Goal: Task Accomplishment & Management: Complete application form

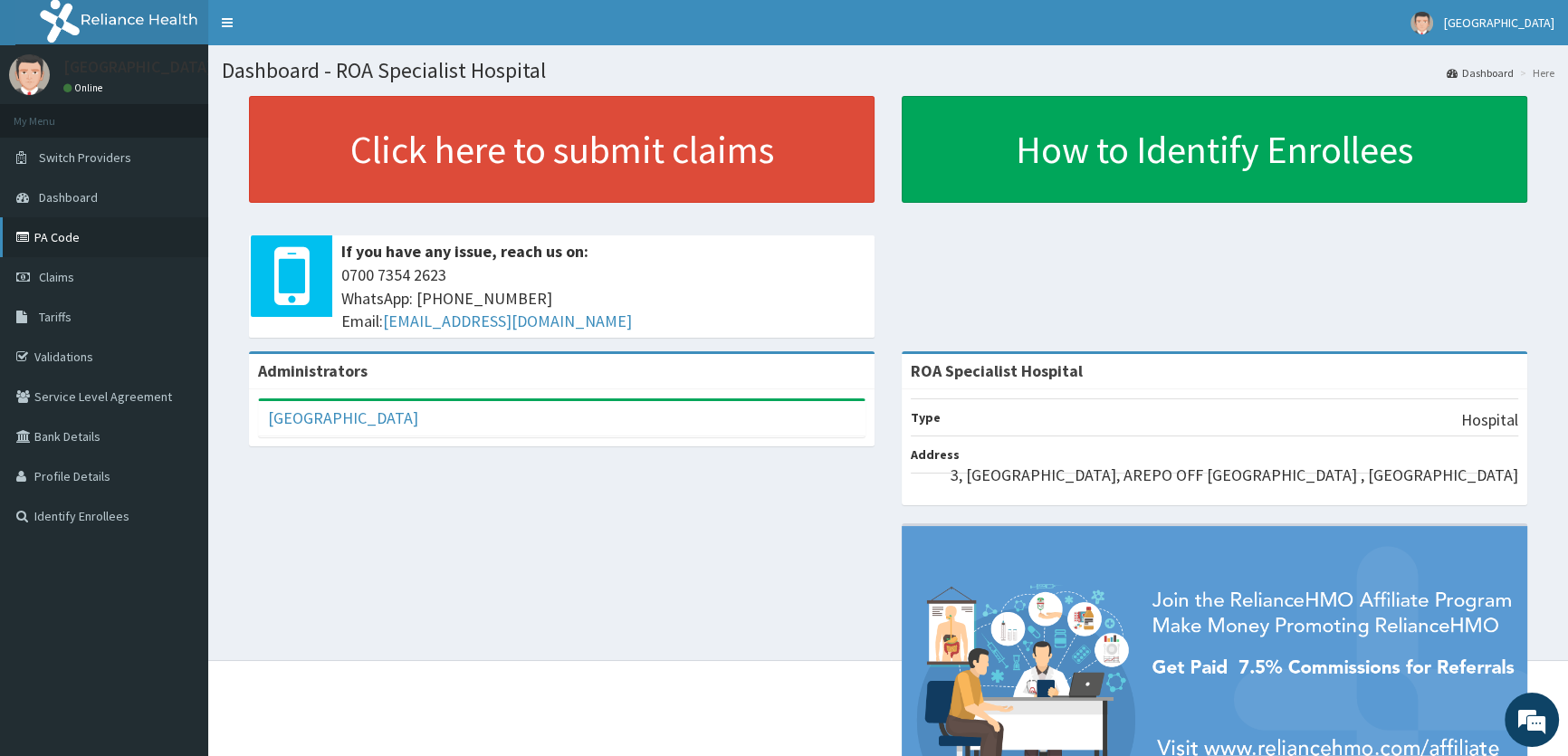
click at [17, 236] on icon at bounding box center [25, 237] width 18 height 13
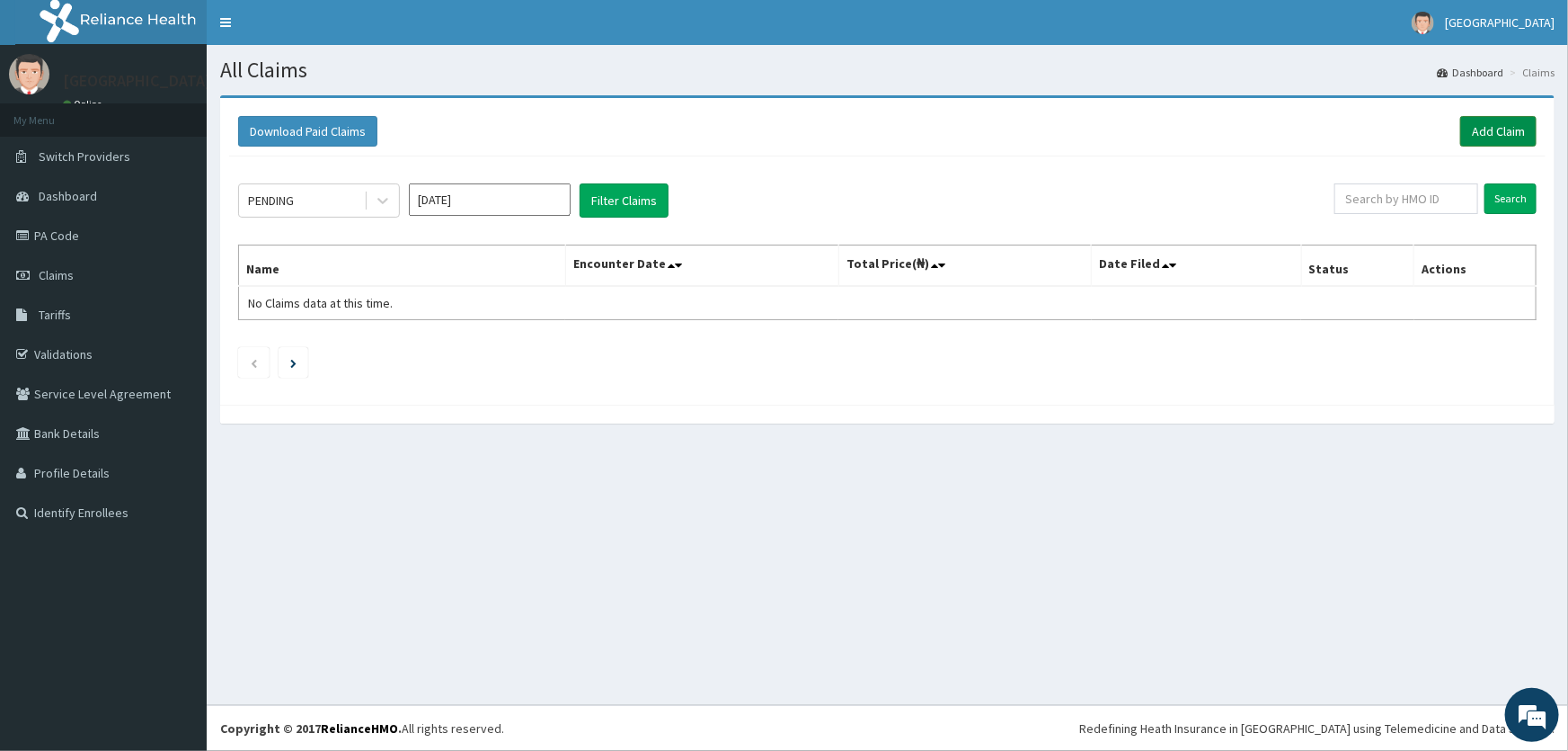
click at [1509, 135] on link "Add Claim" at bounding box center [1498, 131] width 76 height 31
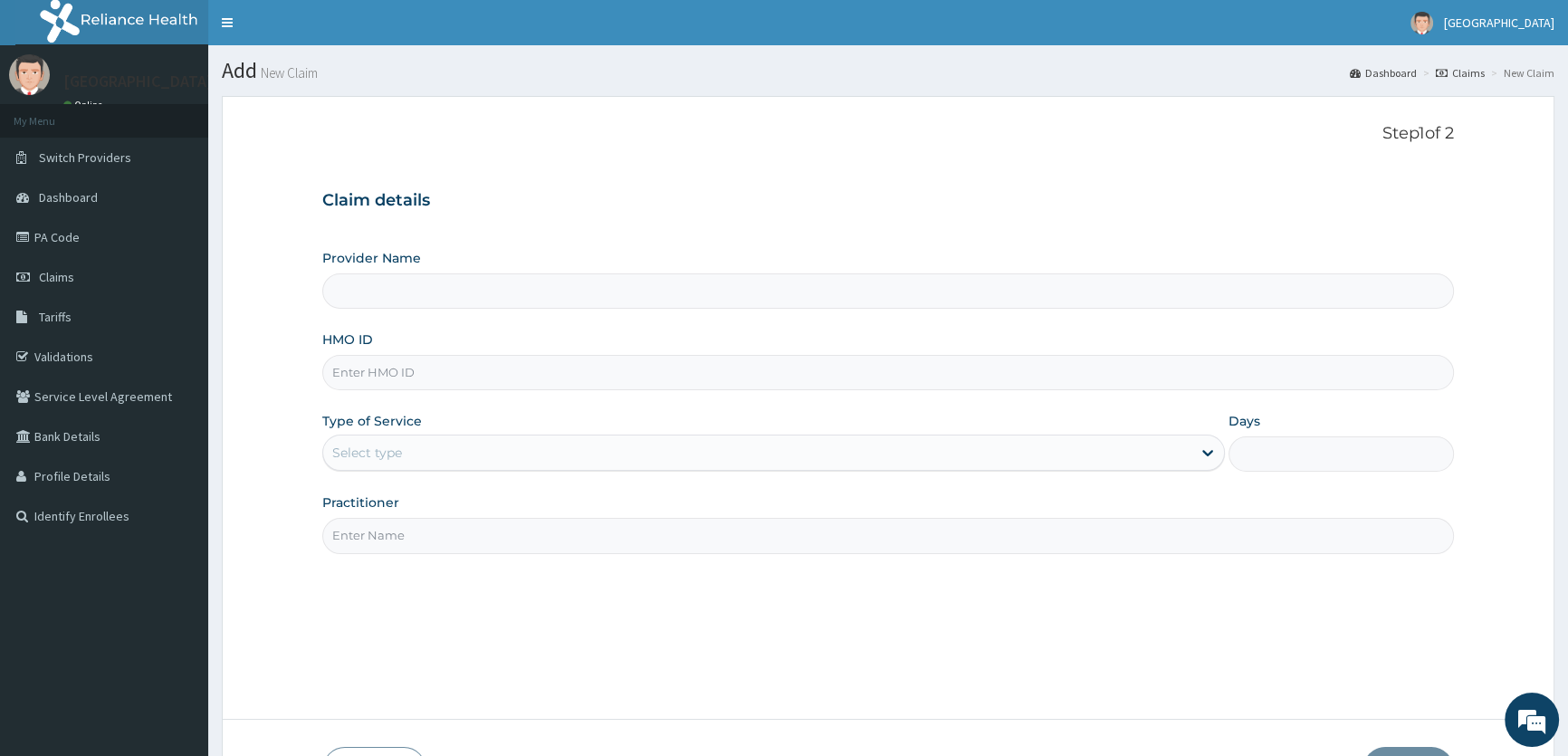
type input "ROA Specialist Hospital"
click at [372, 365] on input "HMO ID" at bounding box center [888, 372] width 1132 height 35
type input "LTI/10088/A"
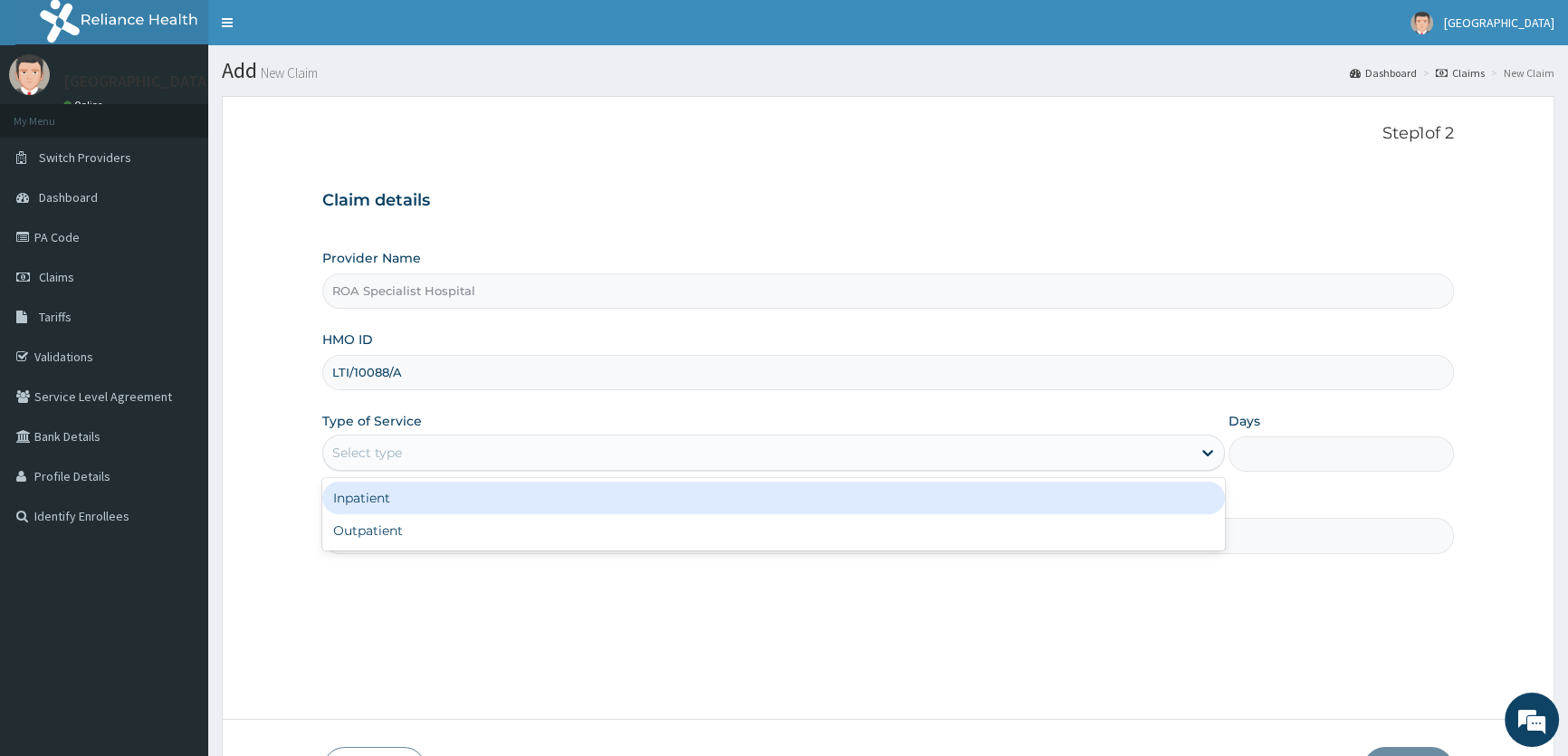
click at [403, 450] on div "Select type" at bounding box center [756, 452] width 867 height 29
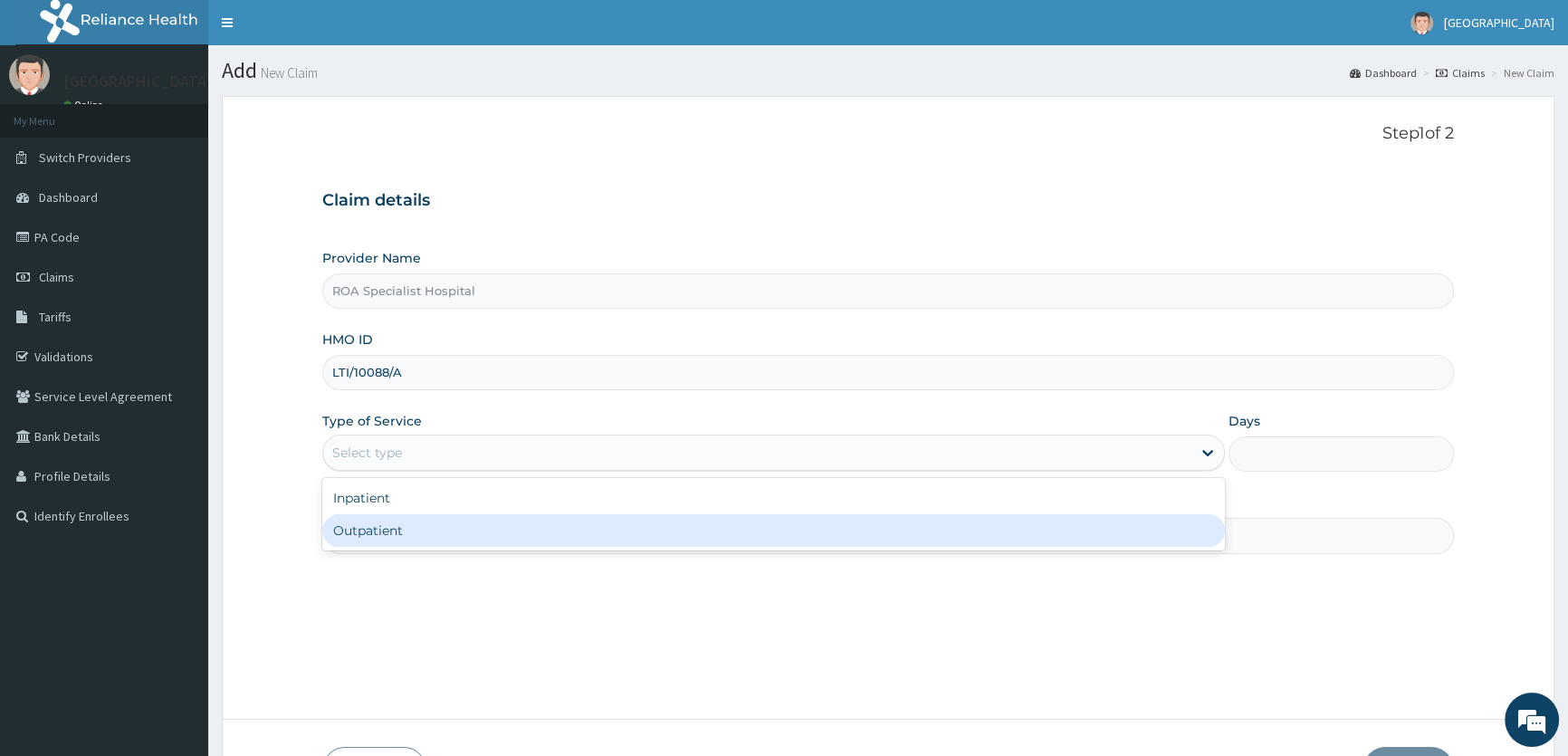
click at [348, 528] on div "Outpatient" at bounding box center [772, 530] width 902 height 33
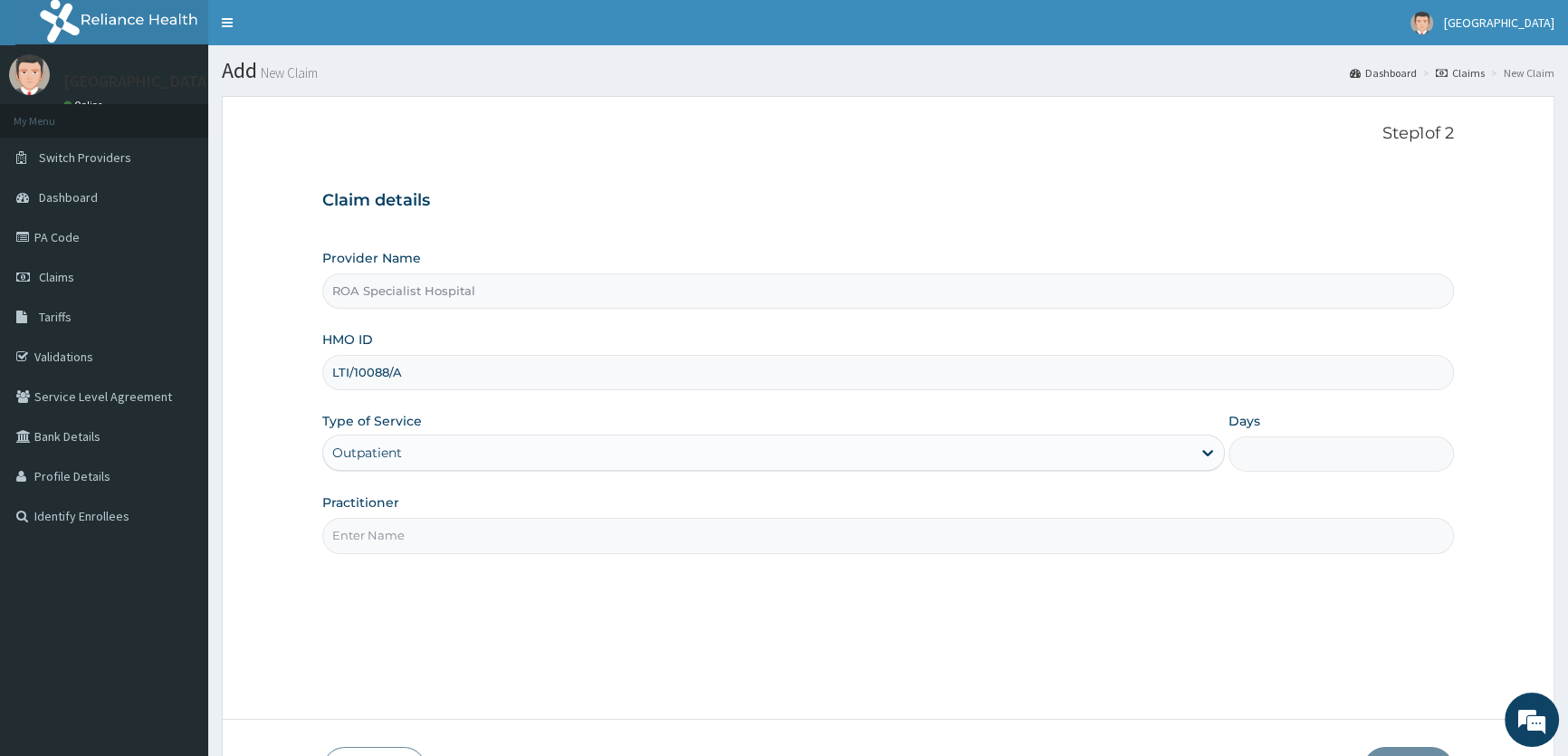
type input "1"
click at [394, 542] on input "Practitioner" at bounding box center [888, 535] width 1132 height 35
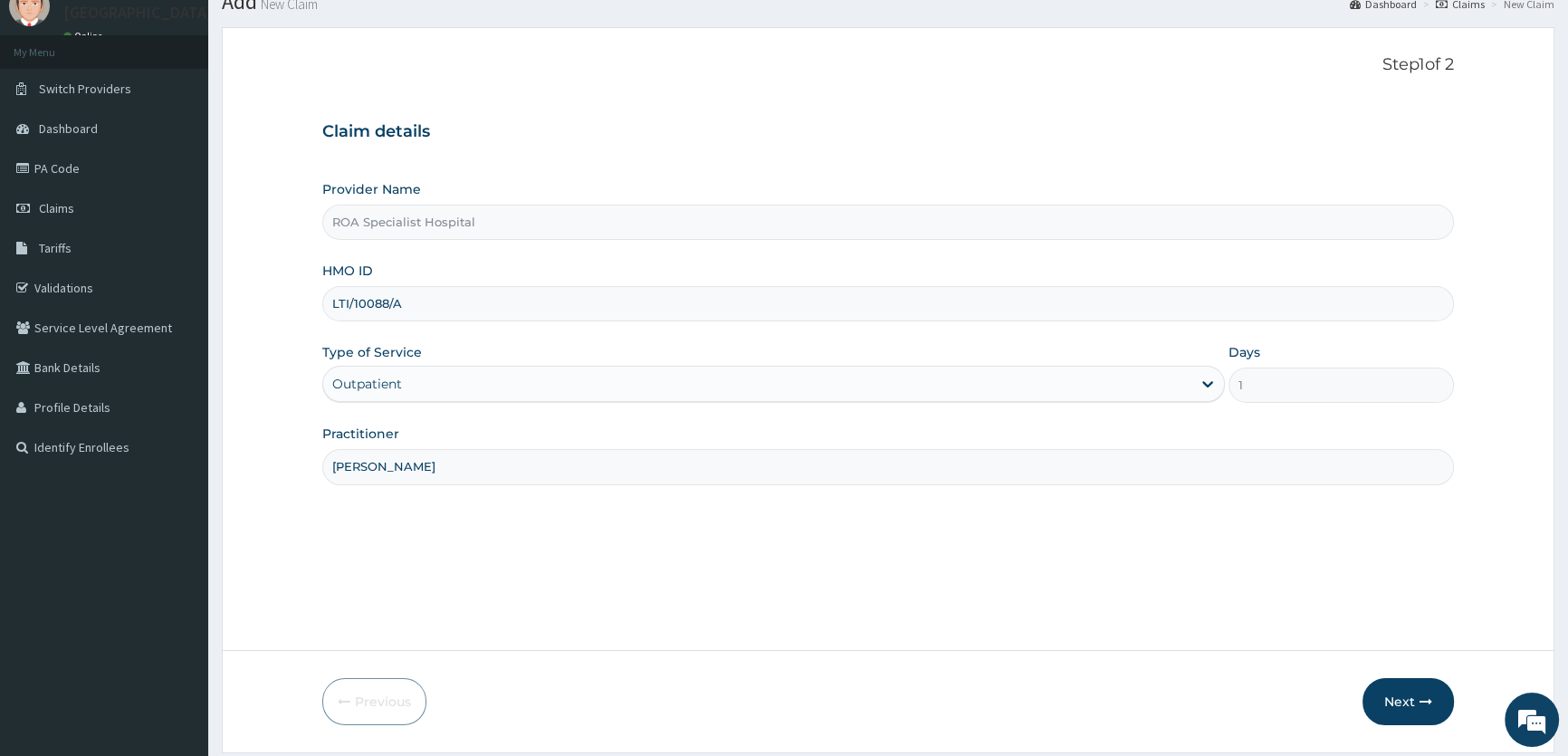
scroll to position [125, 0]
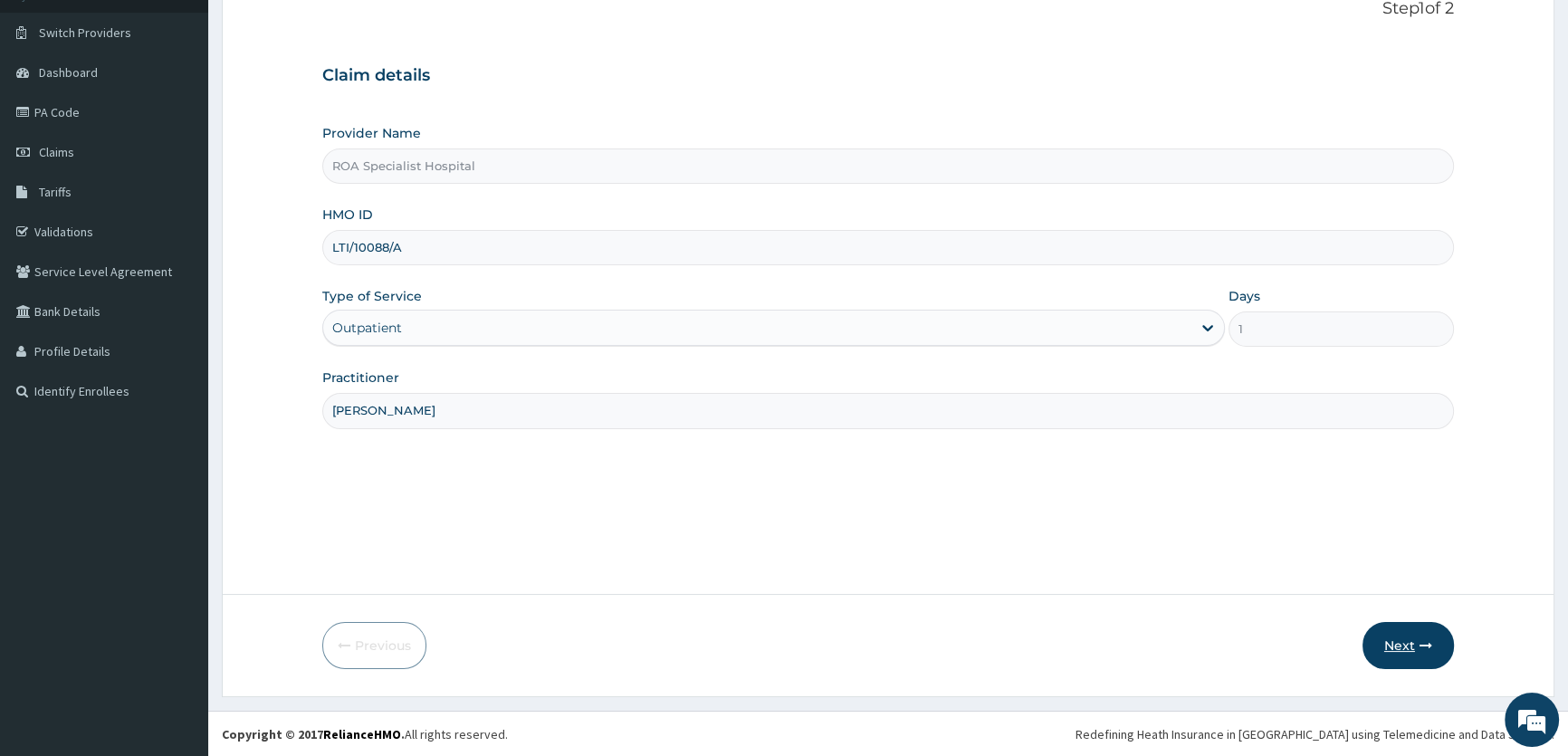
type input "DR AMUSAN"
click at [1400, 633] on button "Next" at bounding box center [1408, 644] width 92 height 47
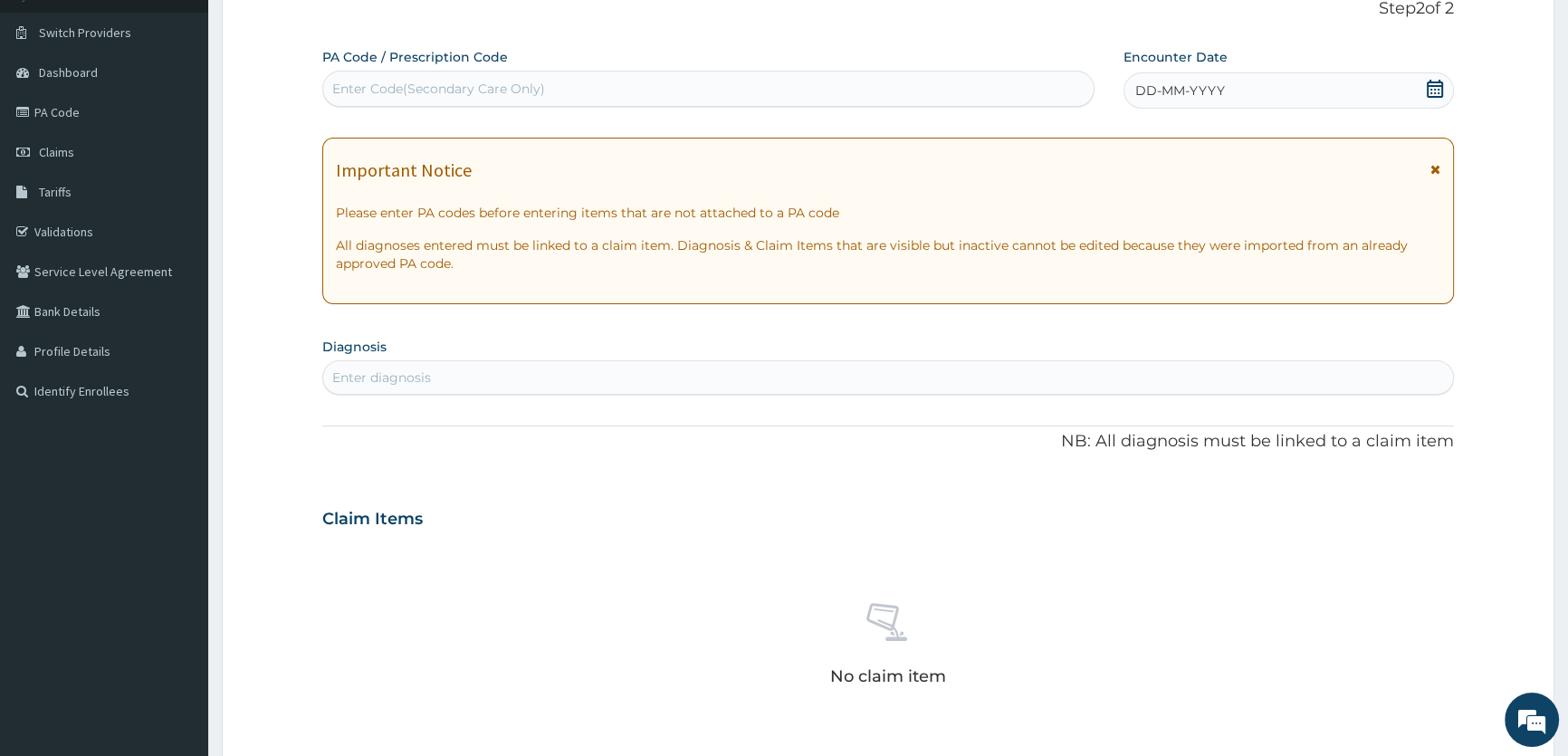
click at [495, 102] on div "Enter Code(Secondary Care Only)" at bounding box center [707, 88] width 769 height 29
paste input "PA/D5D69A"
type input "PA/D5D69A"
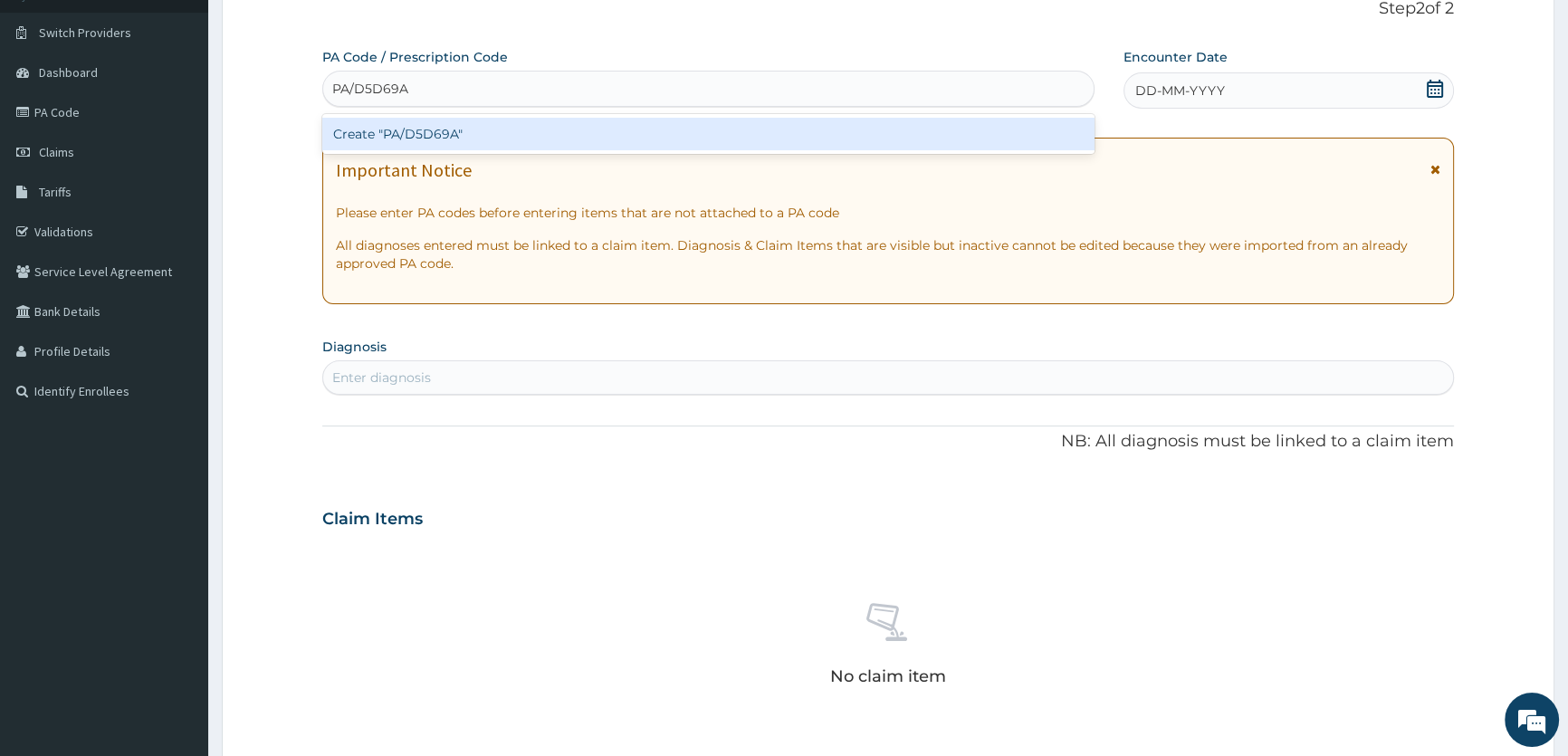
click at [482, 133] on div "Create "PA/D5D69A"" at bounding box center [707, 133] width 771 height 33
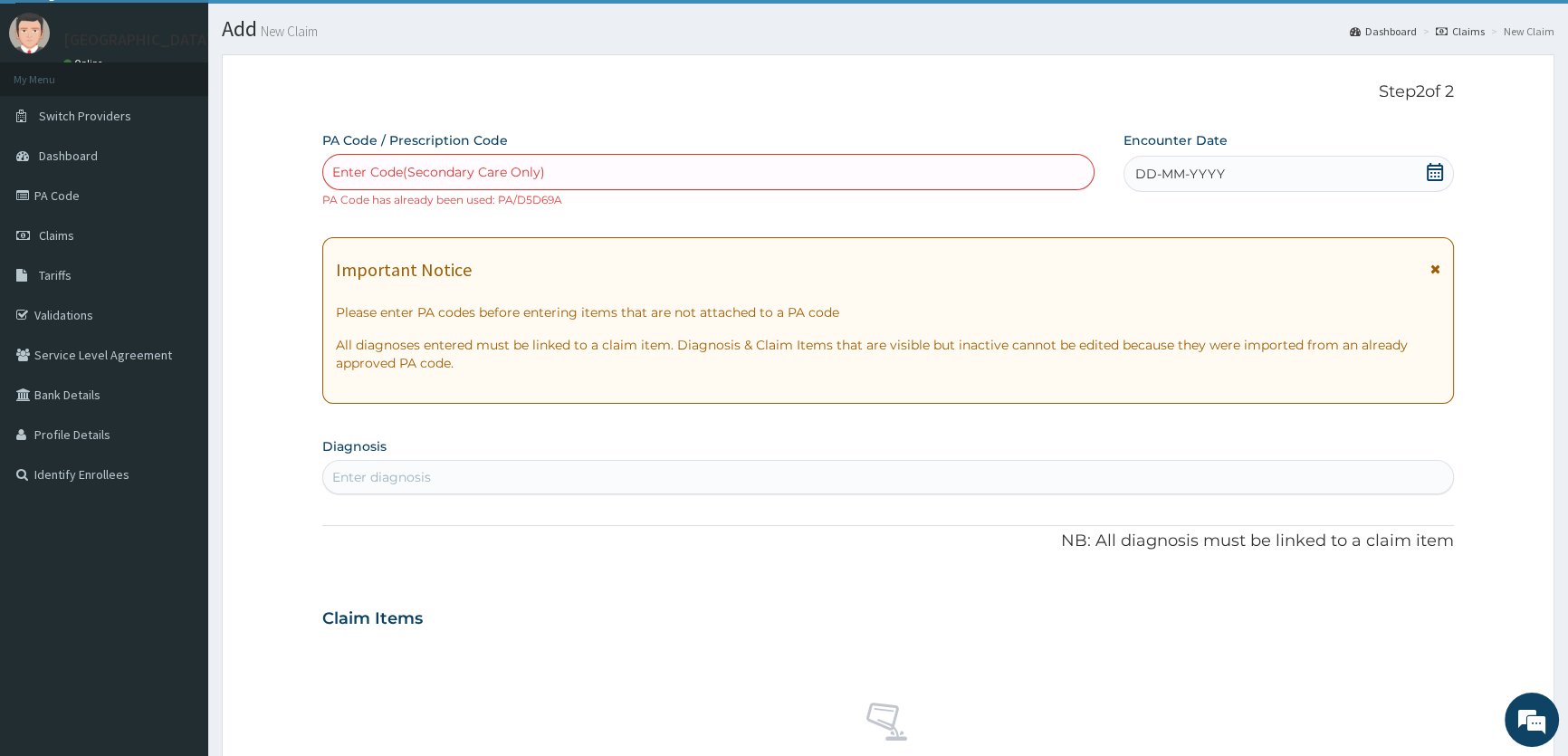
scroll to position [0, 0]
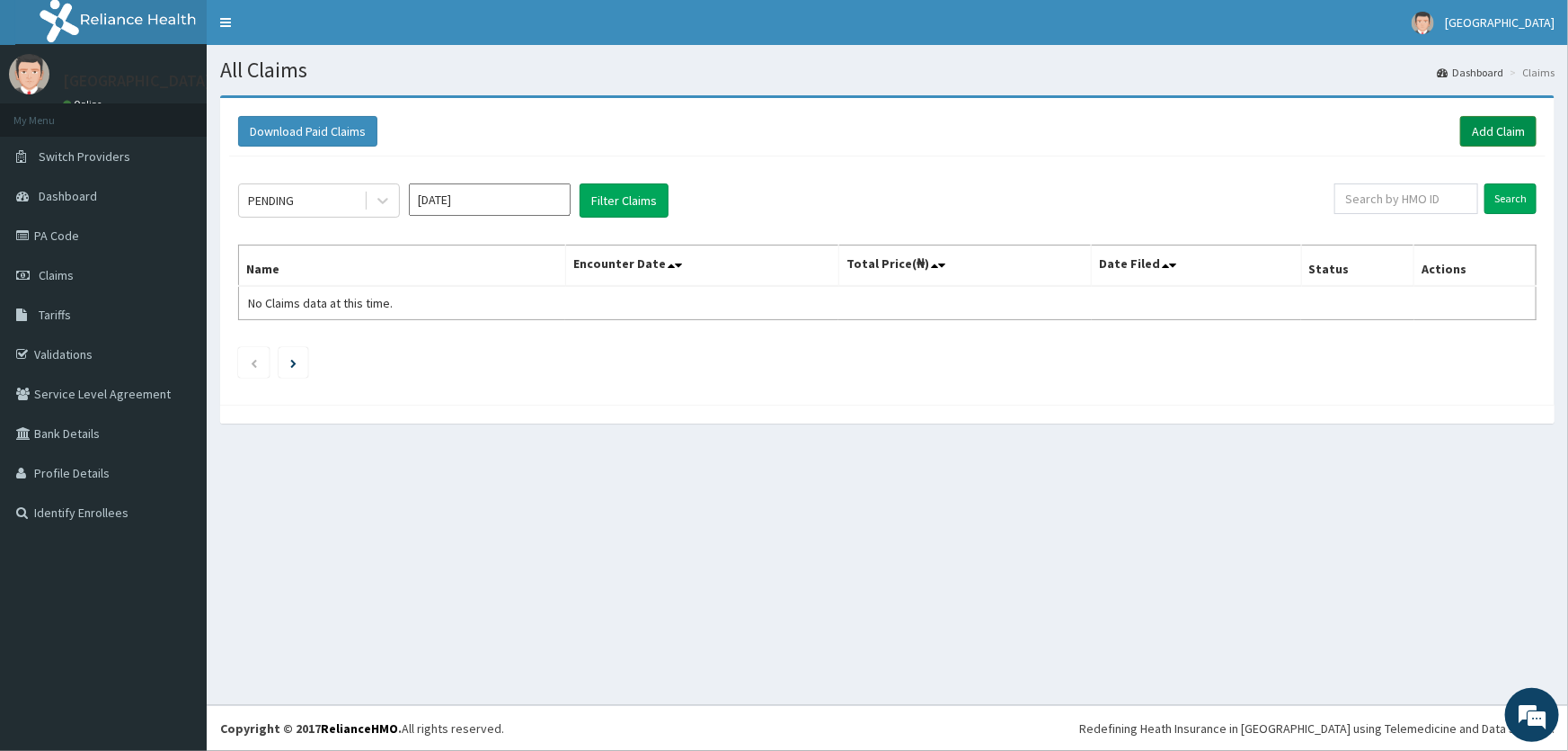
click at [1476, 135] on link "Add Claim" at bounding box center [1498, 131] width 76 height 31
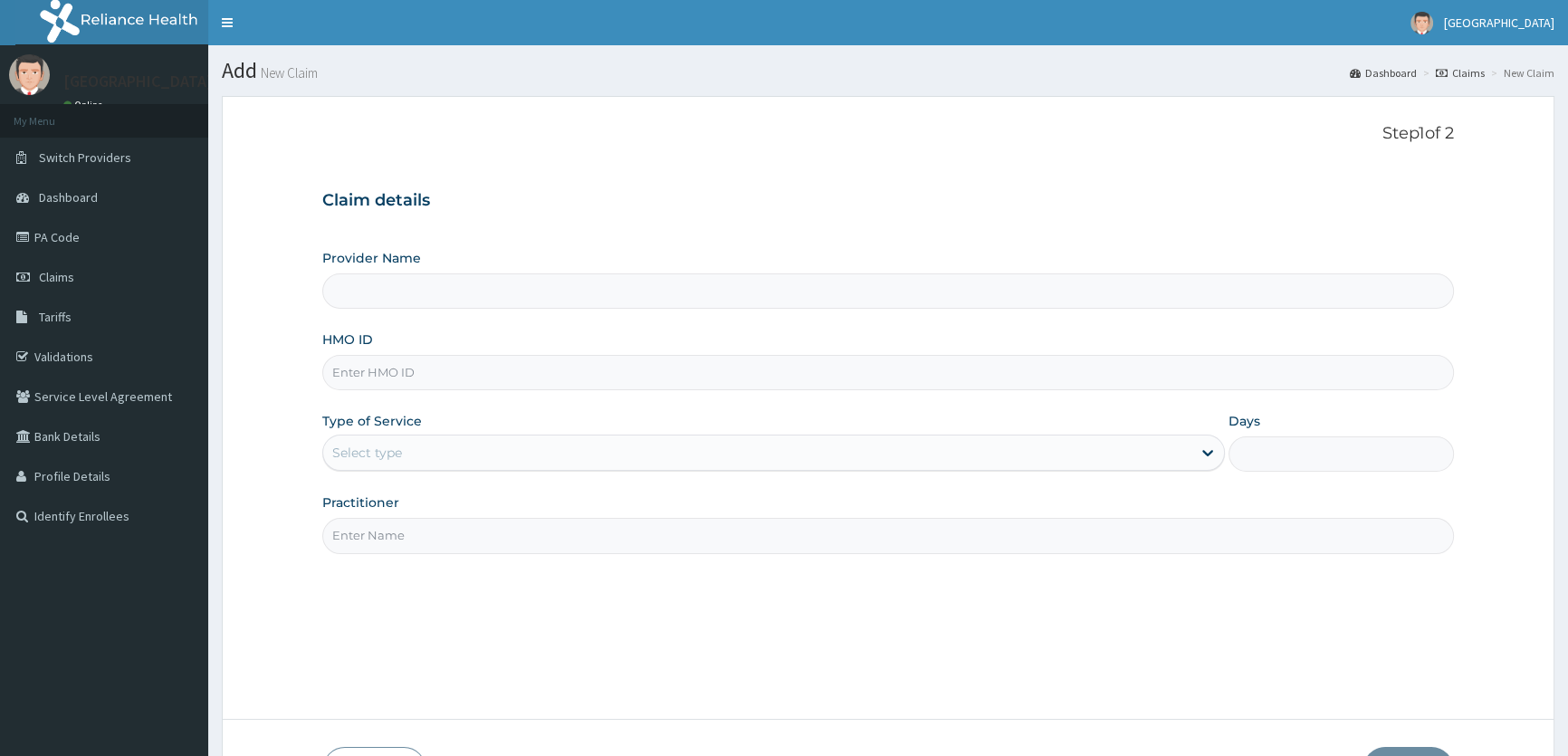
type input "ROA Specialist Hospital"
click at [515, 355] on input "HMO ID" at bounding box center [888, 372] width 1132 height 35
type input "QZE/10038/B"
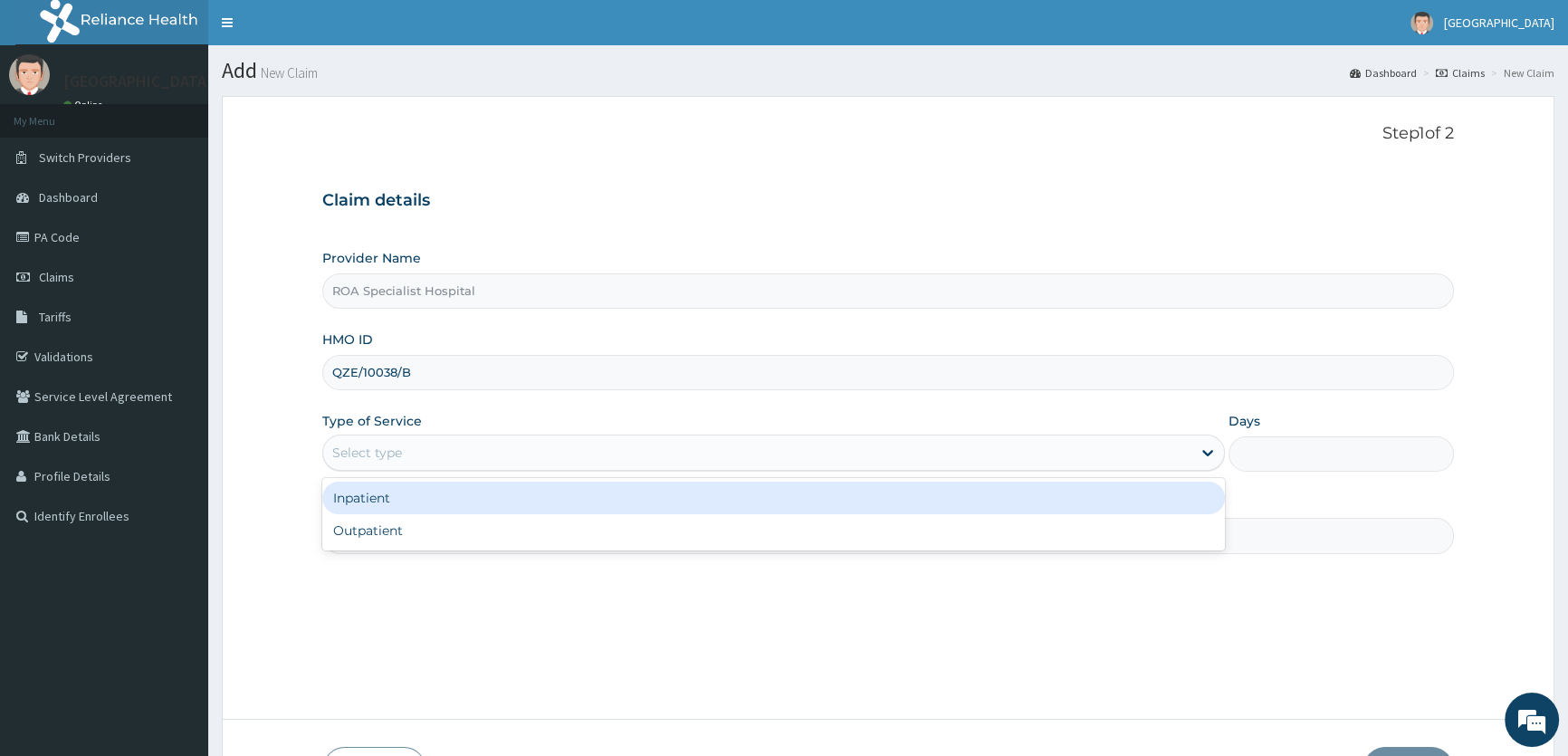
click at [400, 460] on div "Select type" at bounding box center [367, 452] width 70 height 18
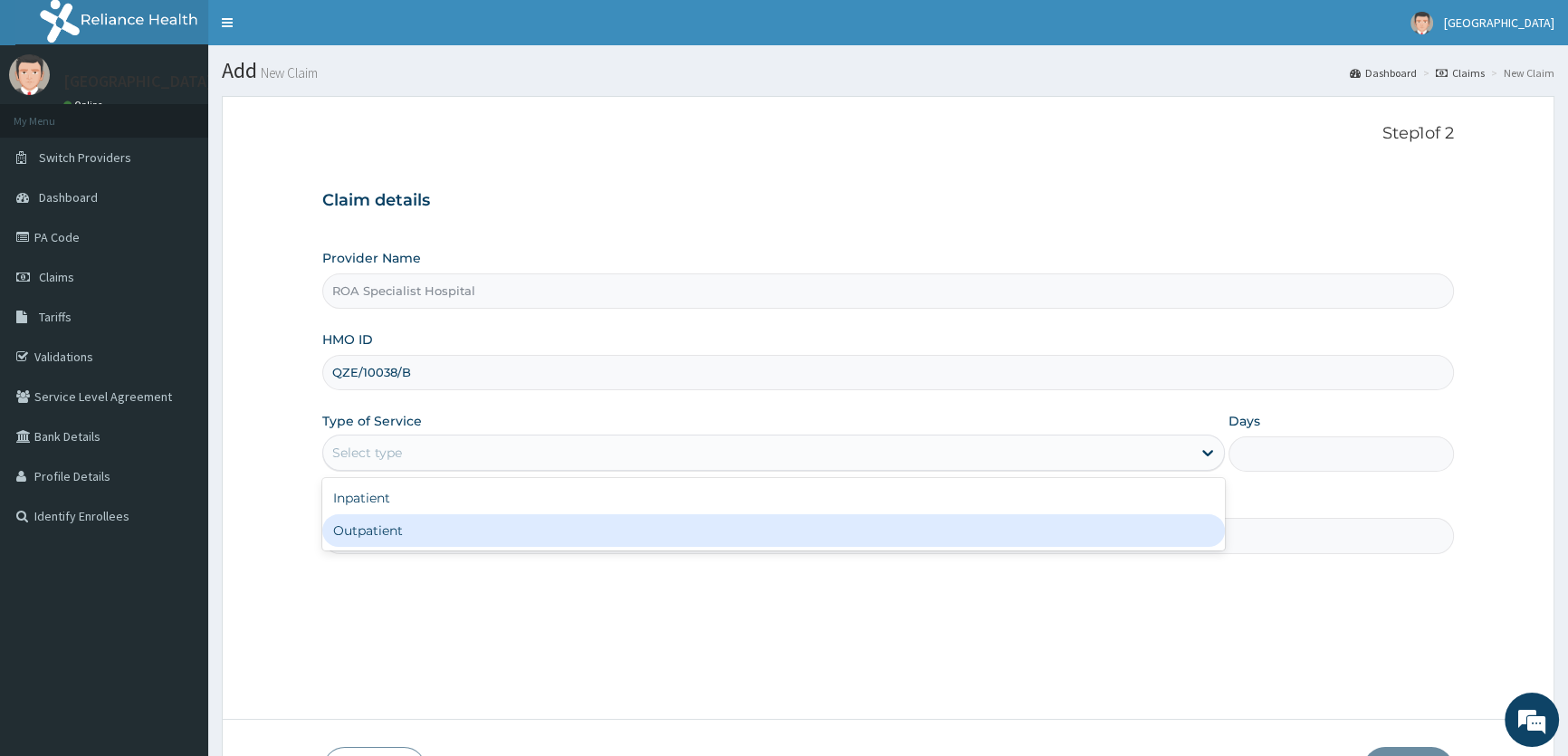
click at [415, 522] on div "Outpatient" at bounding box center [772, 530] width 902 height 33
type input "1"
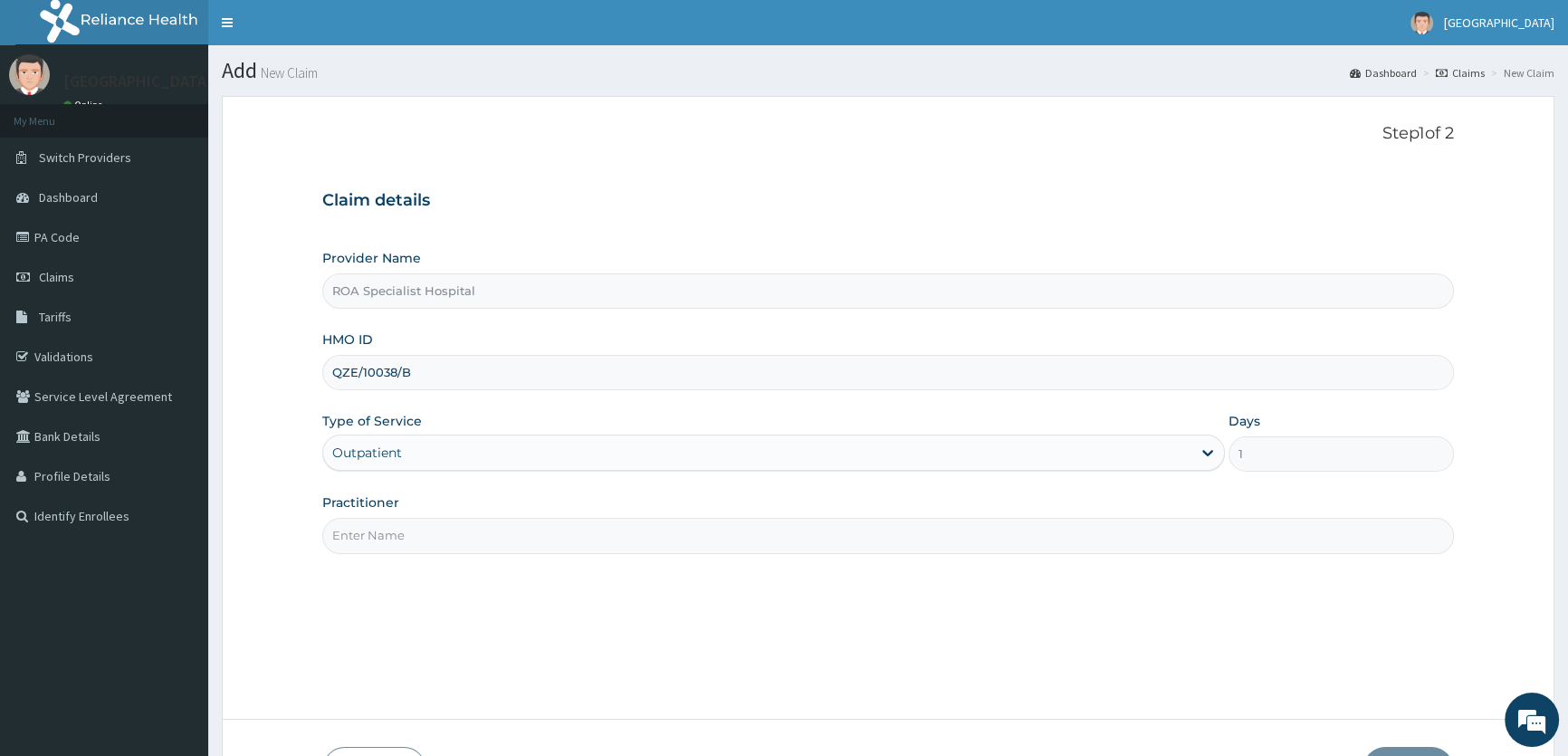
click at [657, 532] on input "Practitioner" at bounding box center [888, 535] width 1132 height 35
type input "DR ONOSE"
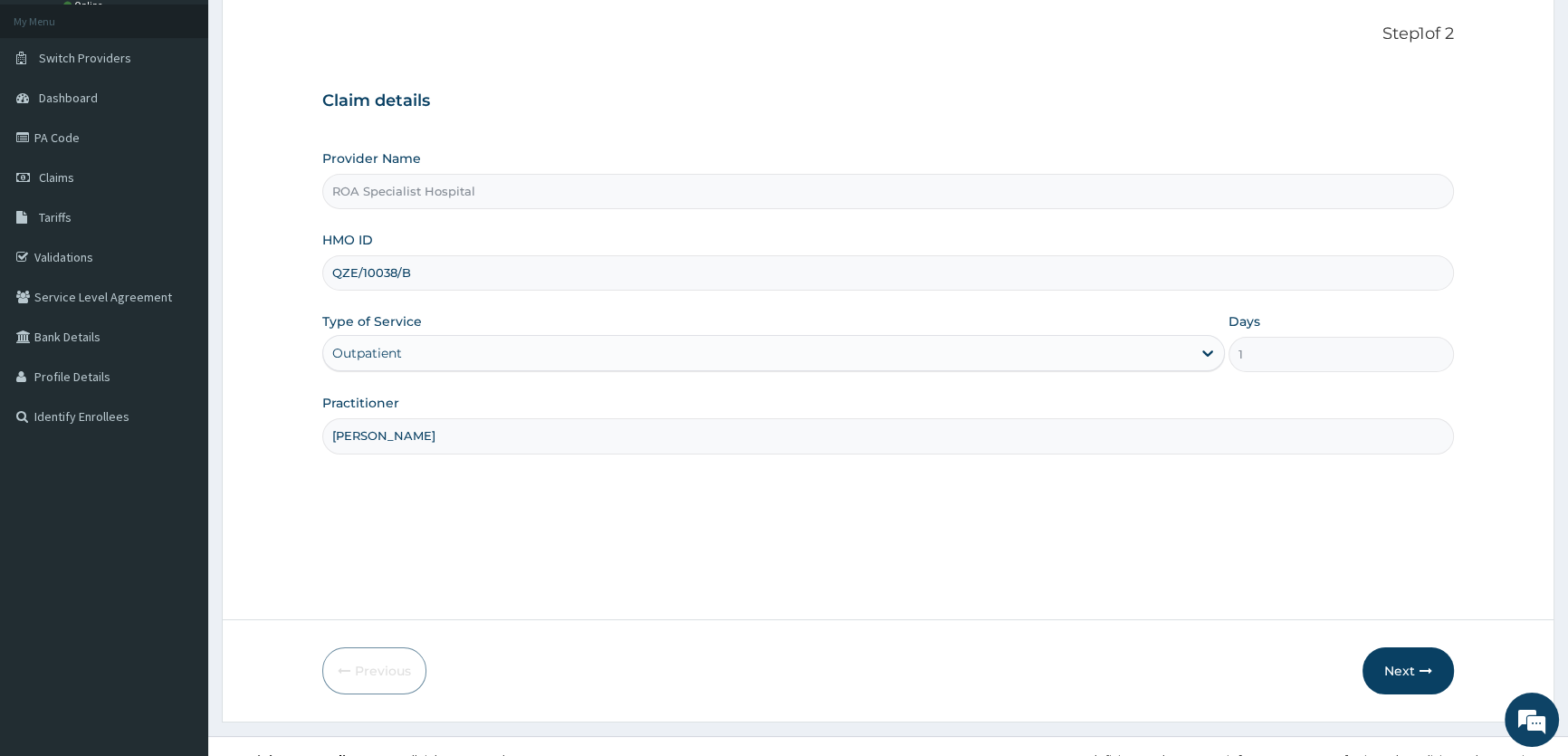
scroll to position [125, 0]
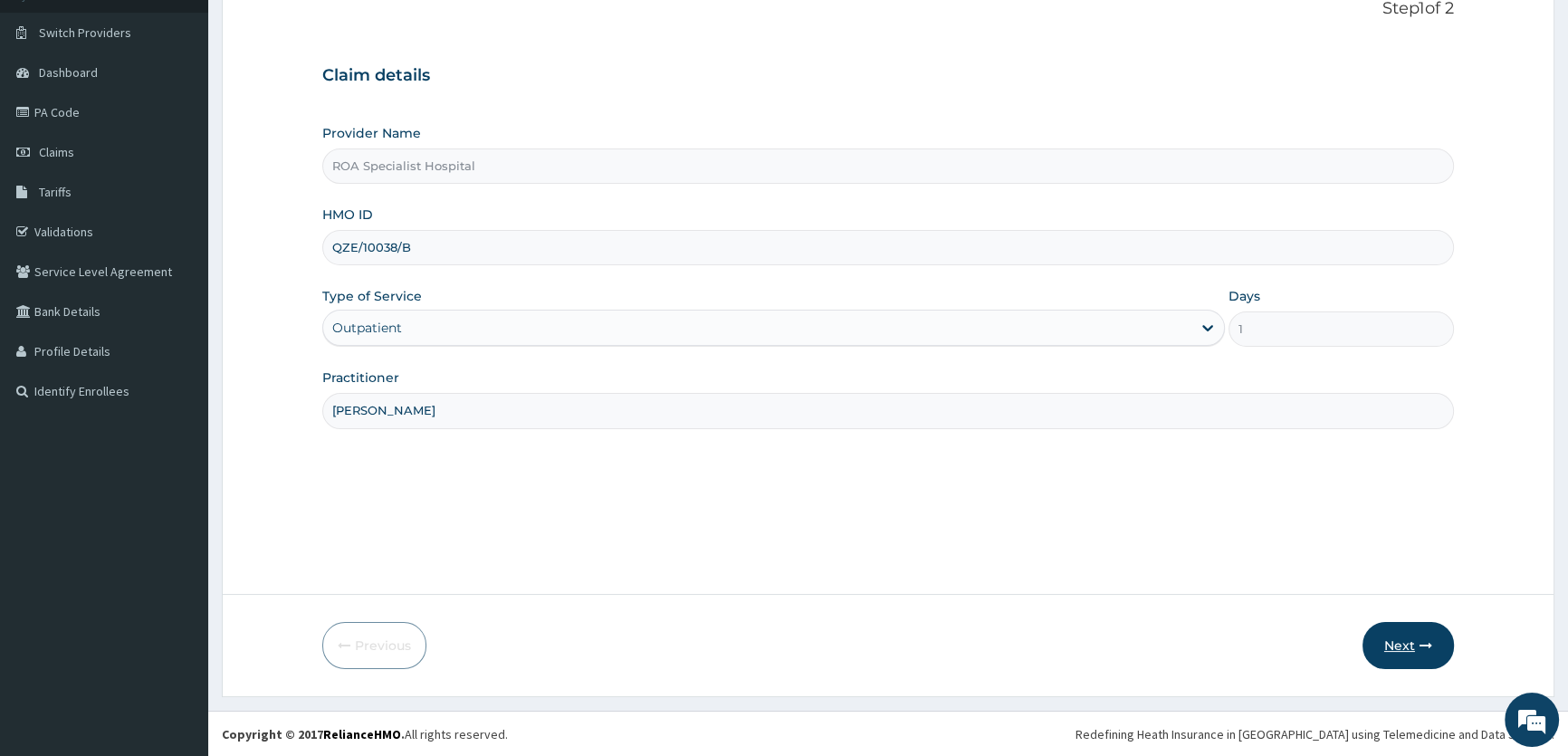
click at [1401, 638] on button "Next" at bounding box center [1408, 644] width 92 height 47
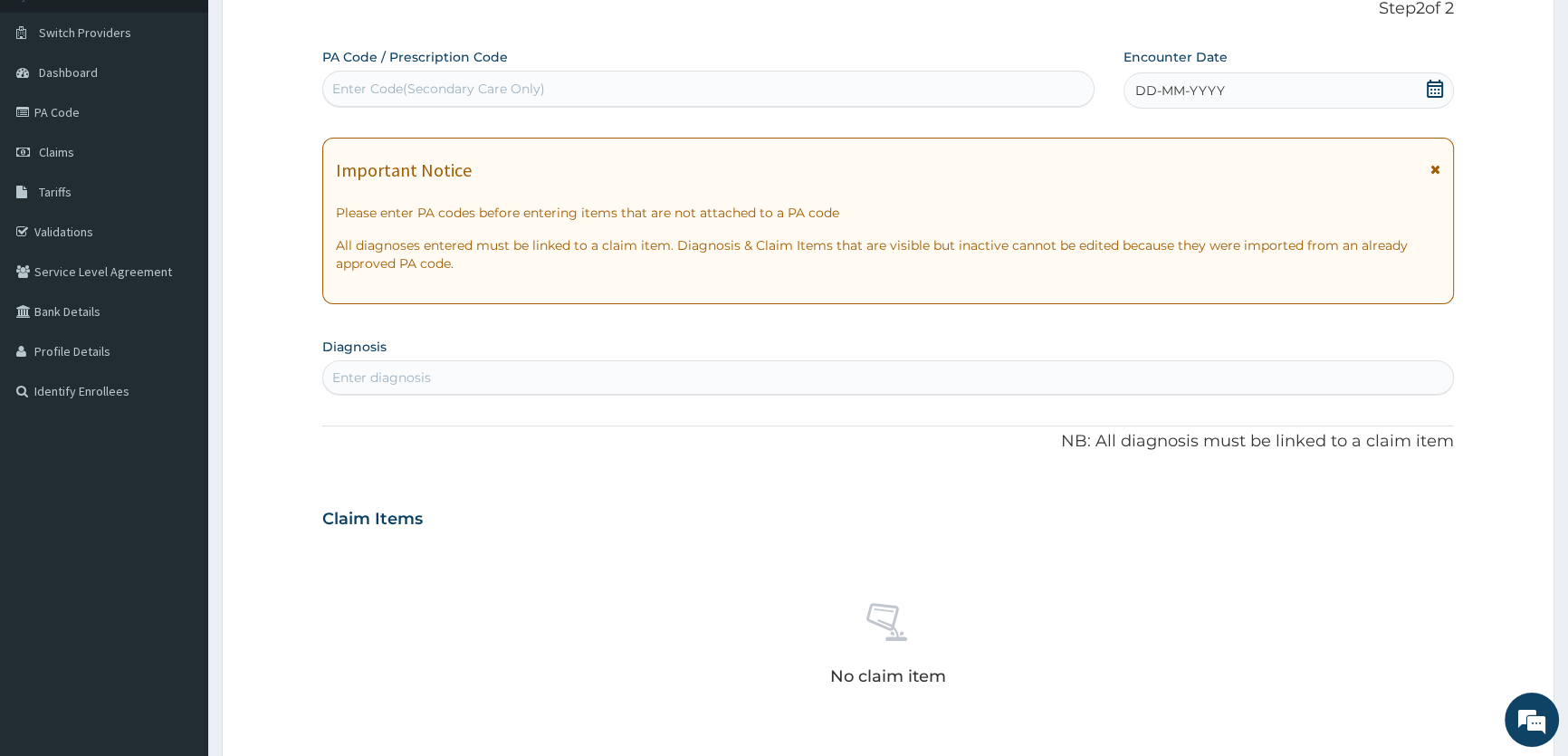
click at [422, 104] on div "Enter Code(Secondary Care Only)" at bounding box center [707, 89] width 771 height 36
paste input "PA/D5D69A"
type input "P"
type input "PA/E0B21A"
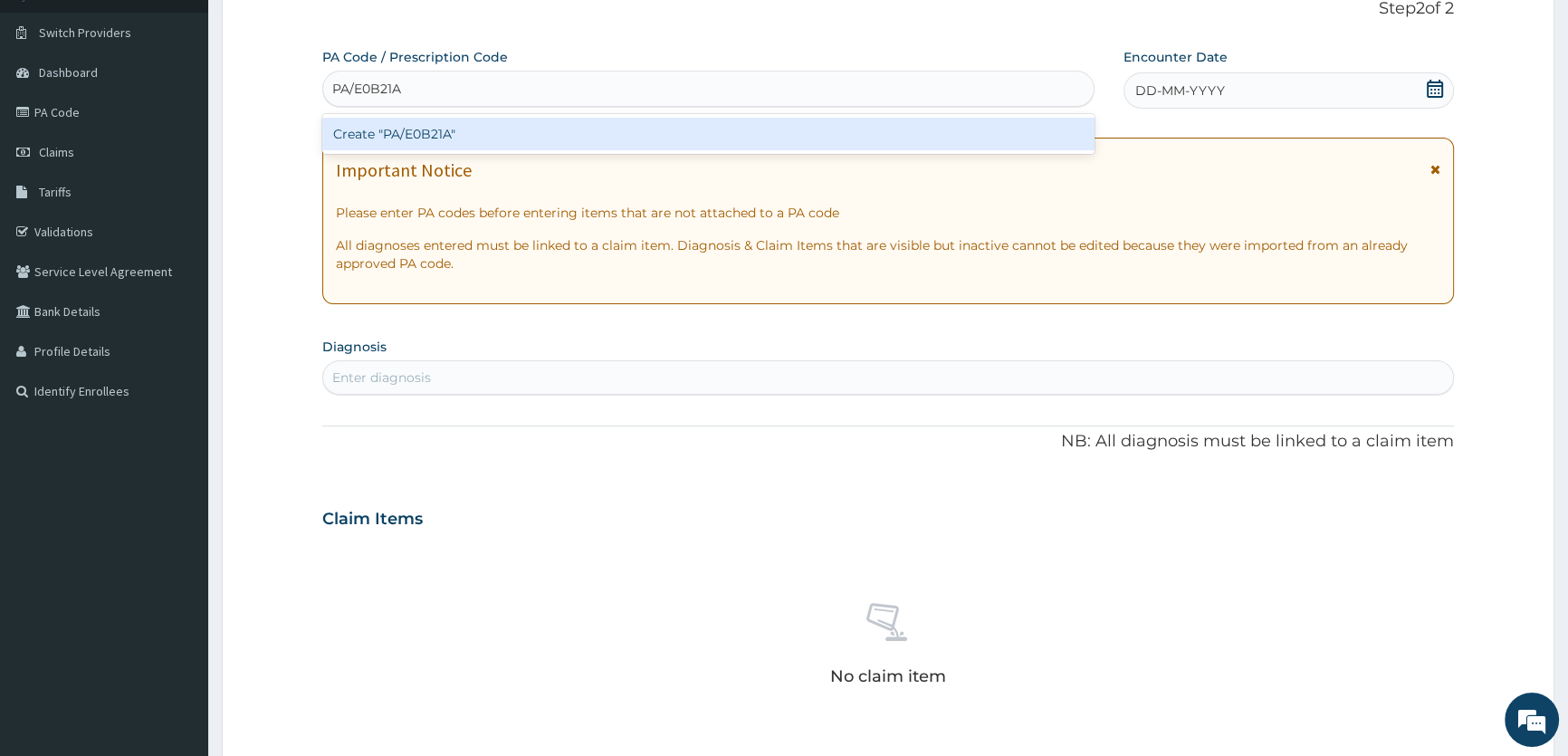
click at [393, 145] on div "Create "PA/E0B21A"" at bounding box center [707, 133] width 771 height 33
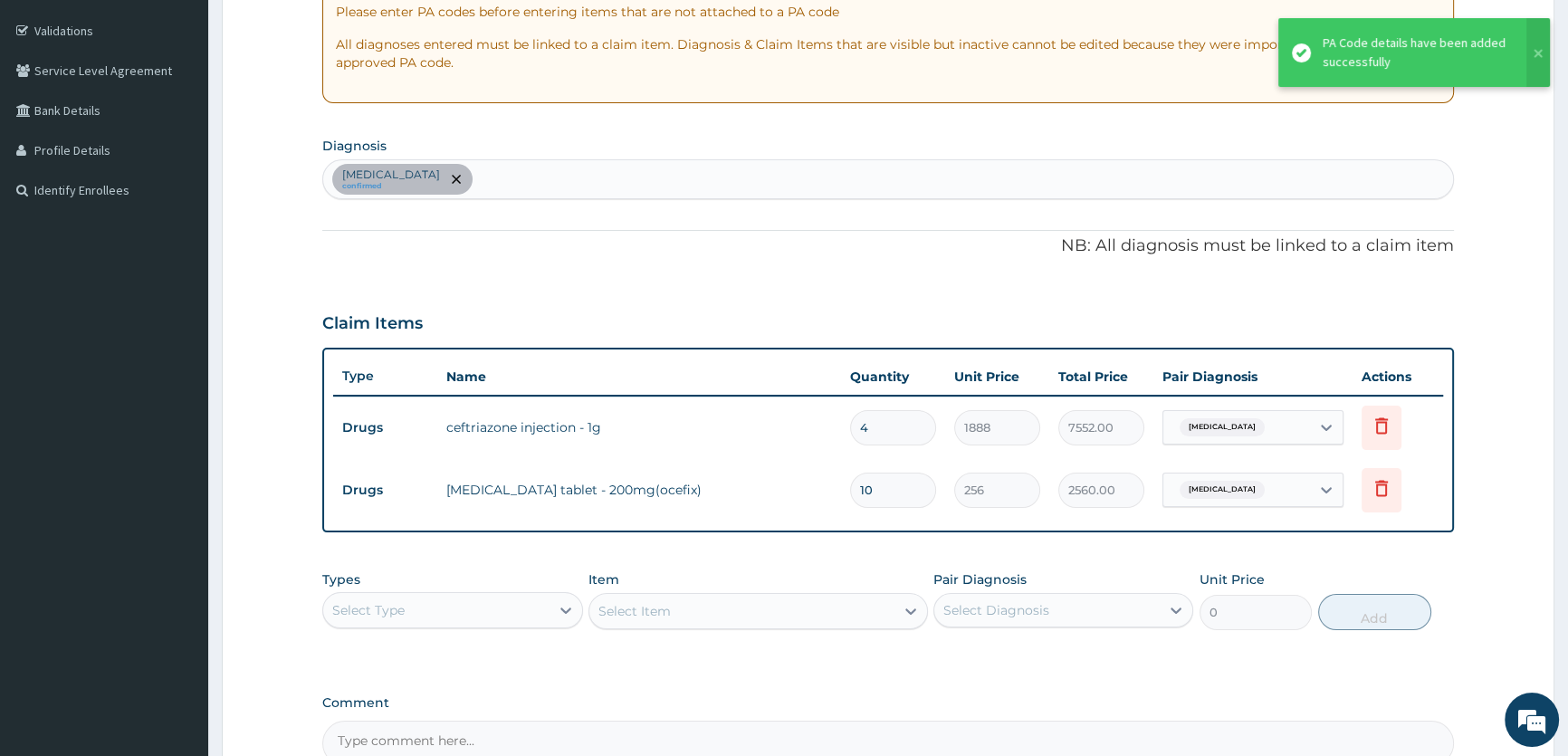
scroll to position [371, 0]
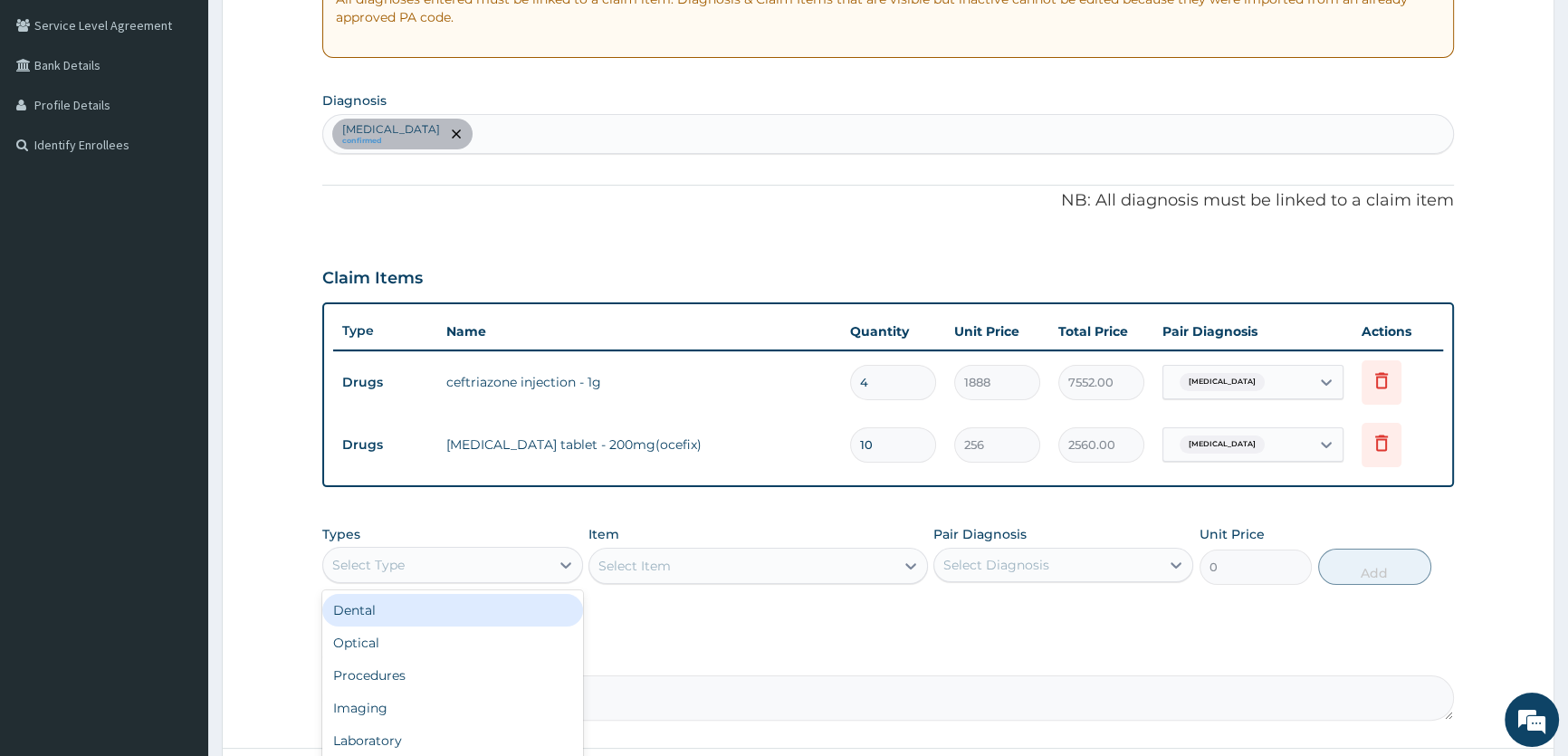
click at [467, 554] on div "Select Type" at bounding box center [435, 564] width 225 height 29
drag, startPoint x: 404, startPoint y: 678, endPoint x: 487, endPoint y: 633, distance: 94.4
click at [405, 678] on div "Procedures" at bounding box center [451, 674] width 260 height 33
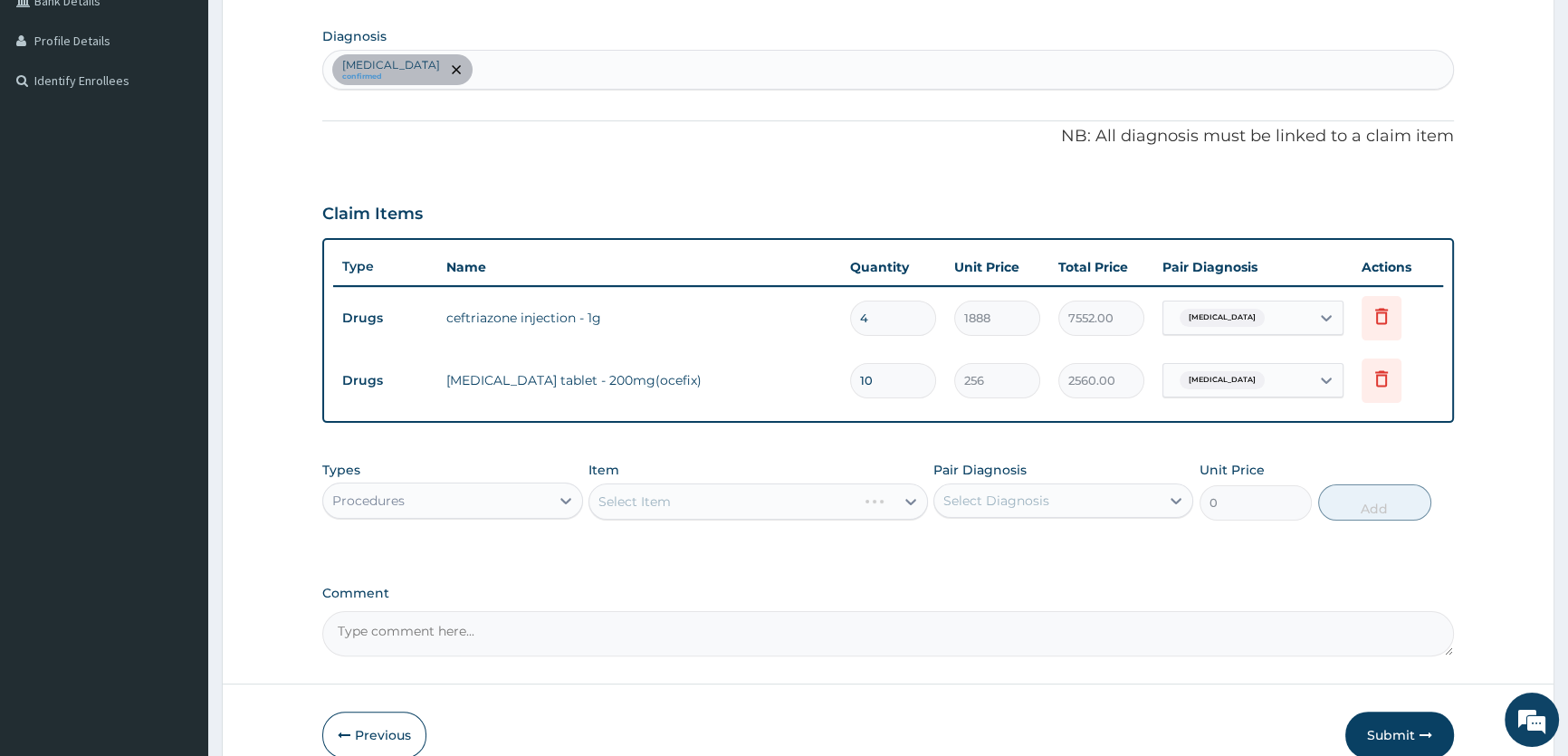
scroll to position [525, 0]
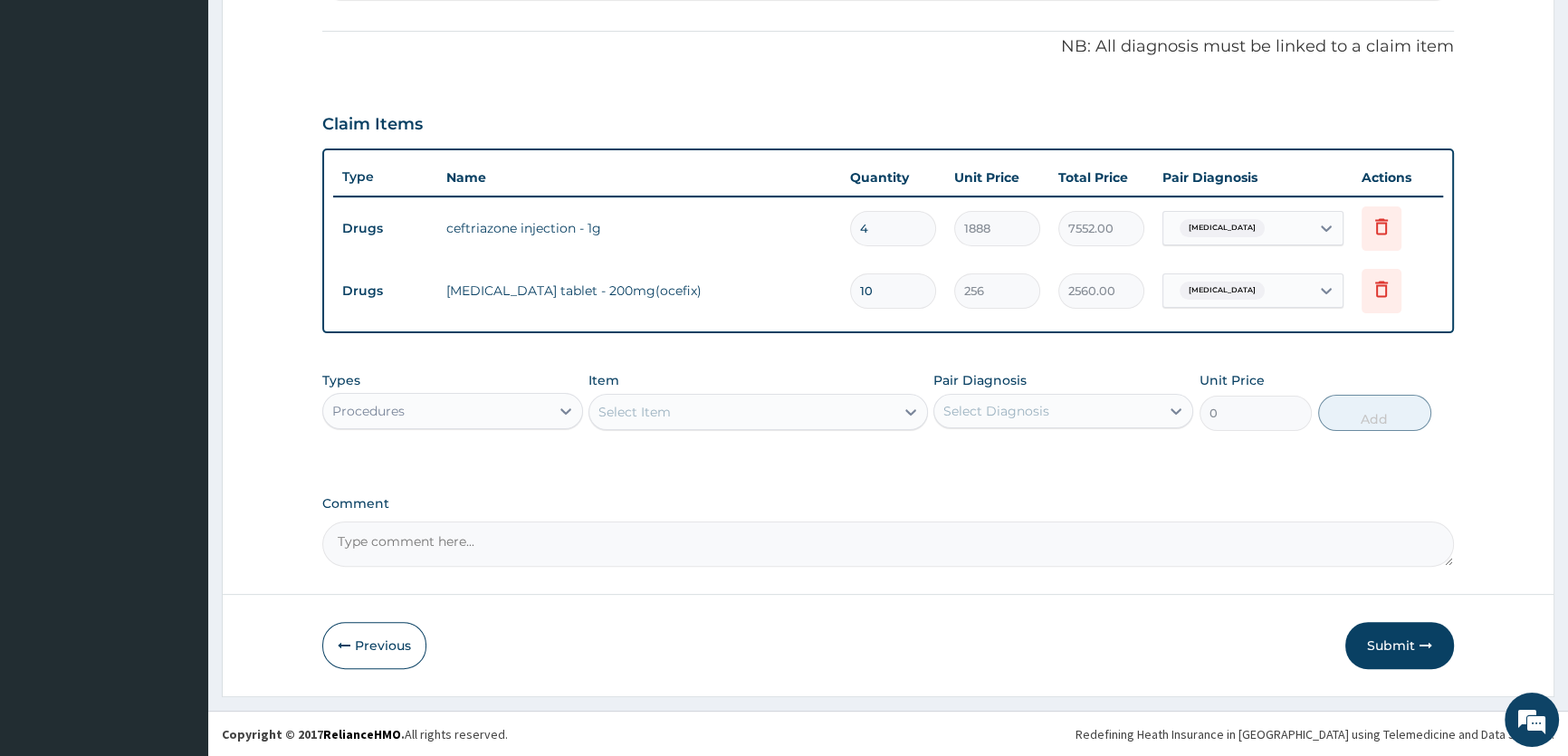
click at [756, 413] on div "Select Item" at bounding box center [741, 411] width 305 height 29
click at [669, 408] on input "GENERAL PRACT" at bounding box center [655, 411] width 114 height 18
type input "GENERAL PRACT"
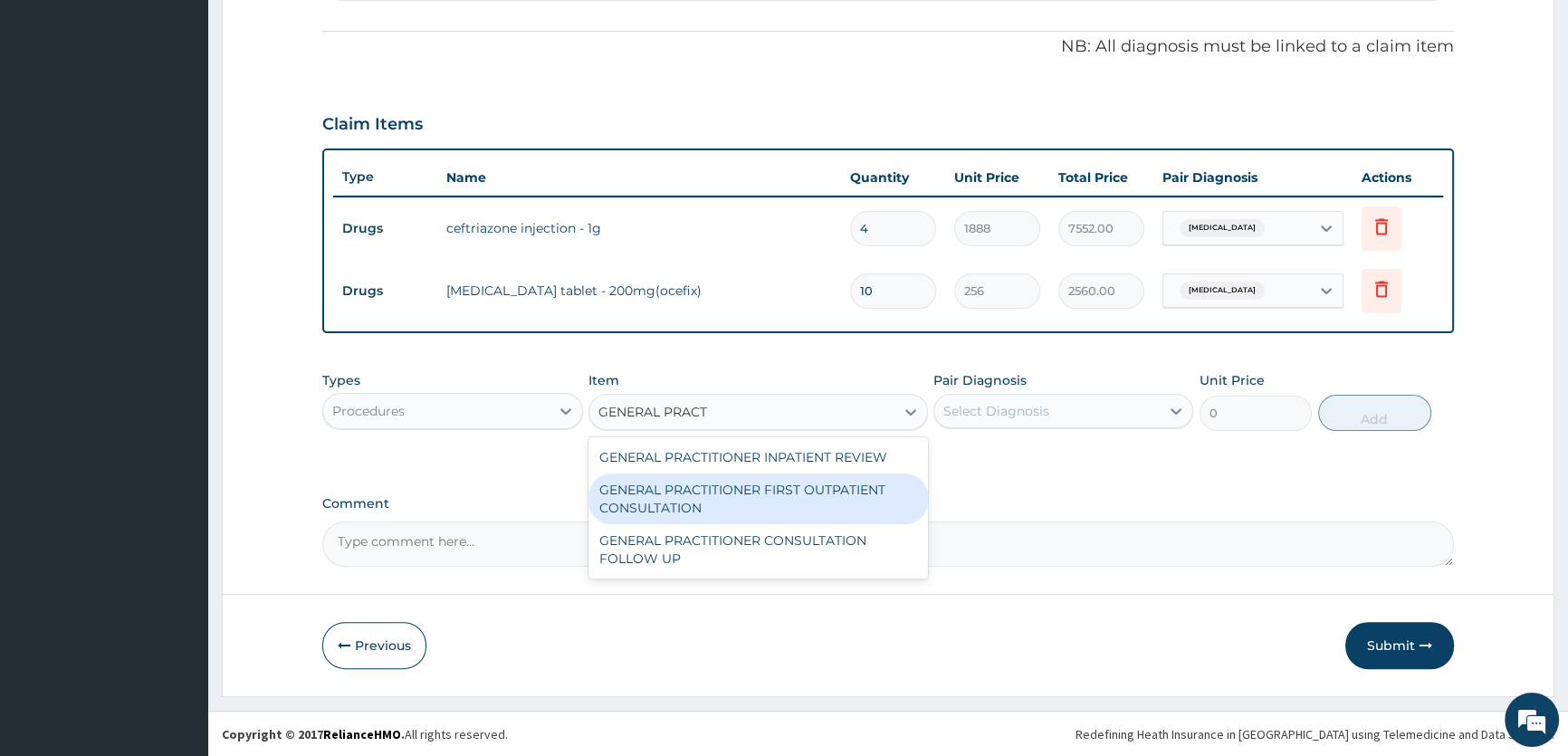
click at [725, 489] on div "GENERAL PRACTITIONER FIRST OUTPATIENT CONSULTATION" at bounding box center [758, 498] width 340 height 51
type input "4500"
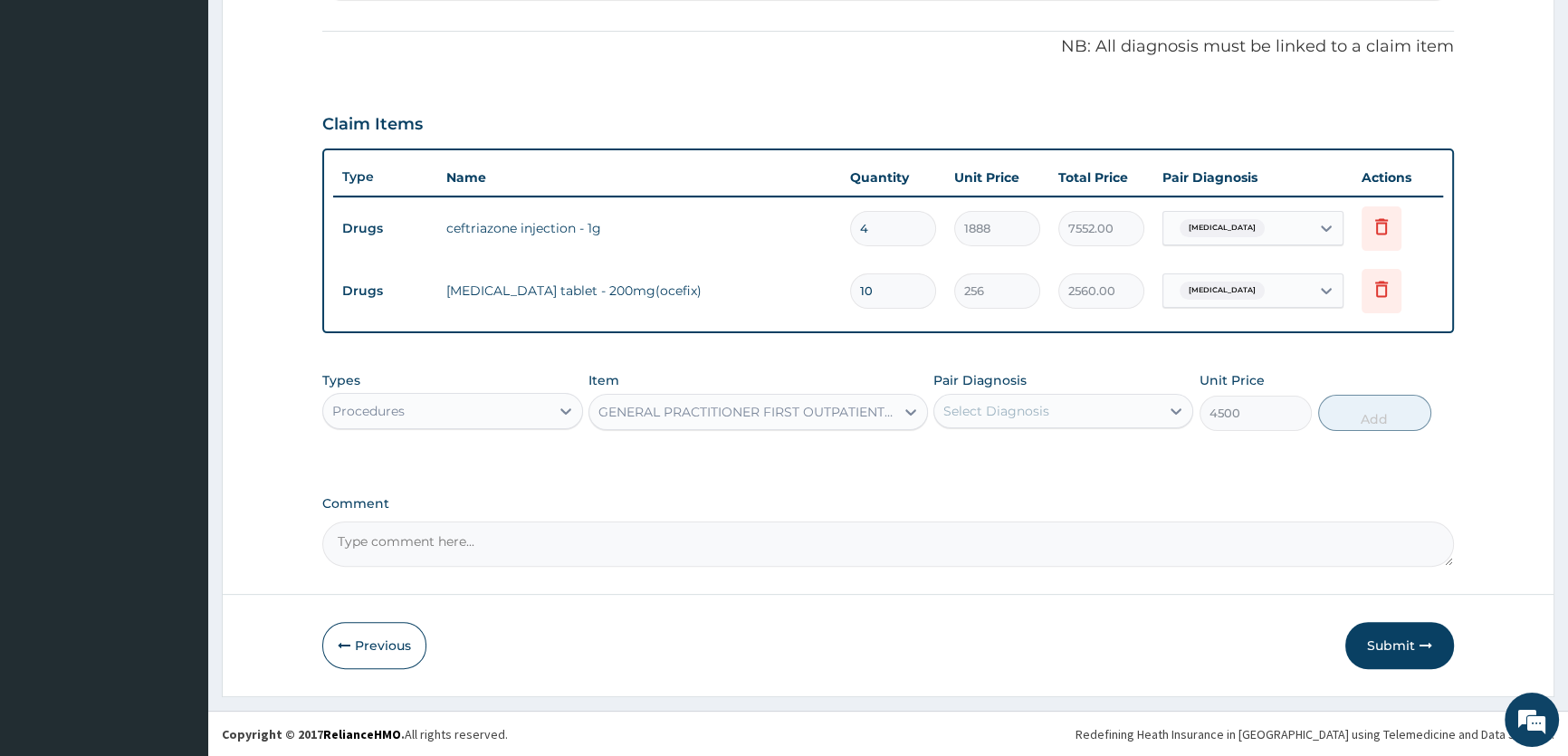
click at [1082, 402] on div "Select Diagnosis" at bounding box center [1047, 410] width 225 height 29
click at [1029, 454] on label "Pharyngitis" at bounding box center [1019, 455] width 113 height 18
checkbox input "true"
click at [1355, 415] on button "Add" at bounding box center [1375, 412] width 114 height 36
type input "0"
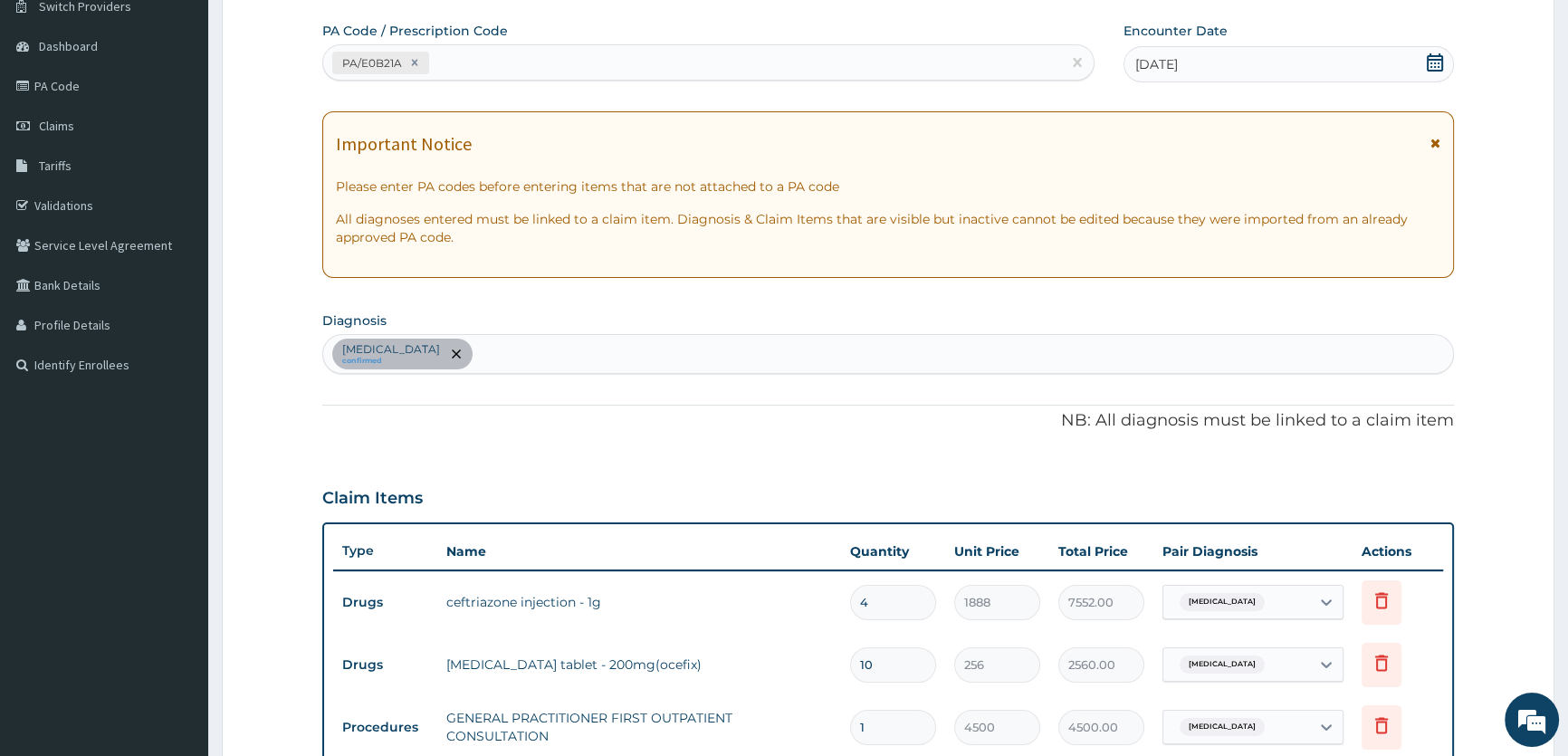
scroll to position [114, 0]
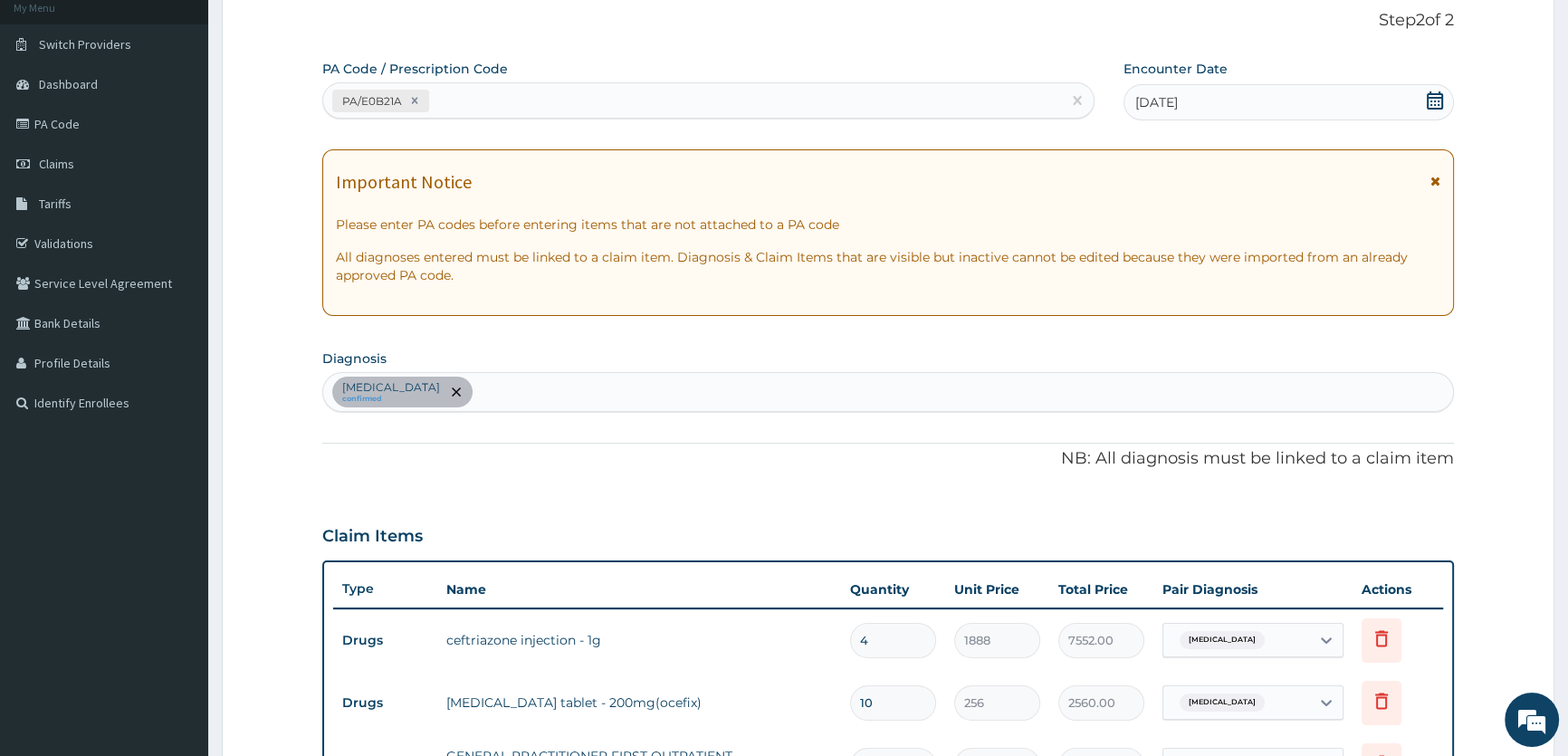
click at [477, 404] on div "Pharyngitis confirmed" at bounding box center [888, 391] width 1130 height 38
type input "MALARIA"
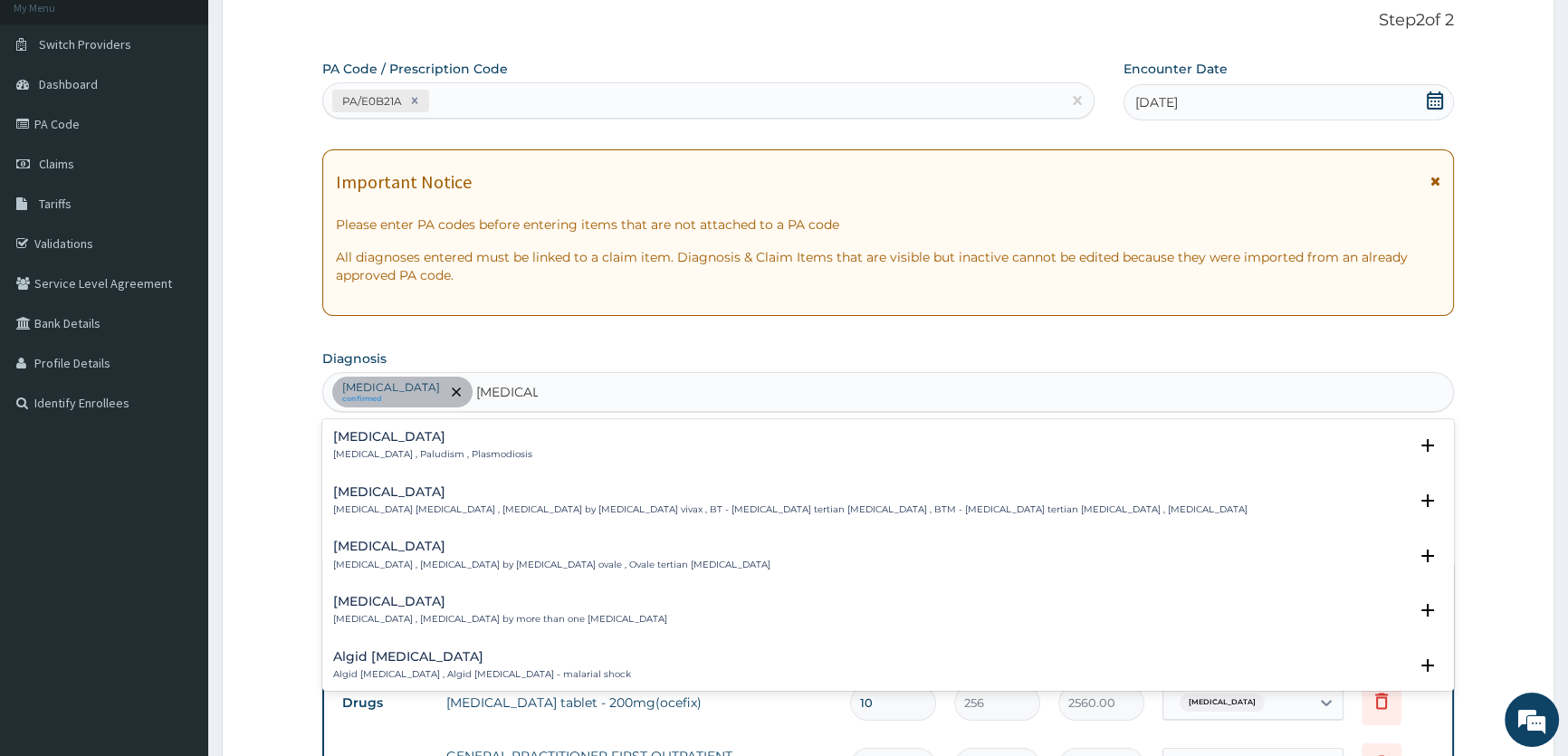
click at [381, 444] on div "Malaria Malaria , Paludism , Plasmodiosis" at bounding box center [432, 446] width 199 height 32
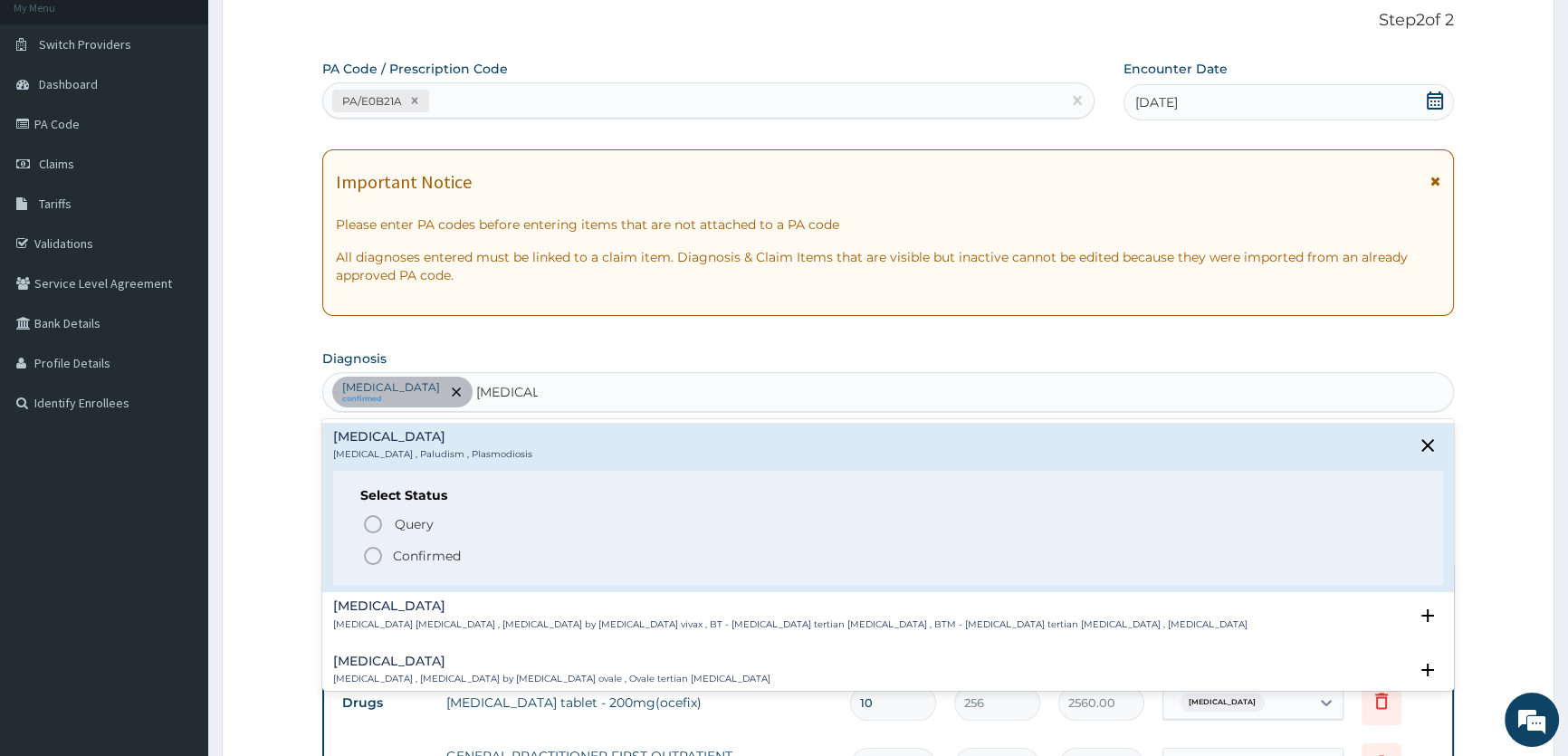
click at [402, 561] on p "Confirmed" at bounding box center [426, 556] width 68 height 18
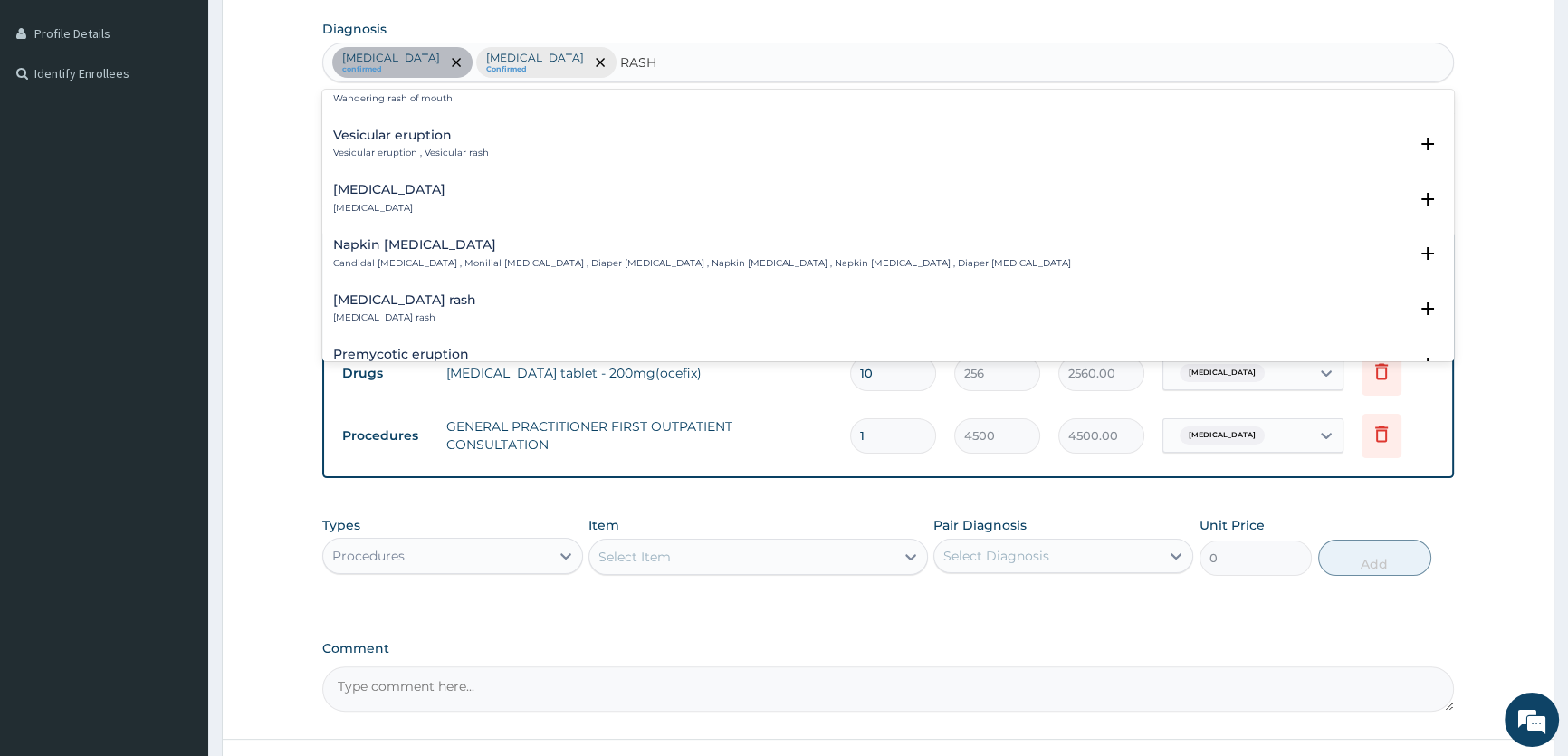
scroll to position [1563, 0]
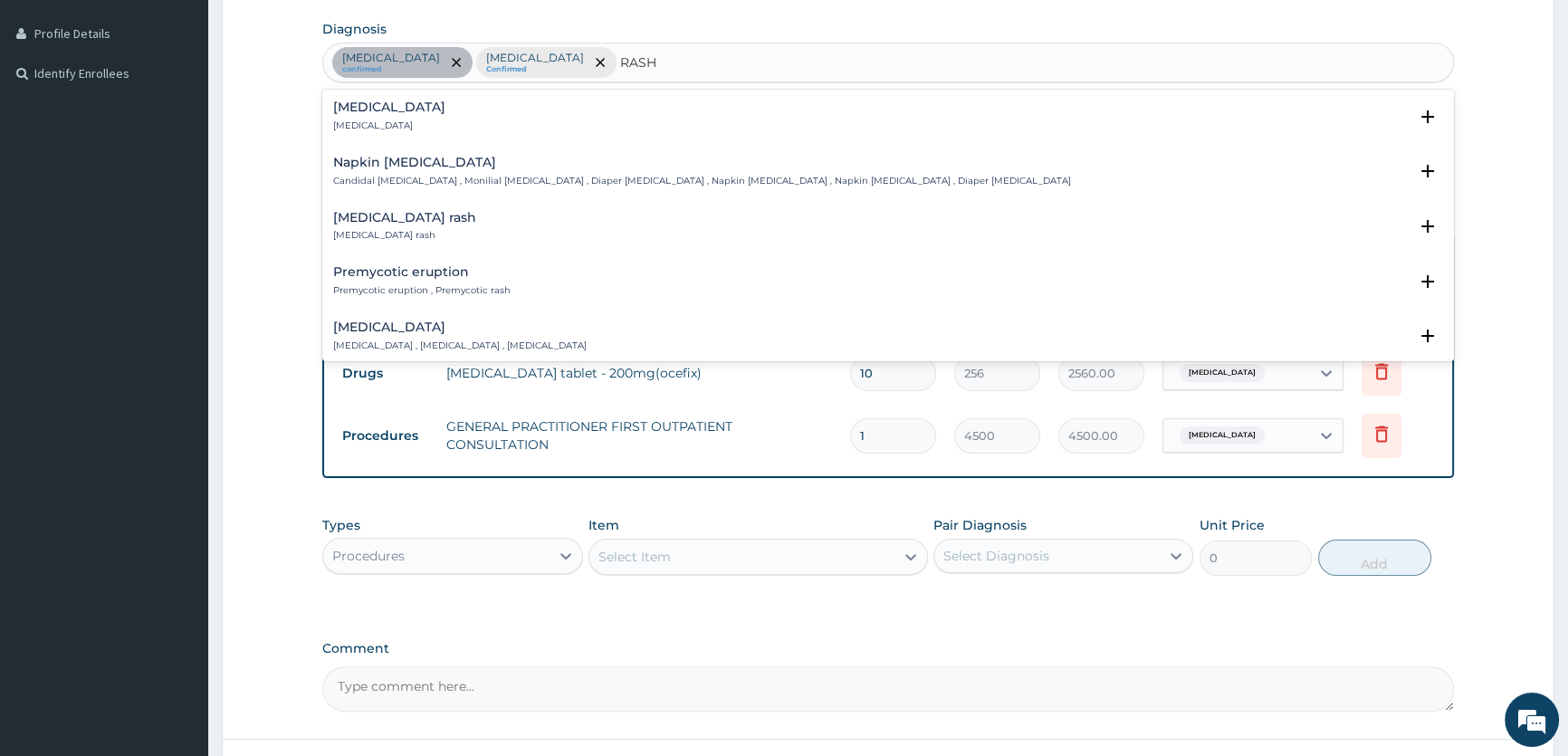
type input "RASH"
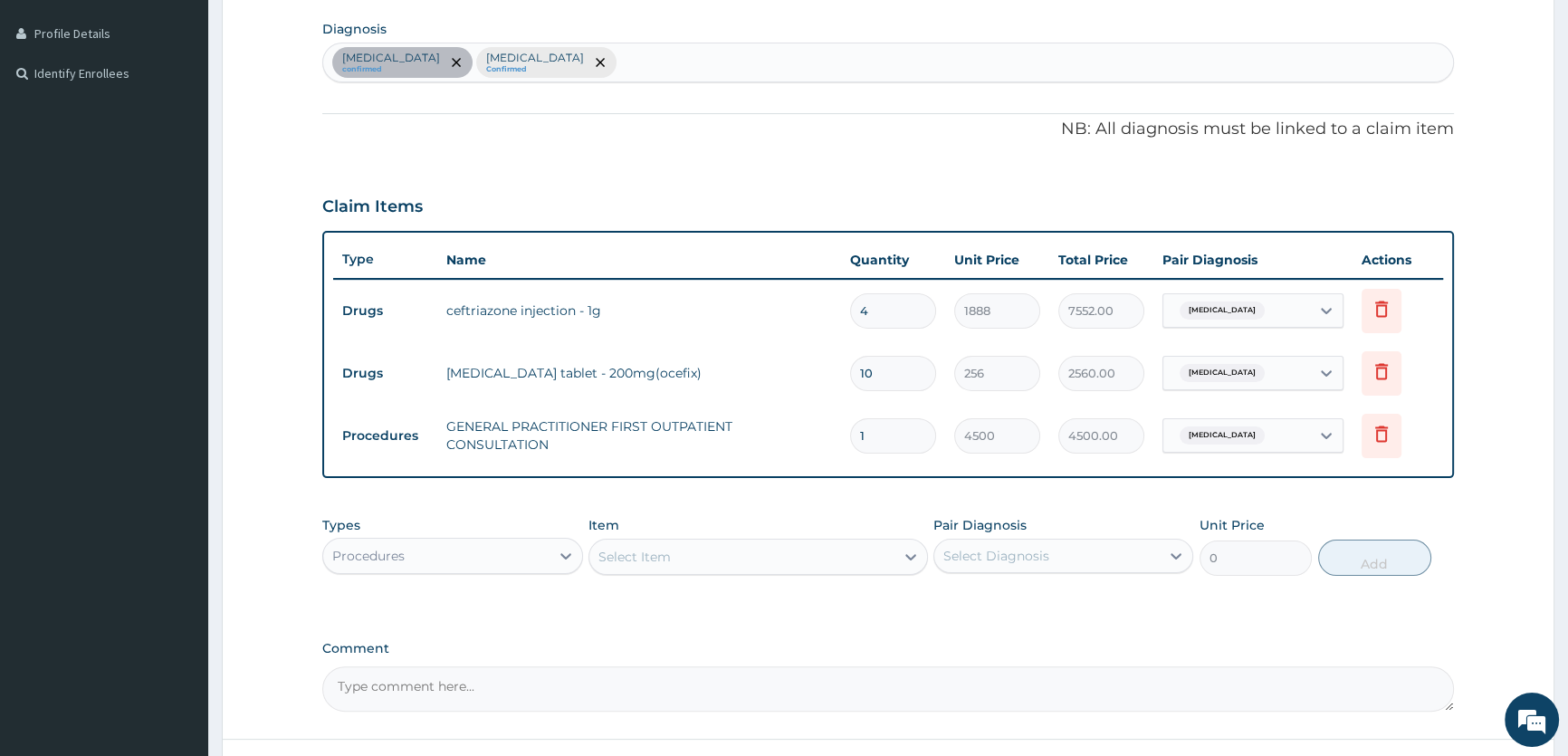
click at [262, 267] on form "Step 2 of 2 PA Code / Prescription Code PA/E0B21A Encounter Date 07-09-2025 Imp…" at bounding box center [888, 247] width 1332 height 1187
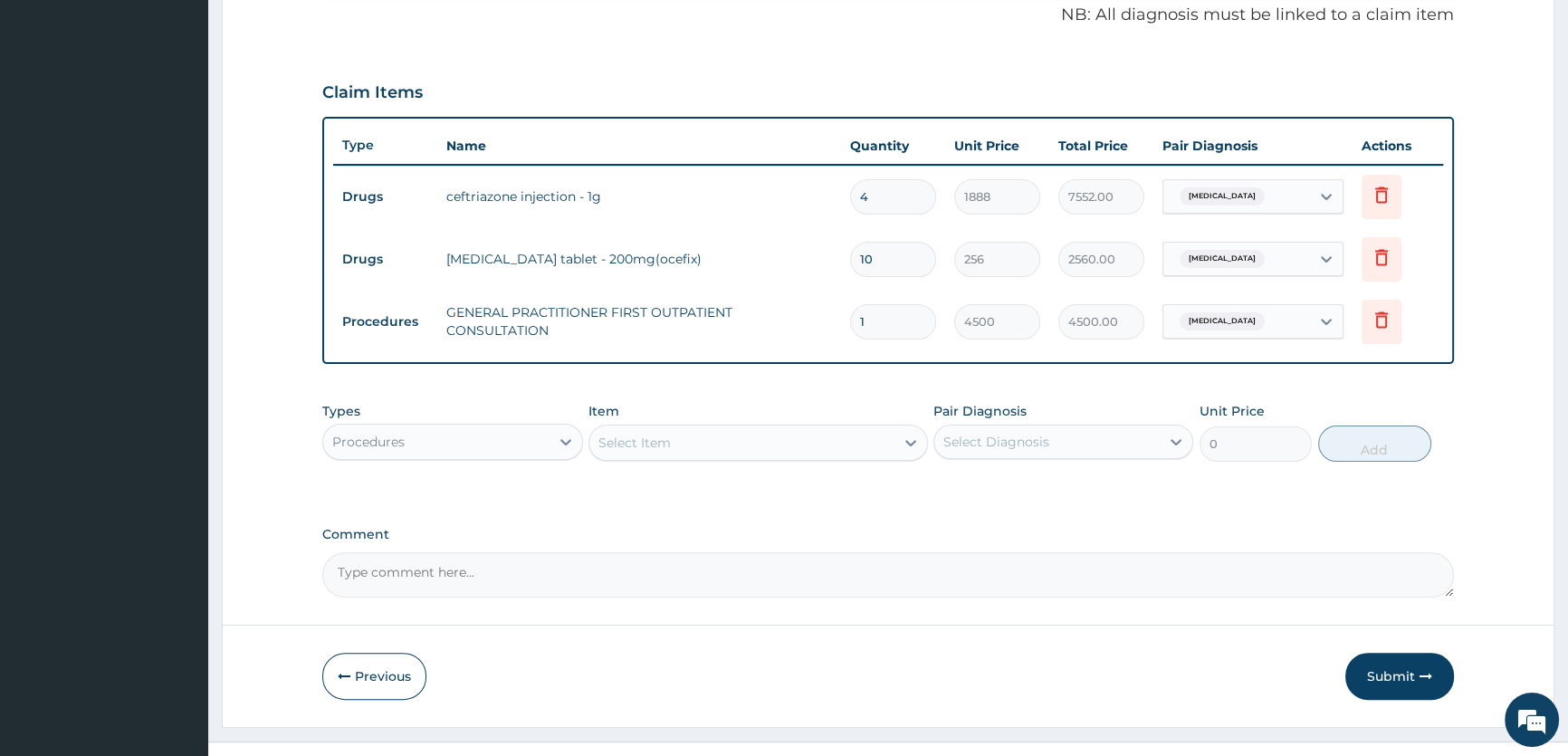
scroll to position [588, 0]
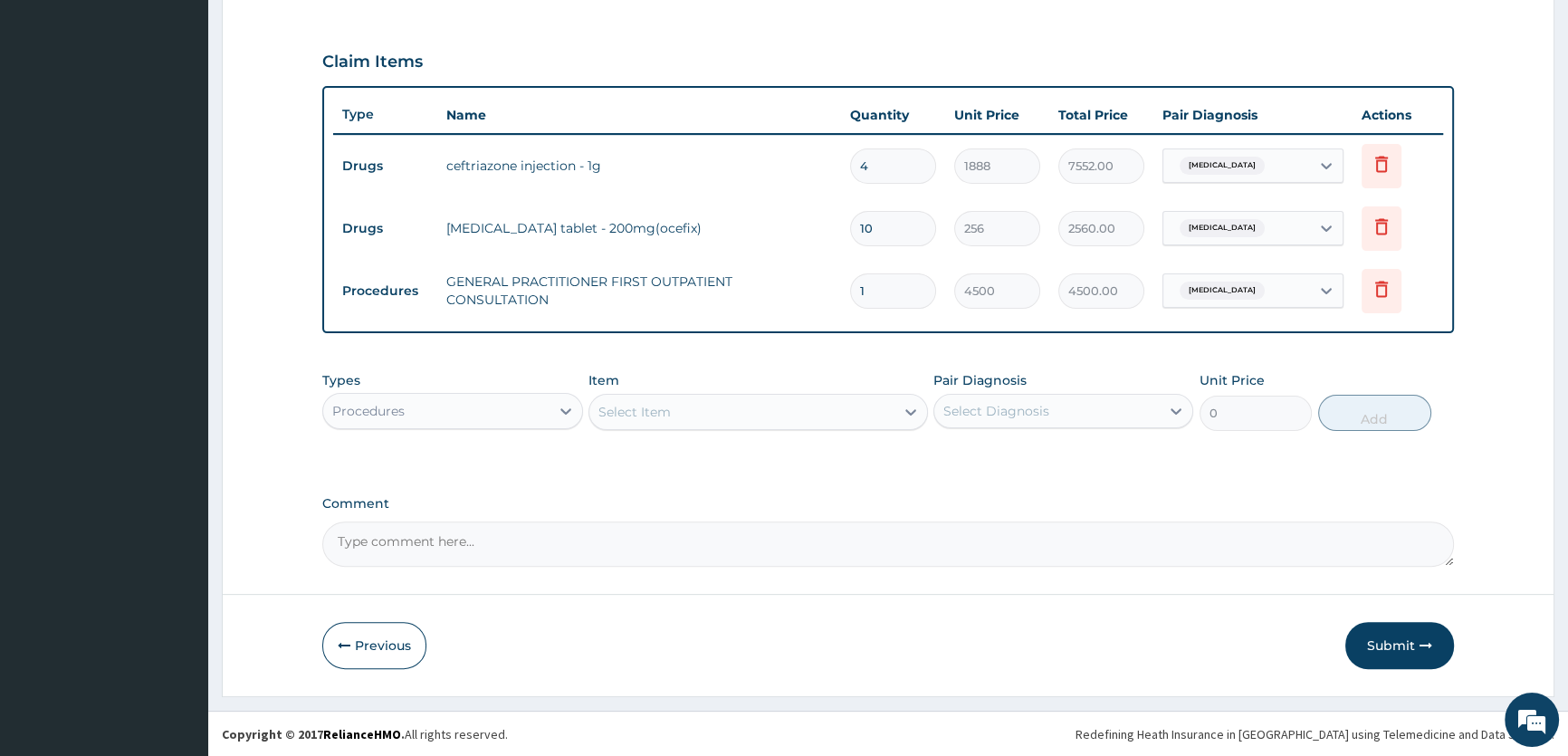
click at [643, 393] on div "Select Item" at bounding box center [758, 411] width 340 height 36
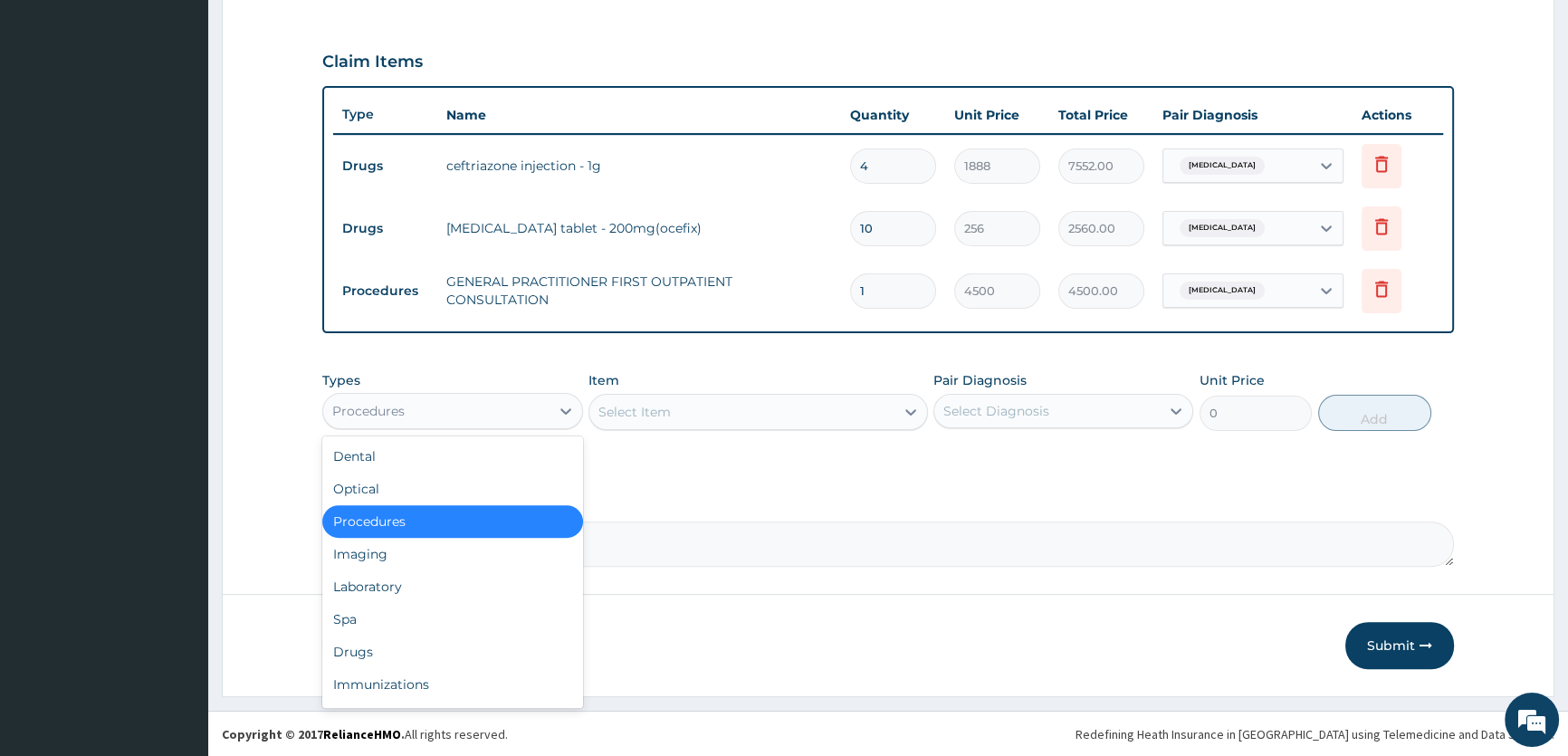
click at [473, 415] on div "Procedures" at bounding box center [435, 410] width 225 height 29
click at [364, 585] on div "Laboratory" at bounding box center [451, 586] width 260 height 33
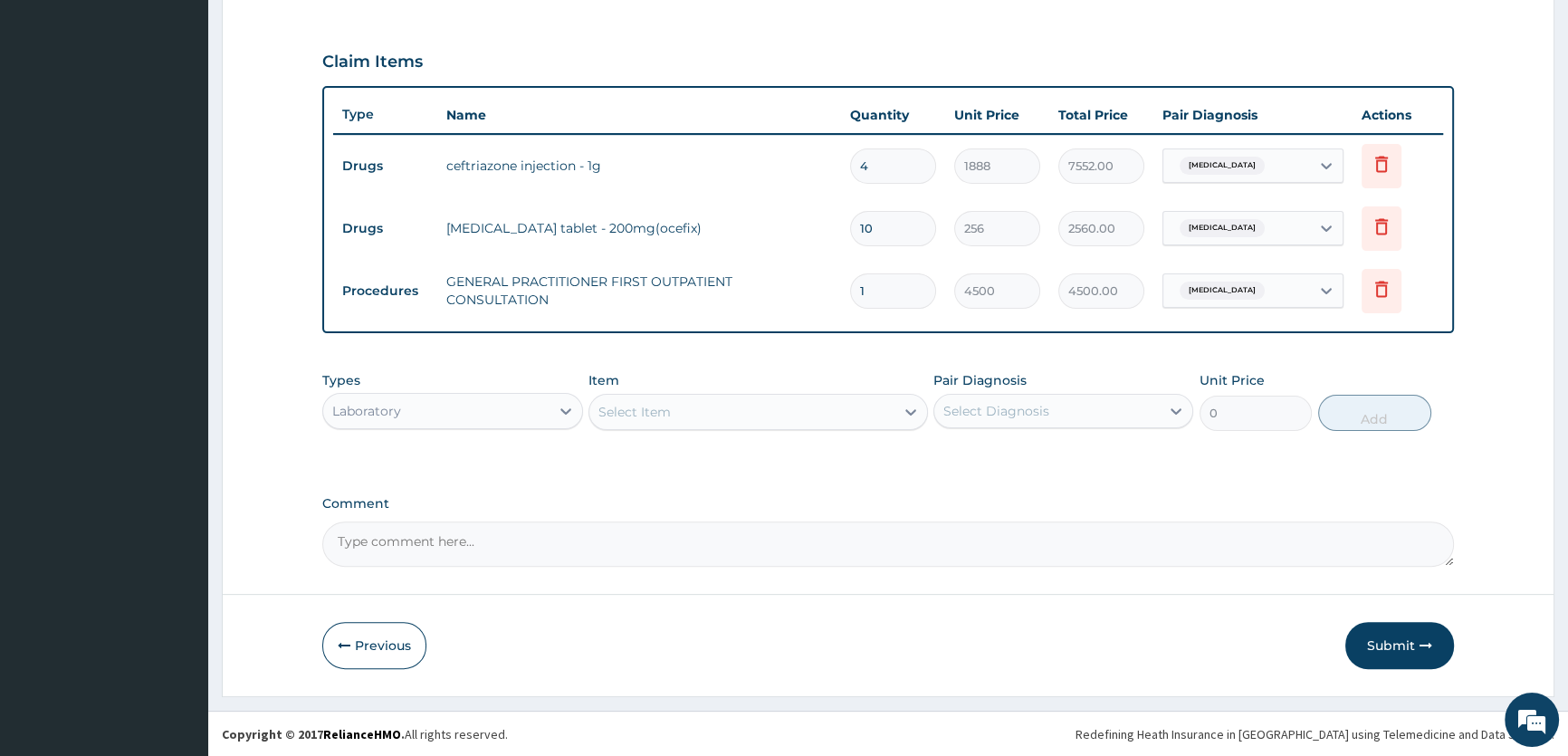
click at [628, 404] on div "Select Item" at bounding box center [635, 411] width 73 height 18
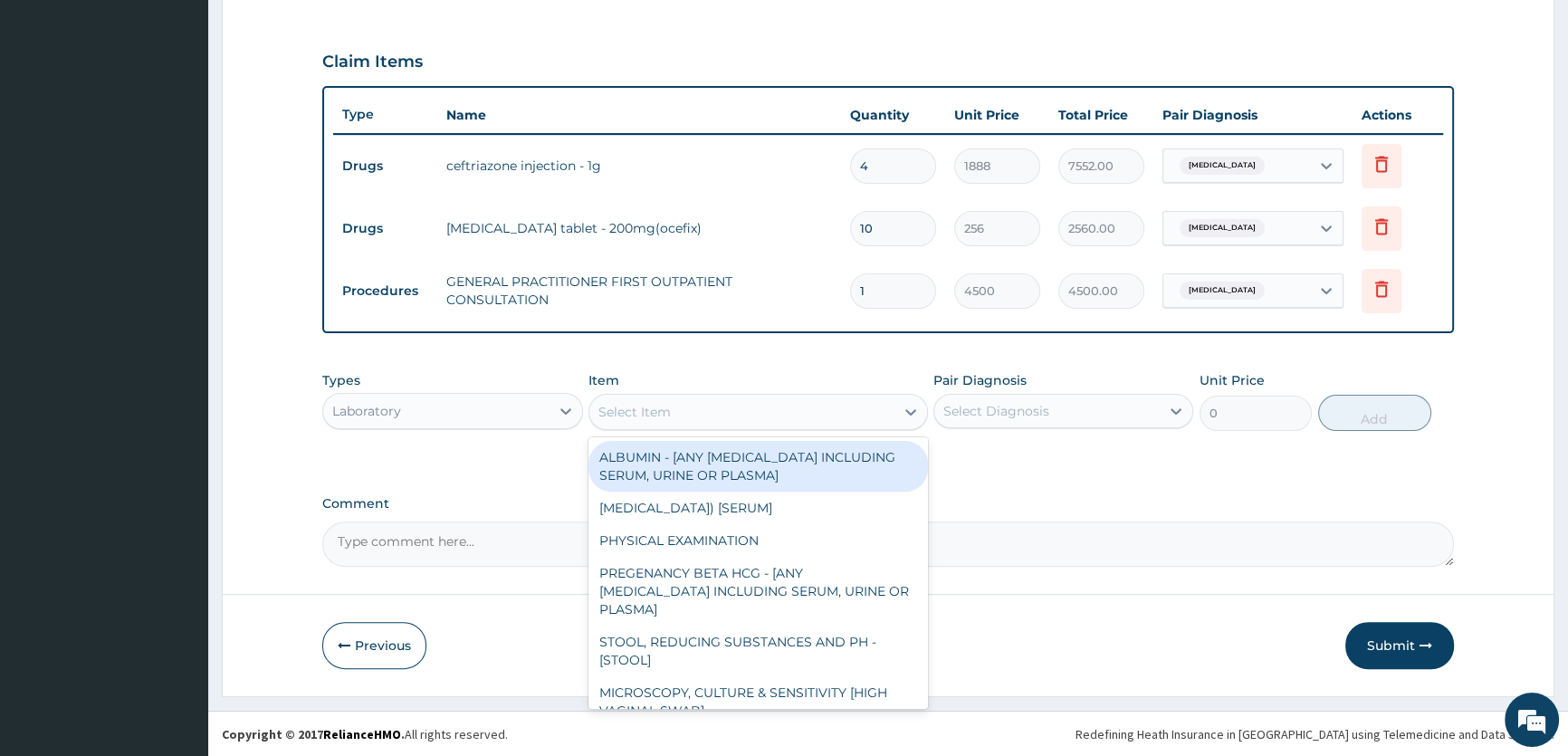
type input "L"
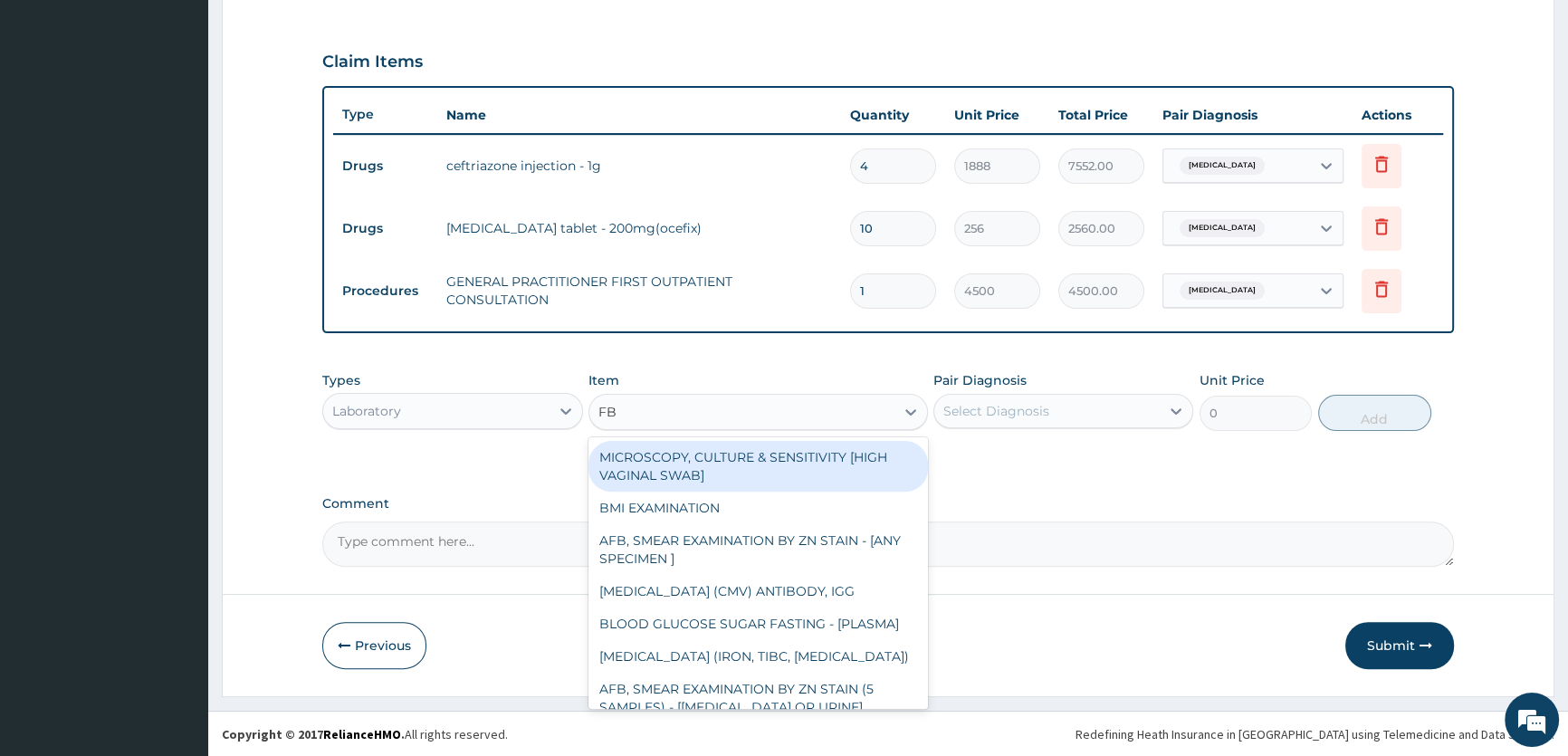
type input "FBC"
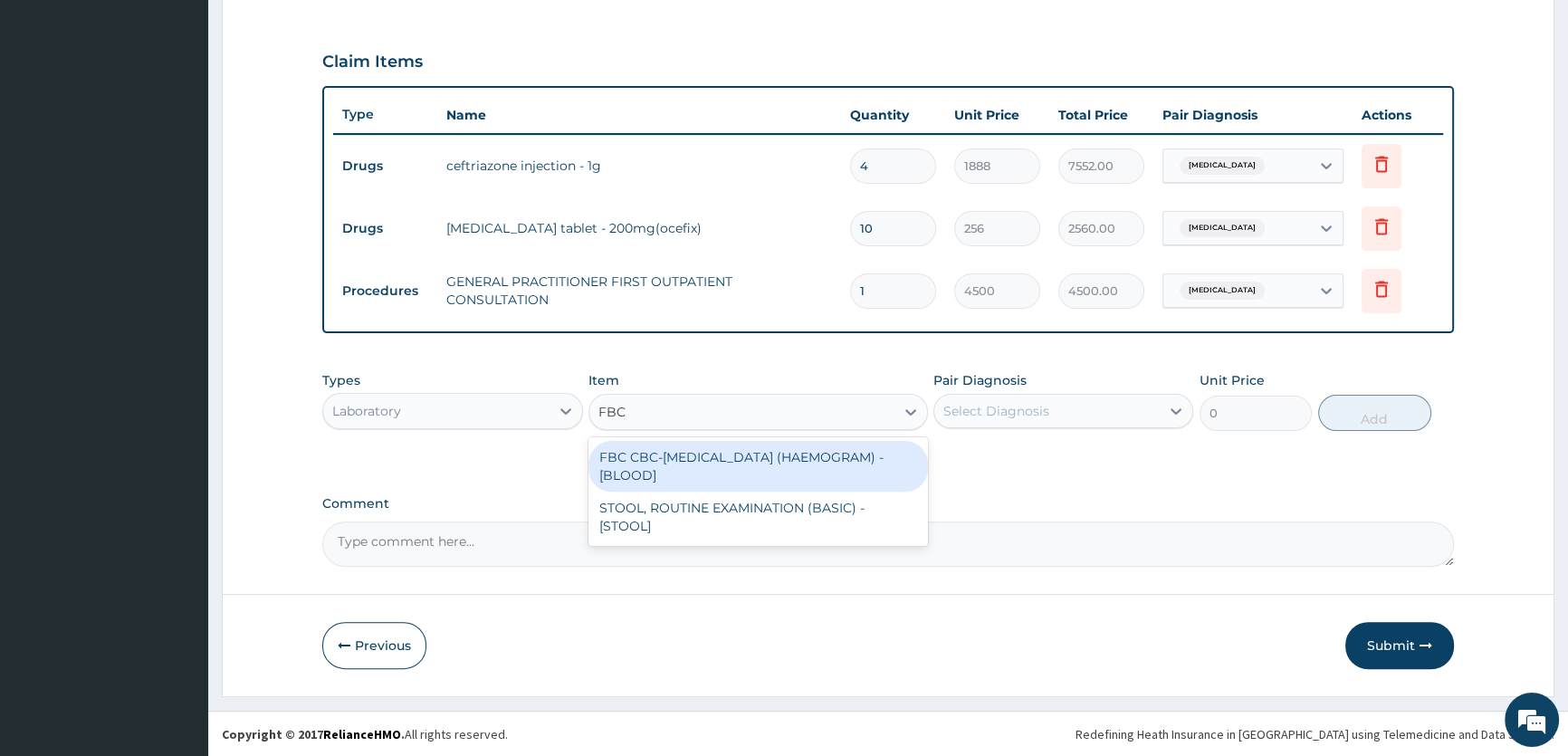
drag, startPoint x: 631, startPoint y: 460, endPoint x: 308, endPoint y: 445, distance: 323.3
click at [599, 450] on div "FBC CBC-COMPLETE BLOOD COUNT (HAEMOGRAM) - [BLOOD]" at bounding box center [758, 465] width 340 height 51
type input "6000"
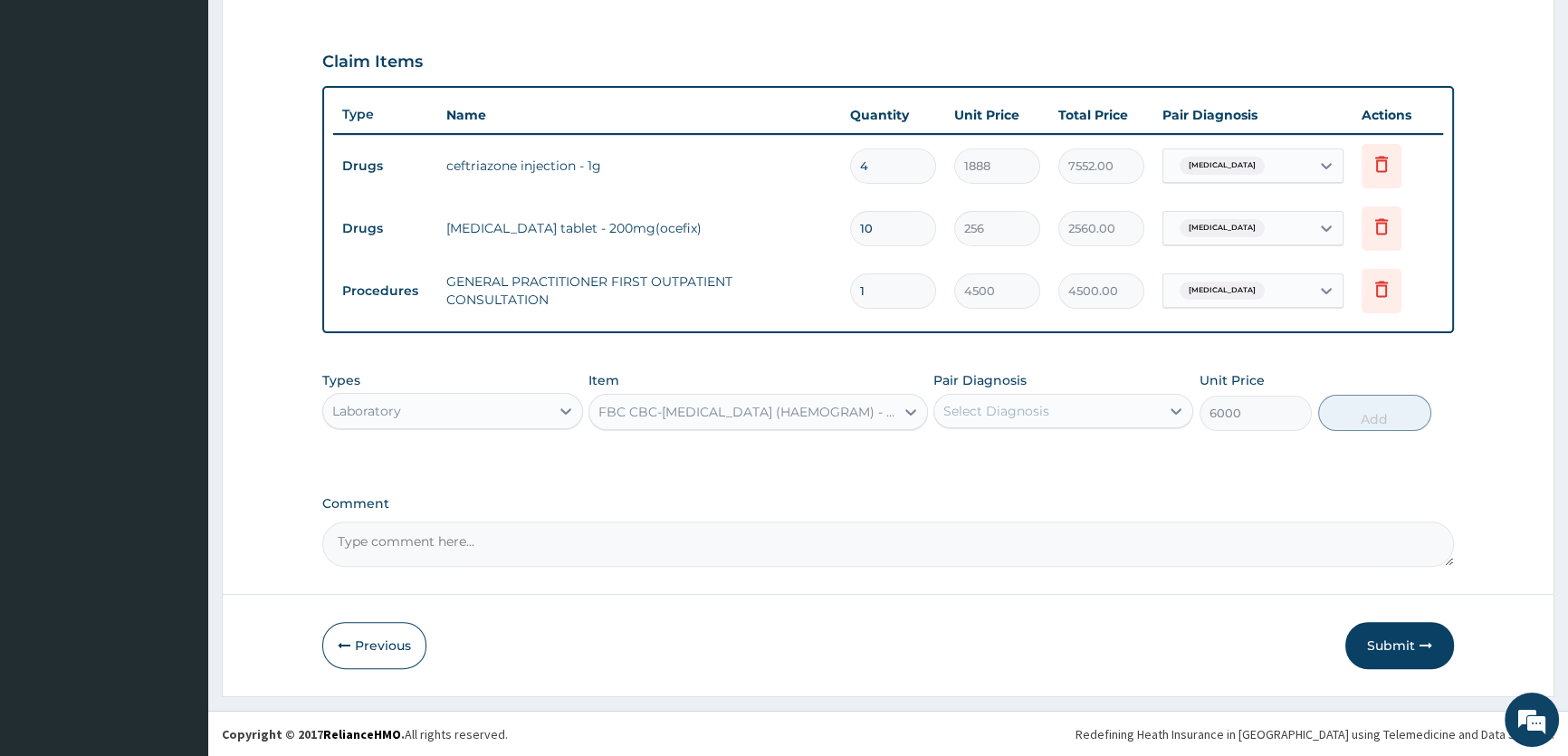
drag, startPoint x: 1088, startPoint y: 418, endPoint x: 1077, endPoint y: 427, distance: 14.2
click at [1087, 418] on div "Select Diagnosis" at bounding box center [1047, 410] width 225 height 29
click at [1066, 465] on div "Pharyngitis" at bounding box center [1063, 457] width 260 height 37
checkbox input "true"
click at [1367, 417] on button "Add" at bounding box center [1375, 412] width 114 height 36
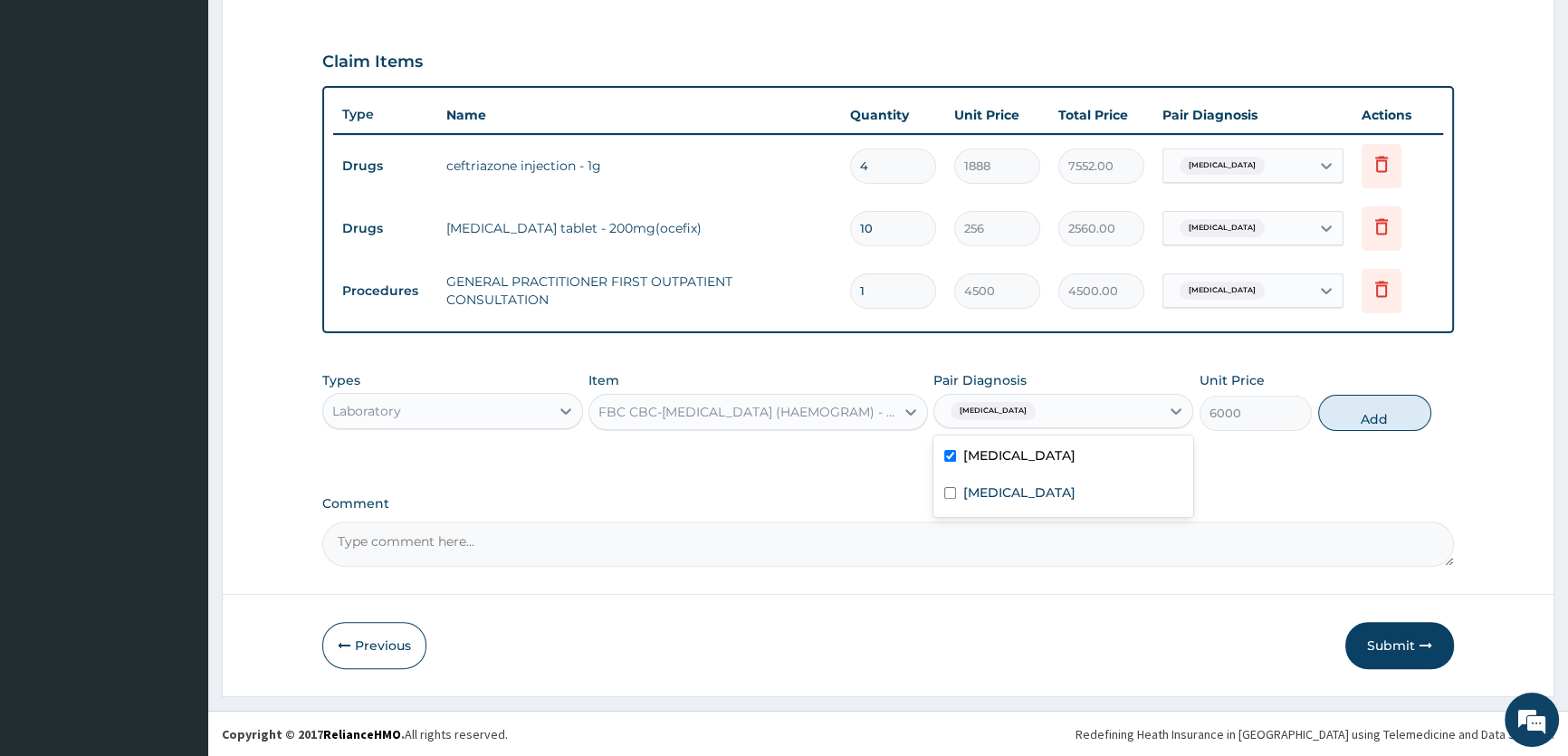
type input "0"
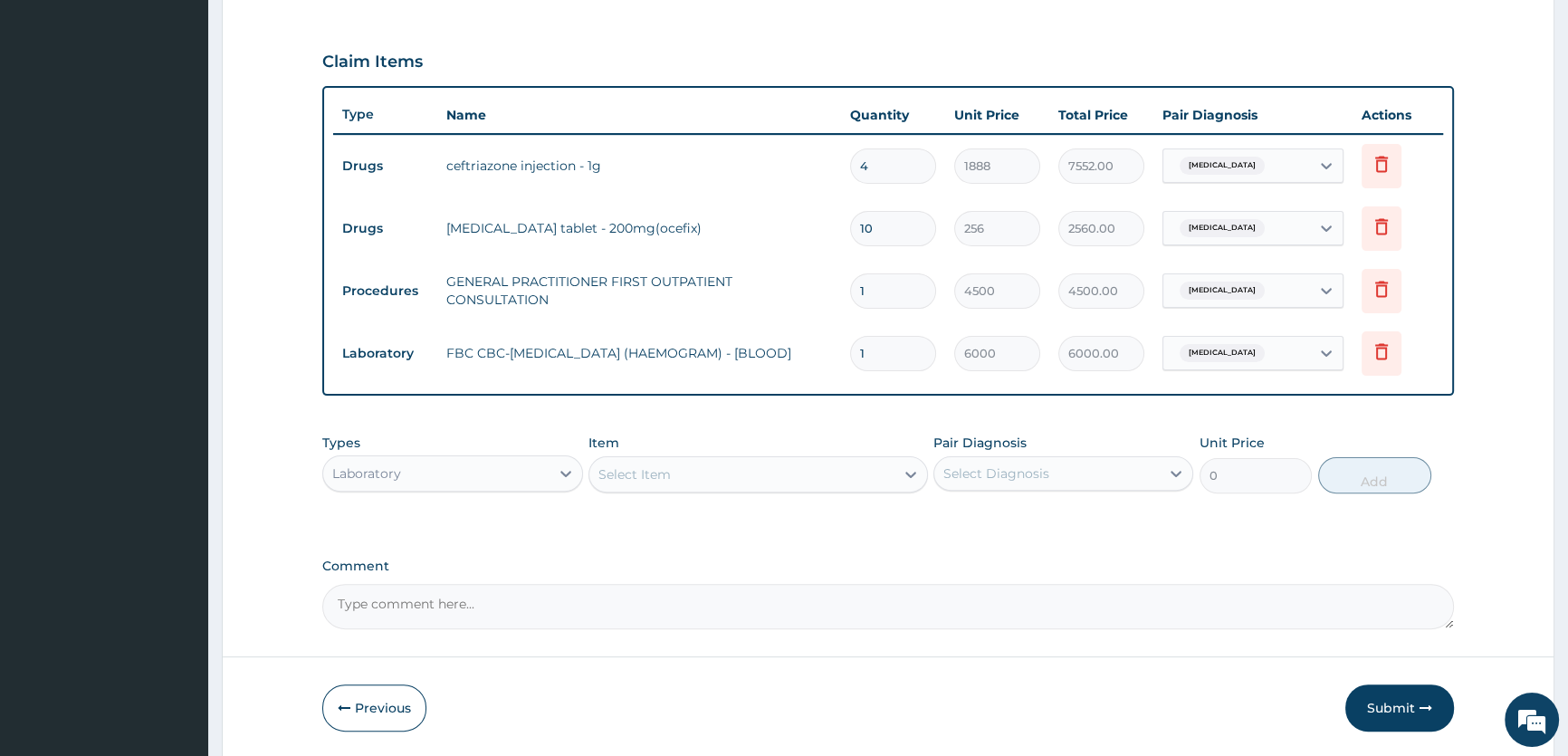
click at [857, 479] on div "Select Item" at bounding box center [741, 474] width 305 height 29
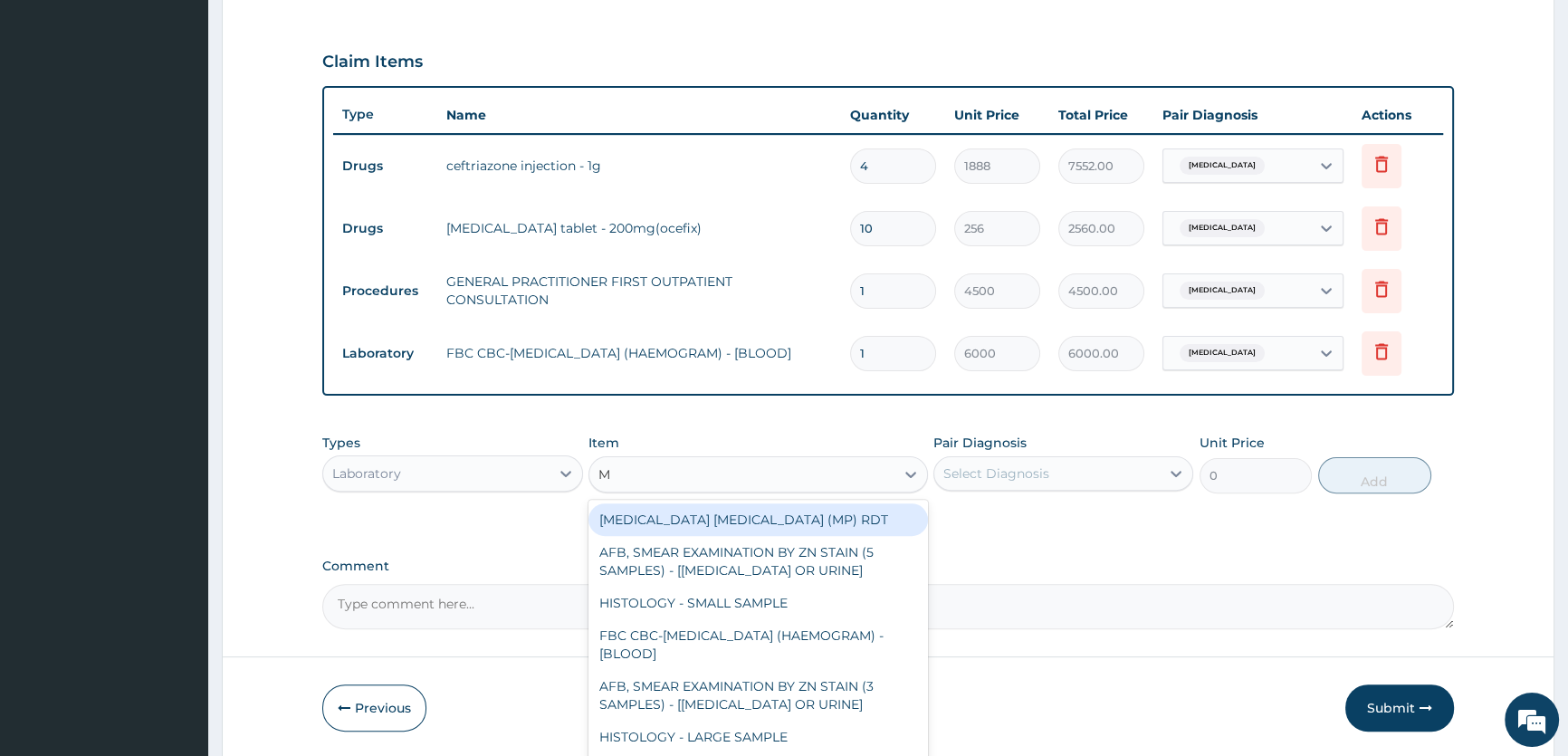
type input "MP"
click at [805, 533] on div "MALARIA PARASITE (MP) RDT" at bounding box center [758, 519] width 340 height 33
type input "2400"
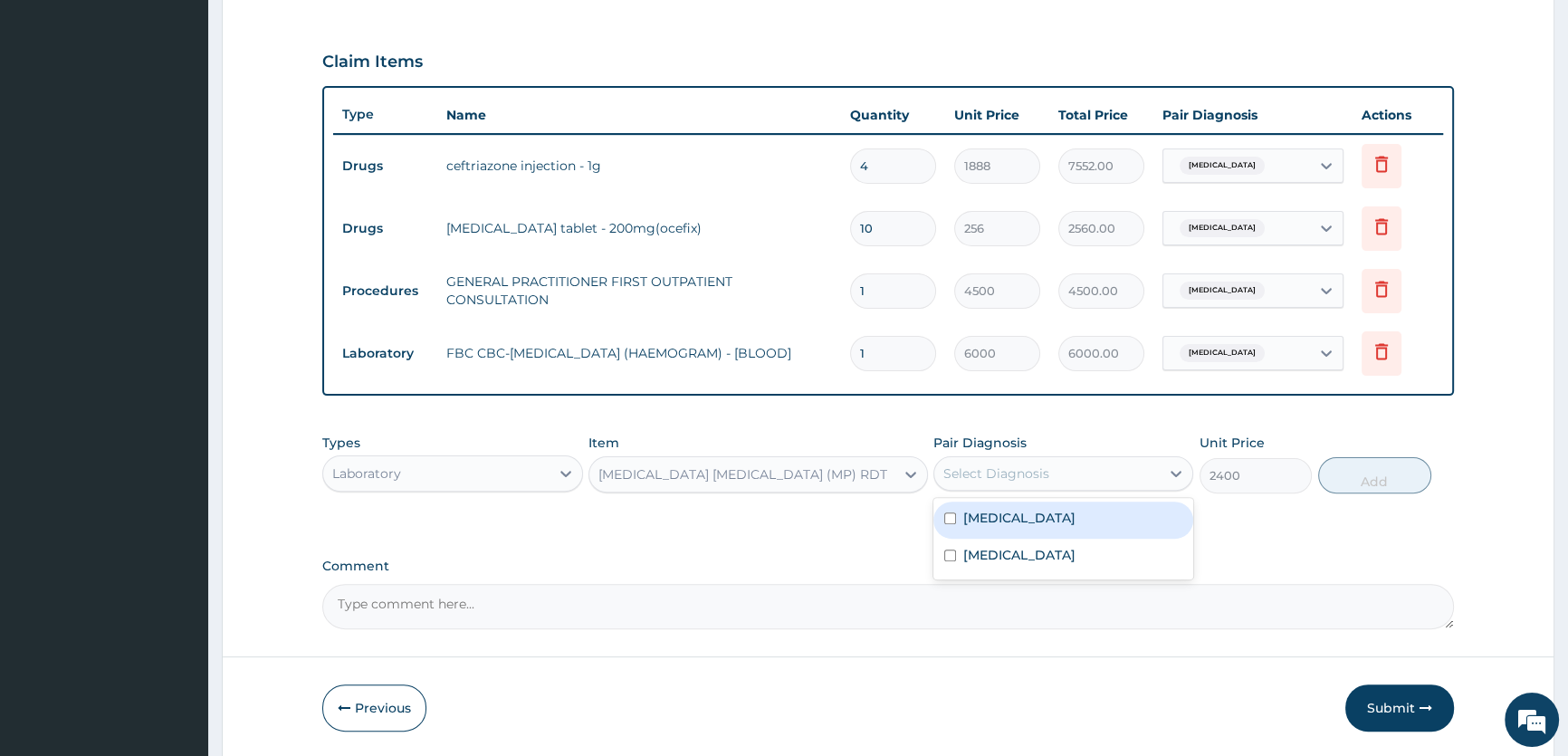
click at [1039, 481] on div "Select Diagnosis" at bounding box center [996, 473] width 106 height 18
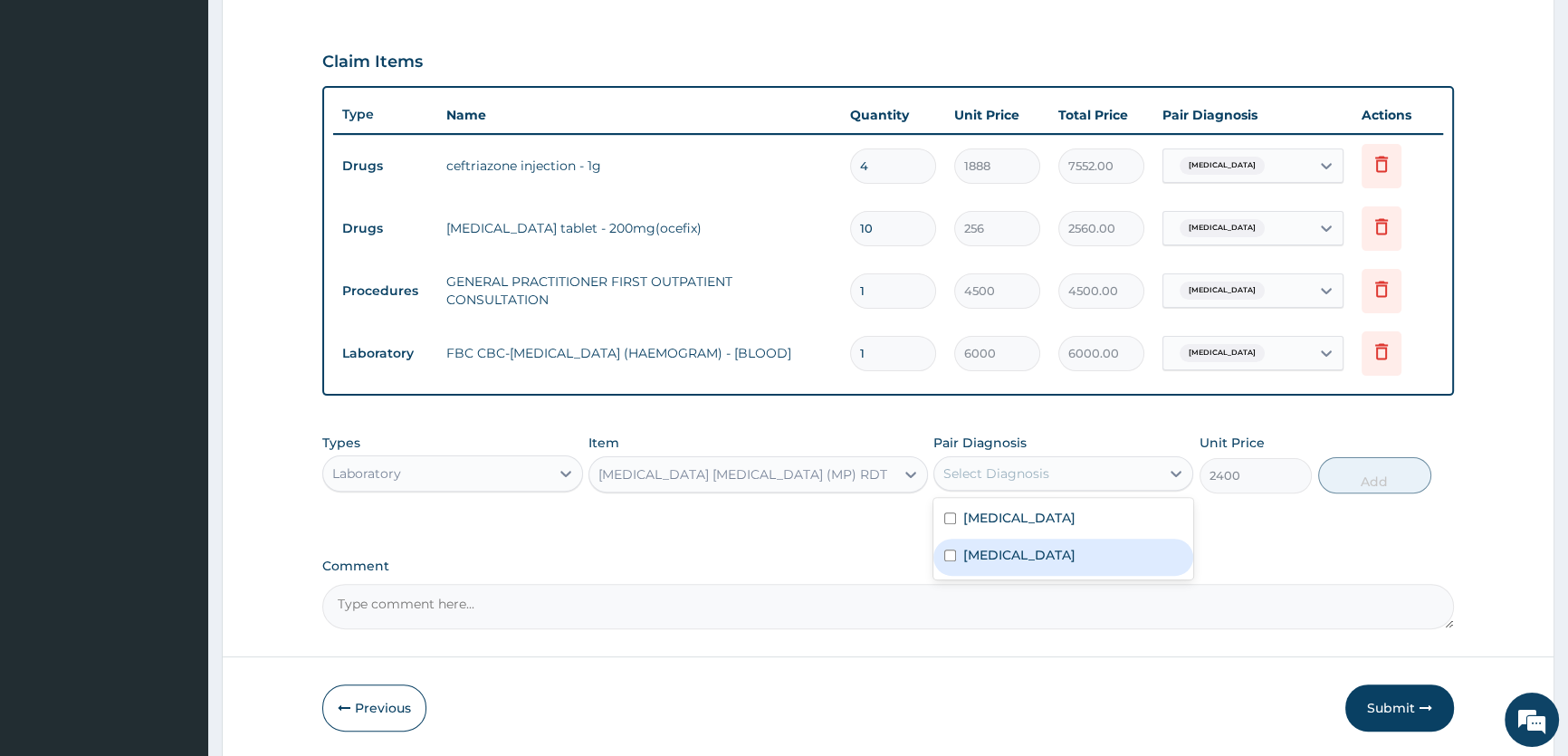
click at [1103, 553] on div "Malaria" at bounding box center [1063, 557] width 260 height 37
checkbox input "true"
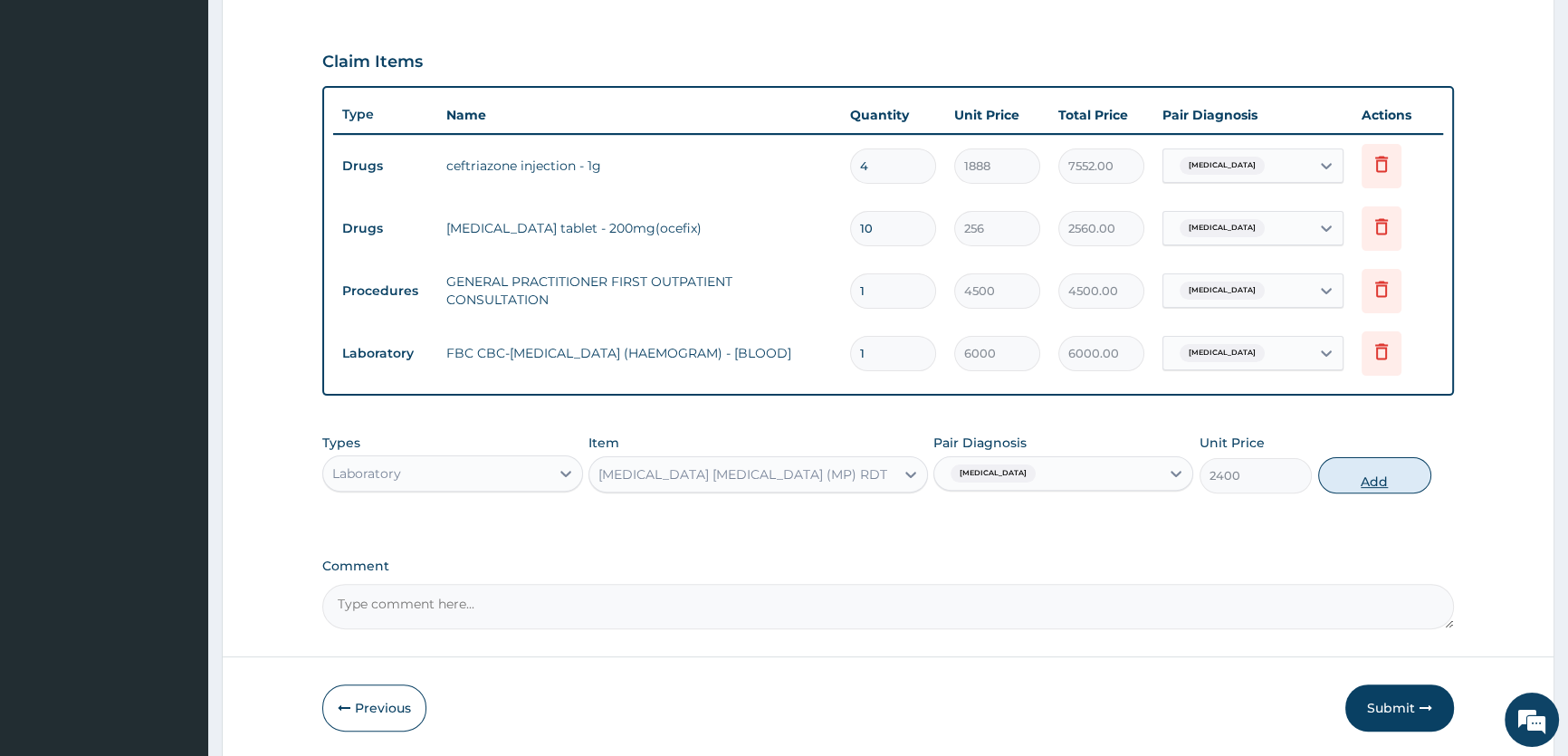
click at [1364, 488] on button "Add" at bounding box center [1375, 475] width 114 height 36
type input "0"
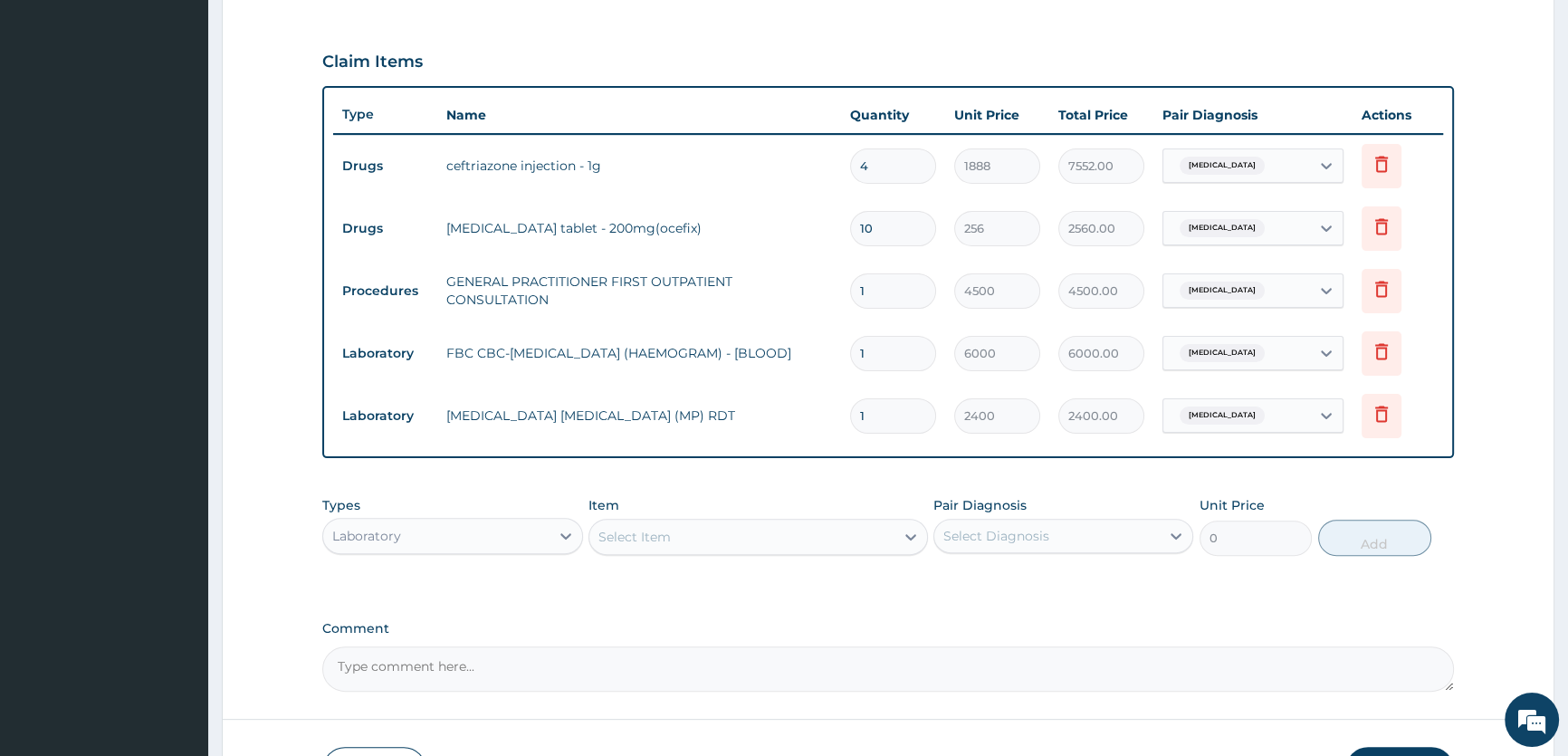
click at [777, 538] on div "Select Item" at bounding box center [741, 536] width 305 height 29
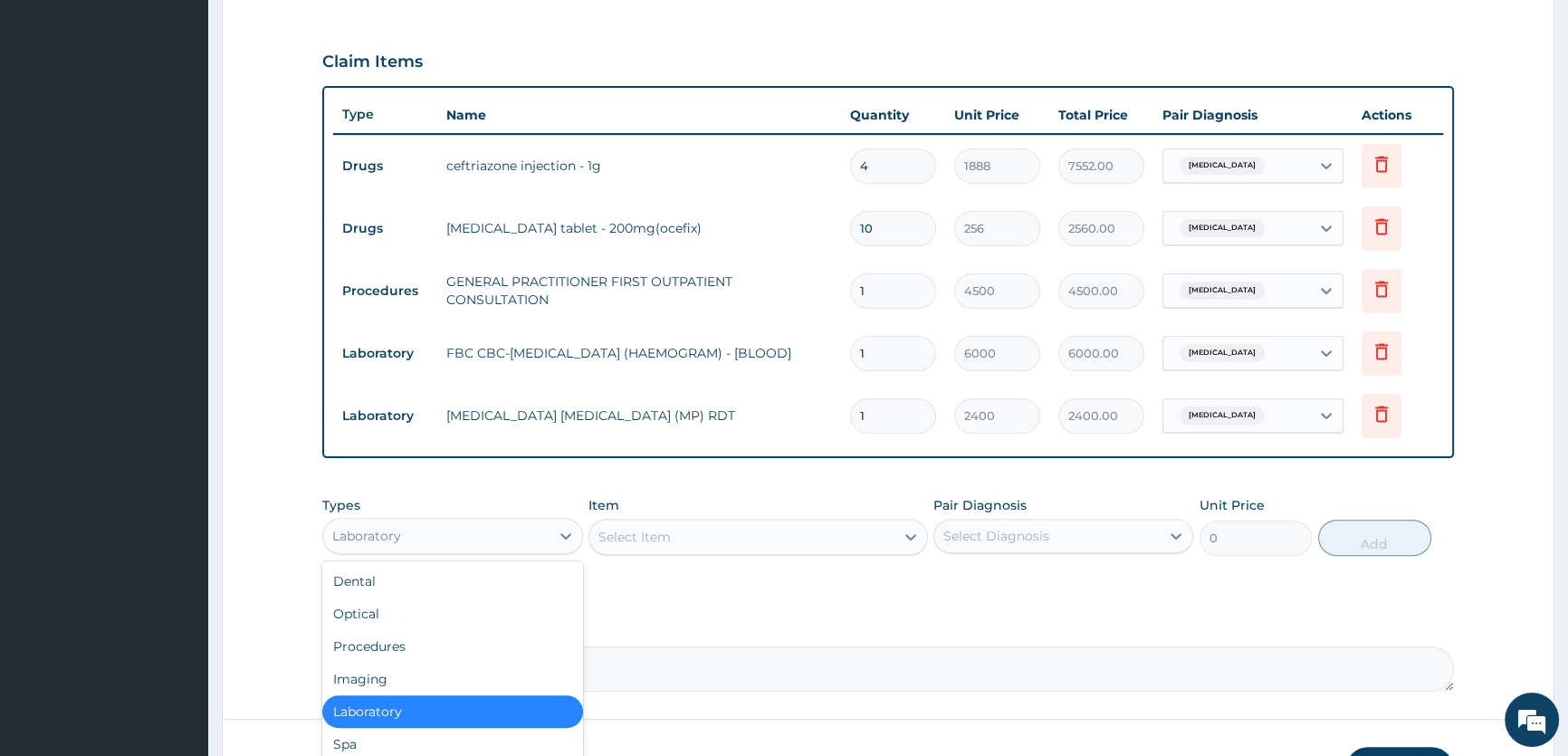
click at [465, 534] on div "Laboratory" at bounding box center [435, 535] width 225 height 29
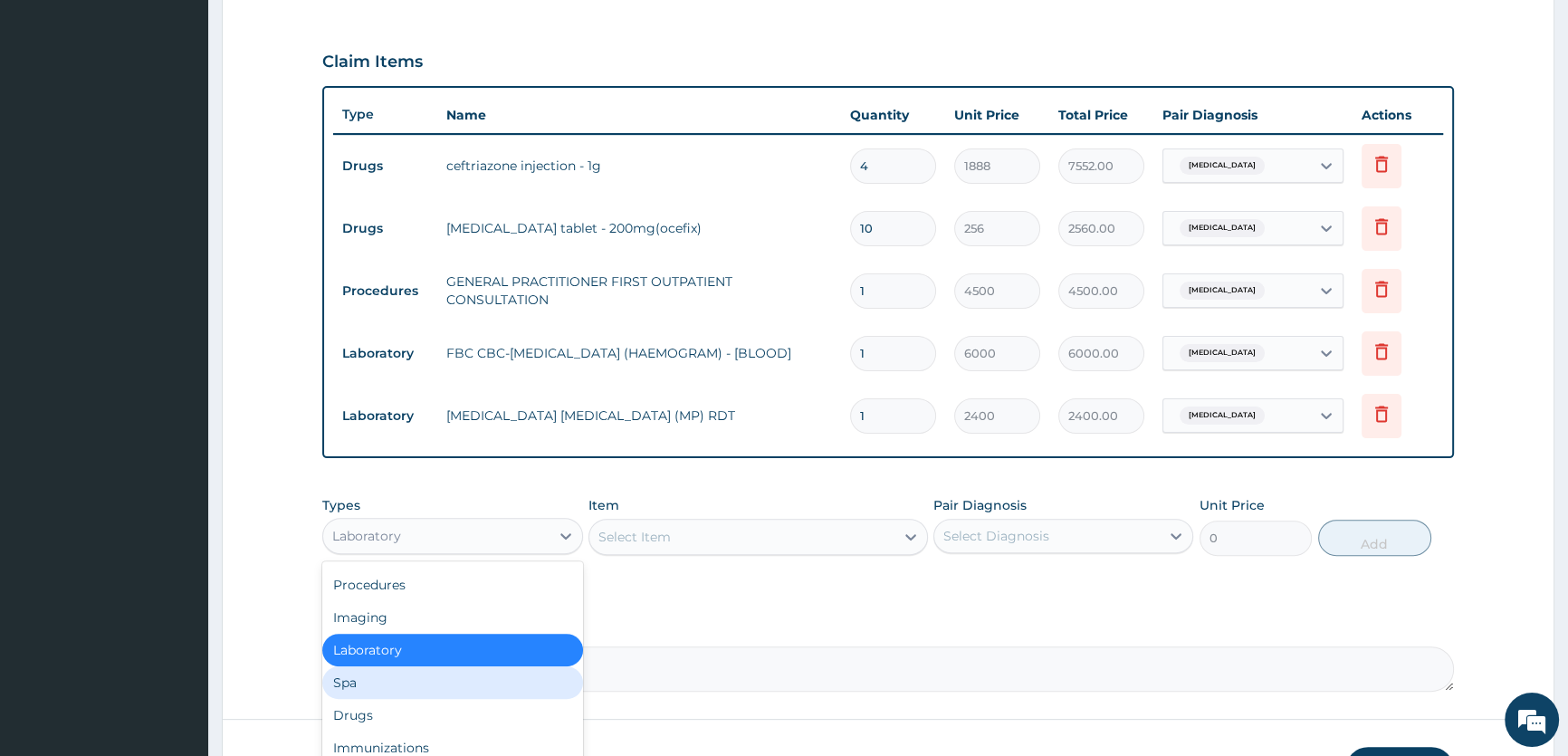
click at [436, 694] on div "Spa" at bounding box center [451, 682] width 260 height 33
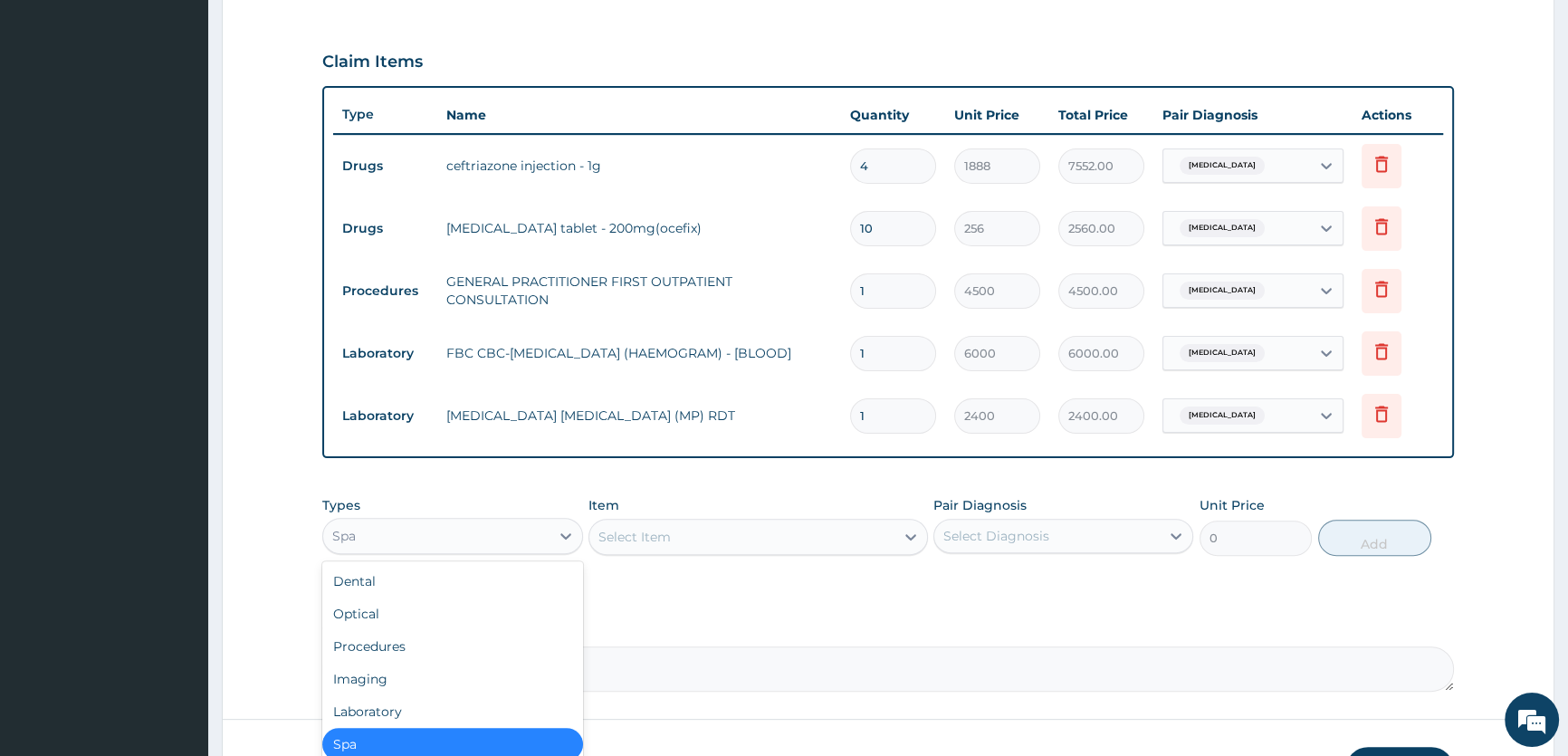
click at [394, 543] on div "Spa" at bounding box center [435, 535] width 225 height 29
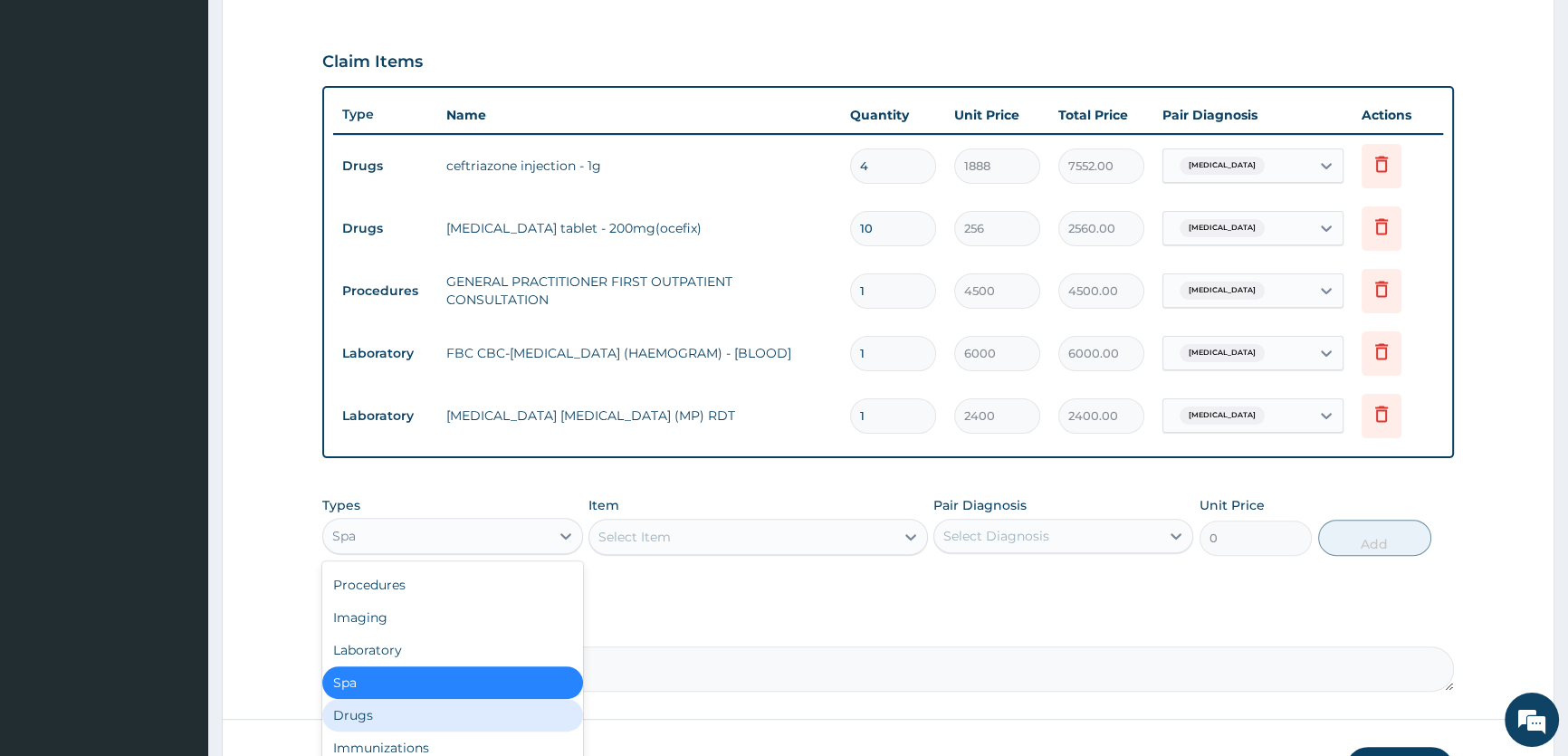
click at [382, 715] on div "Drugs" at bounding box center [451, 714] width 260 height 33
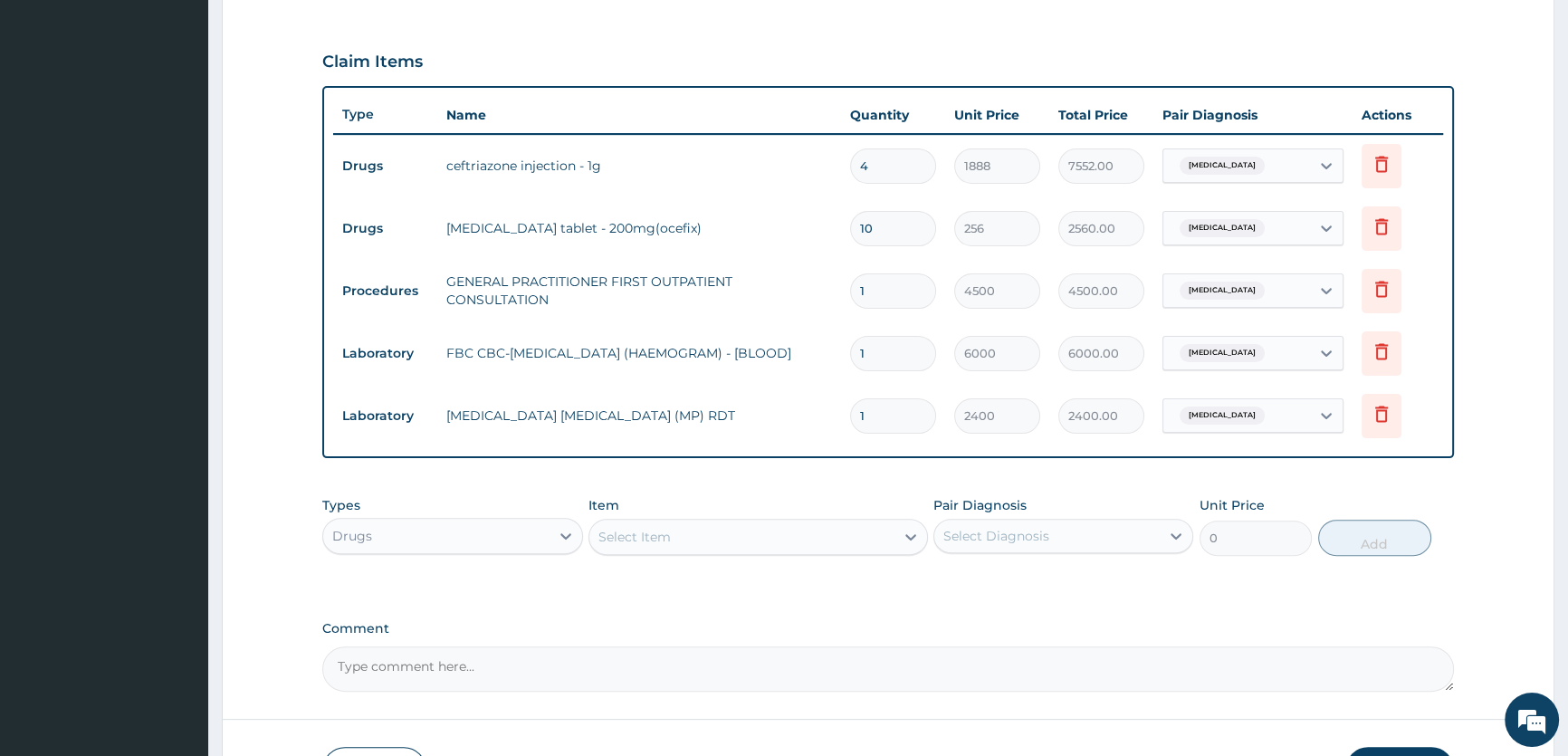
click at [760, 541] on div "Select Item" at bounding box center [741, 536] width 305 height 29
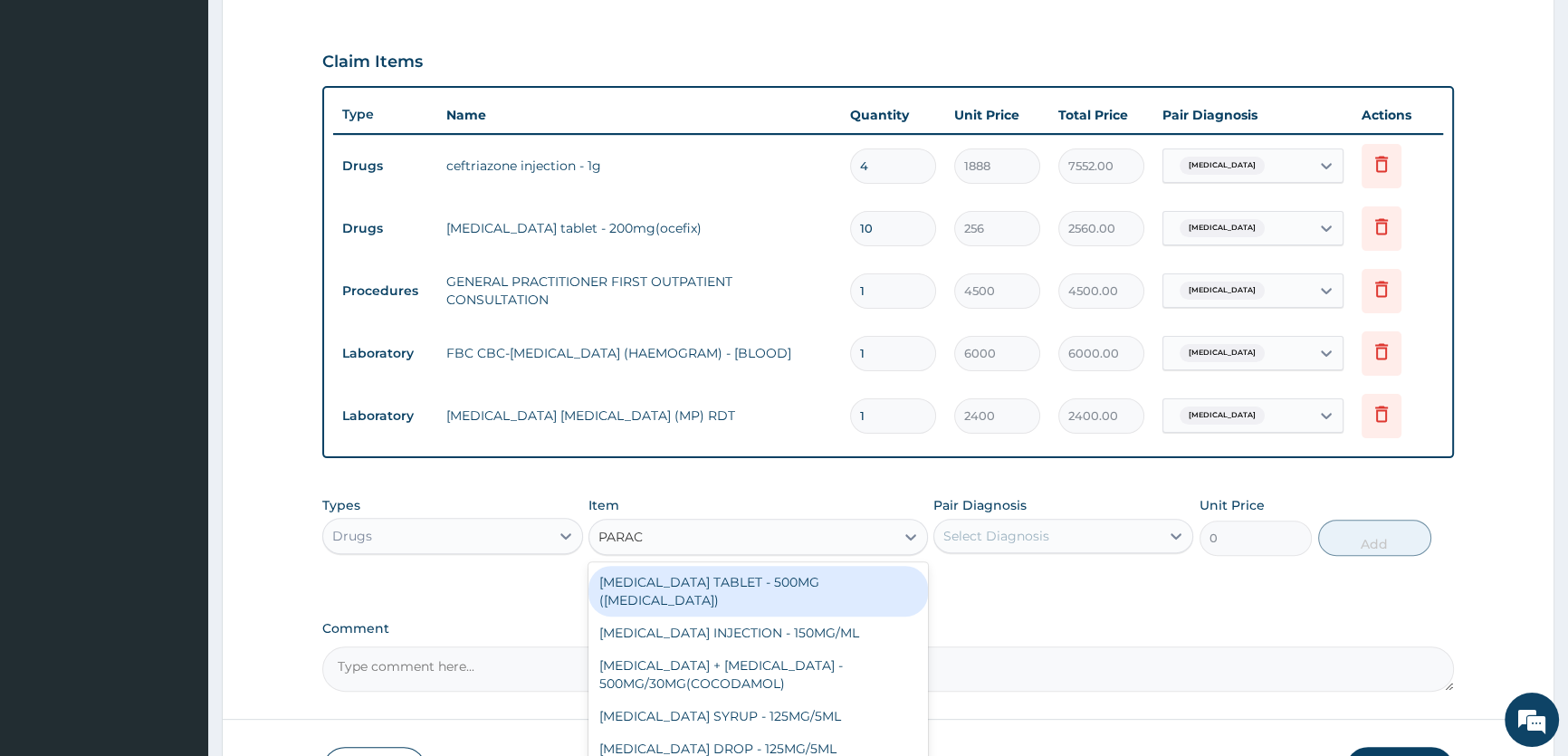
type input "PARACE"
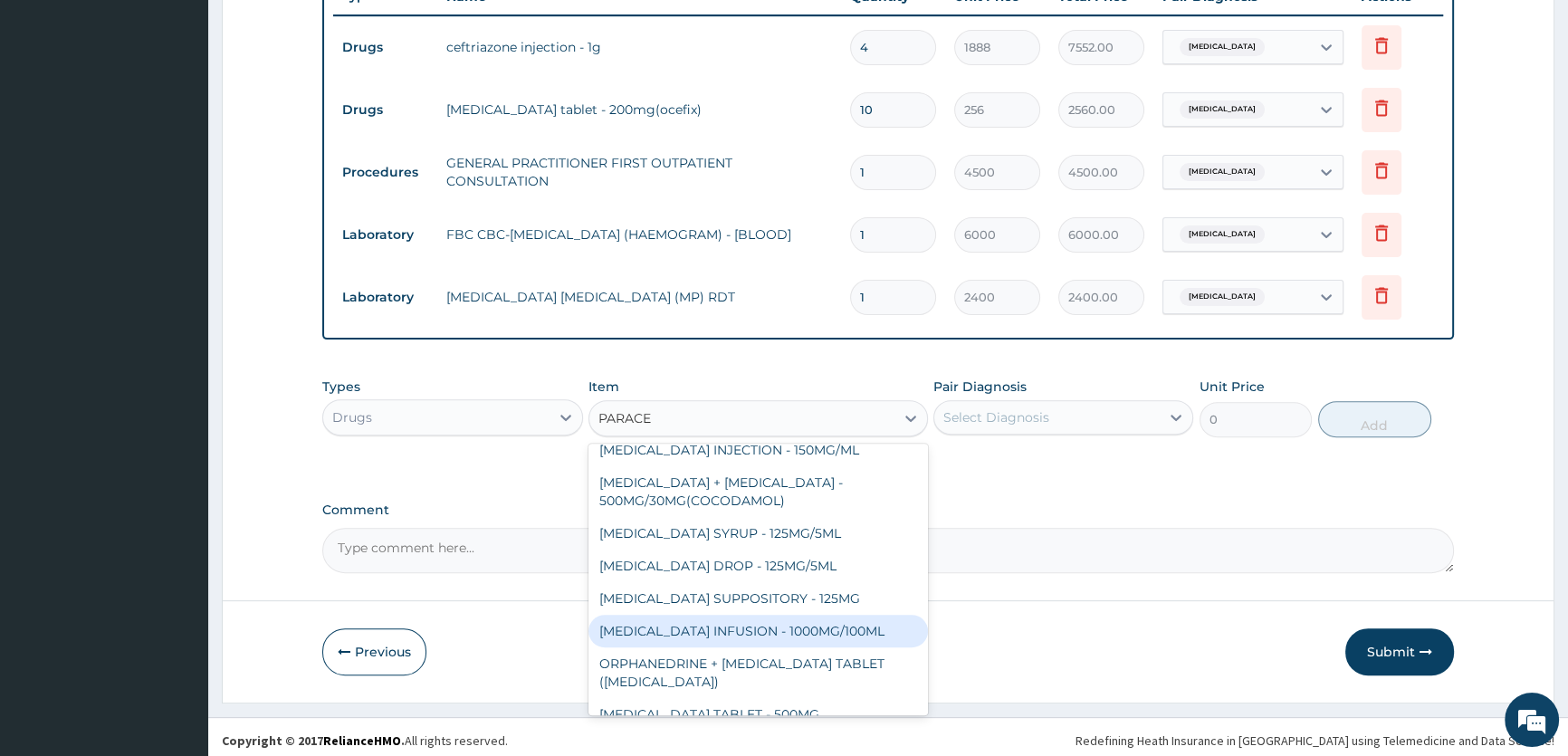
scroll to position [713, 0]
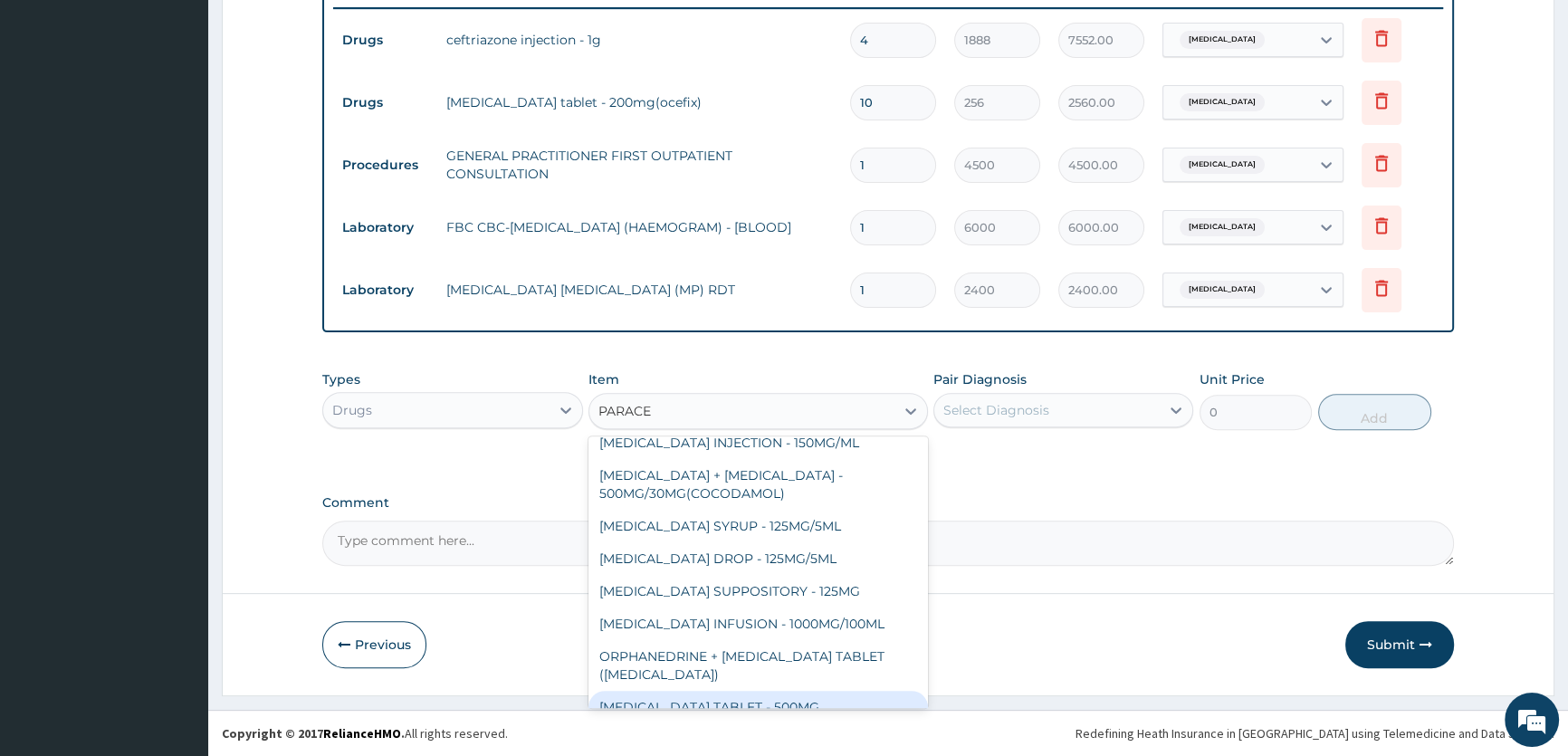
click at [702, 692] on div "PARACETAMOL TABLET - 500MG" at bounding box center [758, 706] width 340 height 33
type input "38.400000000000006"
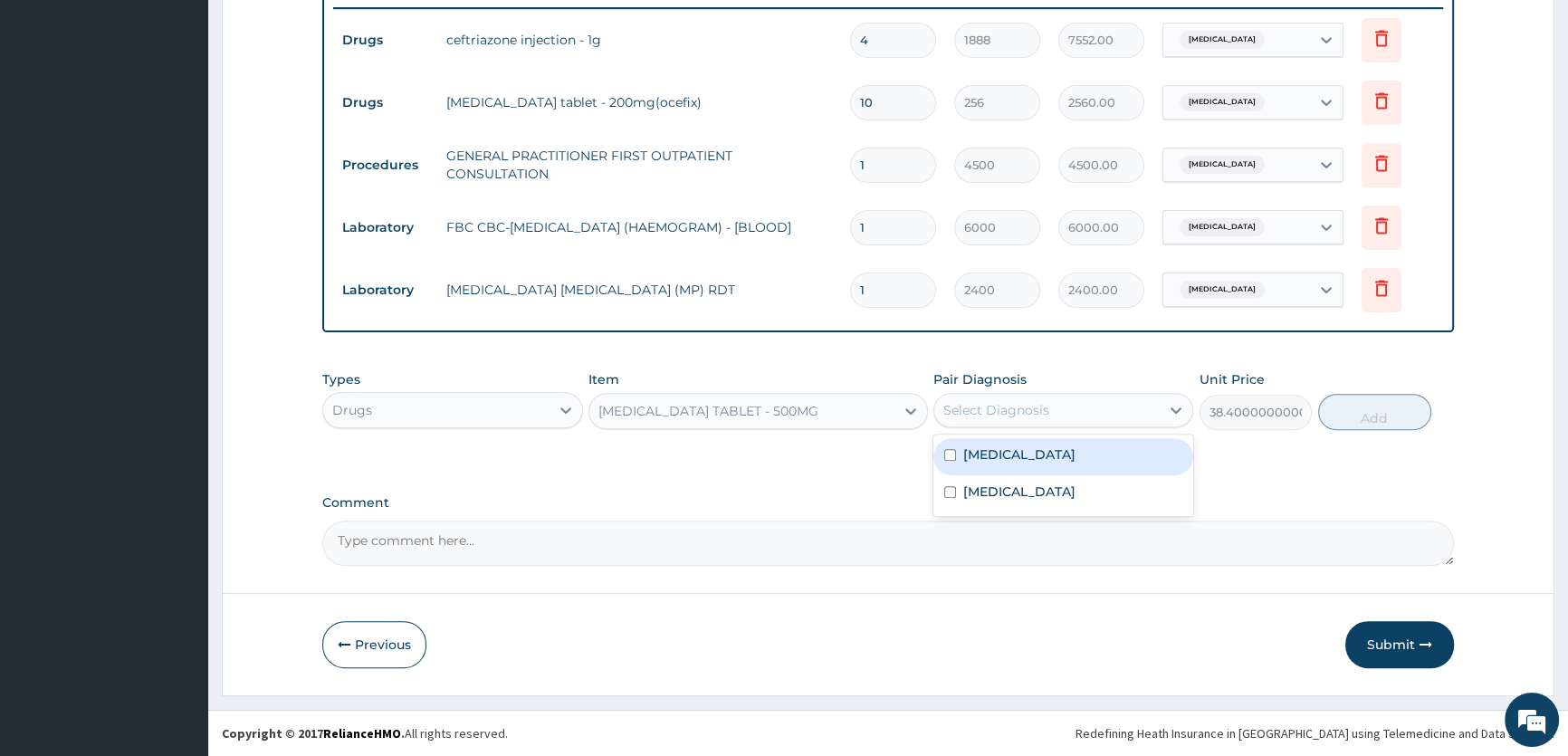
click at [1051, 412] on div "Select Diagnosis" at bounding box center [1047, 409] width 225 height 29
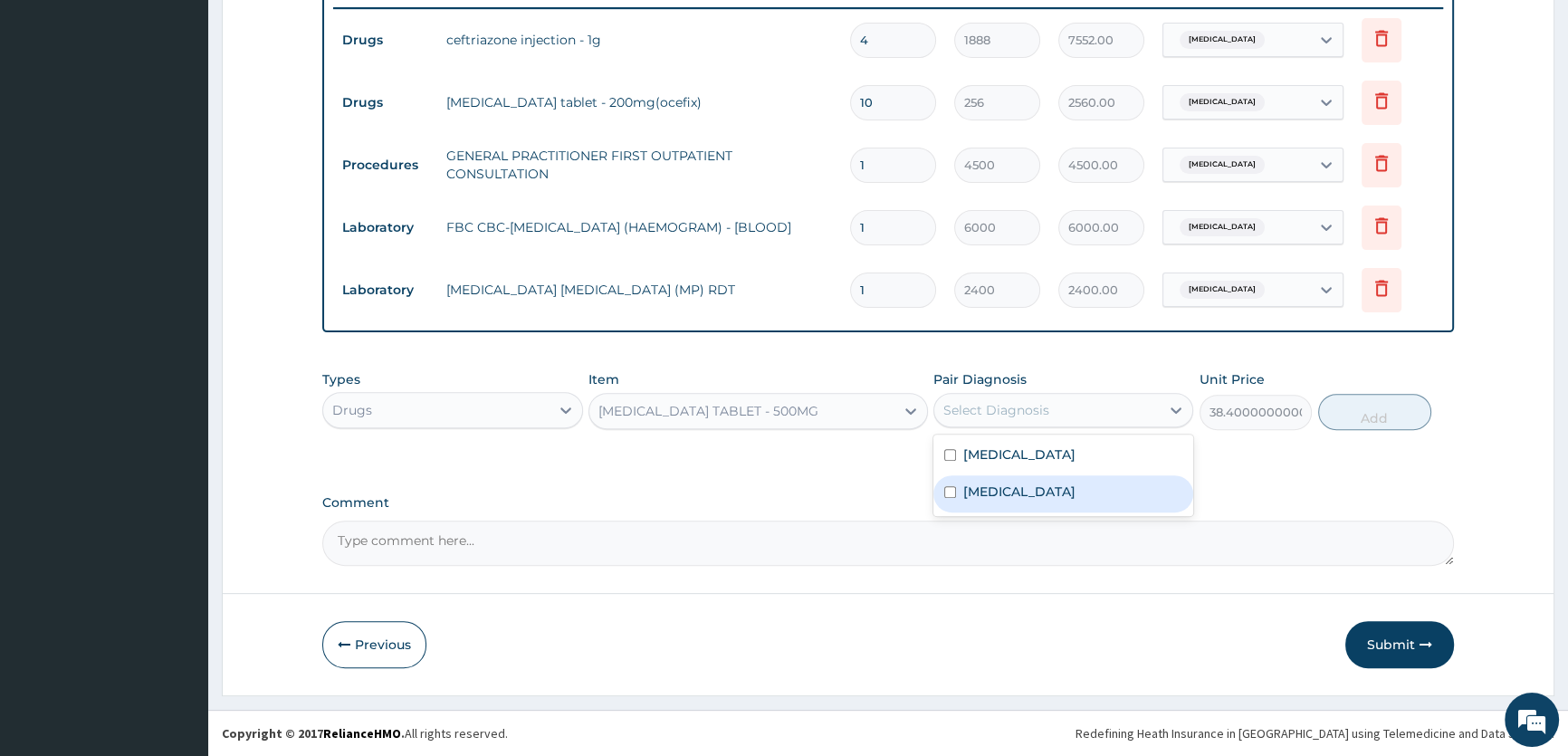
click at [1039, 495] on div "Malaria" at bounding box center [1063, 493] width 260 height 37
checkbox input "true"
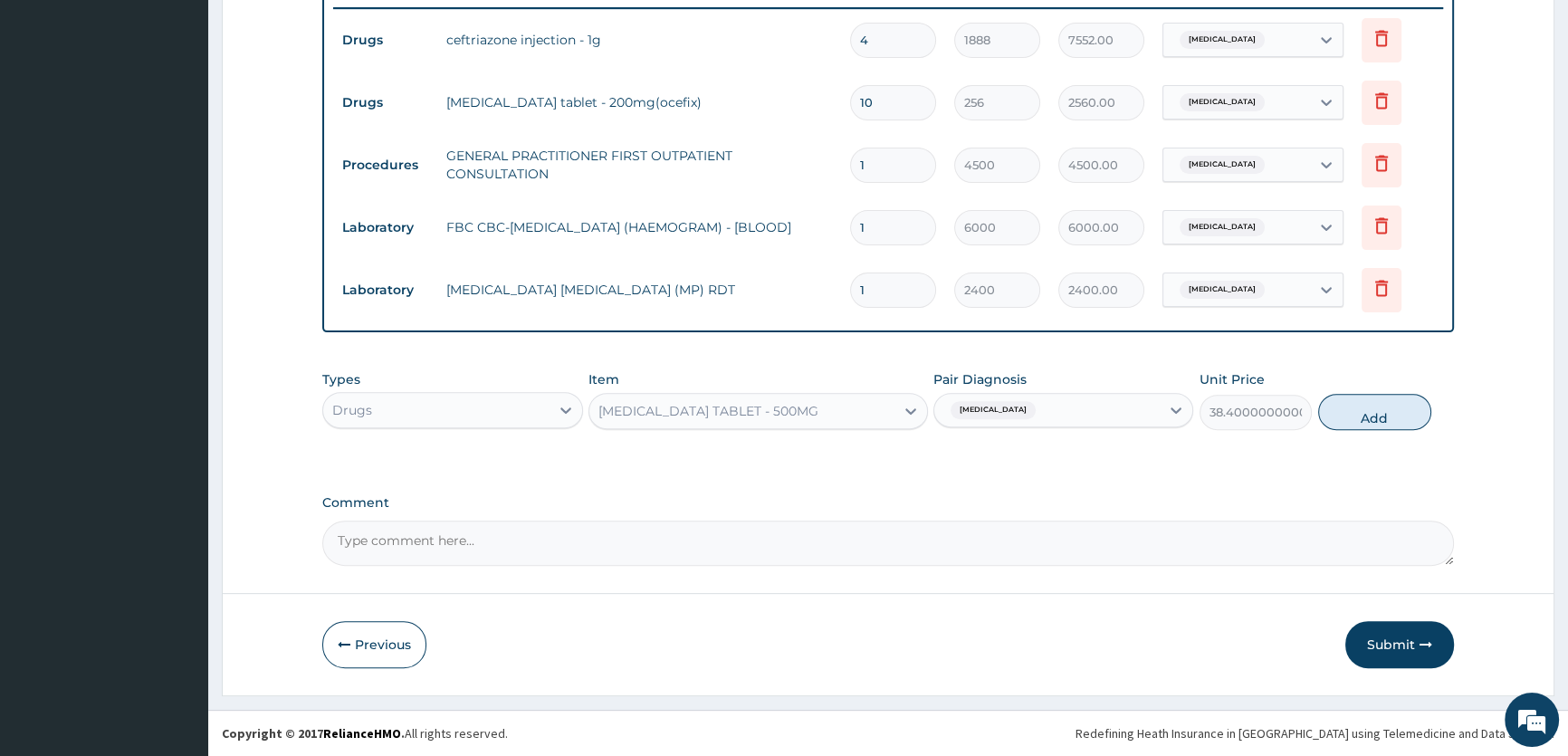
drag, startPoint x: 1371, startPoint y: 416, endPoint x: 1013, endPoint y: 458, distance: 360.5
click at [1371, 416] on button "Add" at bounding box center [1375, 411] width 114 height 36
type input "0"
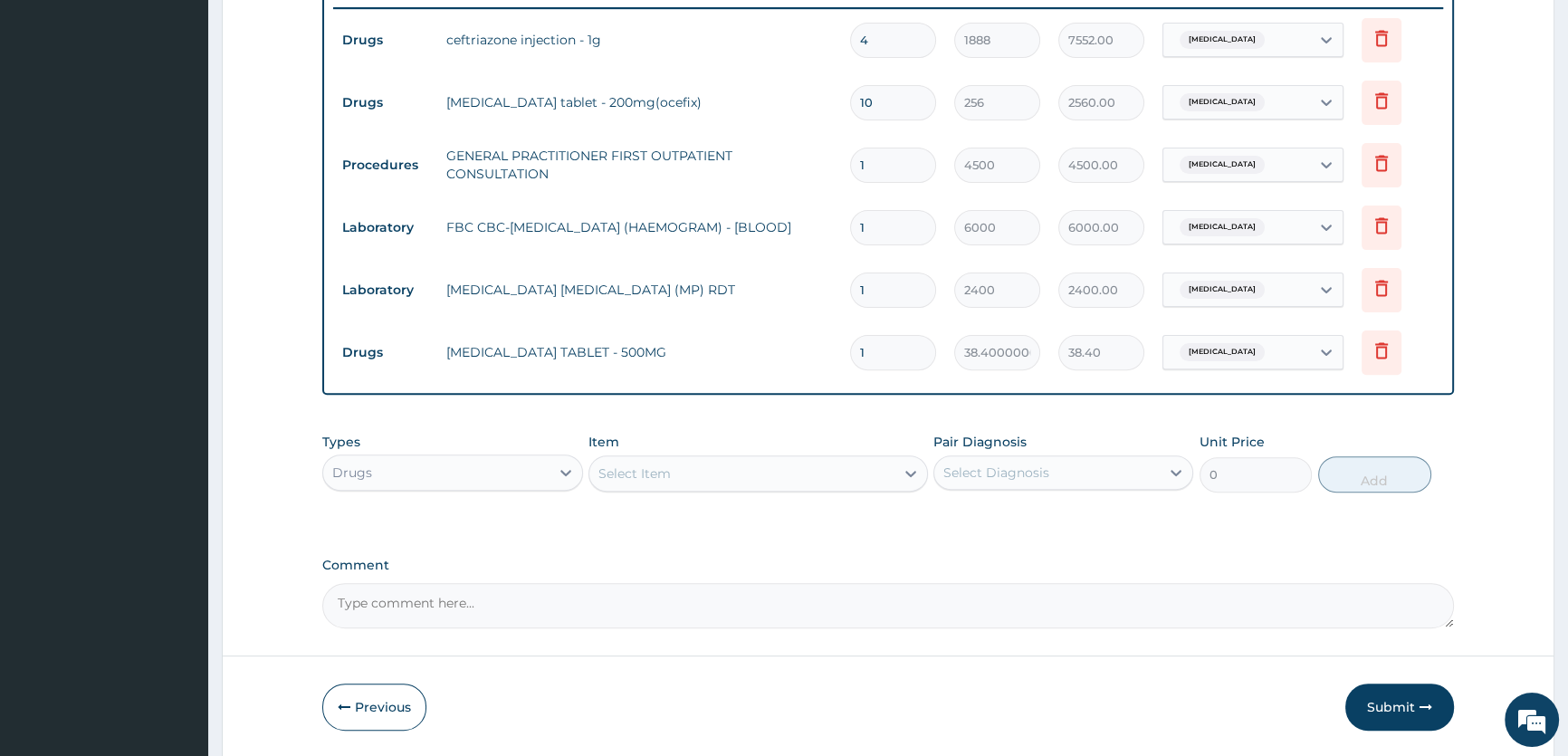
type input "18"
type input "691.20"
type input "18"
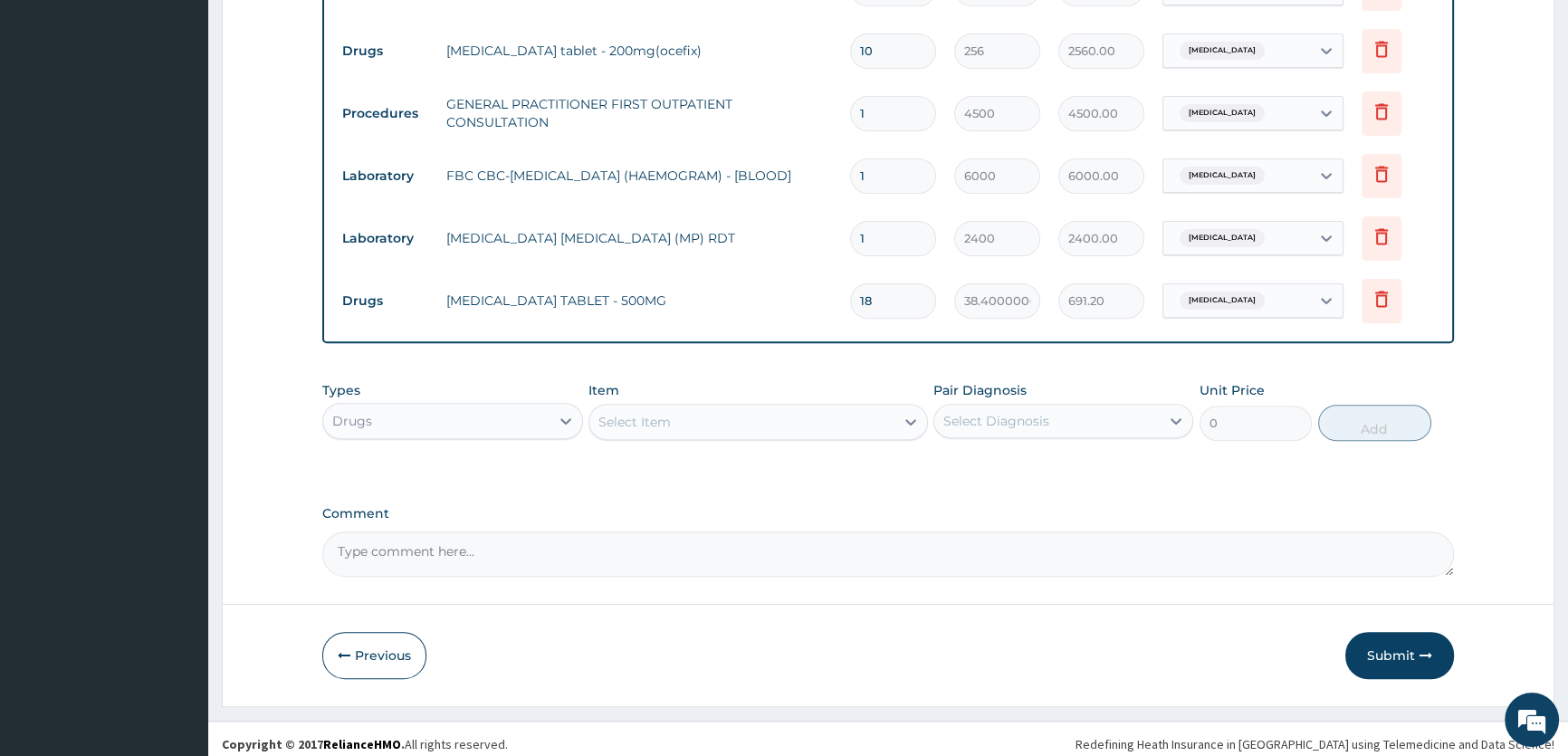
scroll to position [776, 0]
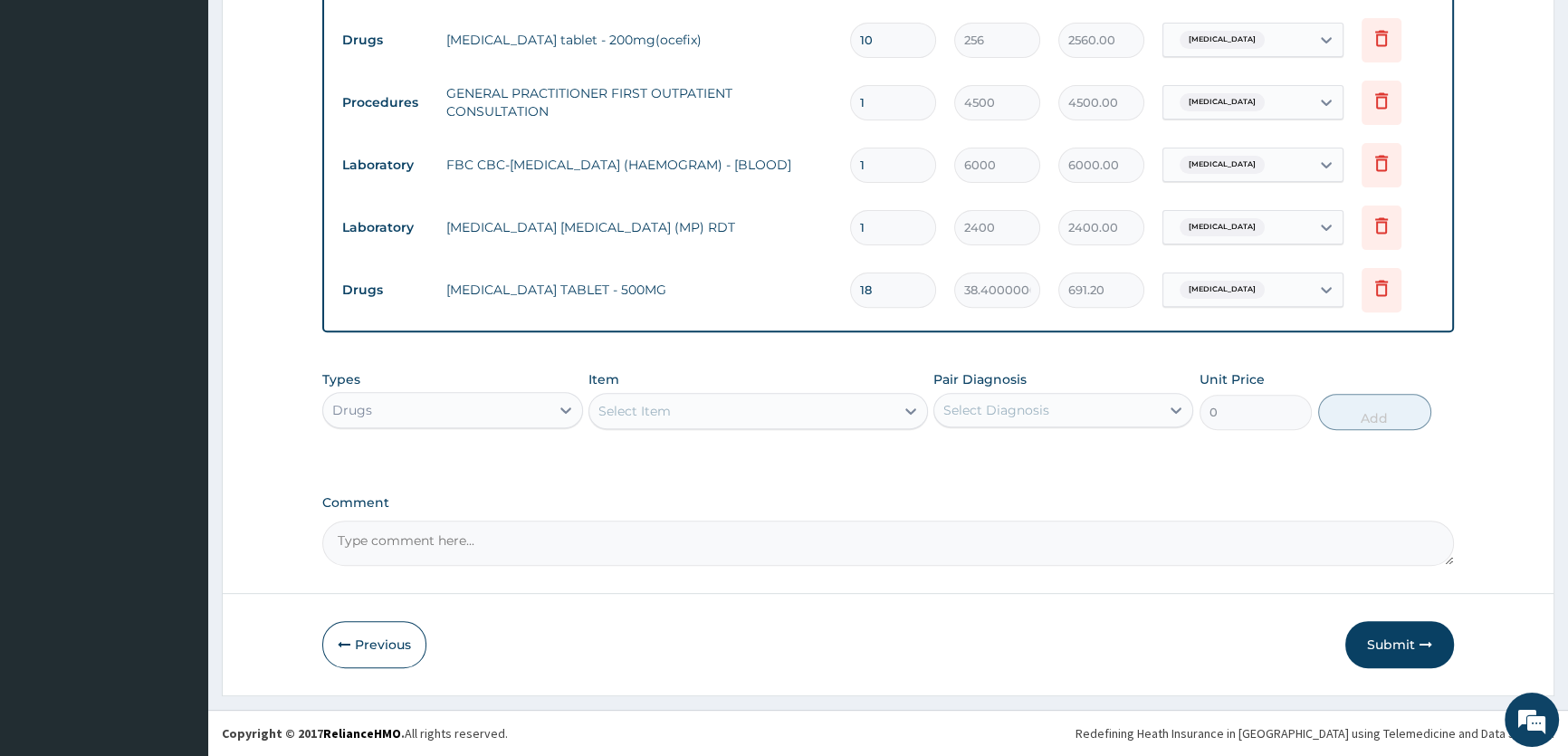
click at [691, 422] on div "Select Item" at bounding box center [741, 410] width 305 height 29
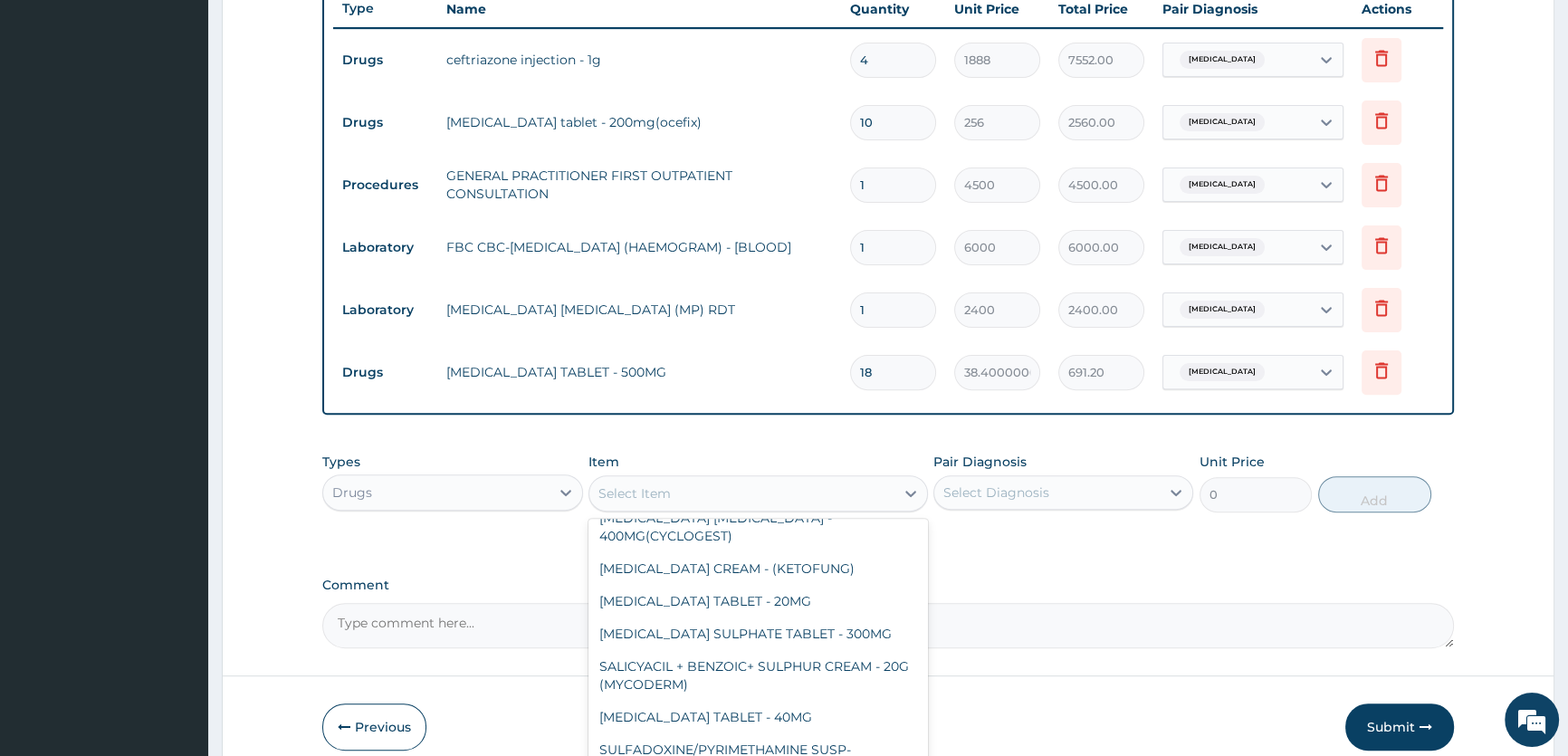
scroll to position [905, 0]
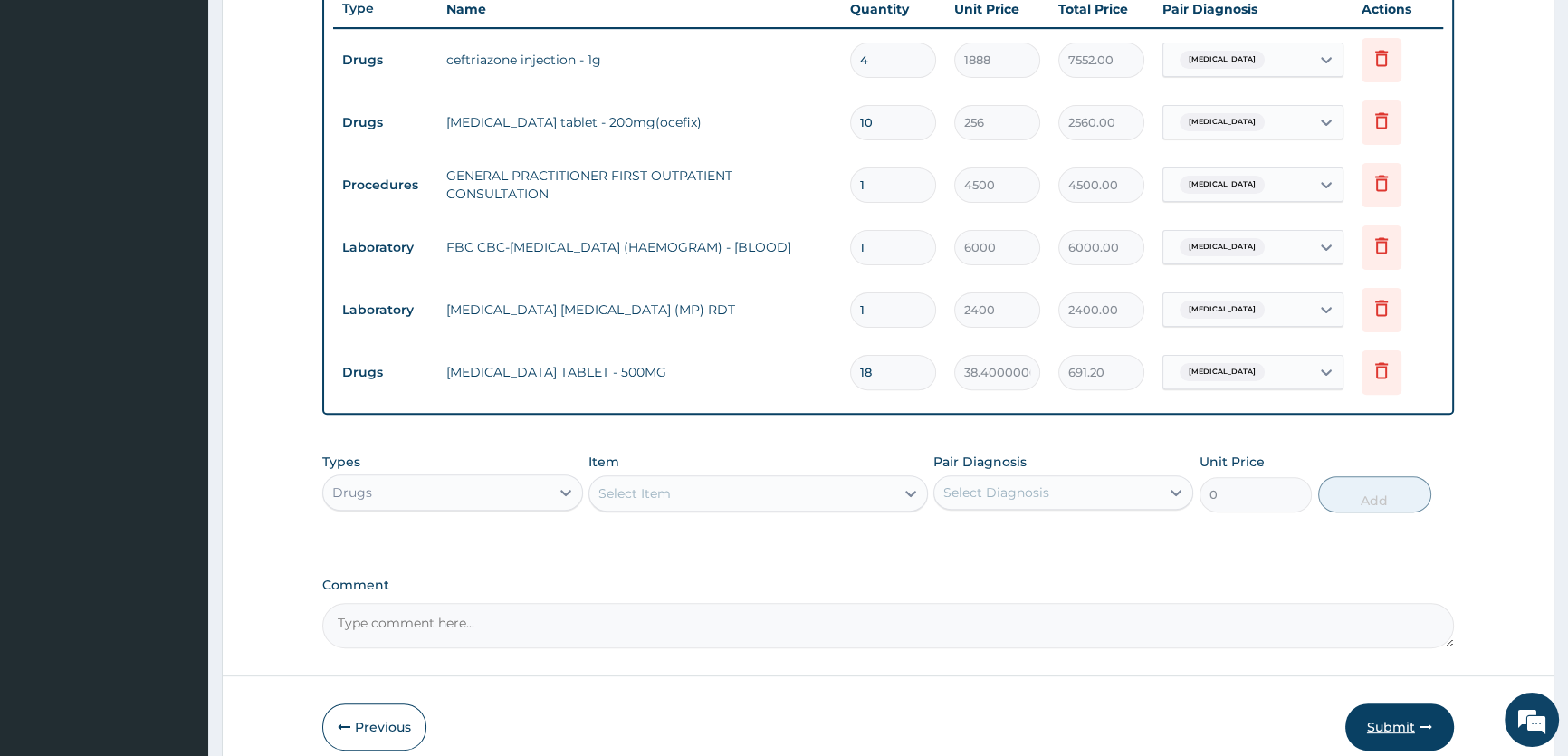
click at [1390, 709] on button "Submit" at bounding box center [1399, 726] width 109 height 47
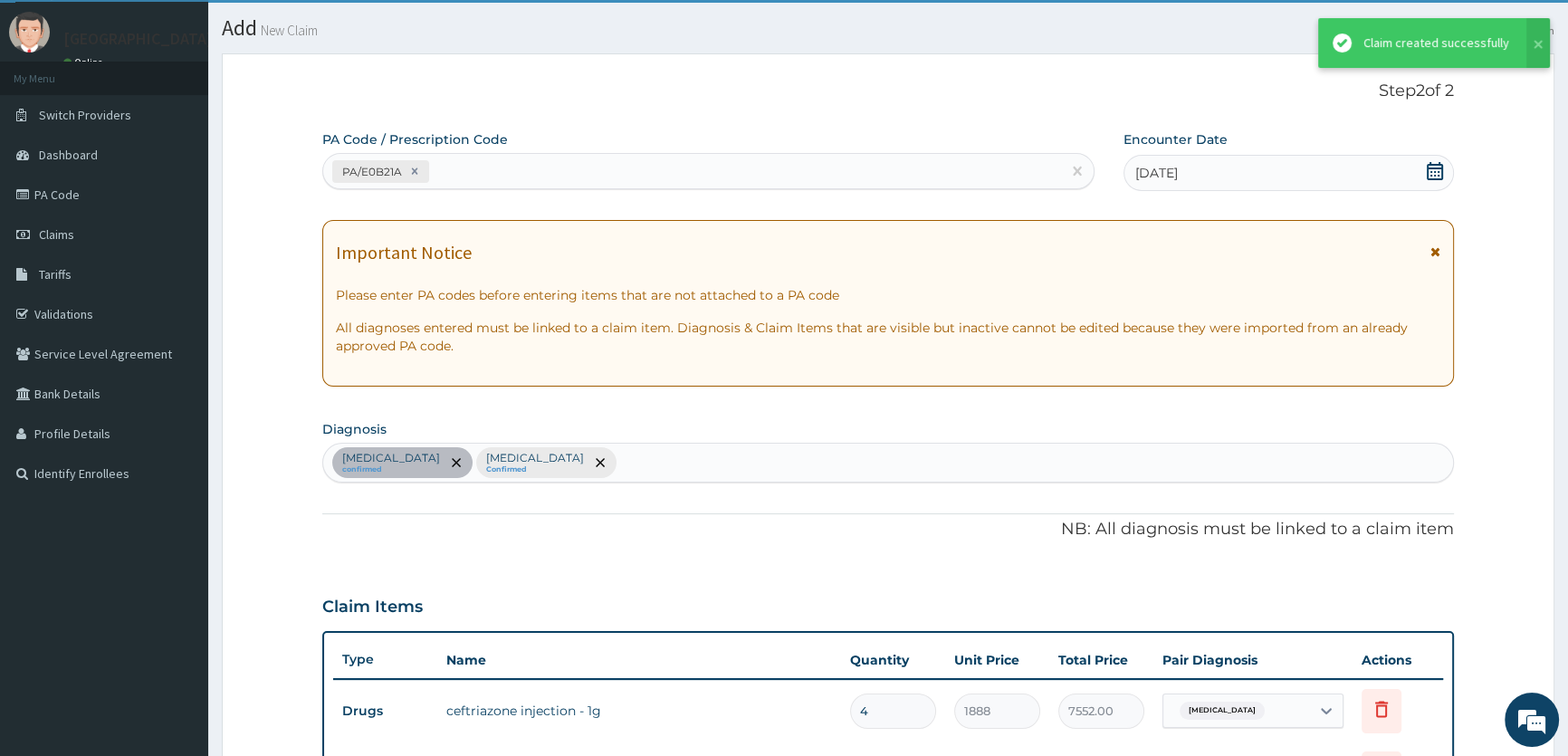
scroll to position [693, 0]
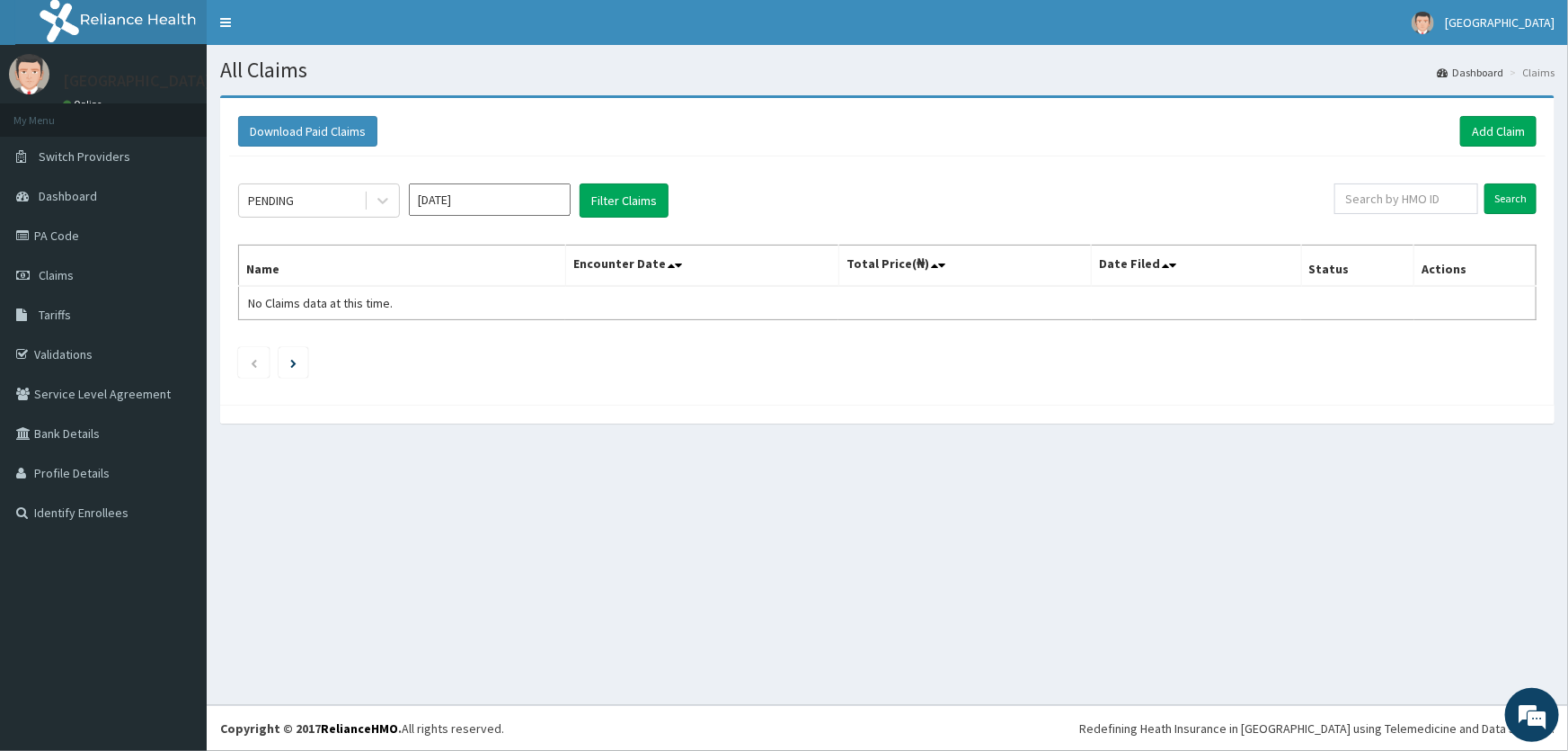
click at [1507, 114] on div "Download Paid Claims Add Claim" at bounding box center [887, 132] width 1317 height 49
click at [1498, 122] on link "Add Claim" at bounding box center [1498, 131] width 76 height 31
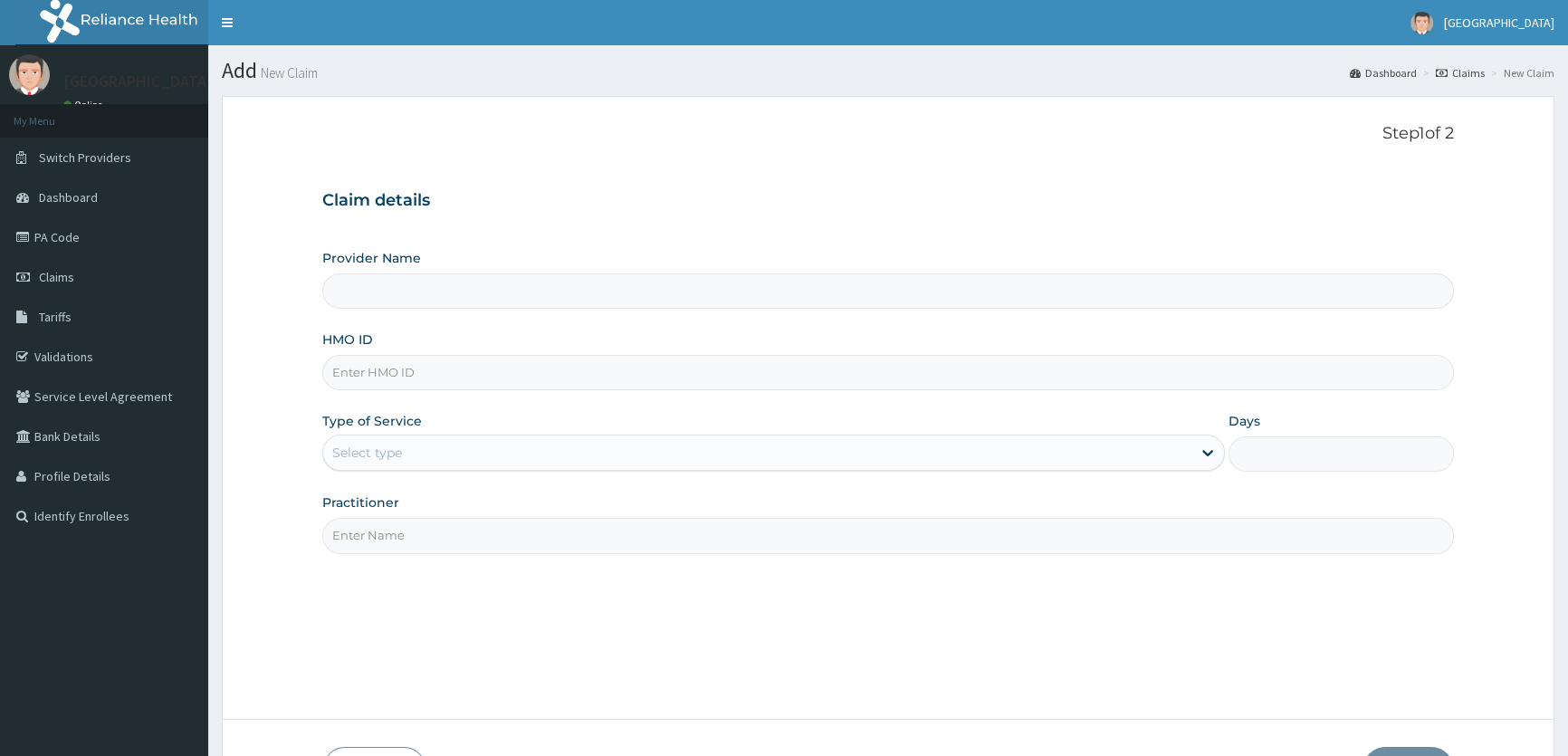
click at [416, 377] on input "HMO ID" at bounding box center [888, 372] width 1132 height 35
type input "ROA Specialist Hospital"
type input "DGB/10015/A"
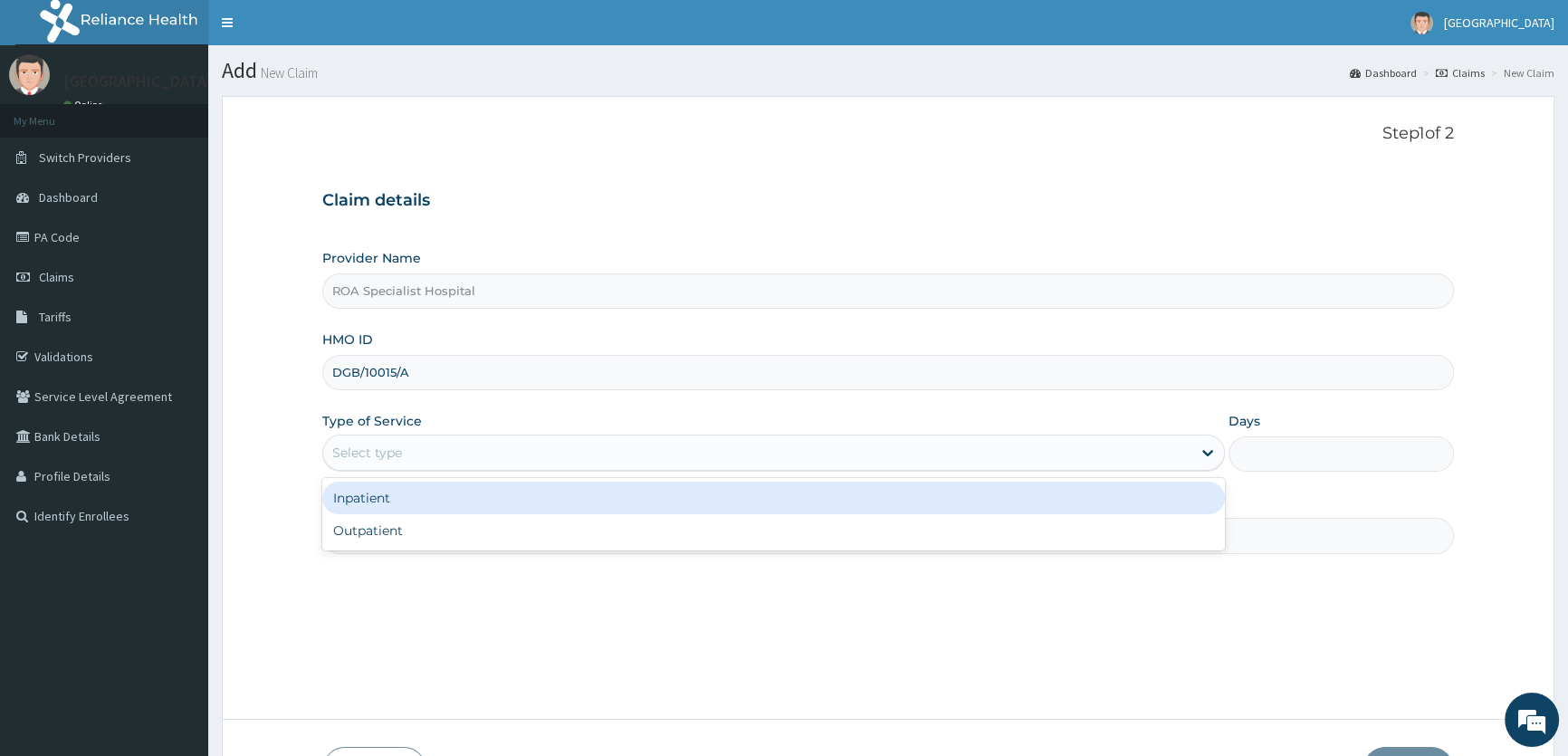
click at [393, 456] on div "Select type" at bounding box center [367, 452] width 70 height 18
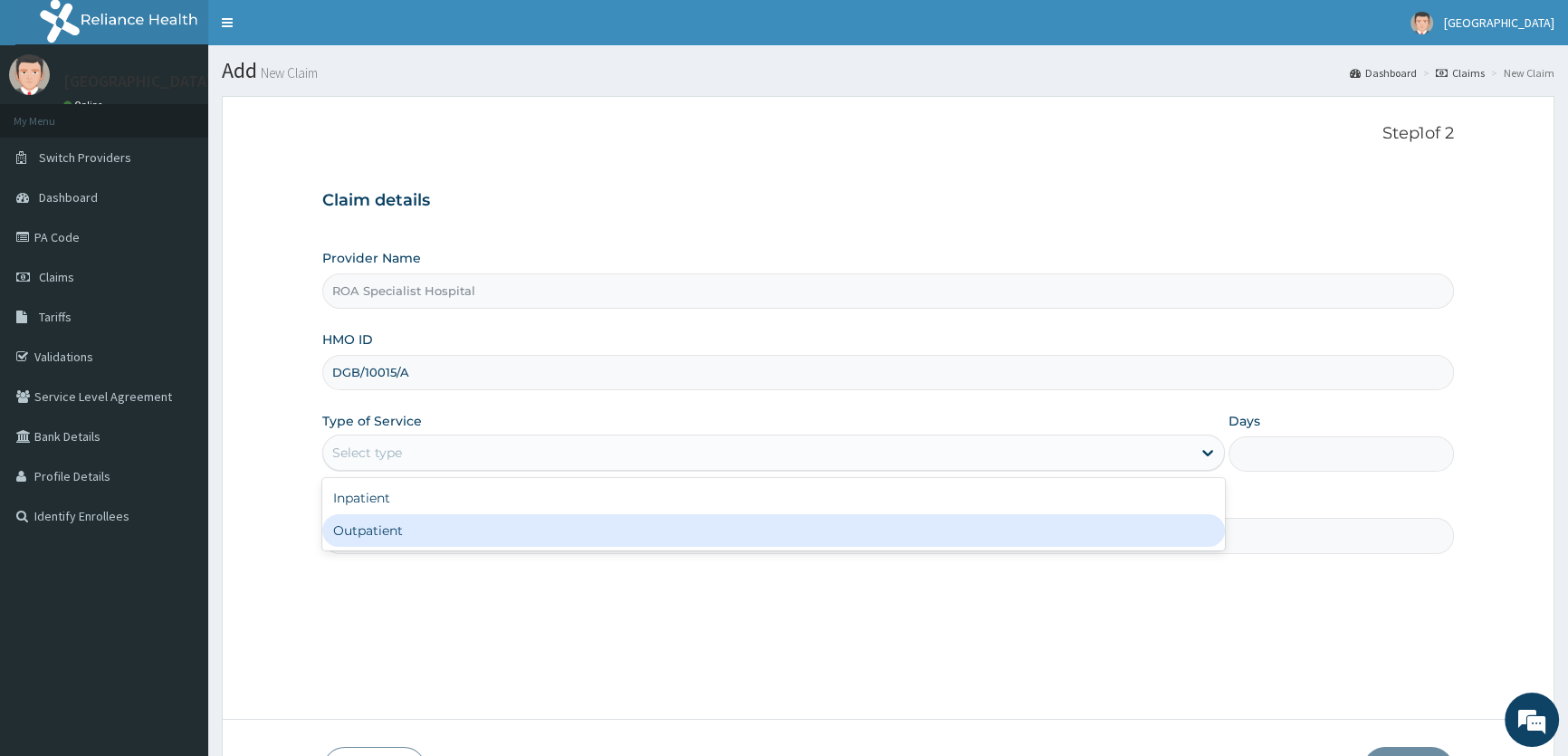
click at [389, 526] on div "Outpatient" at bounding box center [772, 530] width 902 height 33
type input "1"
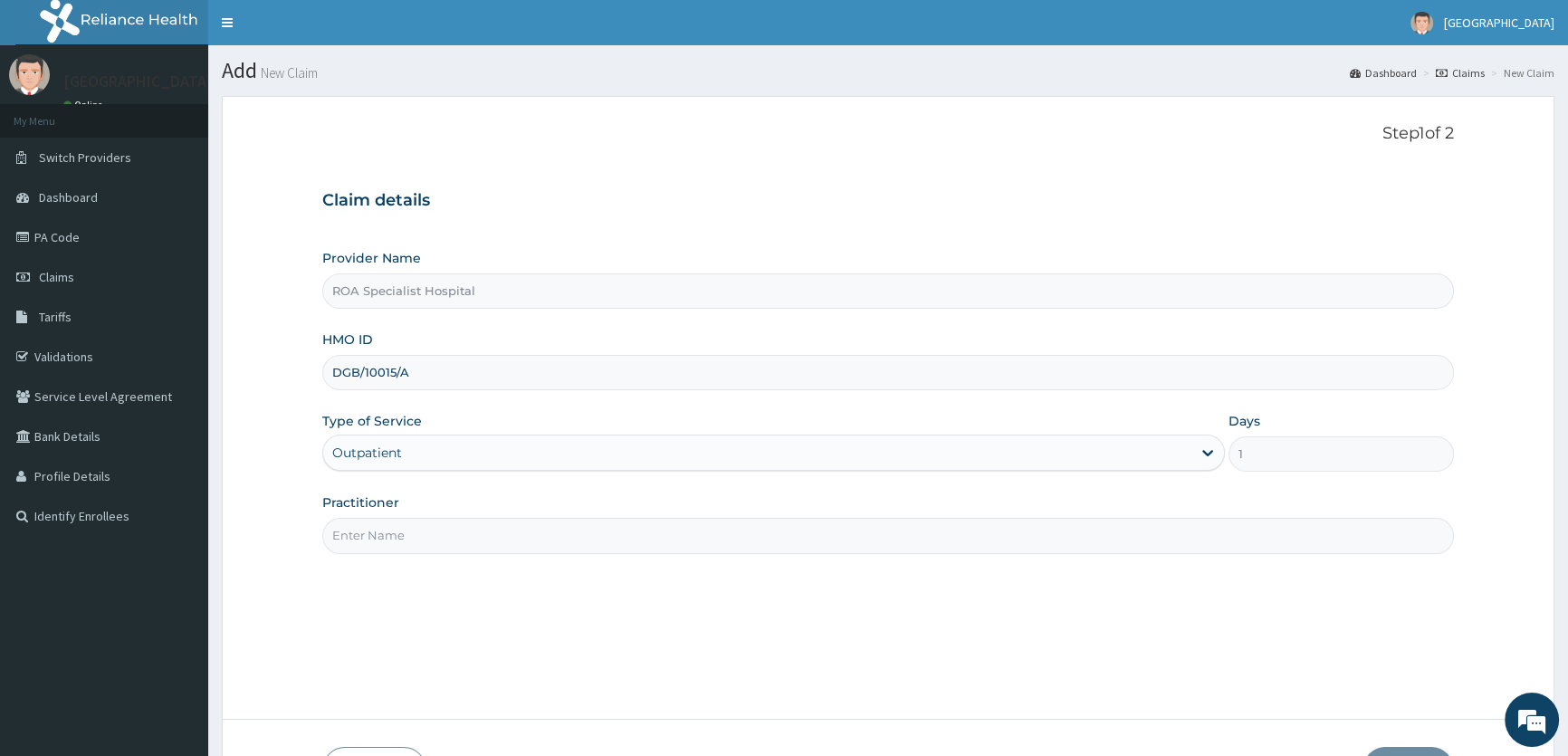
click at [392, 525] on input "Practitioner" at bounding box center [888, 535] width 1132 height 35
click at [400, 539] on input "DR ONOSE" at bounding box center [888, 535] width 1132 height 35
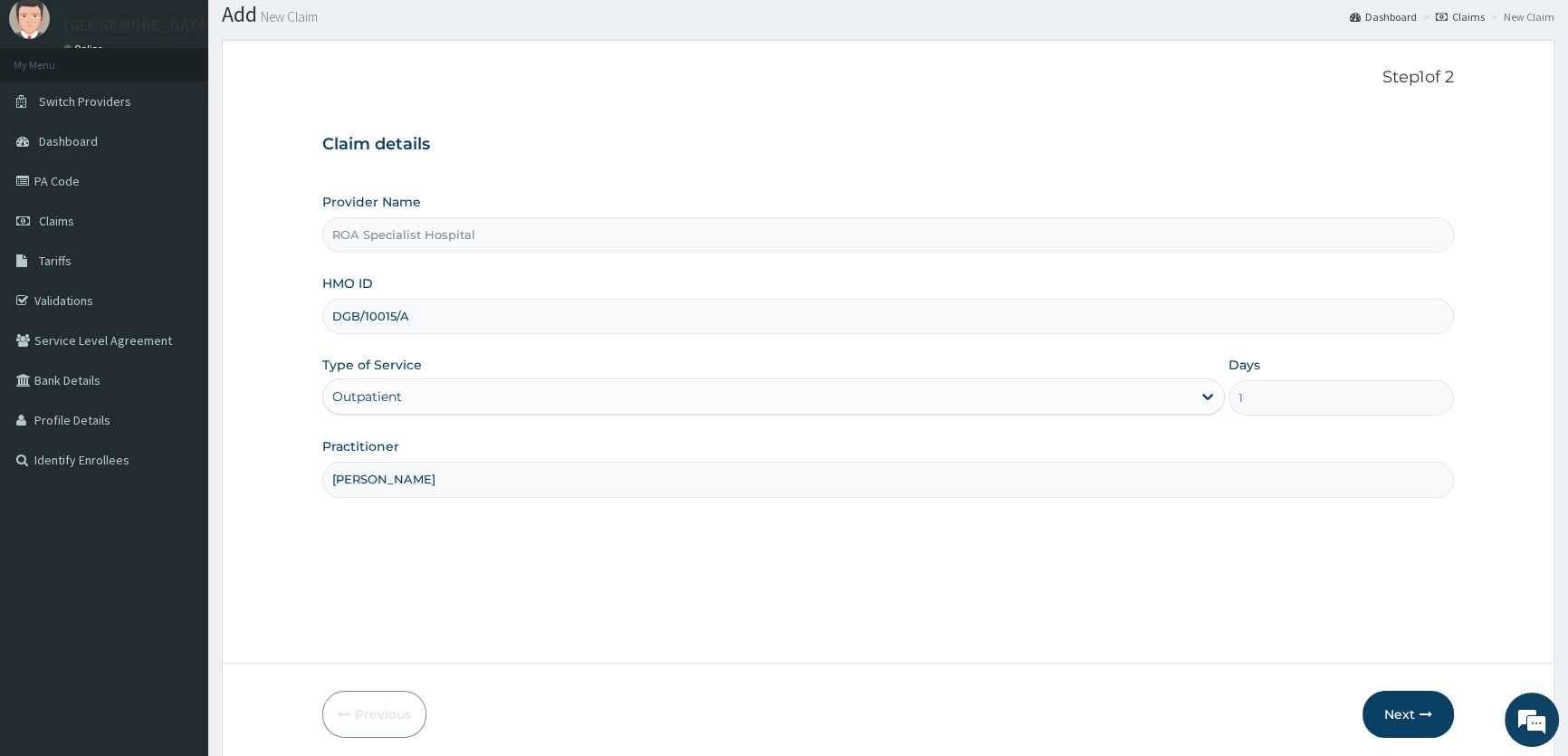
scroll to position [125, 0]
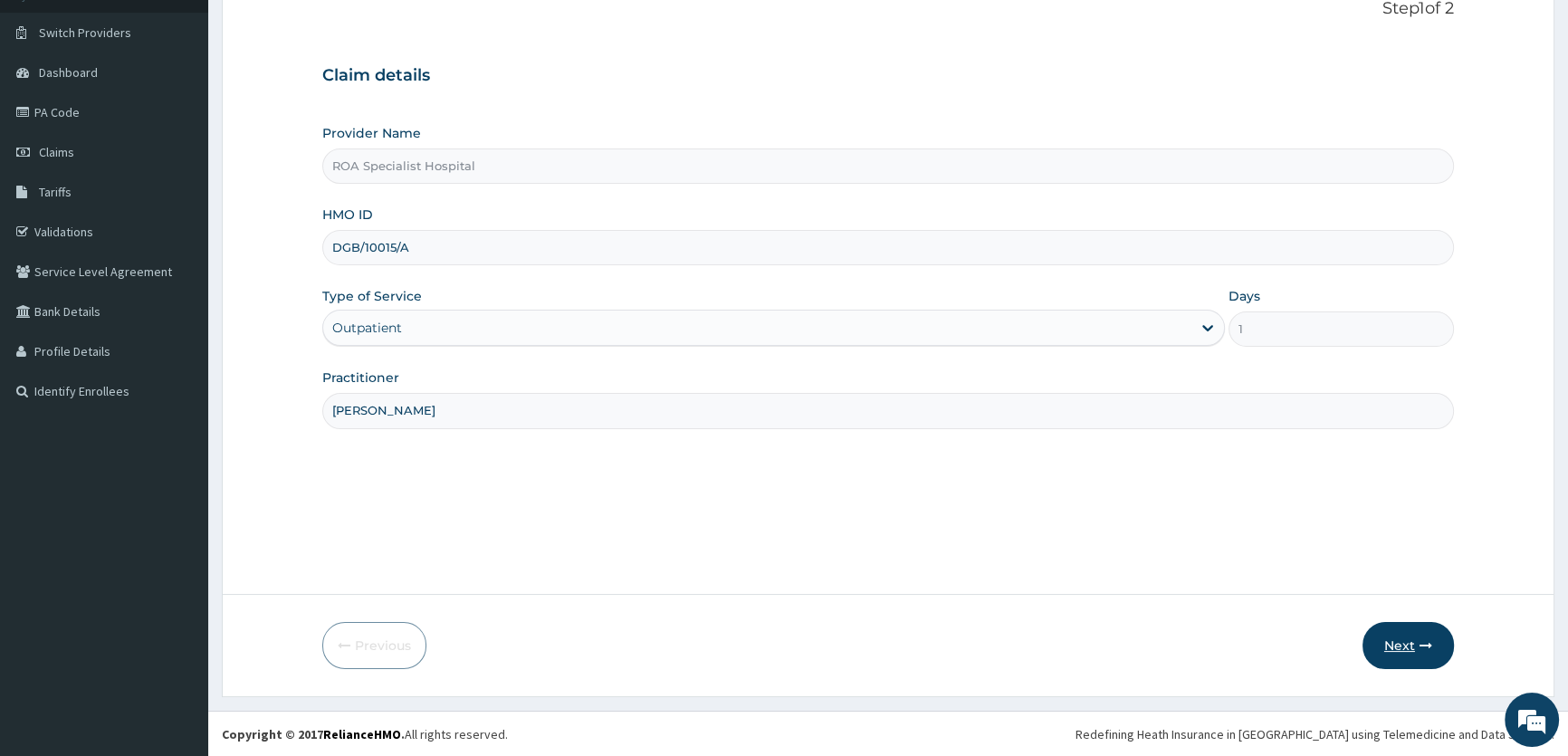
type input "DR AMUSAN"
click at [1381, 634] on button "Next" at bounding box center [1408, 644] width 92 height 47
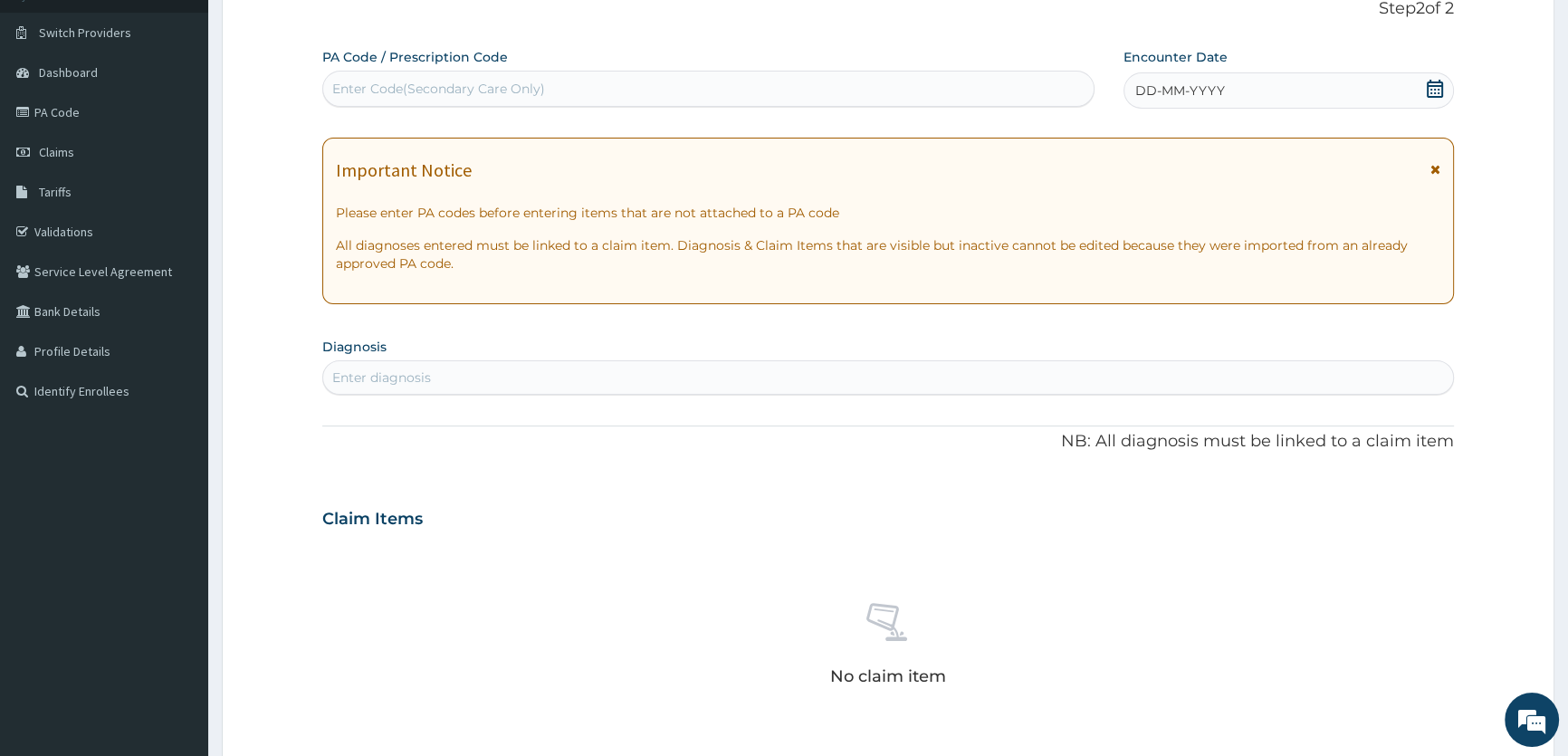
click at [1426, 88] on icon at bounding box center [1435, 89] width 18 height 18
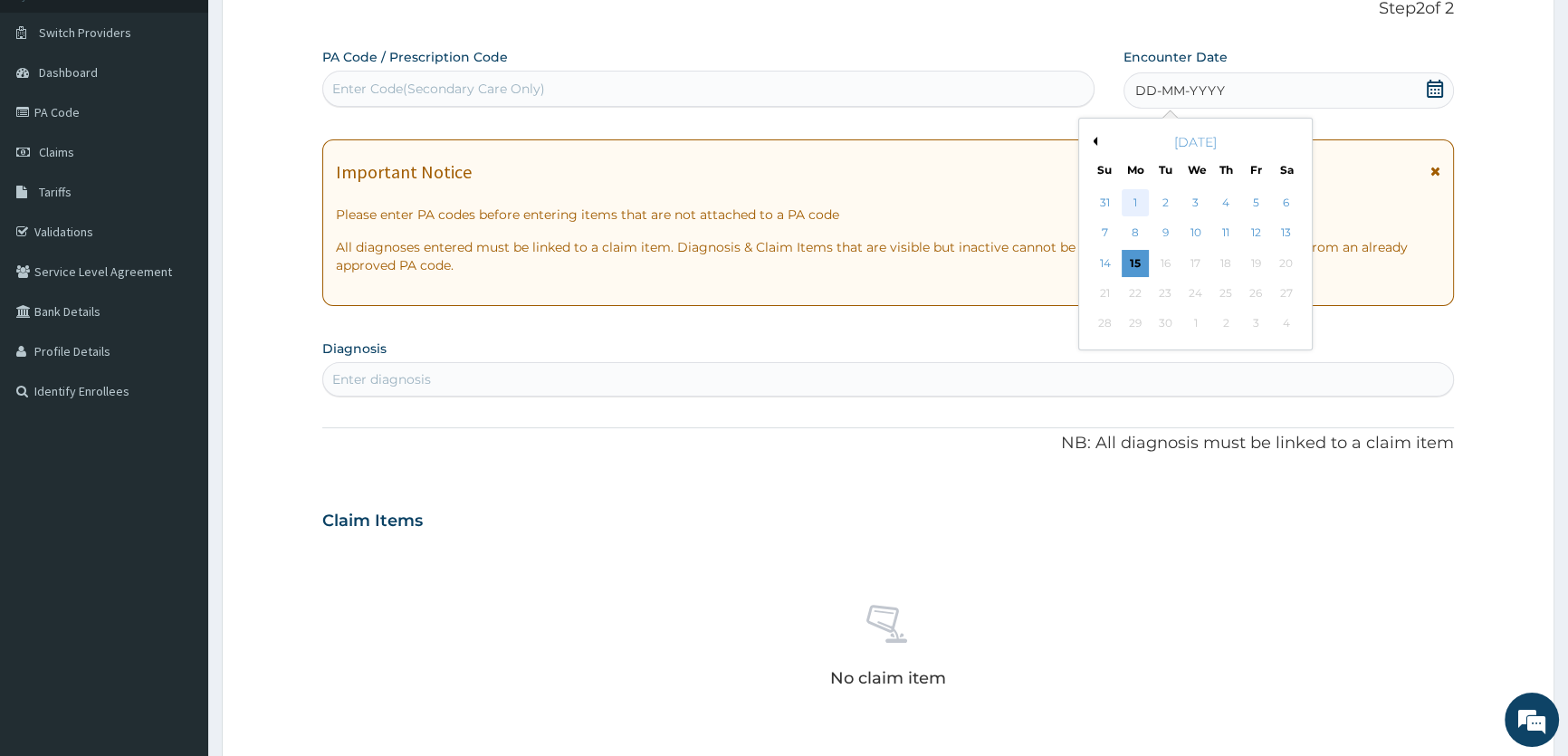
click at [1132, 203] on div "1" at bounding box center [1134, 202] width 27 height 27
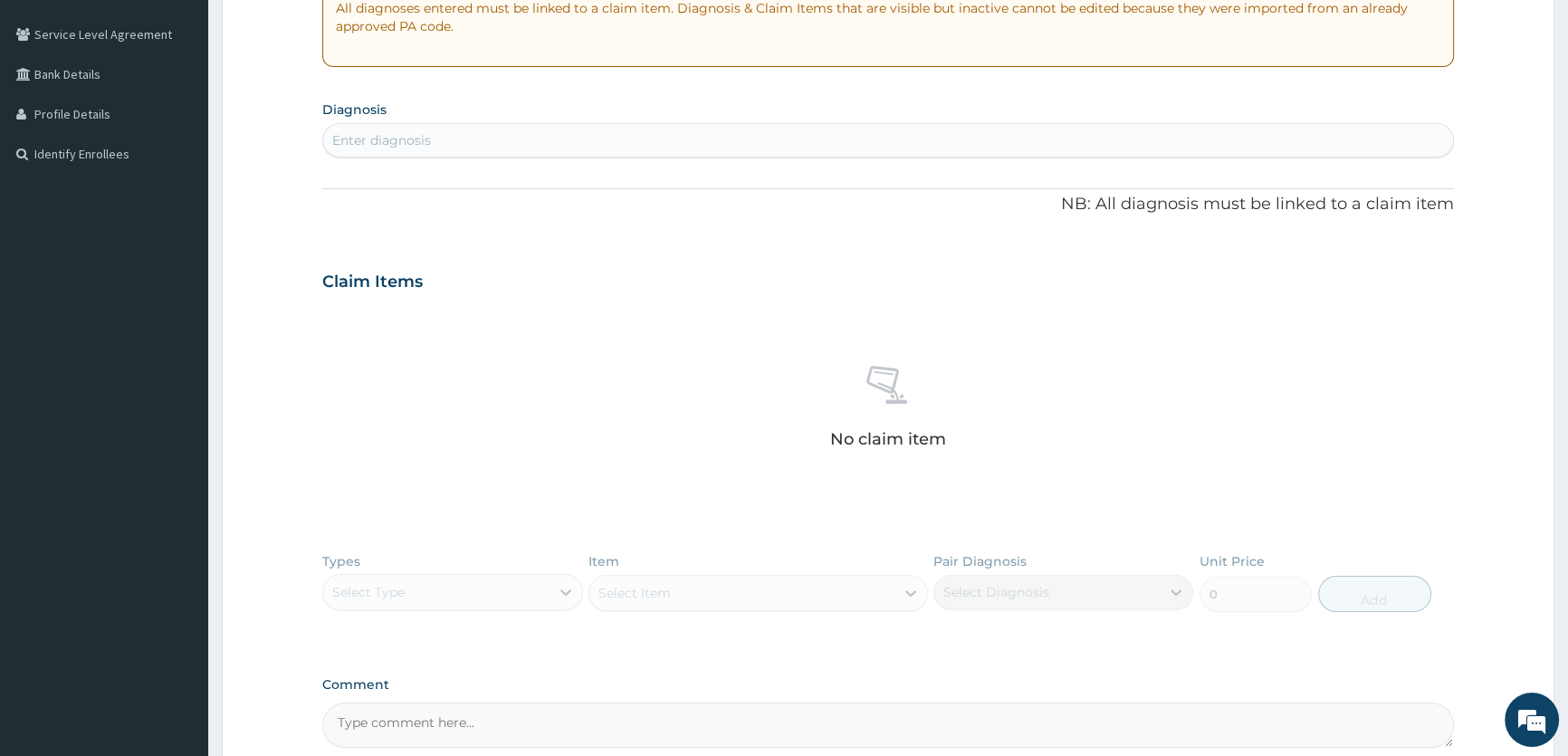
scroll to position [371, 0]
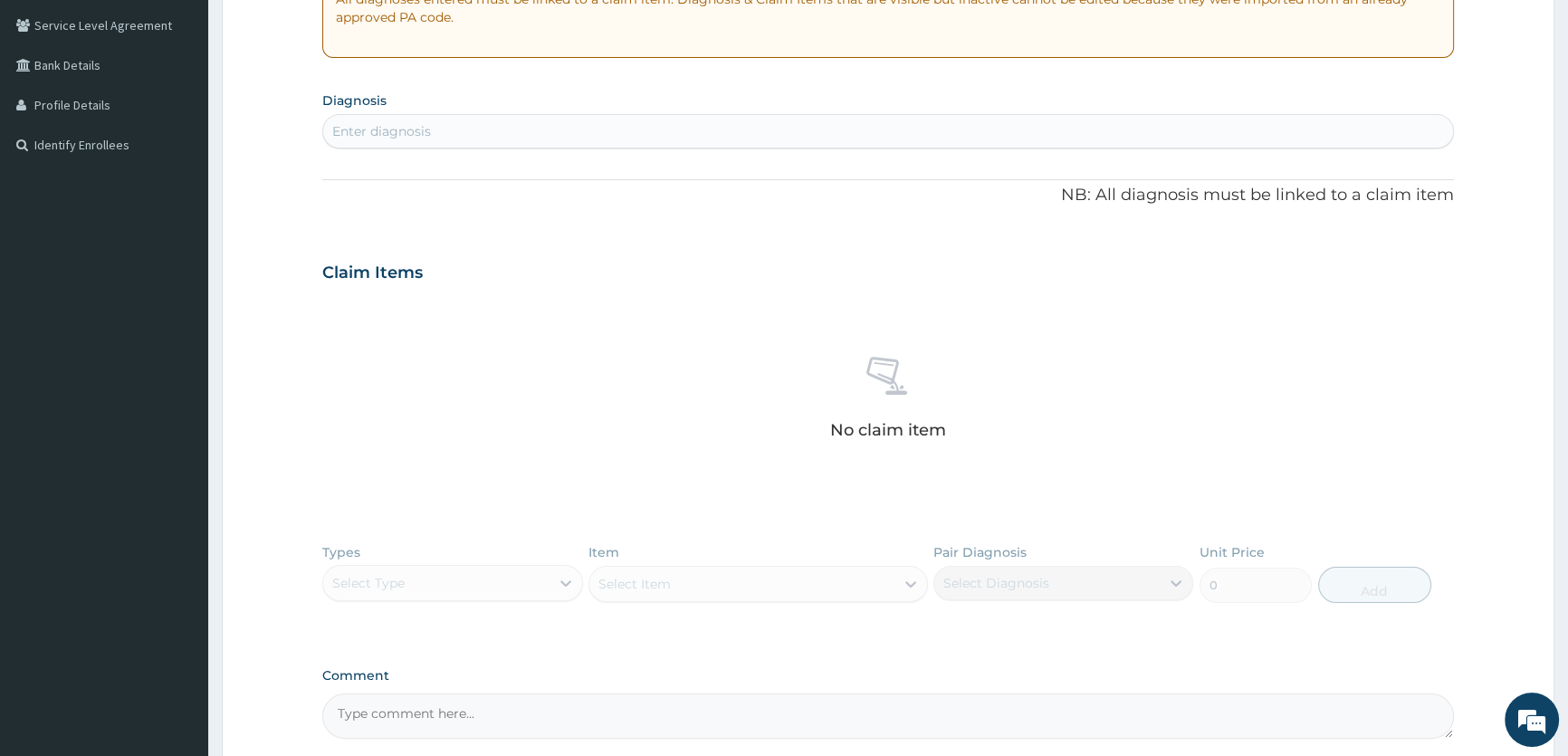
click at [596, 128] on div "Enter diagnosis" at bounding box center [888, 130] width 1130 height 29
type input "MALARIA"
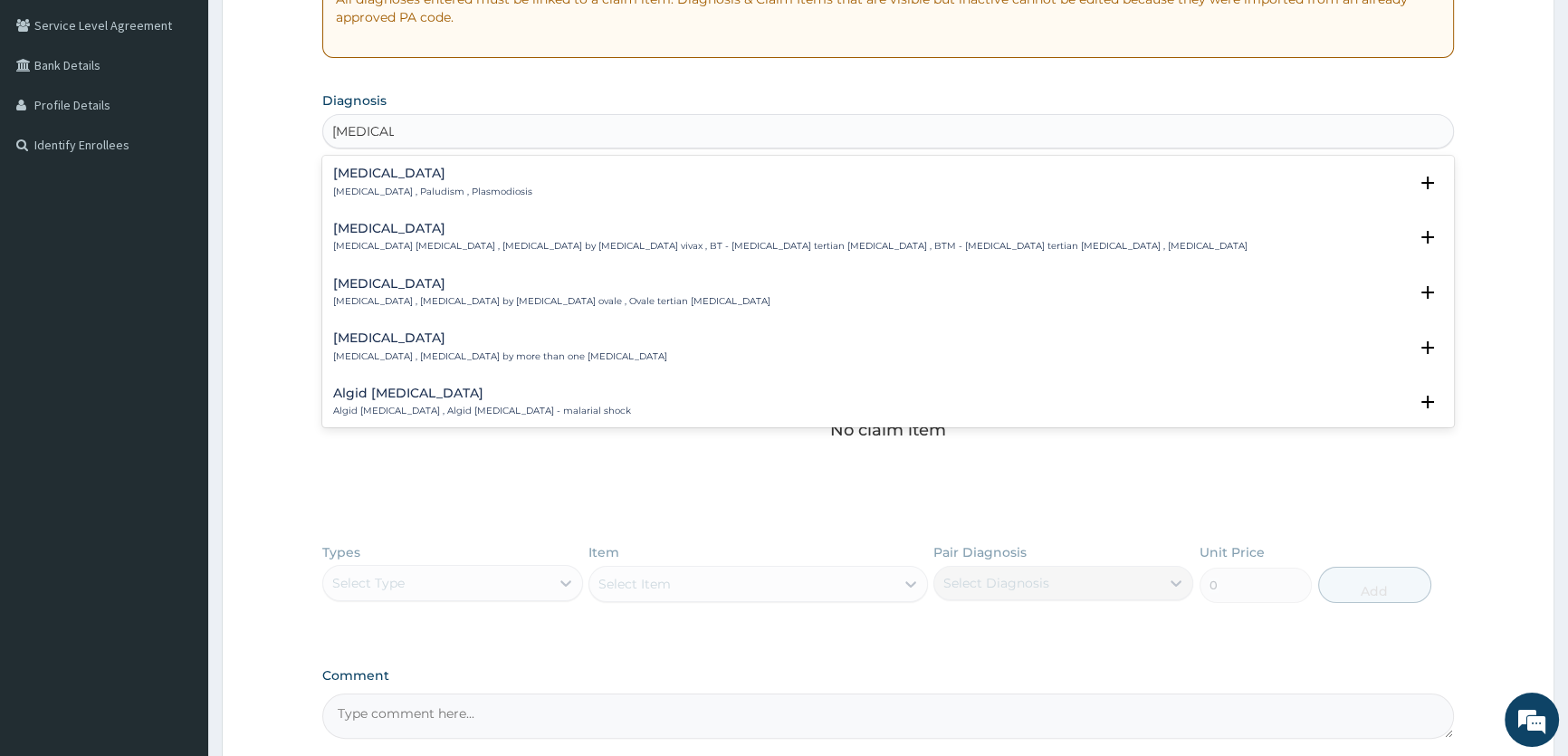
click at [361, 195] on p "Malaria , Paludism , Plasmodiosis" at bounding box center [432, 191] width 199 height 13
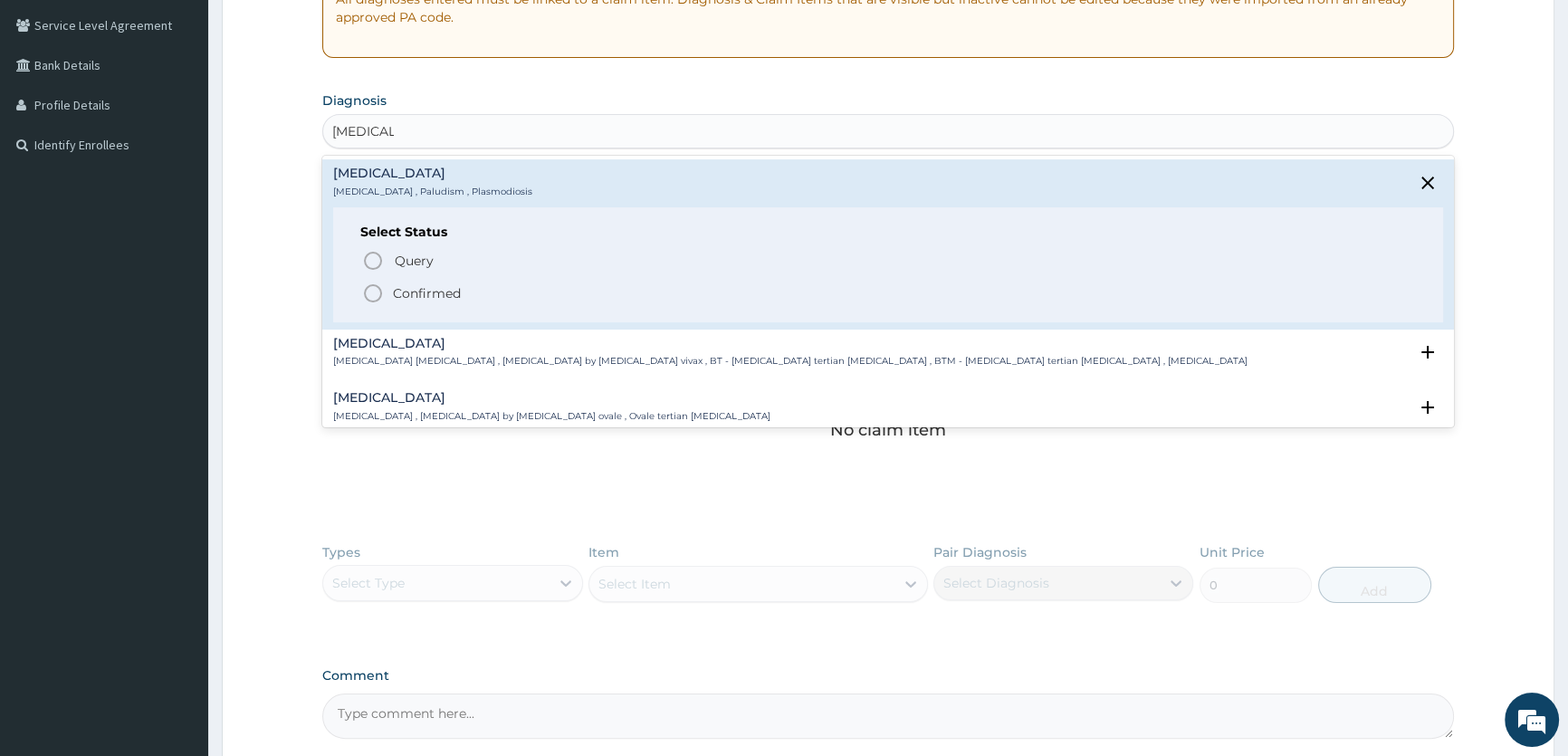
click at [383, 293] on icon "status option filled" at bounding box center [373, 293] width 22 height 22
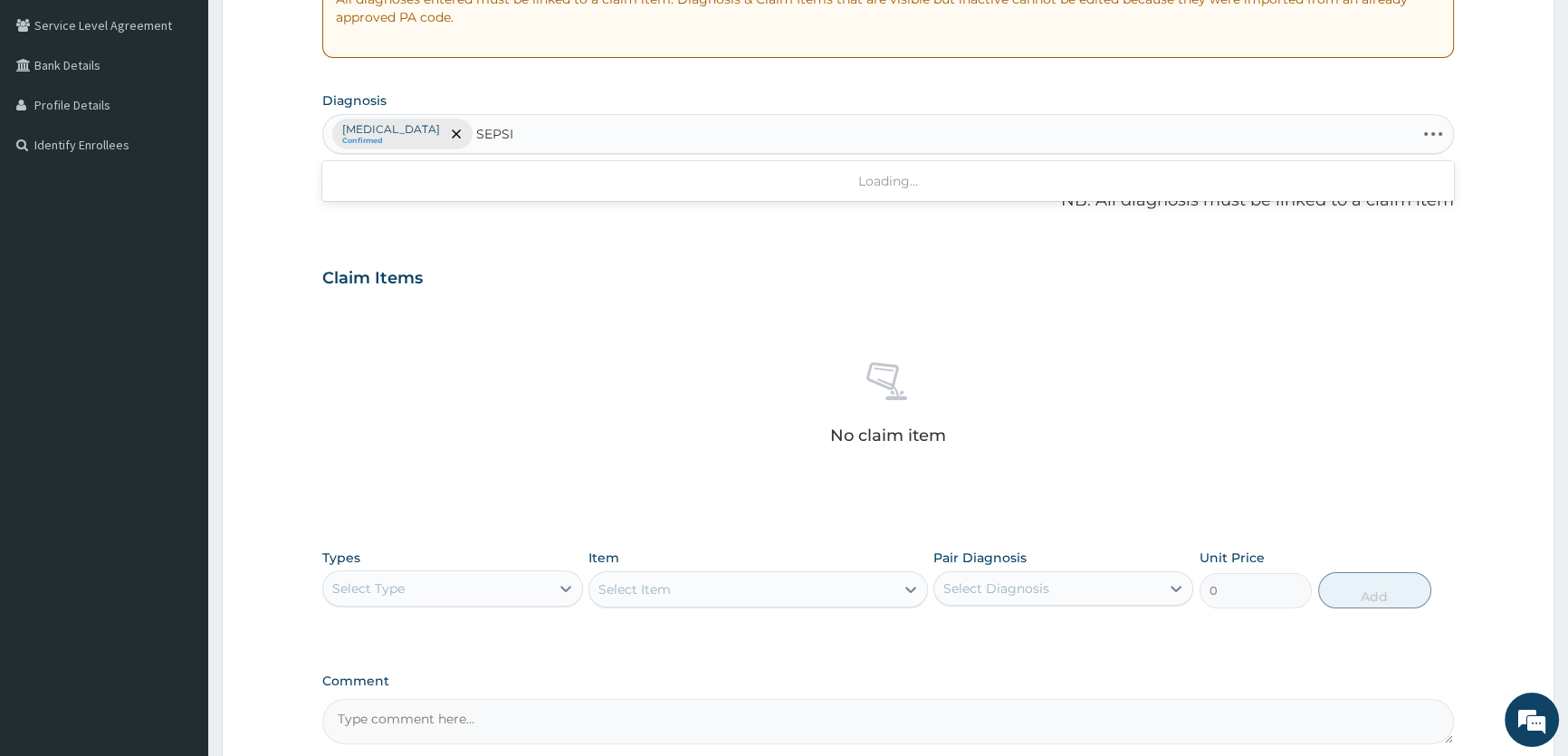
type input "SEPSIS"
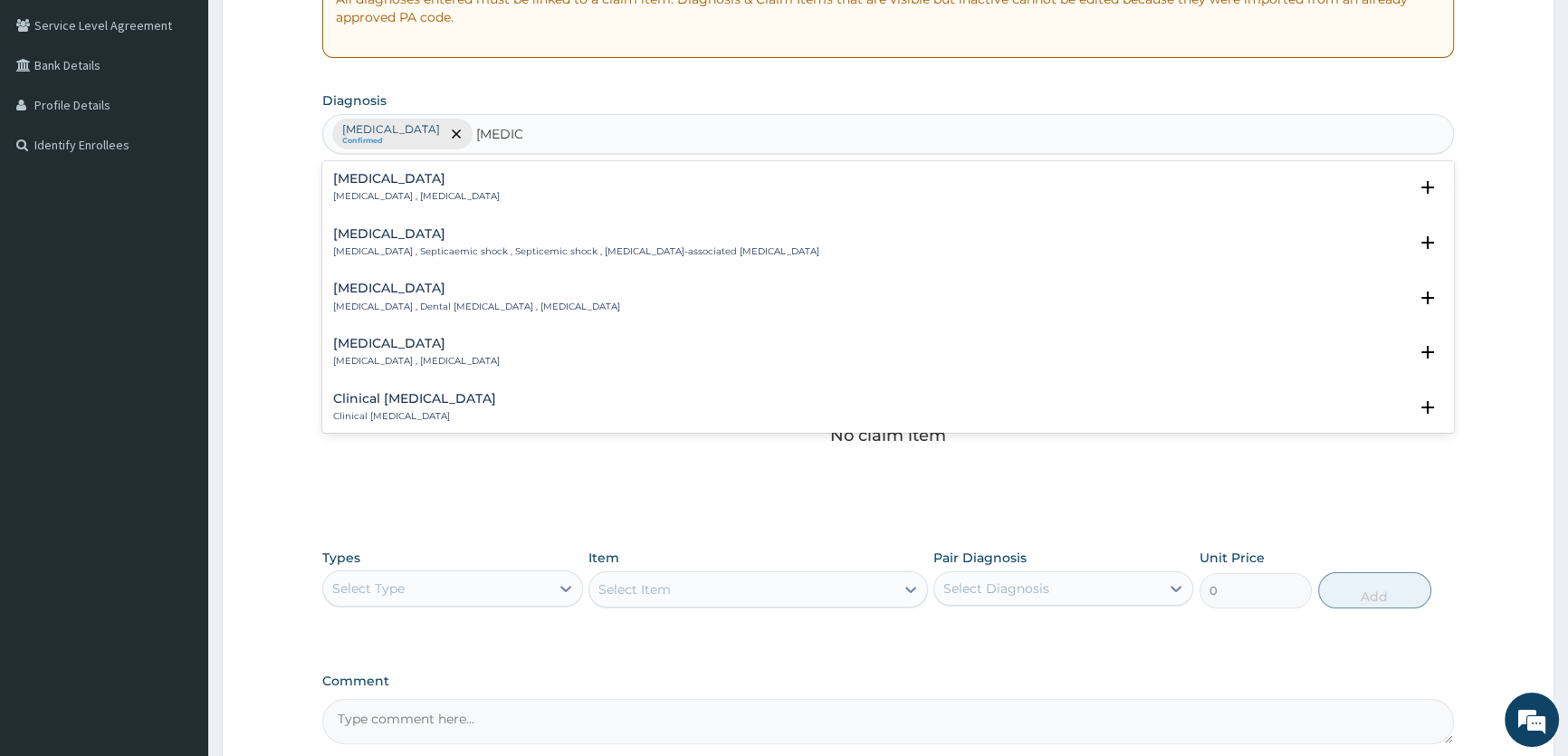
click at [331, 186] on div "Sepsis Systemic infection , Sepsis Select Status Query Query covers suspected (…" at bounding box center [888, 191] width 1132 height 55
click at [360, 190] on p "Systemic infection , Sepsis" at bounding box center [415, 196] width 166 height 13
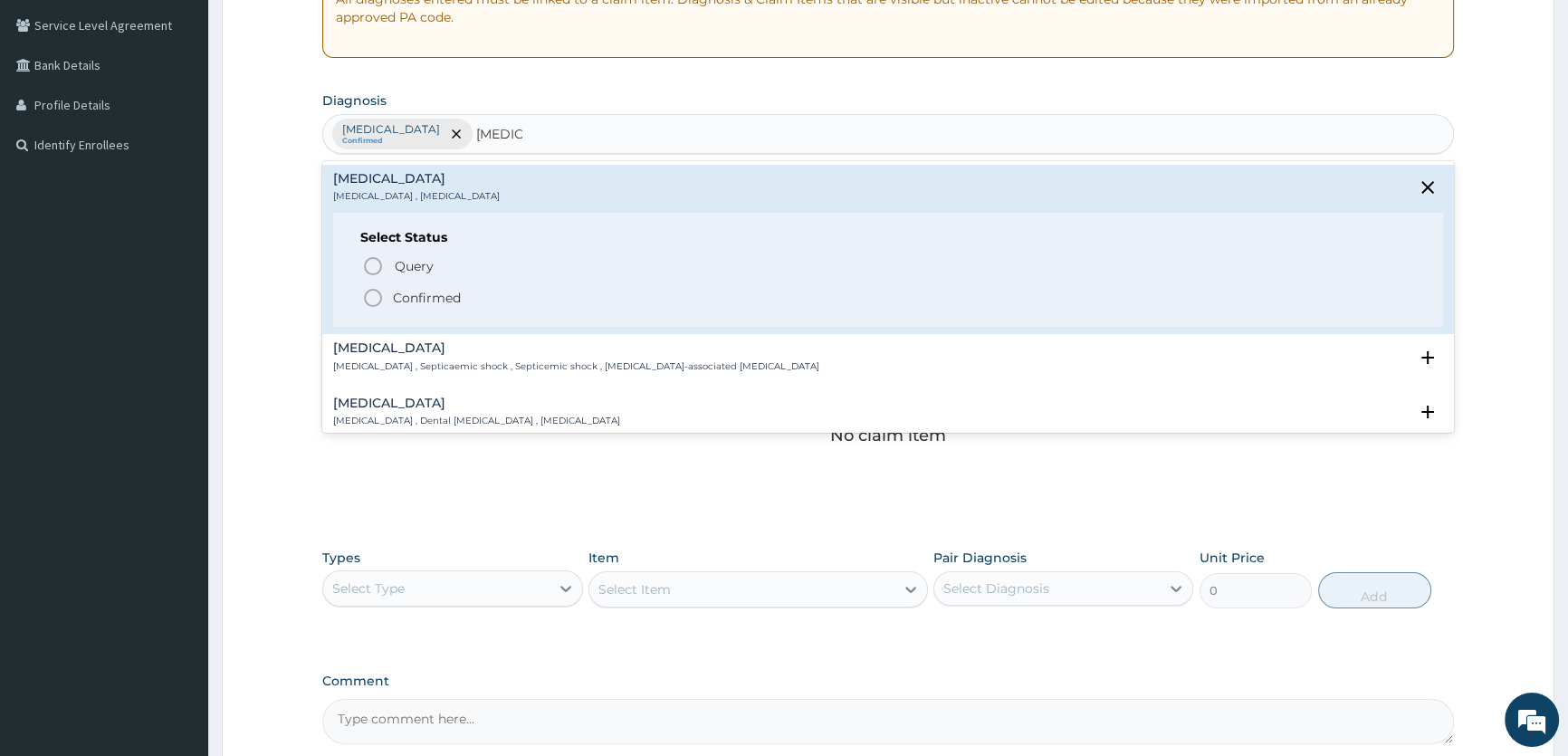
click at [381, 299] on circle "status option filled" at bounding box center [373, 298] width 16 height 16
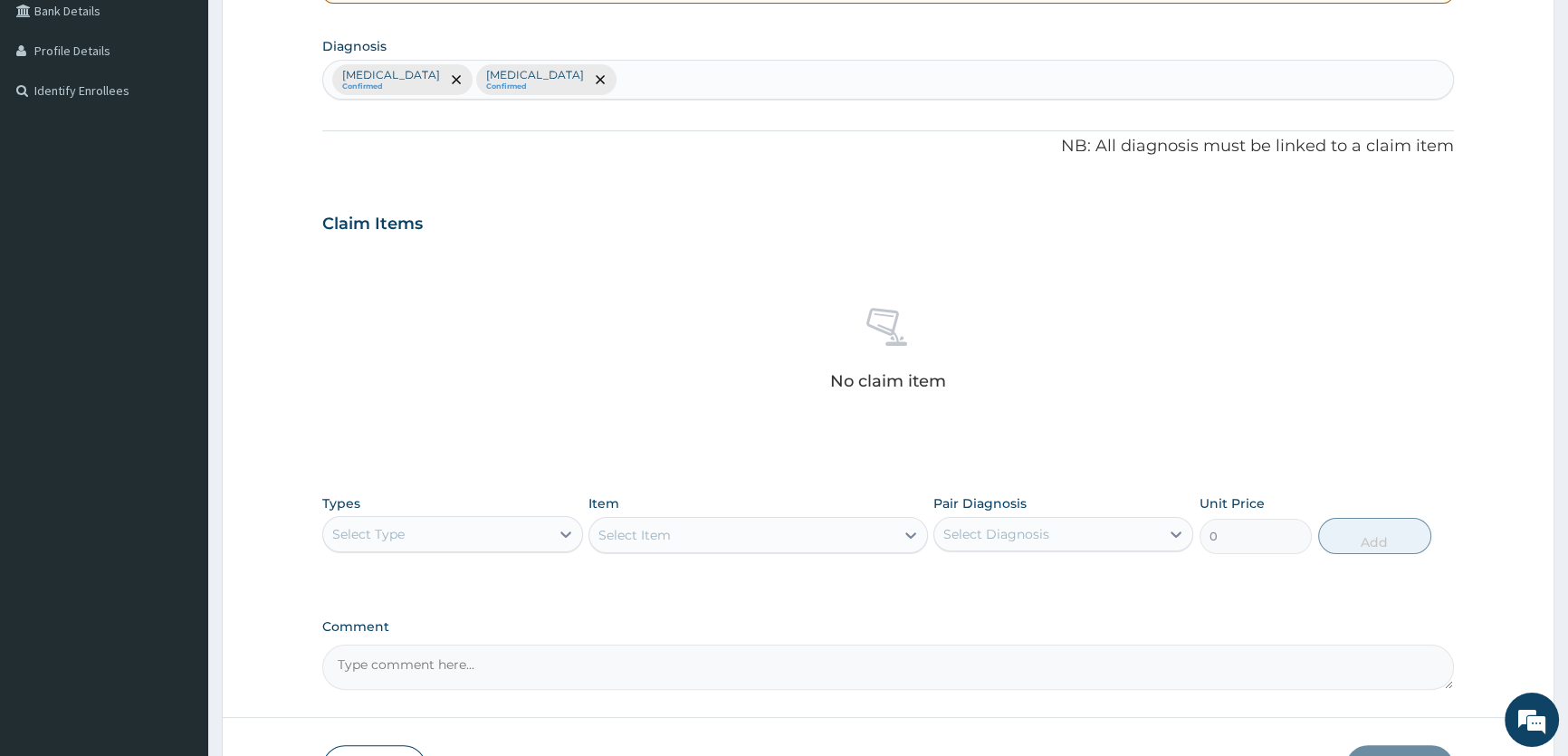
scroll to position [548, 0]
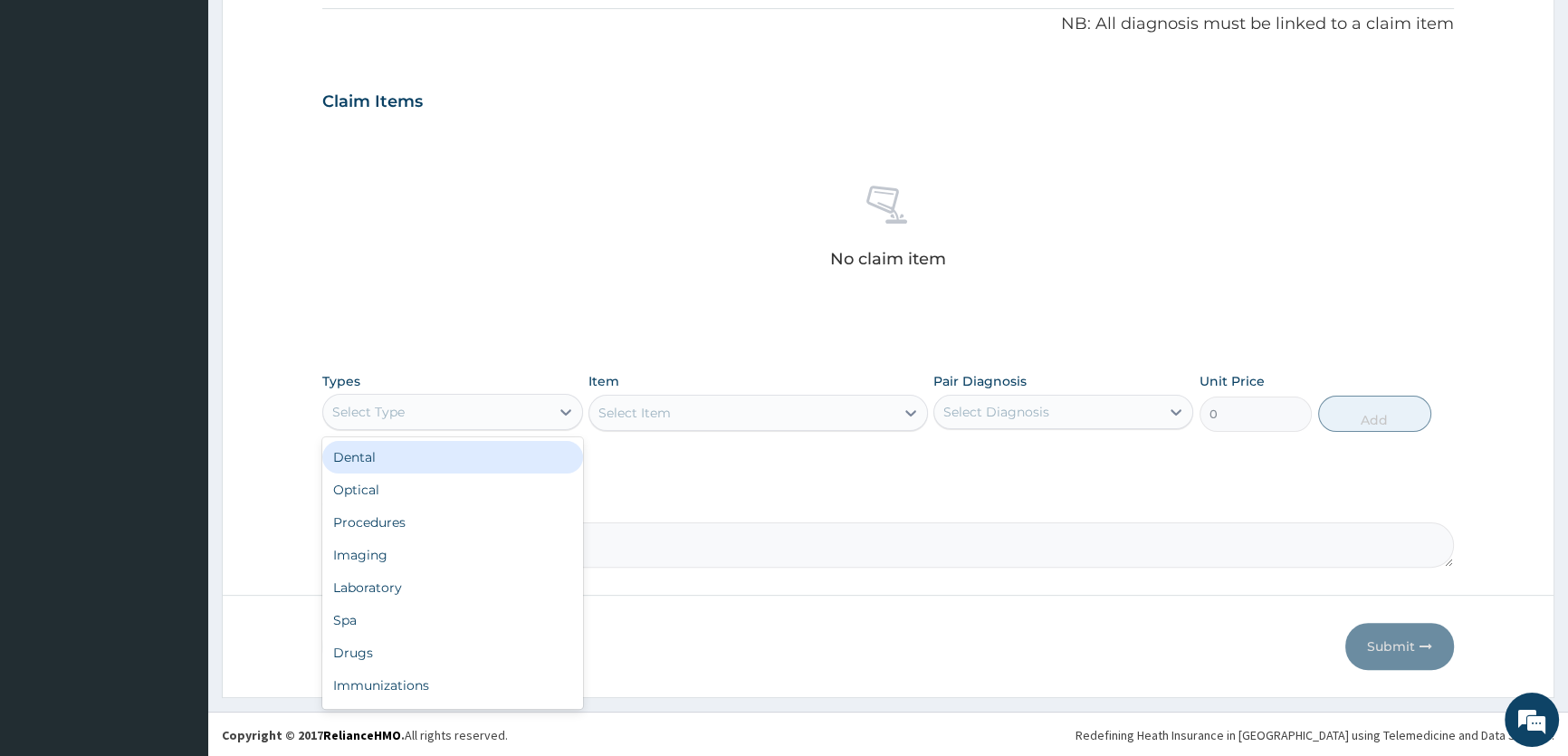
click at [498, 418] on div "Select Type" at bounding box center [435, 411] width 225 height 29
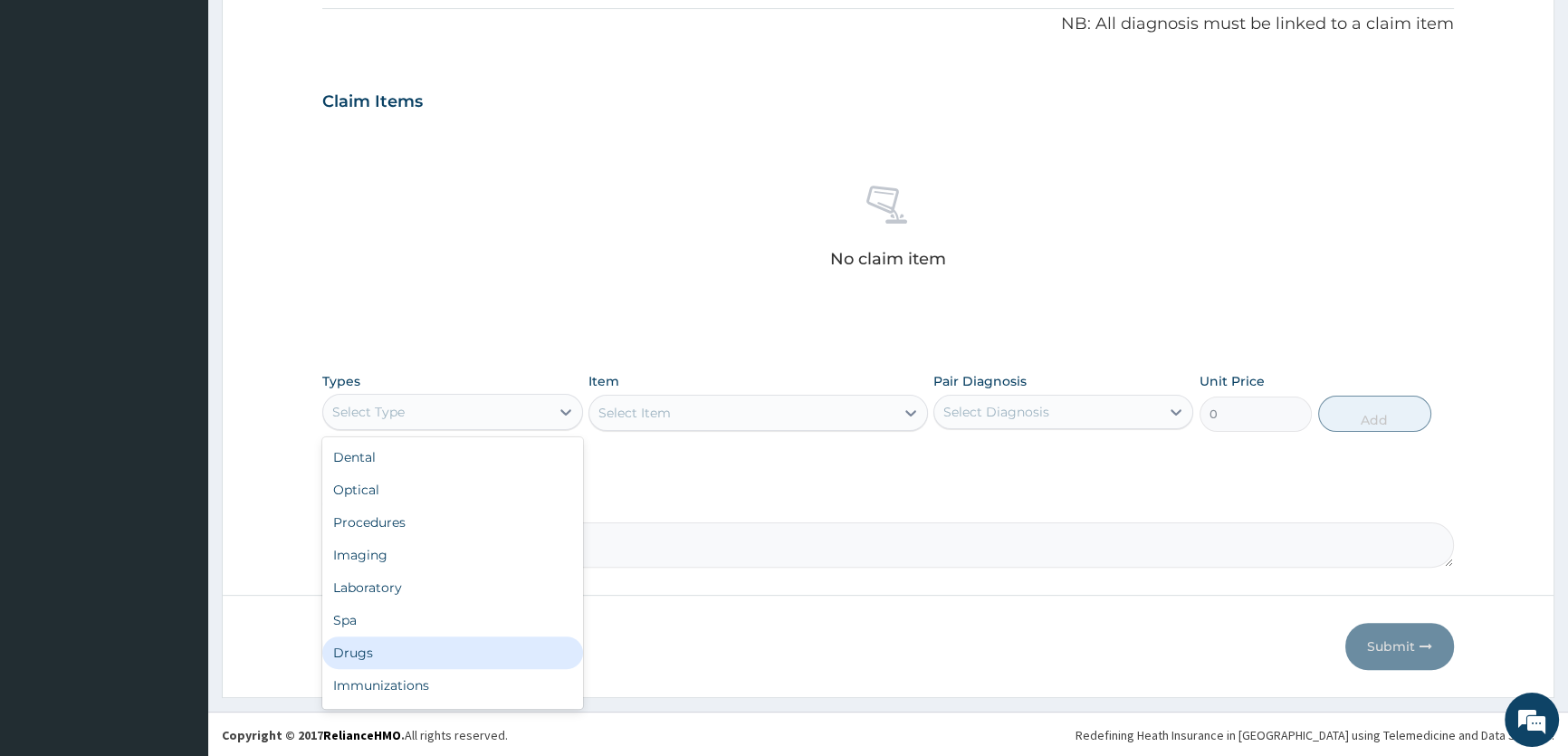
click at [406, 646] on div "Drugs" at bounding box center [451, 652] width 260 height 33
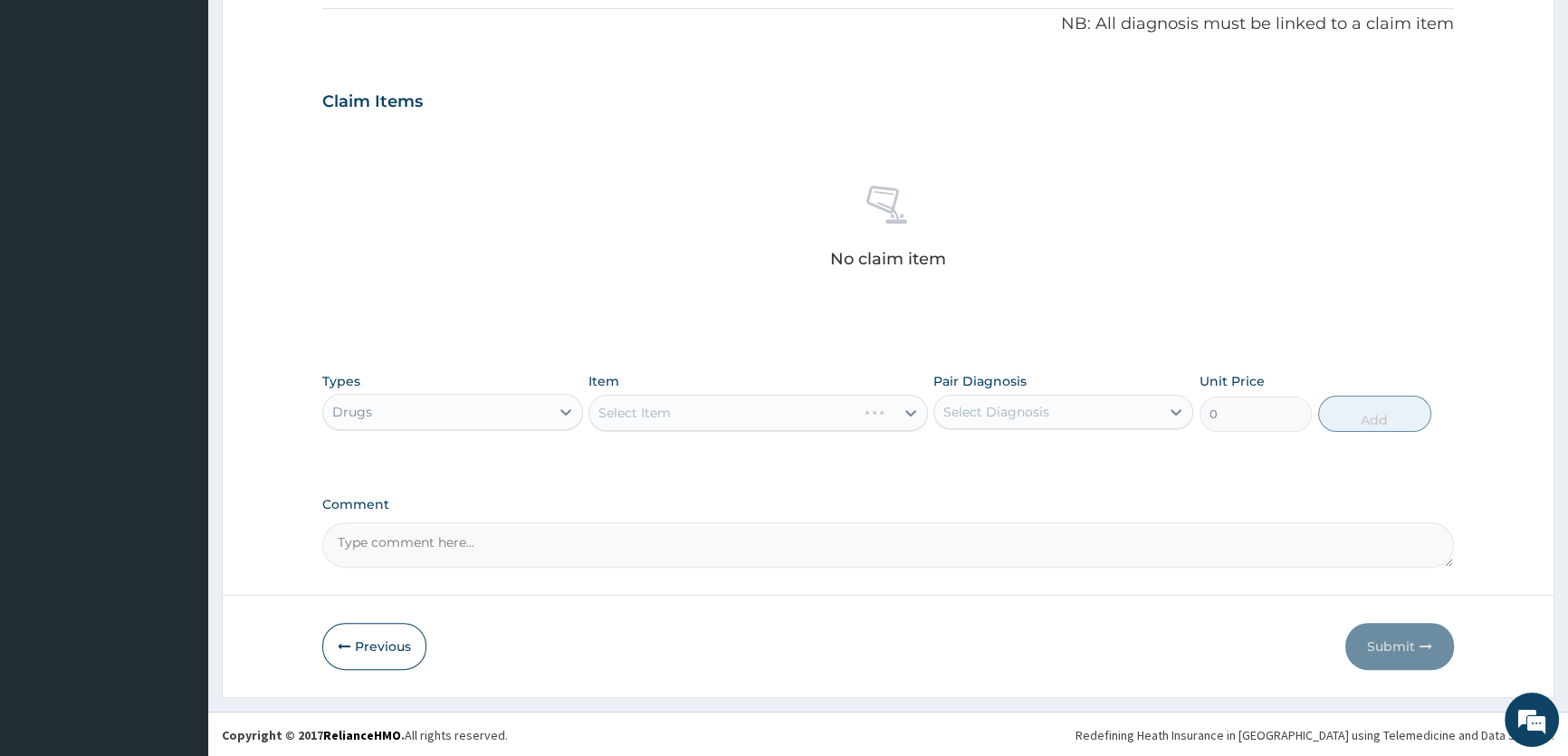
click at [687, 405] on div "Select Item" at bounding box center [758, 412] width 340 height 36
click at [772, 410] on div "Select Item" at bounding box center [741, 412] width 305 height 29
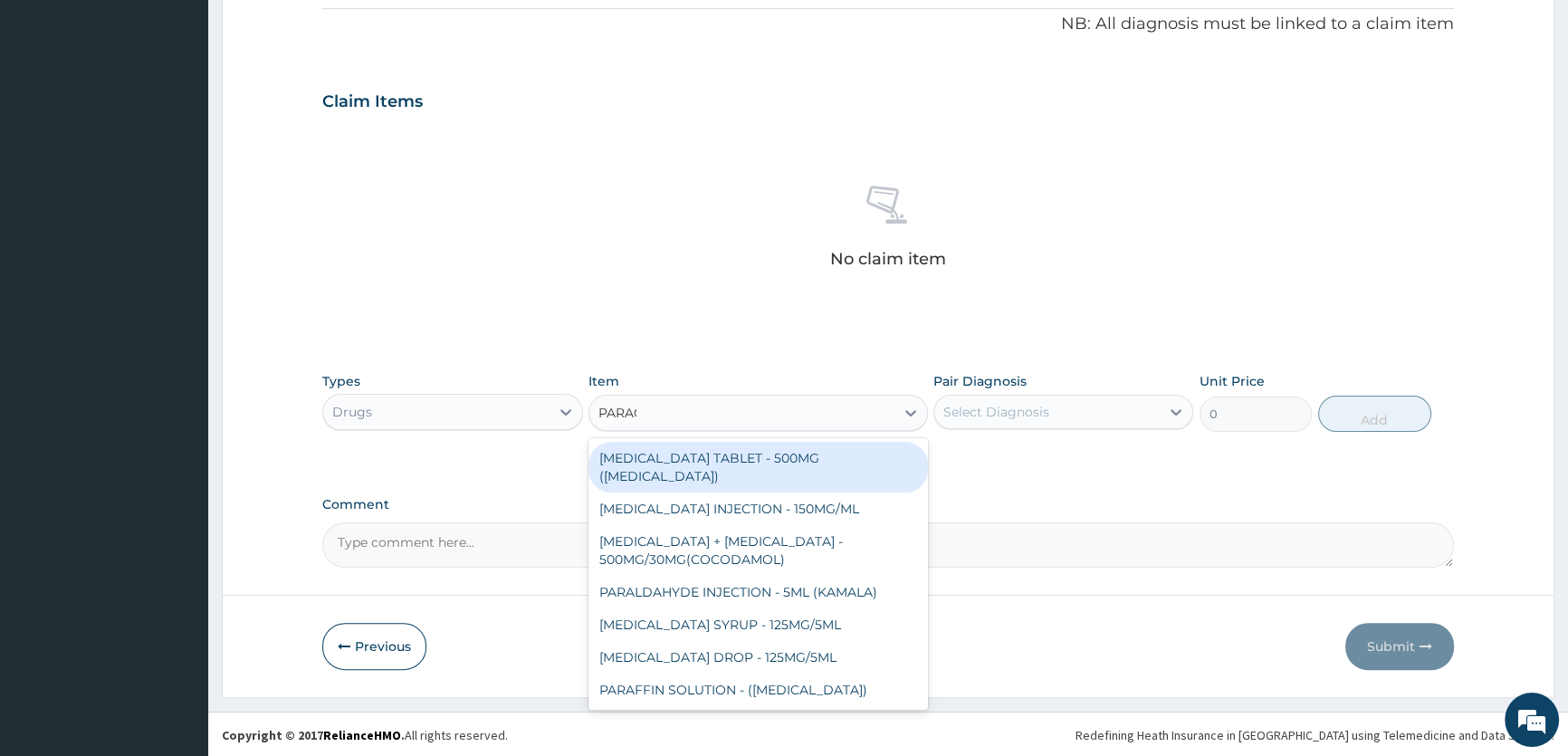
type input "PARACE"
click at [704, 462] on div "PARACETAMOL TABLET - 500MG (PANADOL)" at bounding box center [758, 466] width 340 height 51
type input "48"
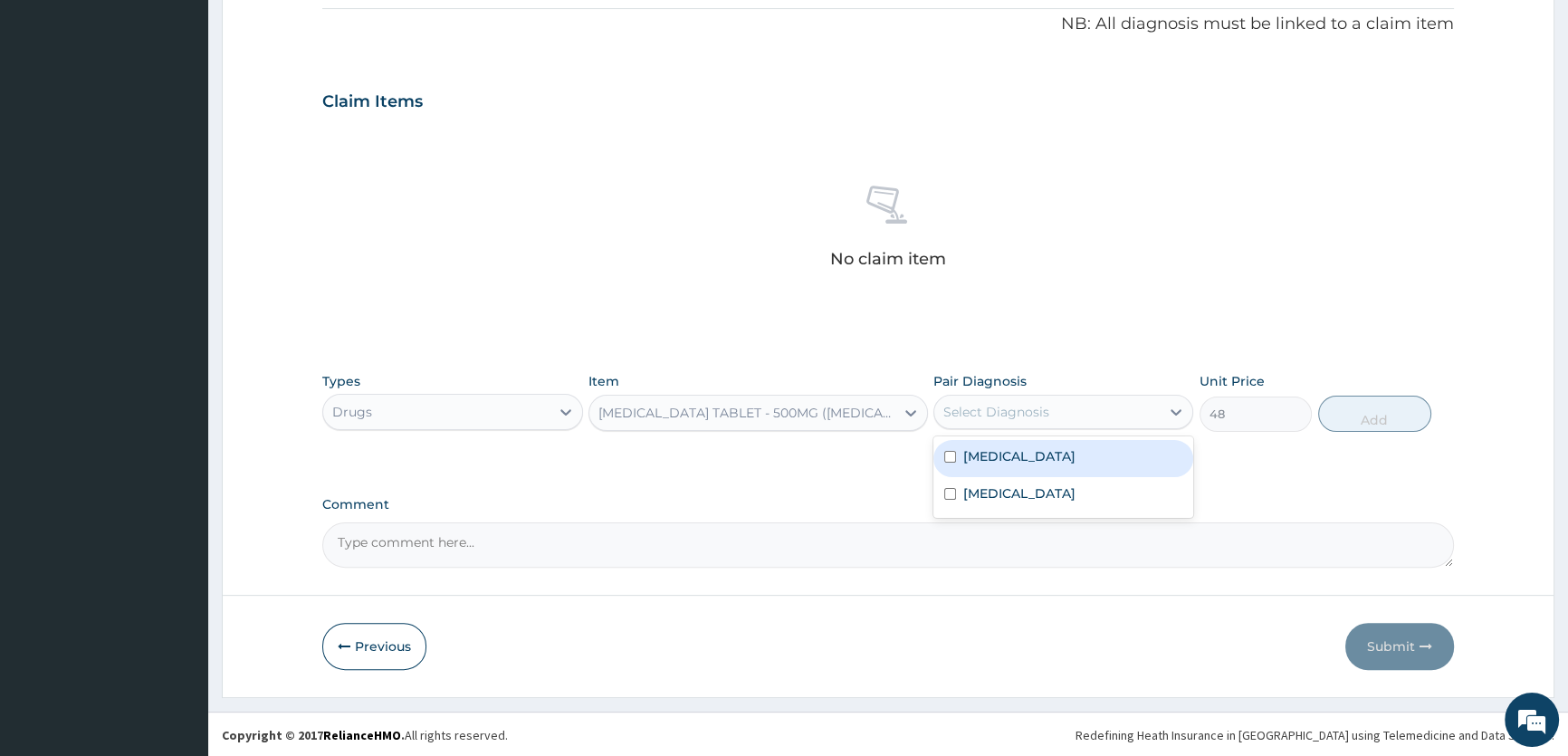
click at [1054, 423] on div "Select Diagnosis" at bounding box center [1047, 411] width 225 height 29
click at [1014, 460] on div "Malaria" at bounding box center [1063, 458] width 260 height 37
checkbox input "true"
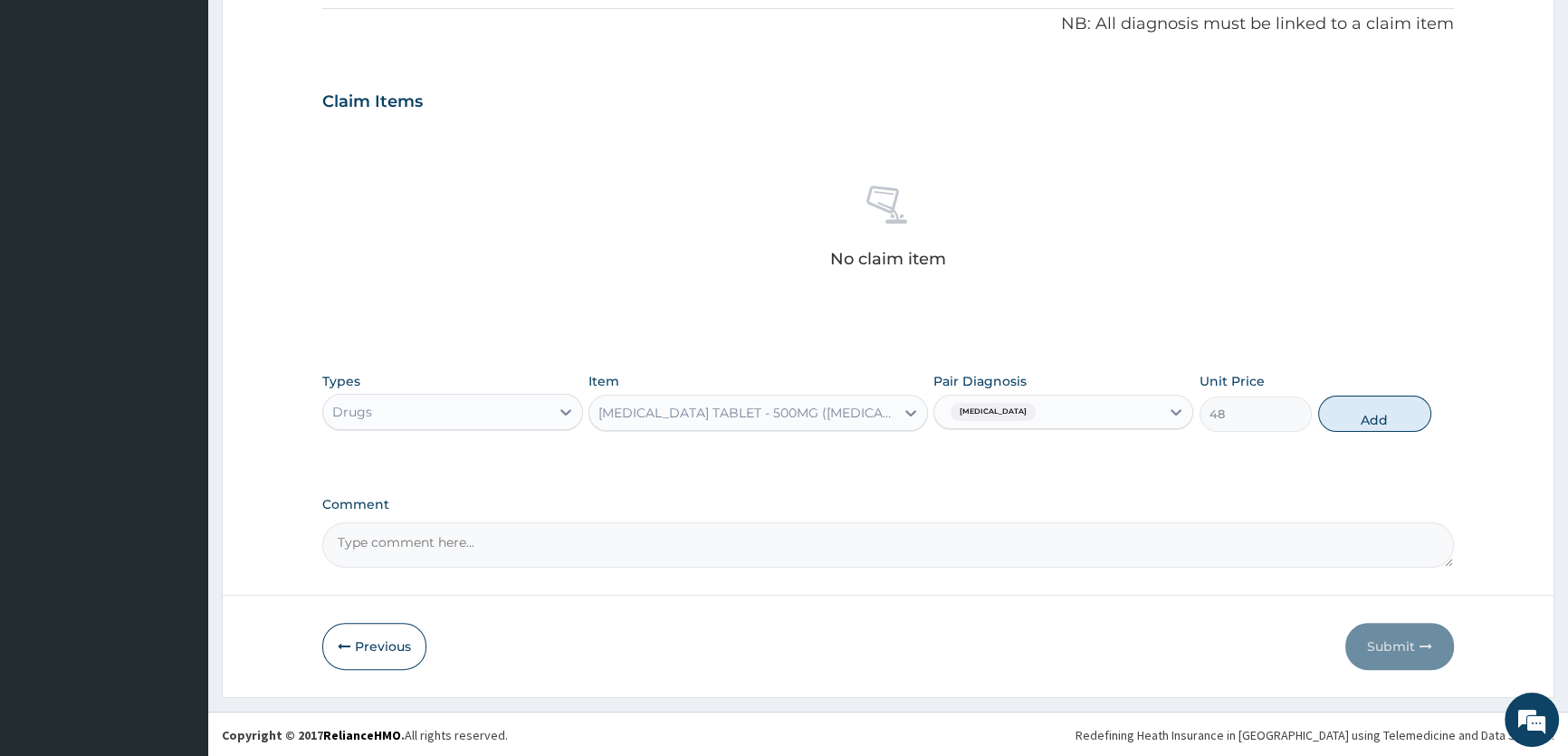
drag, startPoint x: 1324, startPoint y: 408, endPoint x: 724, endPoint y: 405, distance: 600.0
click at [1323, 409] on button "Add" at bounding box center [1375, 413] width 114 height 36
type input "0"
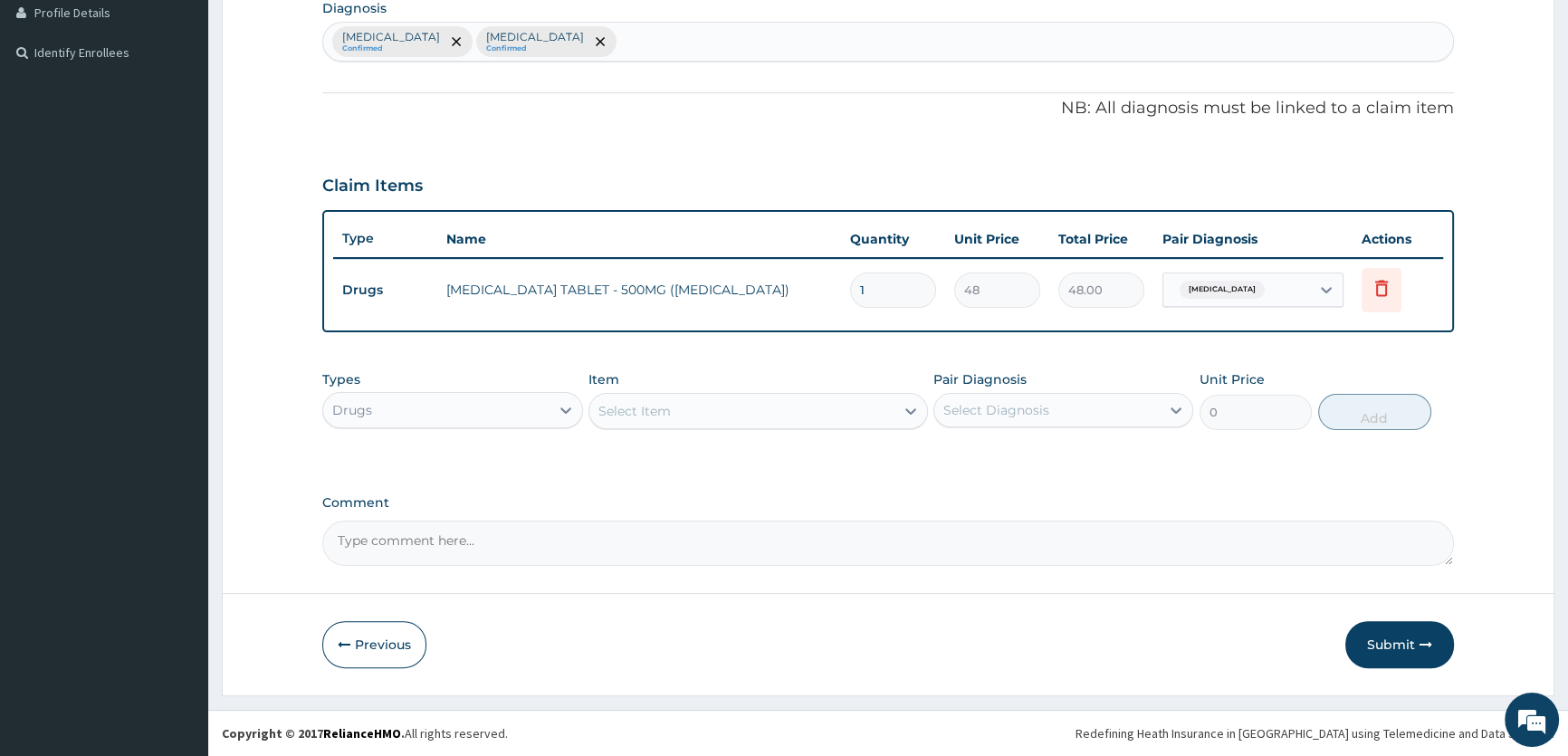
scroll to position [461, 0]
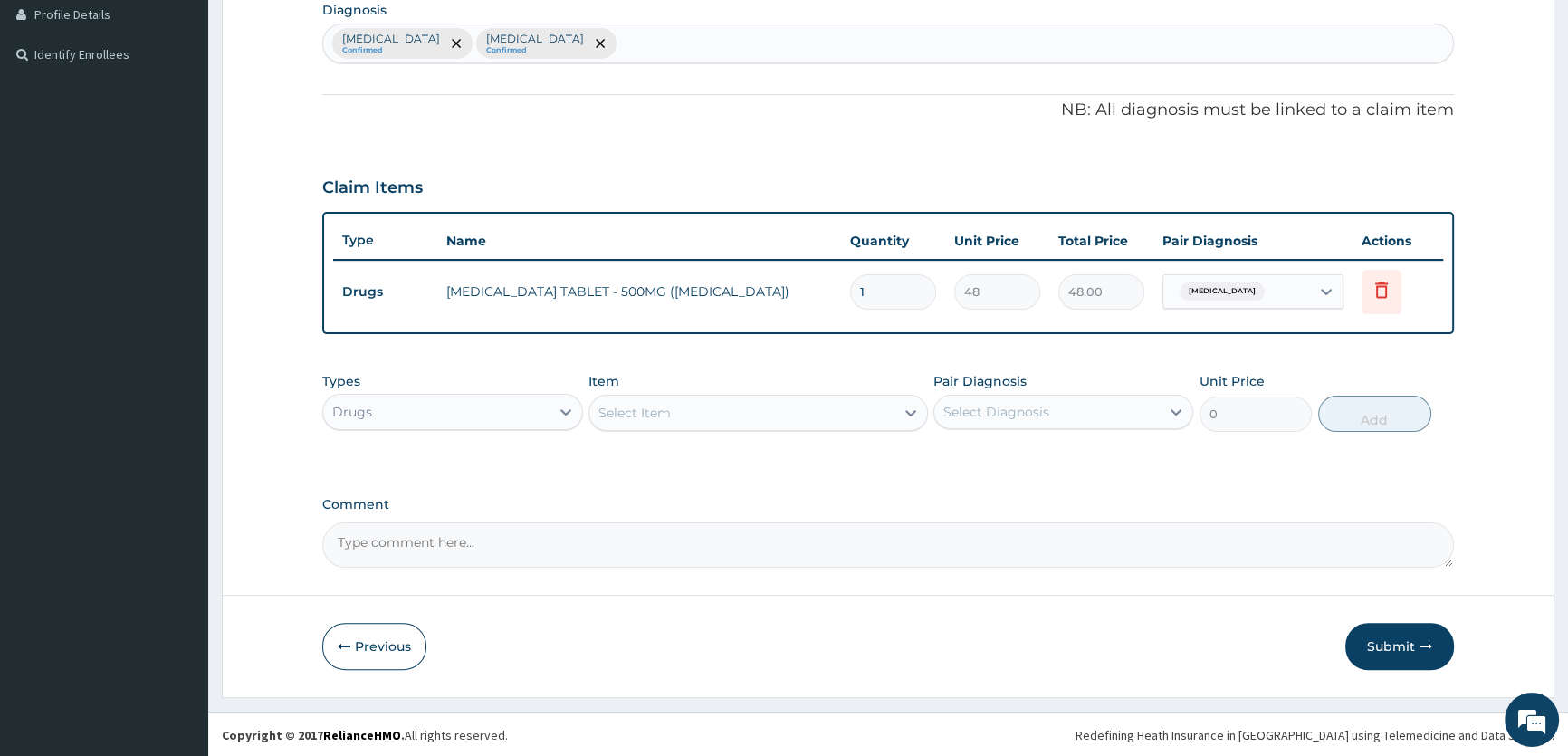
click at [705, 408] on div "Select Item" at bounding box center [741, 412] width 305 height 29
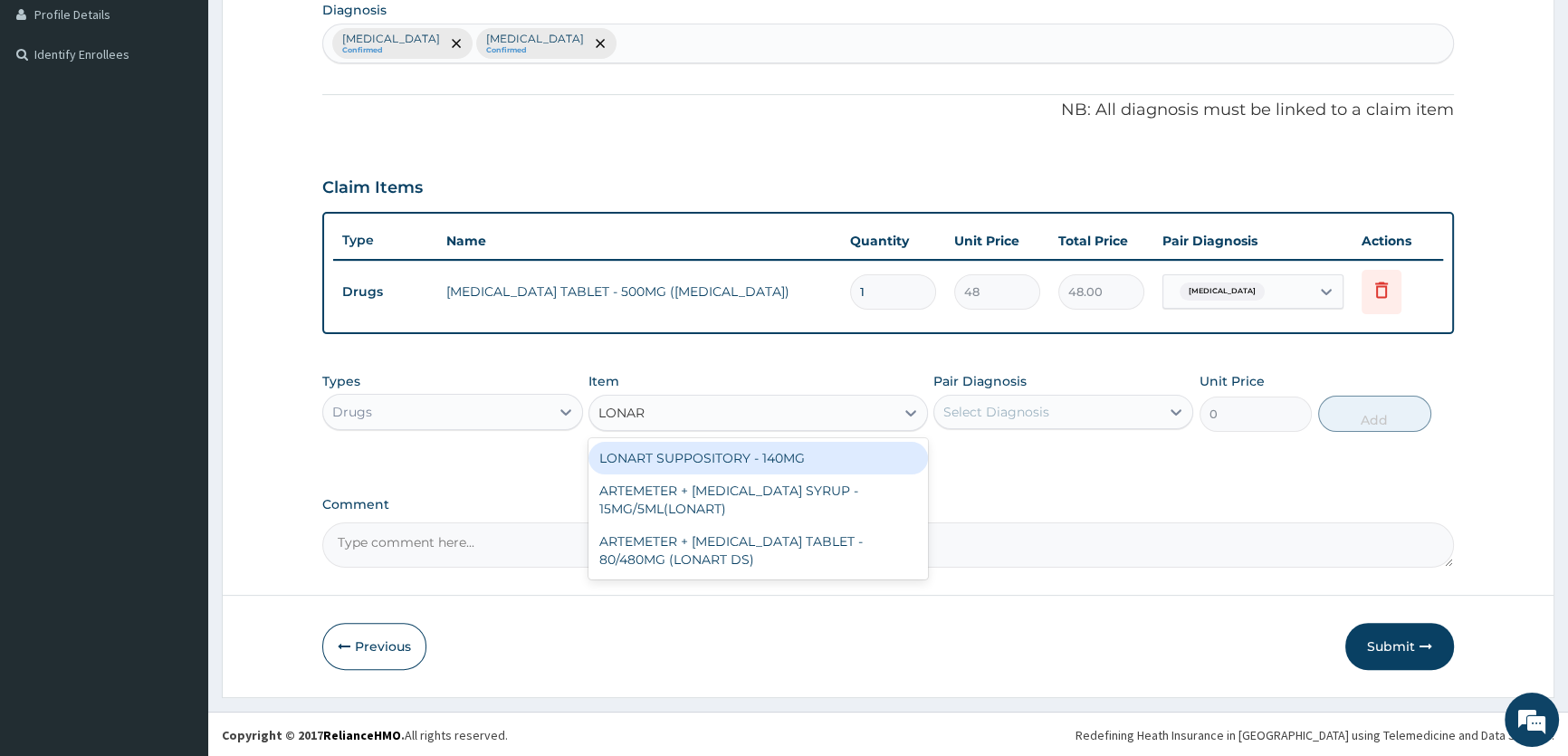
type input "LONART"
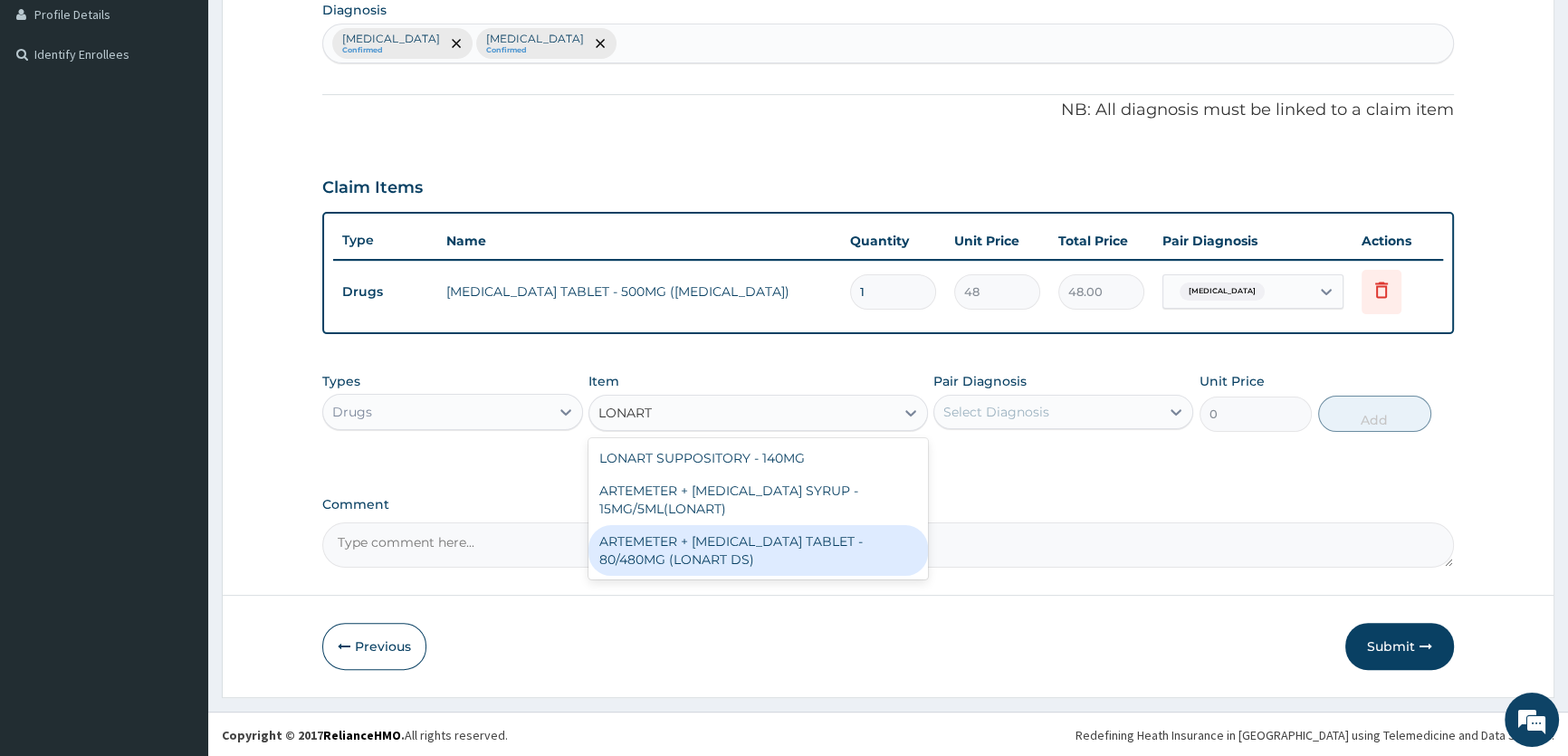
click at [801, 554] on div "ARTEMETER + LUMEFANTRINE TABLET - 80/480MG (LONART DS)" at bounding box center [758, 550] width 340 height 51
type input "672"
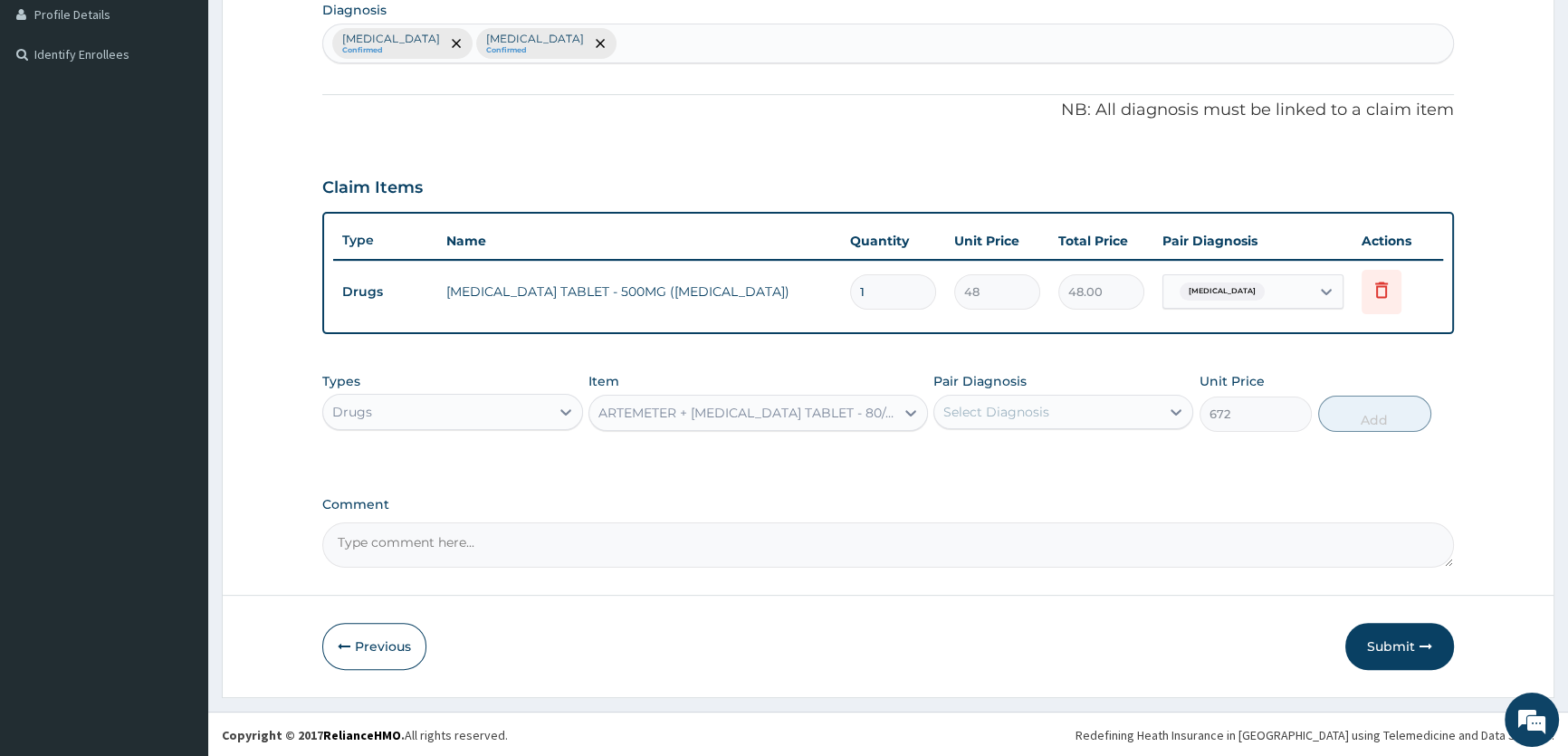
click at [989, 433] on div "Types Drugs Item ARTEMETER + LUMEFANTRINE TABLET - 80/480MG (LONART DS) Pair Di…" at bounding box center [888, 401] width 1132 height 78
click at [996, 403] on div "Select Diagnosis" at bounding box center [996, 411] width 106 height 18
click at [981, 447] on label "Malaria" at bounding box center [1019, 456] width 113 height 18
checkbox input "true"
click at [1383, 418] on button "Add" at bounding box center [1375, 413] width 114 height 36
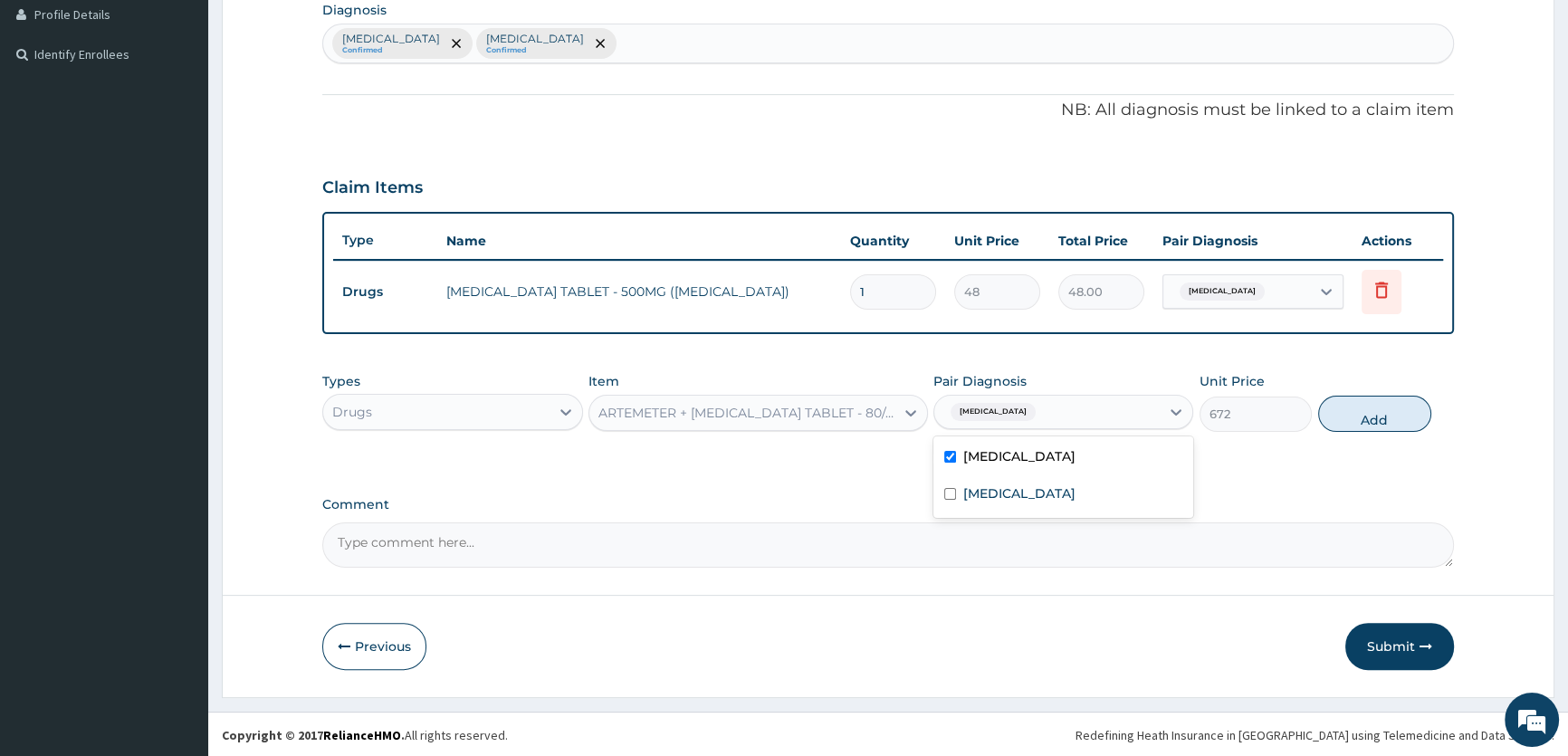
type input "0"
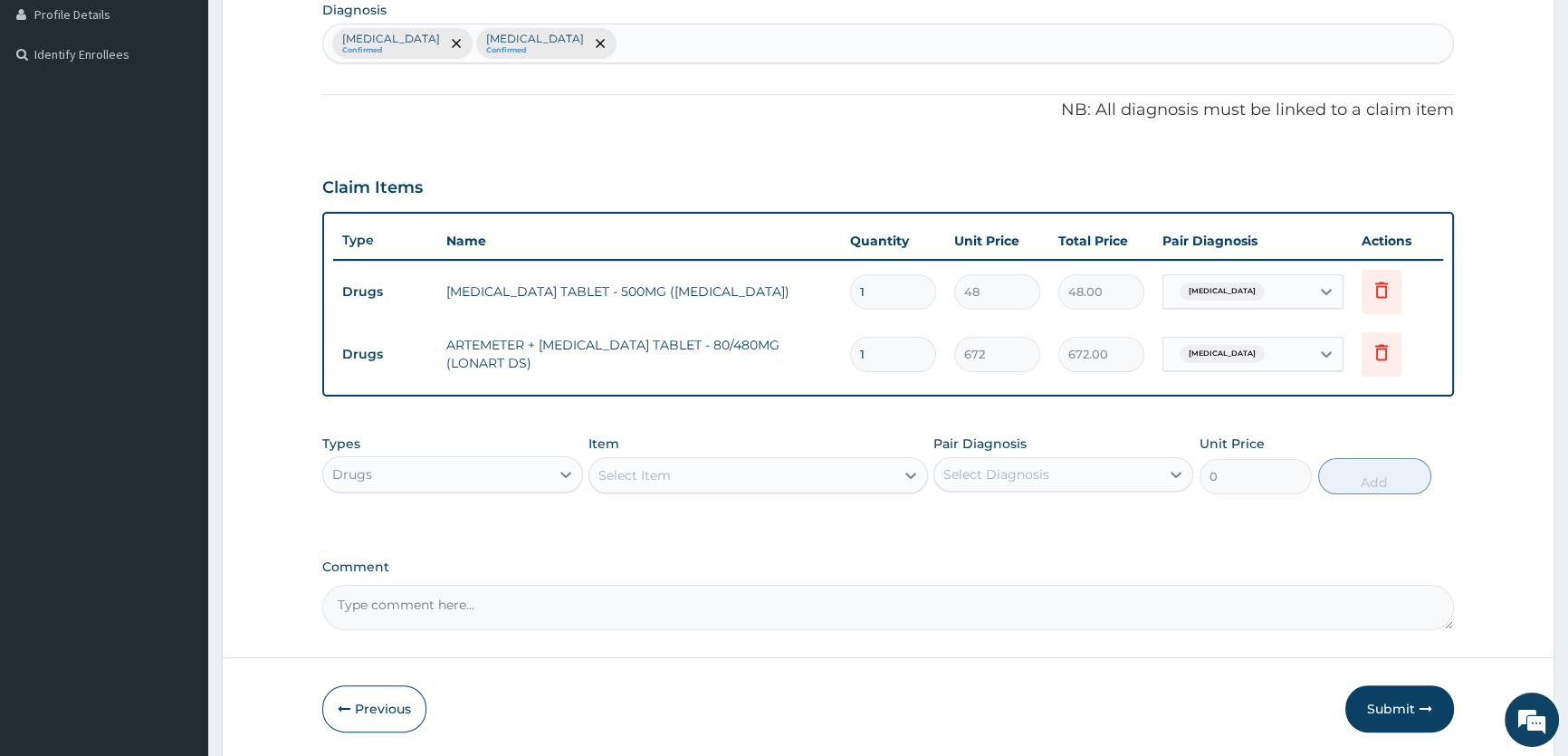
click at [803, 470] on div "Select Item" at bounding box center [741, 474] width 305 height 29
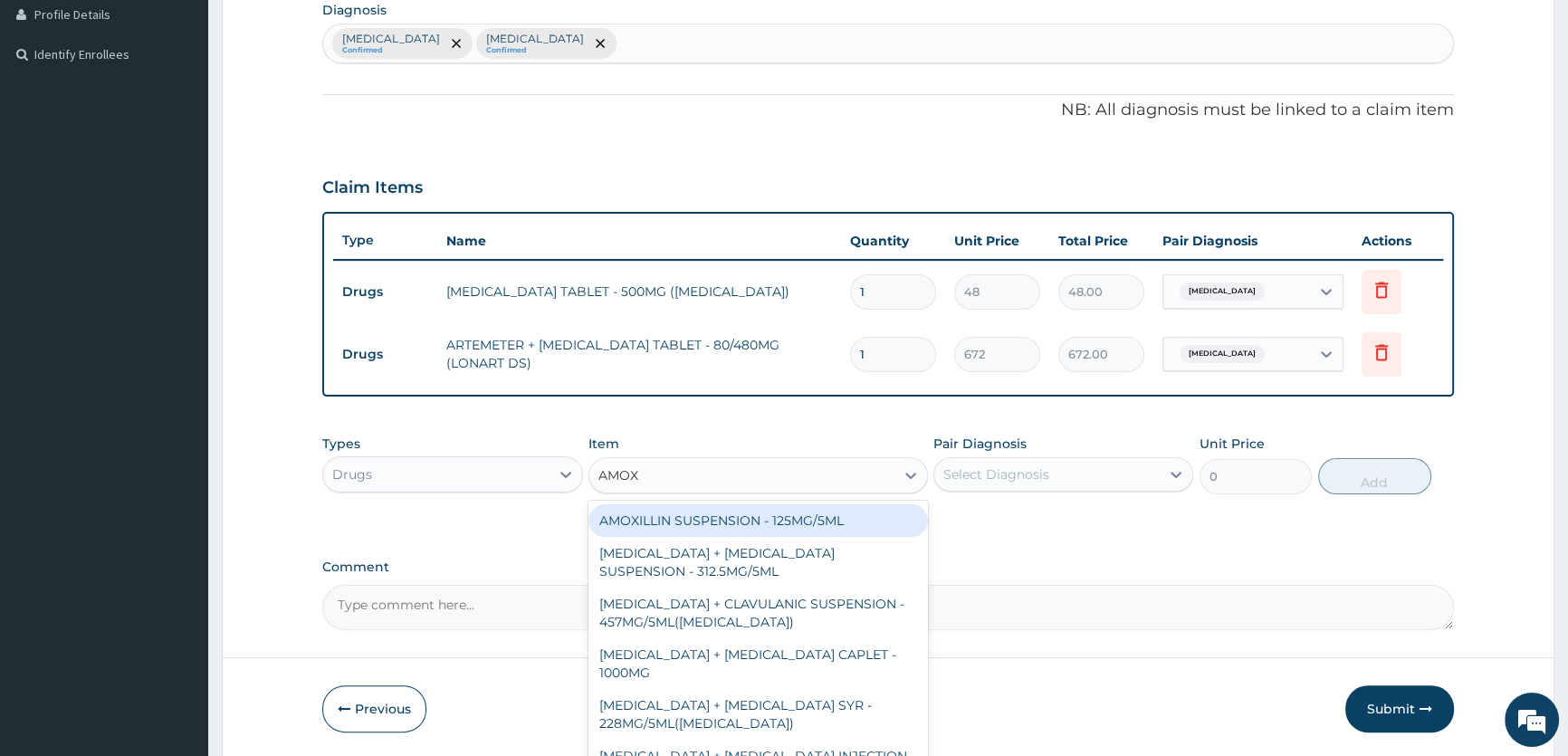
type input "AMOXI"
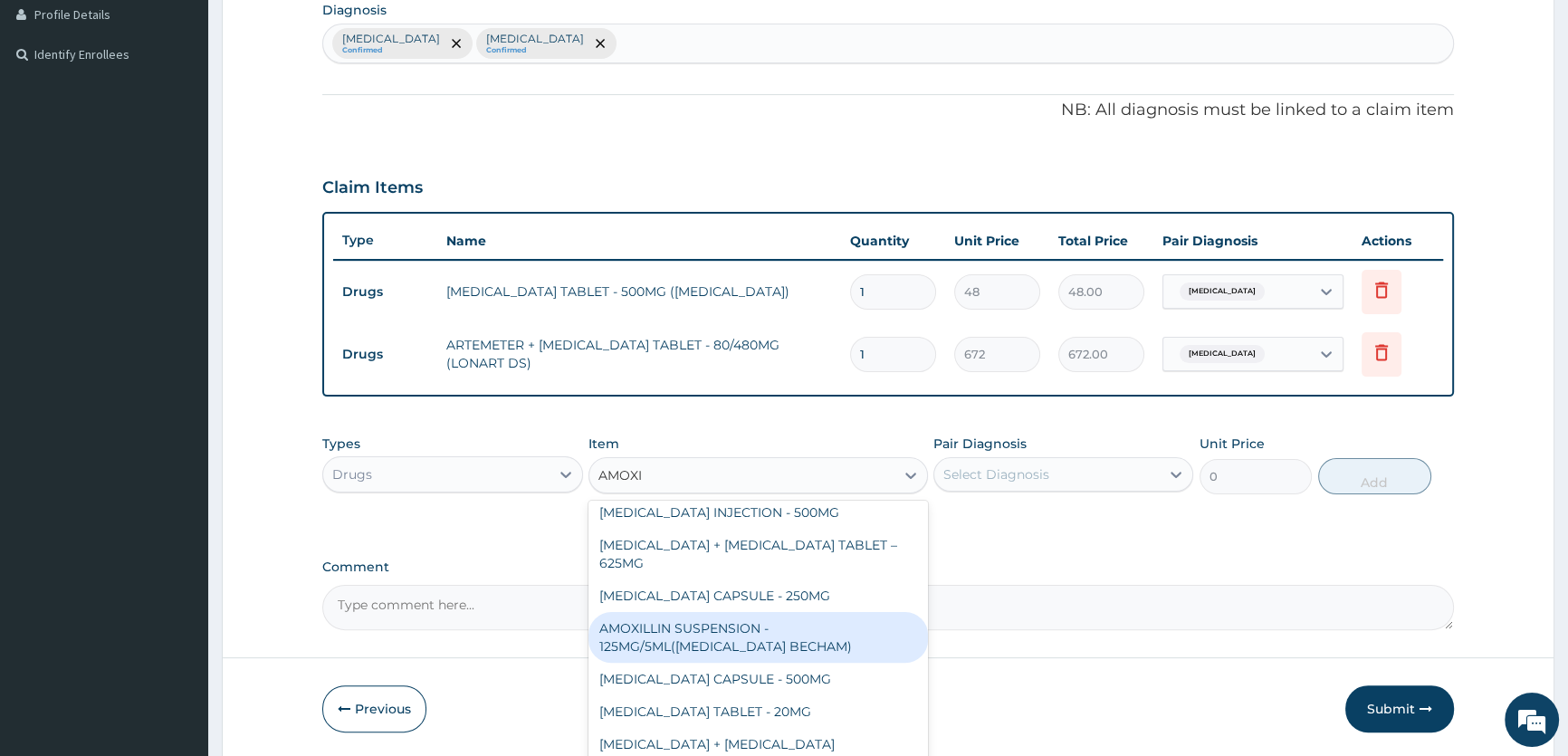
scroll to position [493, 0]
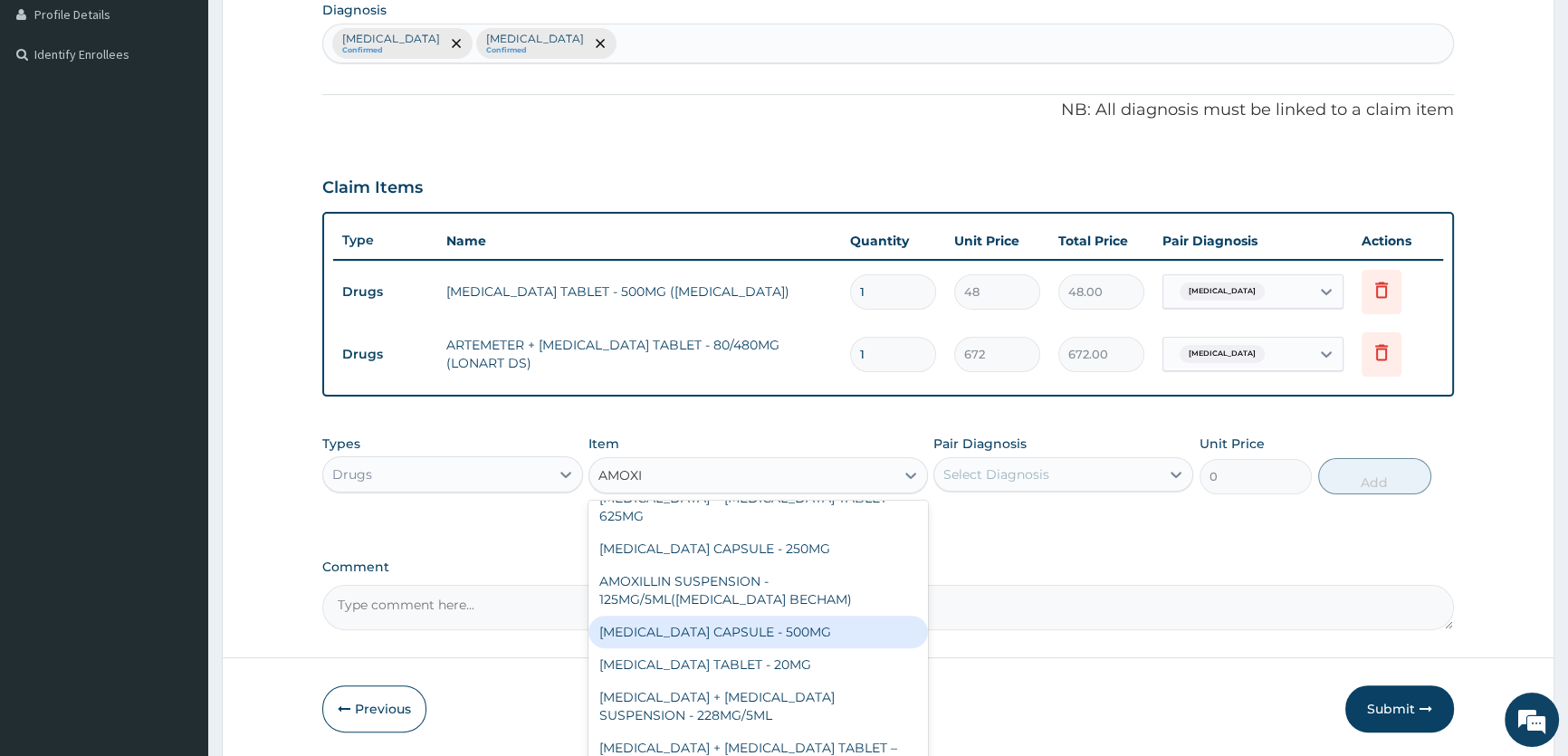
click at [796, 640] on div "AMOXICILLIN CAPSULE - 500MG" at bounding box center [758, 631] width 340 height 33
type input "128"
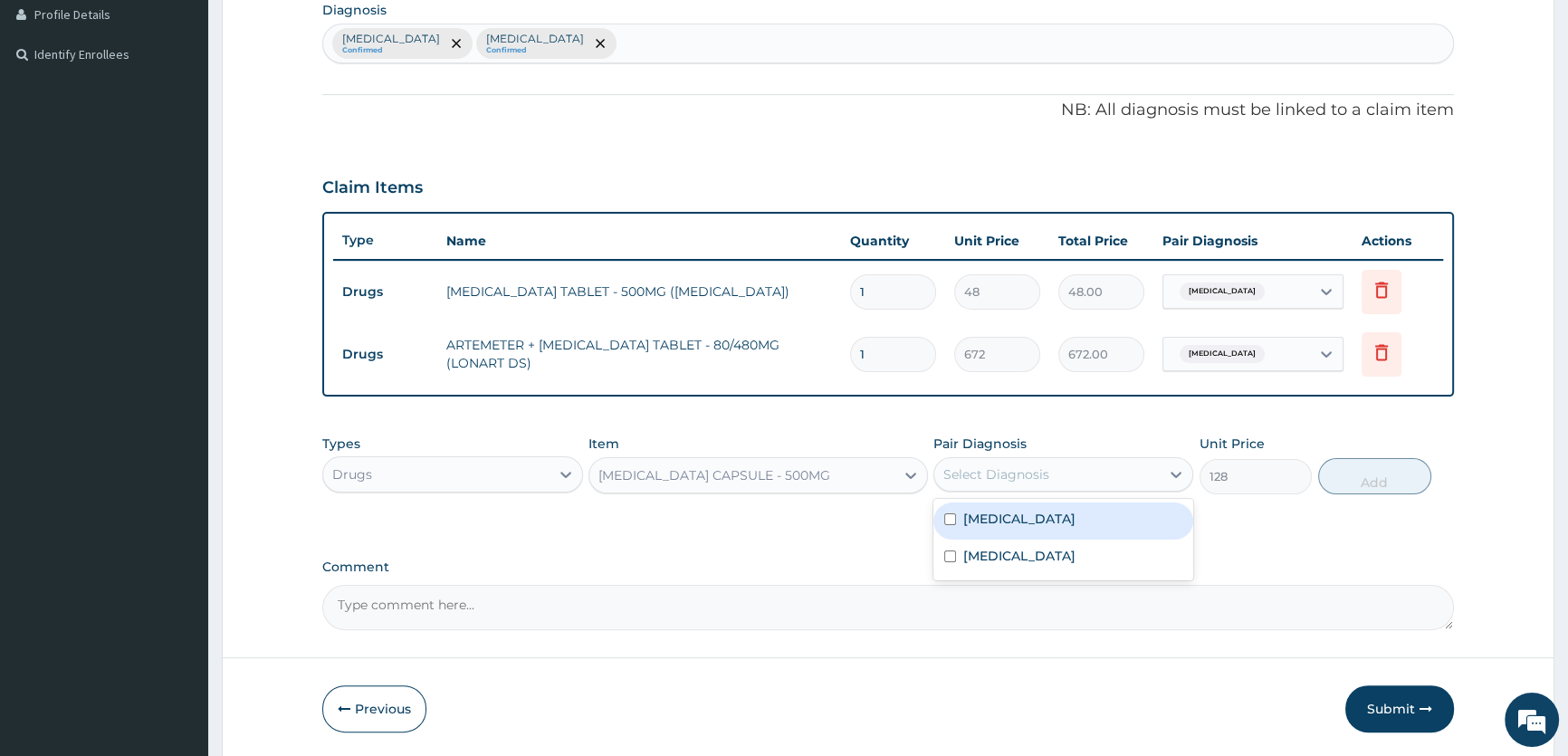
click at [980, 479] on div "Select Diagnosis" at bounding box center [996, 474] width 106 height 18
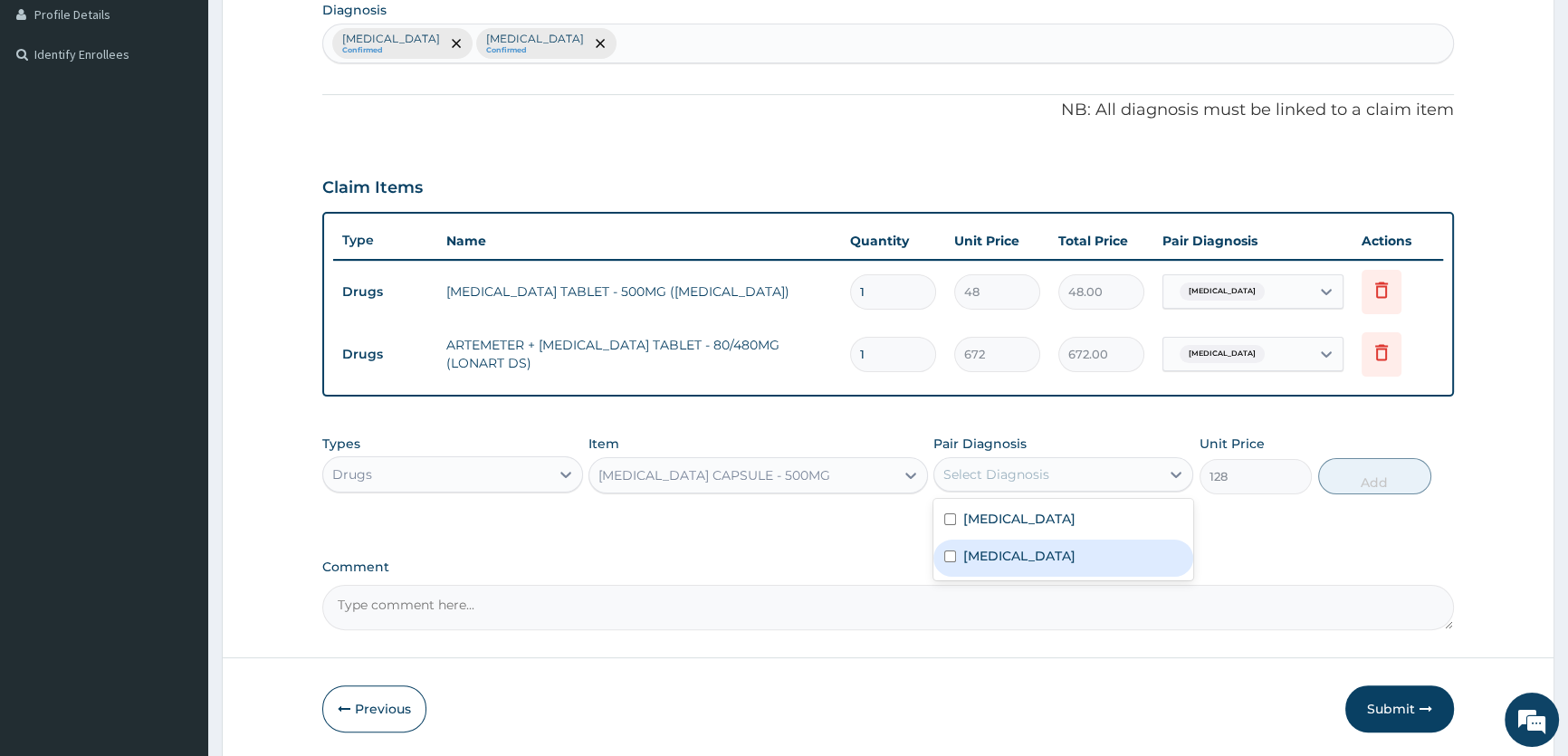
click at [972, 549] on label "Sepsis" at bounding box center [1019, 556] width 113 height 18
checkbox input "true"
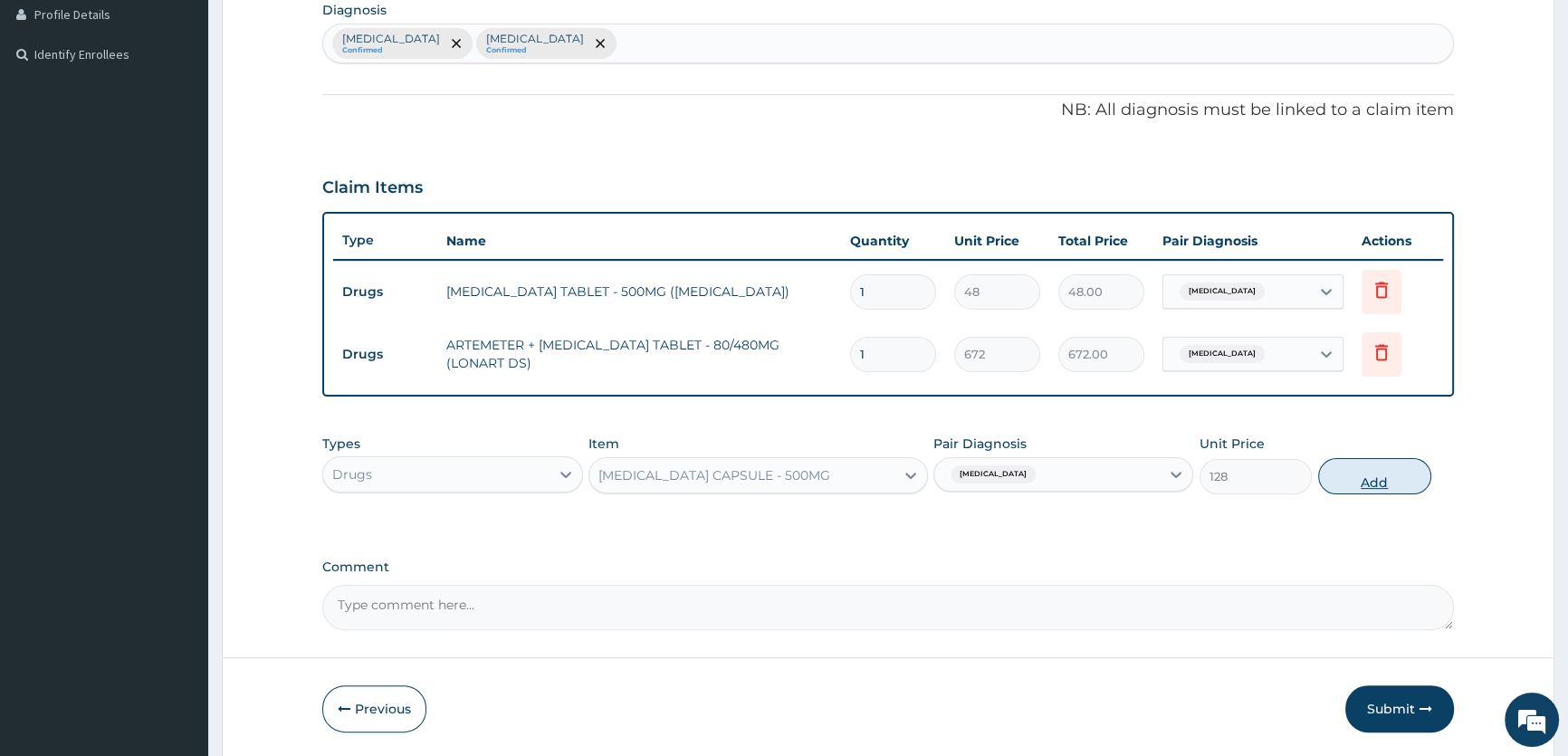
click at [1376, 477] on button "Add" at bounding box center [1375, 476] width 114 height 36
type input "0"
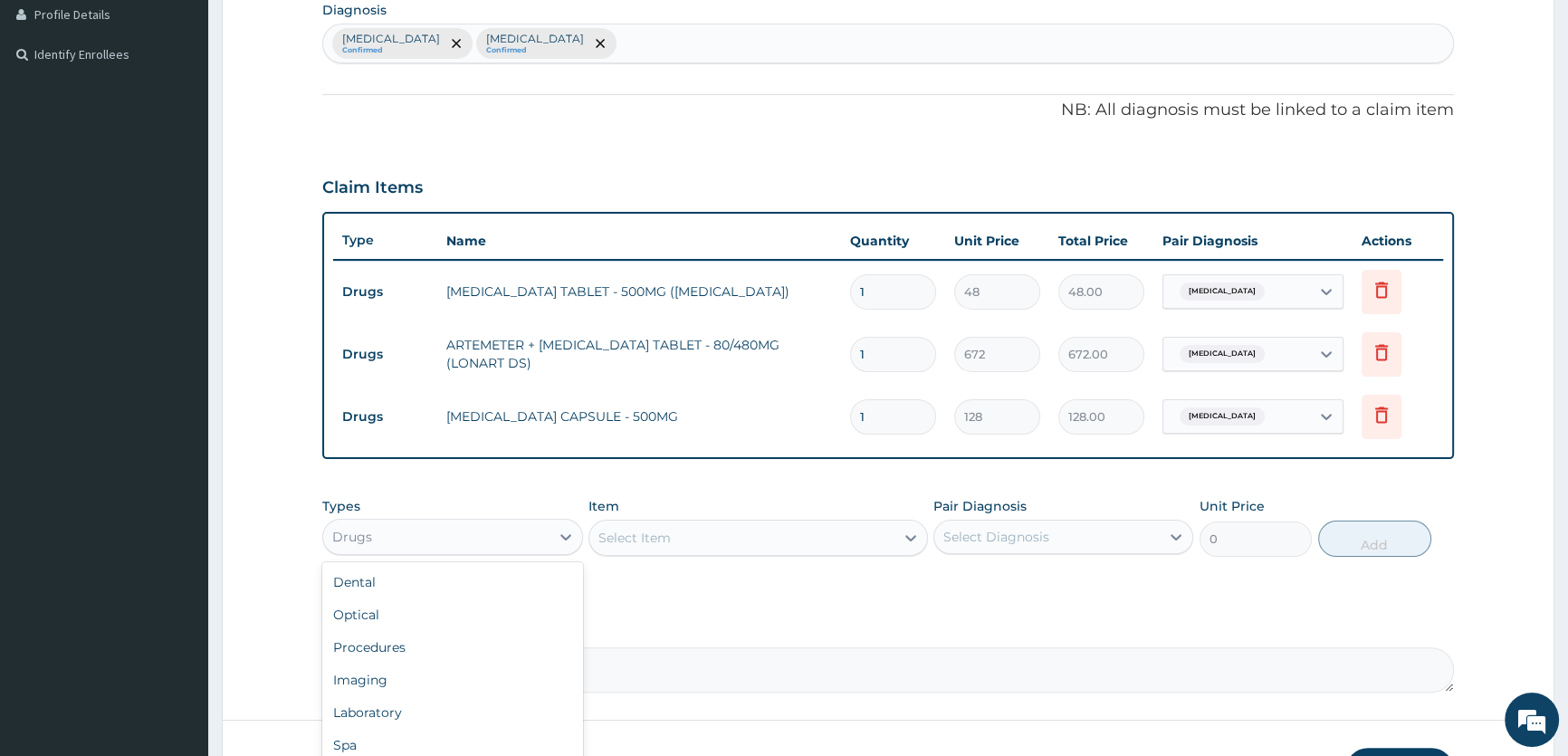
click at [437, 543] on div "Drugs" at bounding box center [435, 536] width 225 height 29
click at [371, 699] on div "Drugs" at bounding box center [451, 715] width 260 height 33
click at [400, 545] on div "Drugs" at bounding box center [435, 536] width 225 height 29
click at [395, 701] on div "Laboratory" at bounding box center [451, 712] width 260 height 33
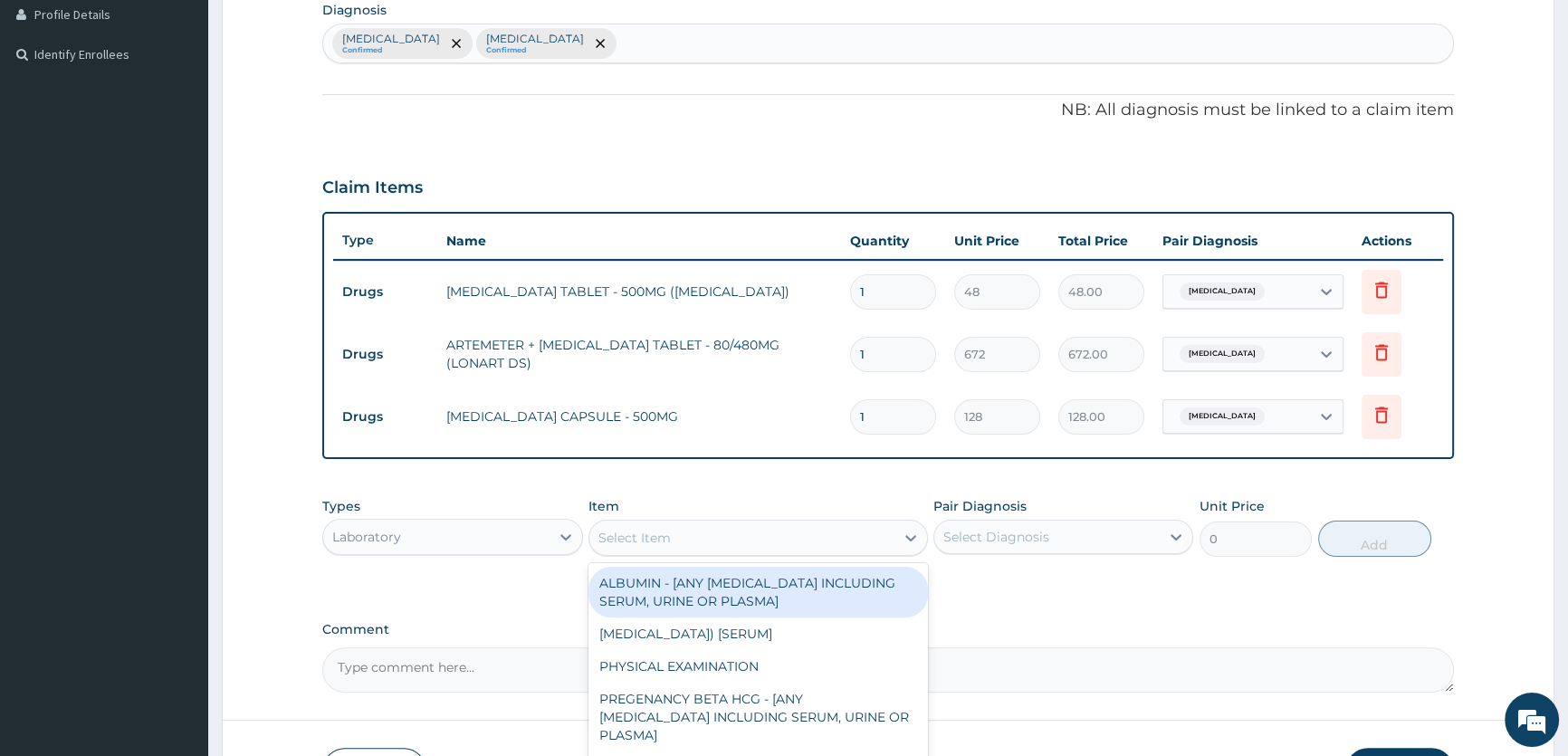
click at [643, 531] on div "Select Item" at bounding box center [635, 538] width 73 height 18
type input "MP"
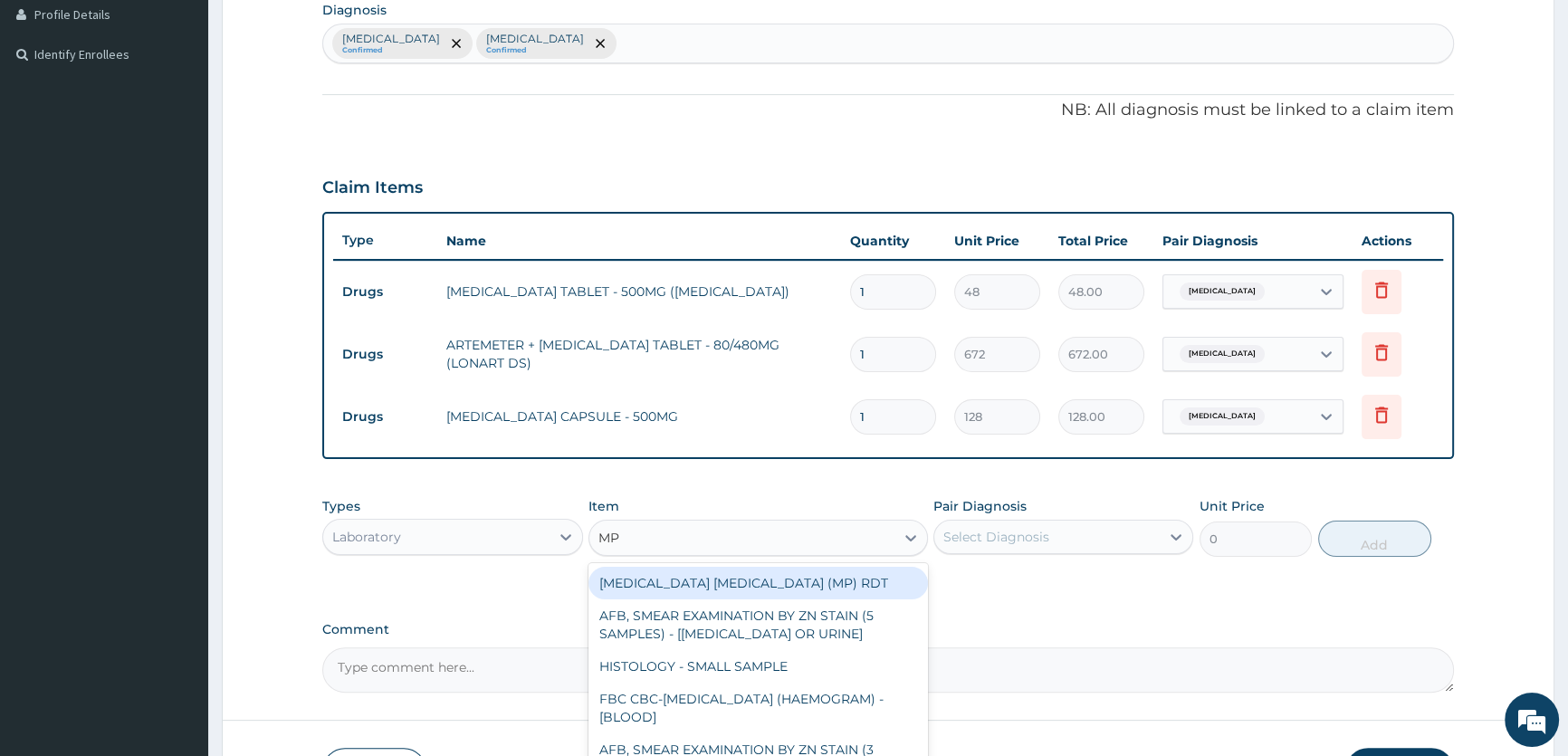
click at [669, 582] on div "MALARIA PARASITE (MP) RDT" at bounding box center [758, 583] width 340 height 33
type input "2400"
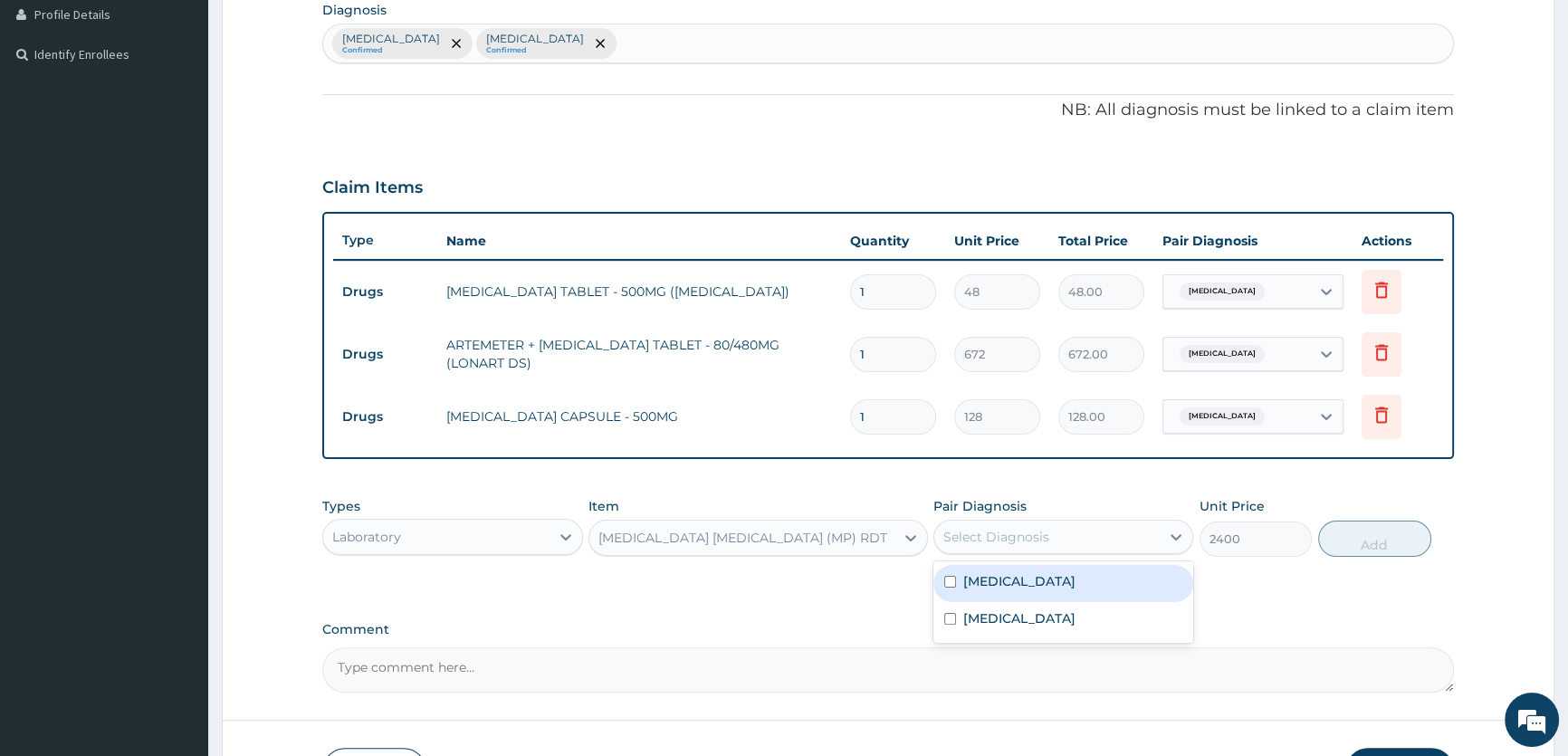
click at [995, 539] on div "Select Diagnosis" at bounding box center [996, 537] width 106 height 18
click at [985, 586] on label "Malaria" at bounding box center [1019, 581] width 113 height 18
checkbox input "true"
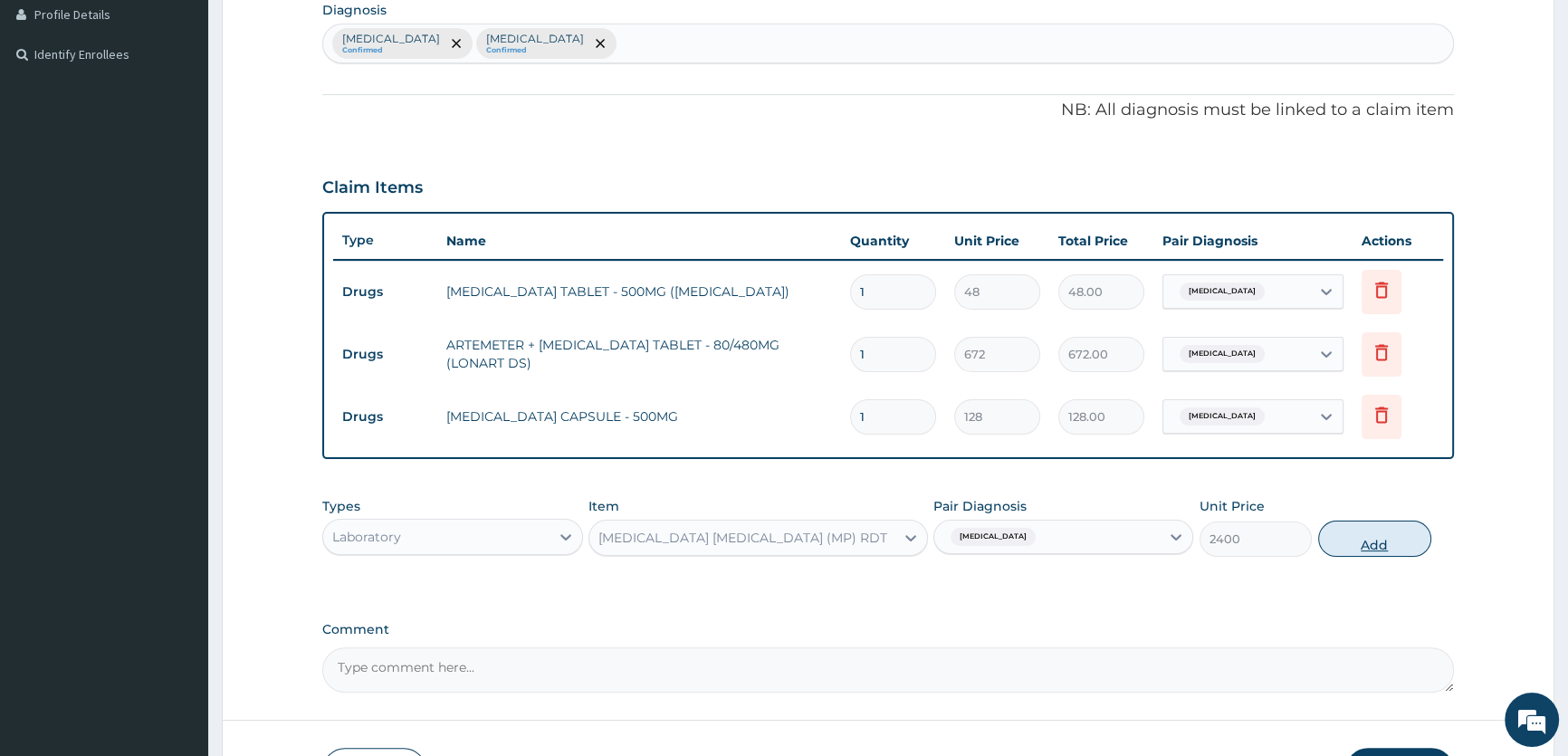
click at [1338, 539] on button "Add" at bounding box center [1375, 538] width 114 height 36
type input "0"
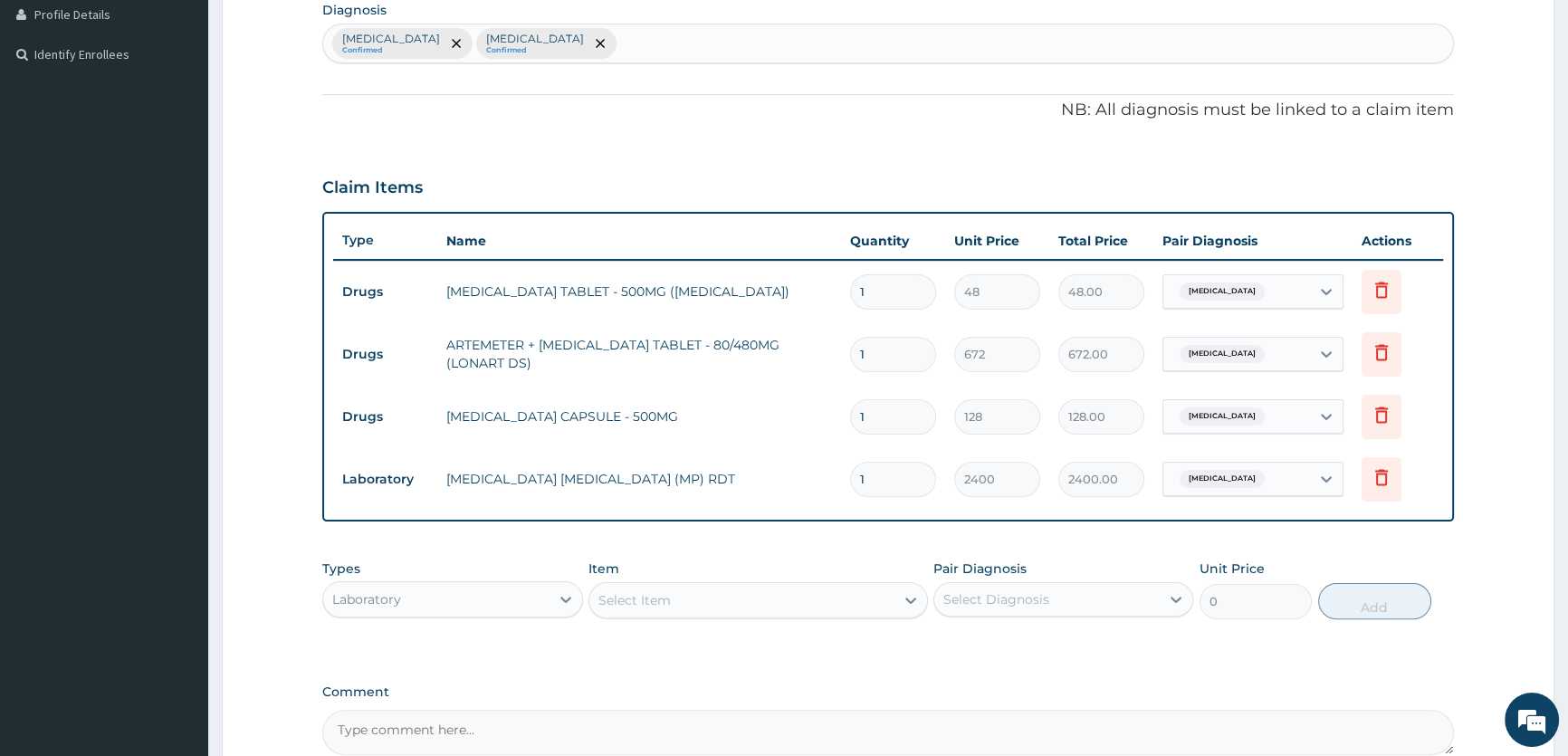
click at [796, 604] on div "Select Item" at bounding box center [741, 600] width 305 height 29
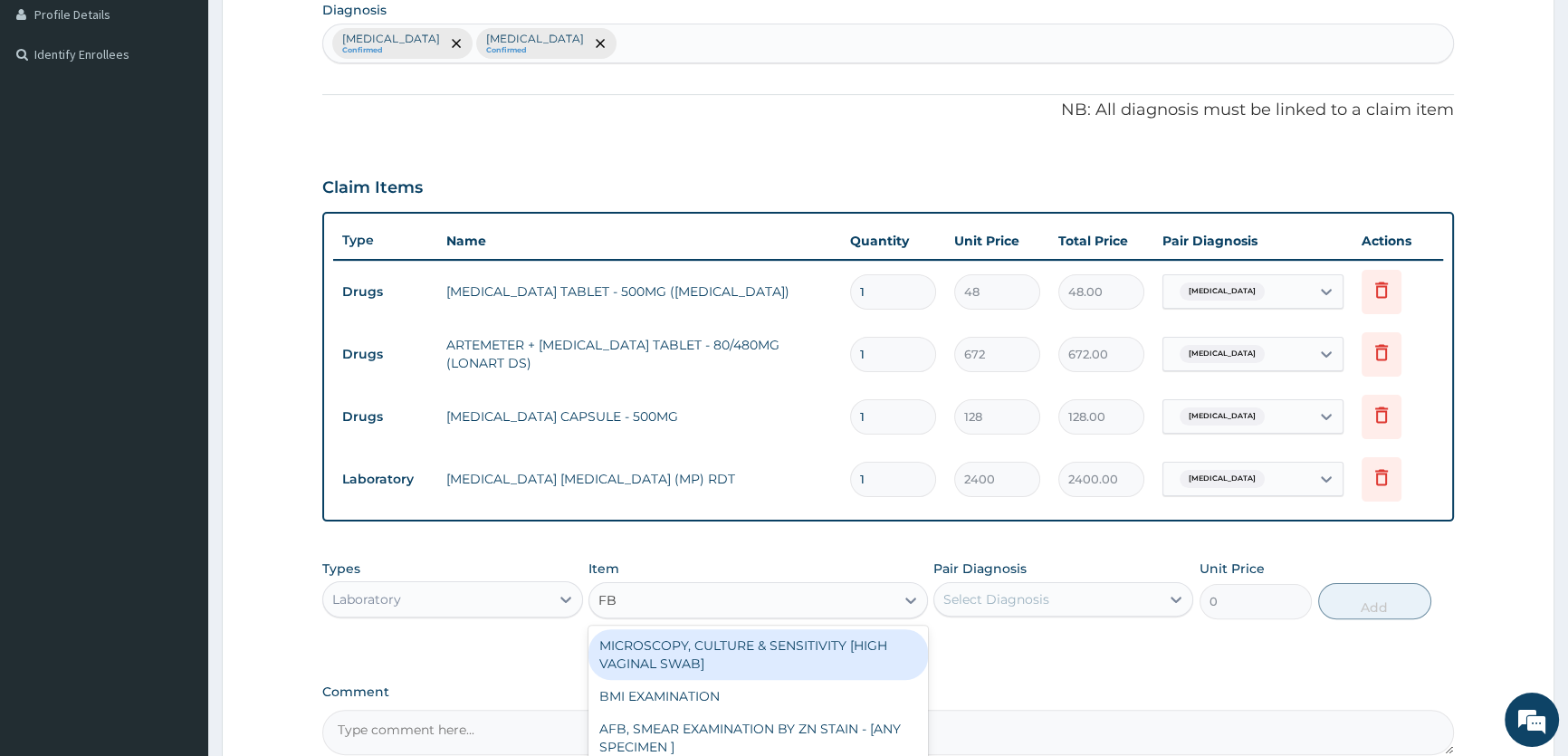
type input "FBC"
click at [792, 661] on div "FBC CBC-COMPLETE BLOOD COUNT (HAEMOGRAM) - [BLOOD]" at bounding box center [758, 653] width 340 height 51
type input "6000"
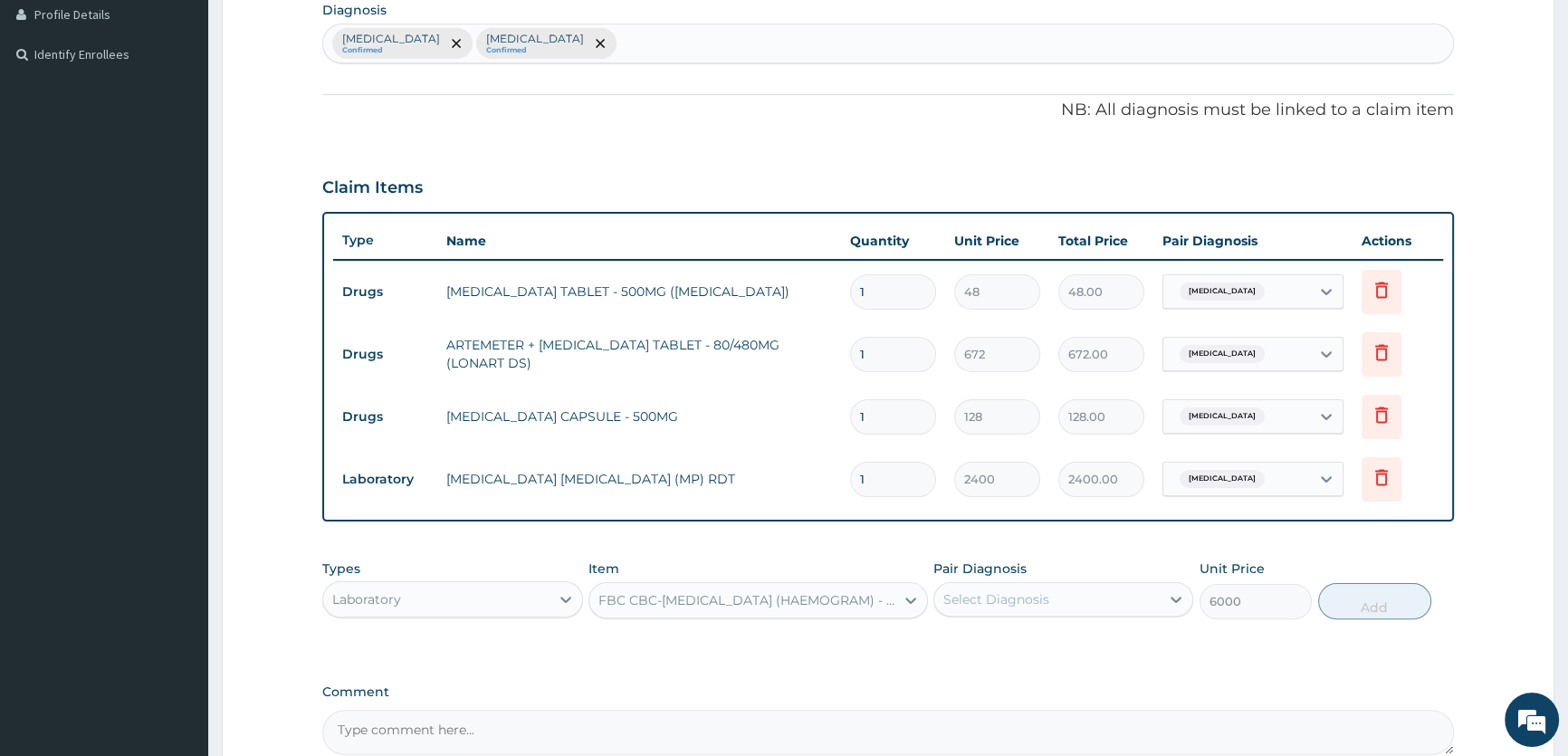
click at [1054, 606] on div "Select Diagnosis" at bounding box center [1047, 599] width 225 height 29
drag, startPoint x: 1039, startPoint y: 673, endPoint x: 1334, endPoint y: 615, distance: 300.6
click at [1042, 673] on div "Sepsis" at bounding box center [1063, 682] width 260 height 37
checkbox input "true"
click at [1367, 597] on button "Add" at bounding box center [1375, 601] width 114 height 36
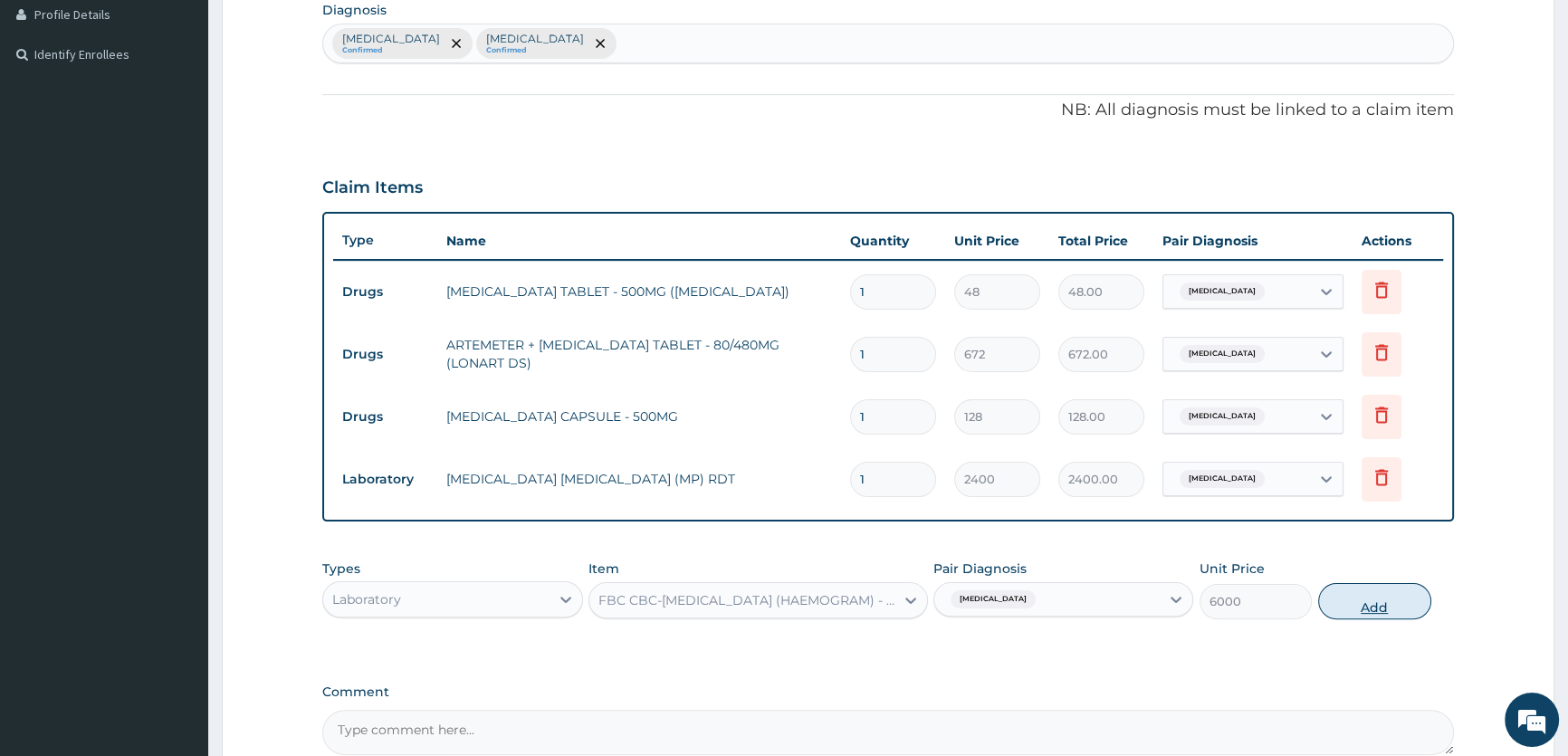
type input "0"
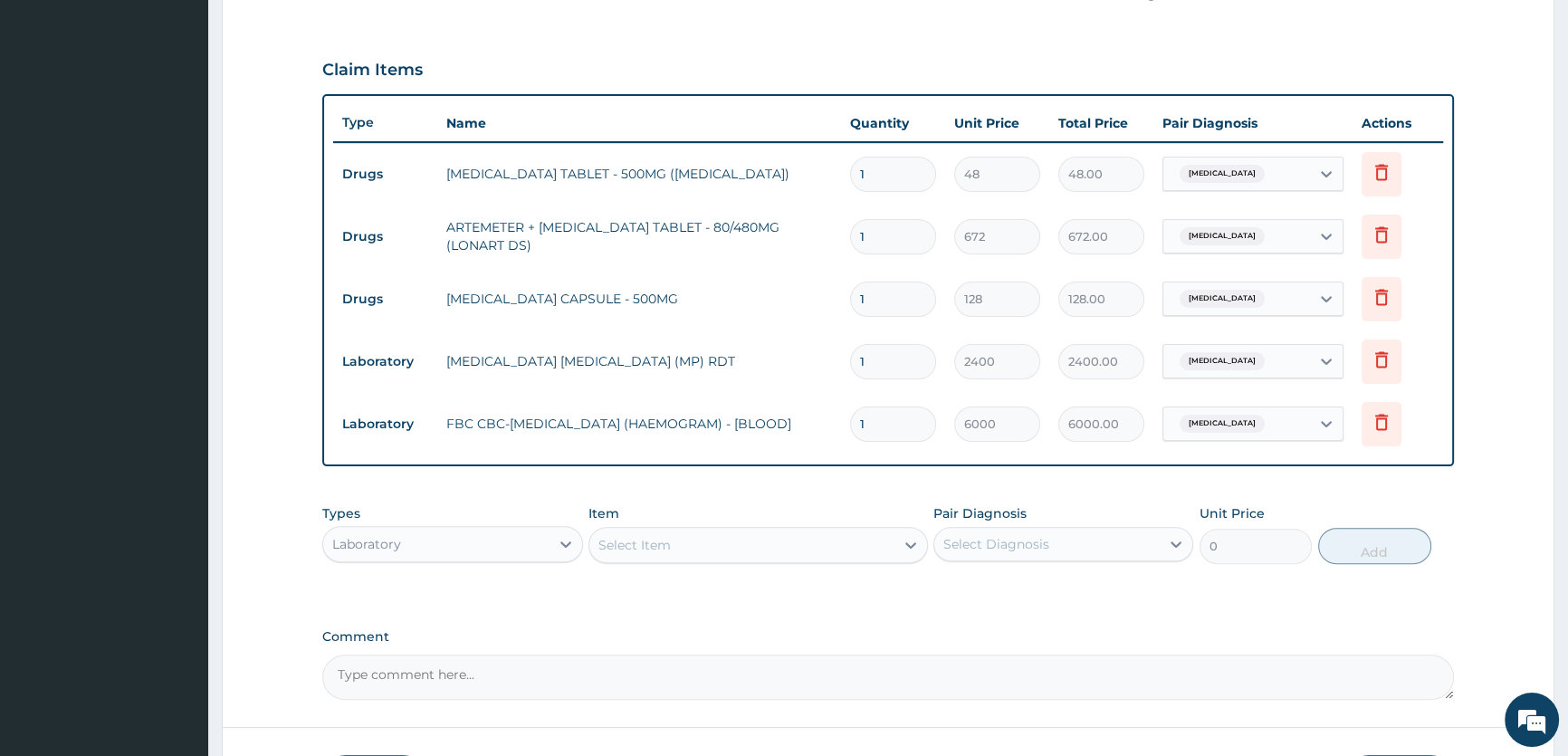
scroll to position [630, 0]
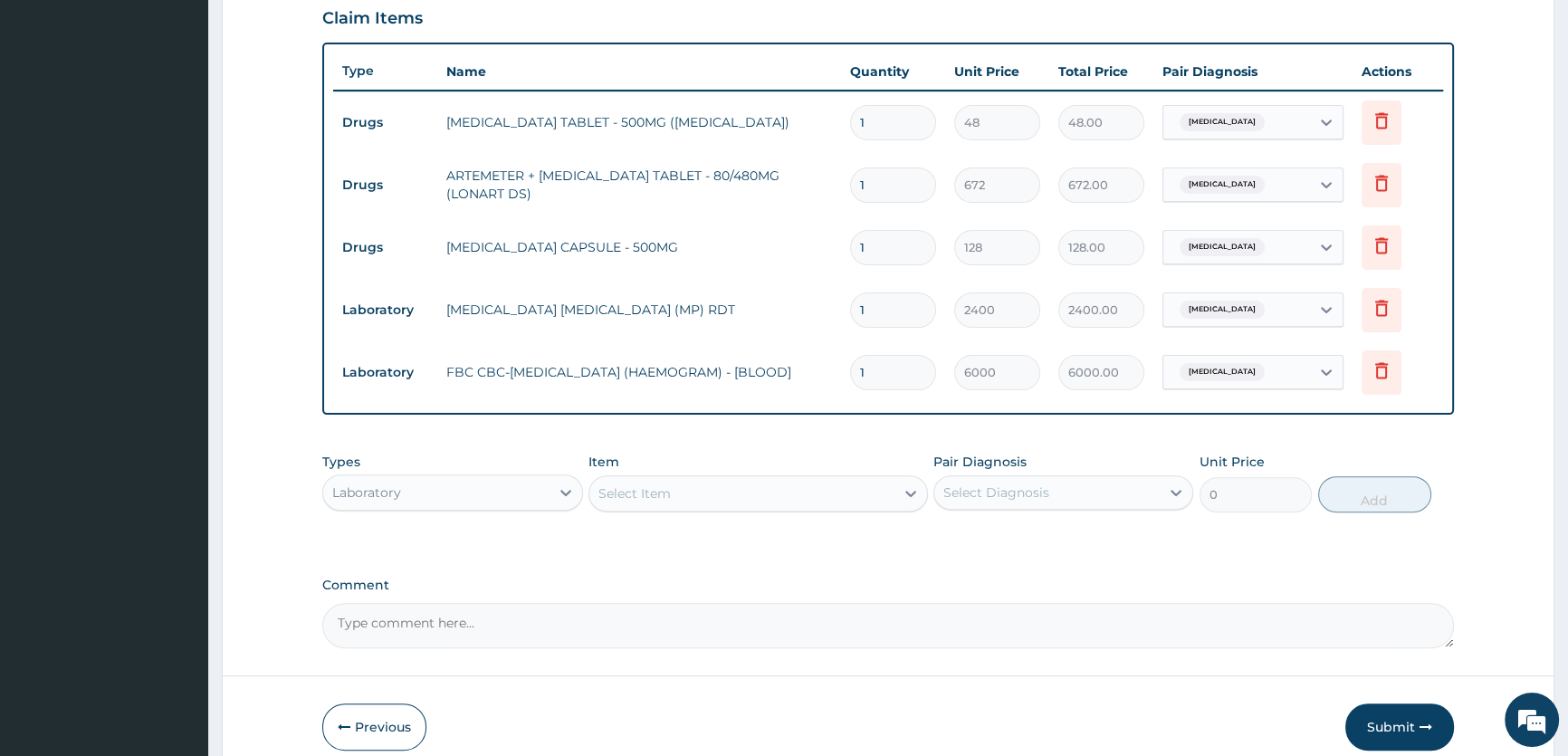
click at [533, 498] on div "Laboratory" at bounding box center [435, 492] width 225 height 29
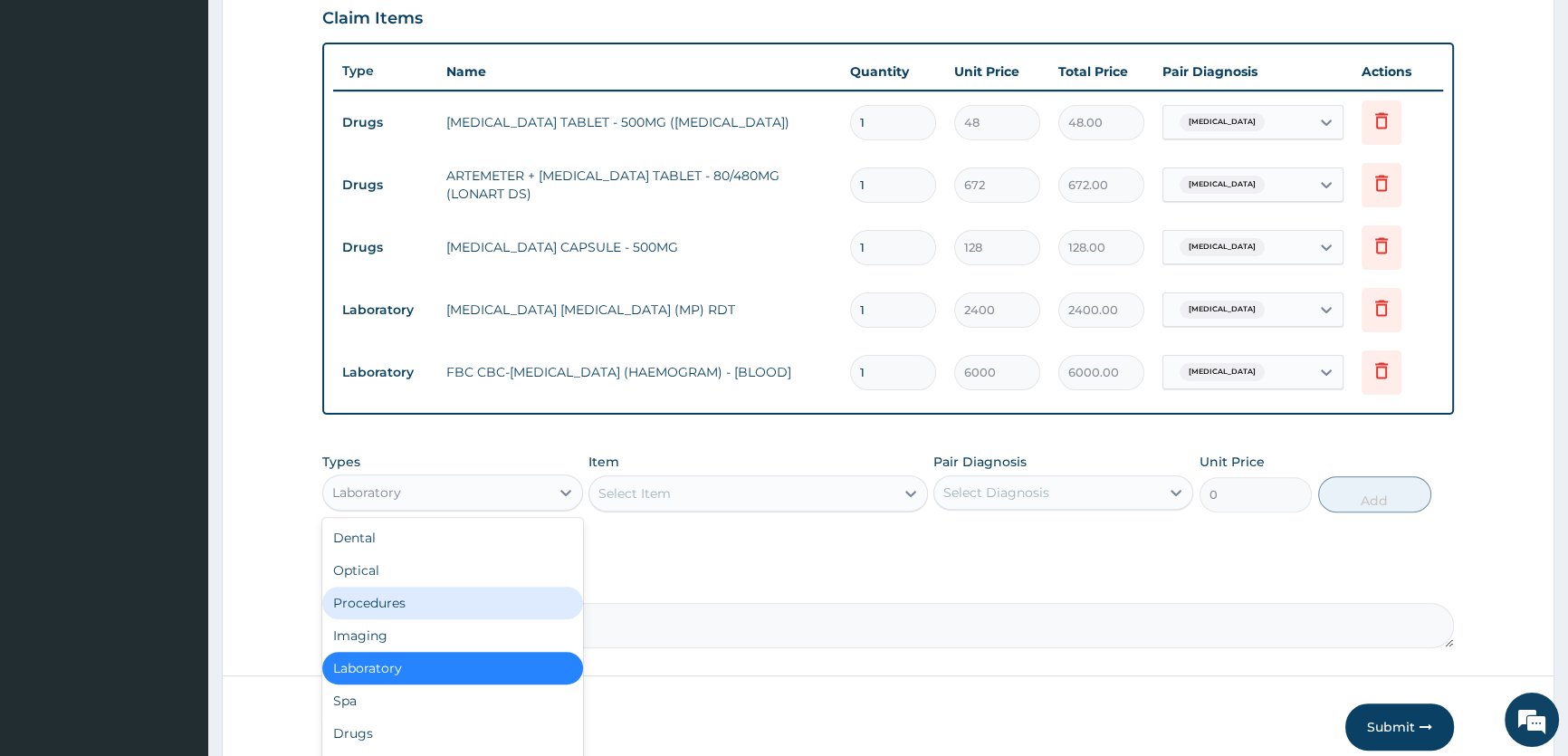
click at [456, 610] on div "Procedures" at bounding box center [451, 603] width 260 height 33
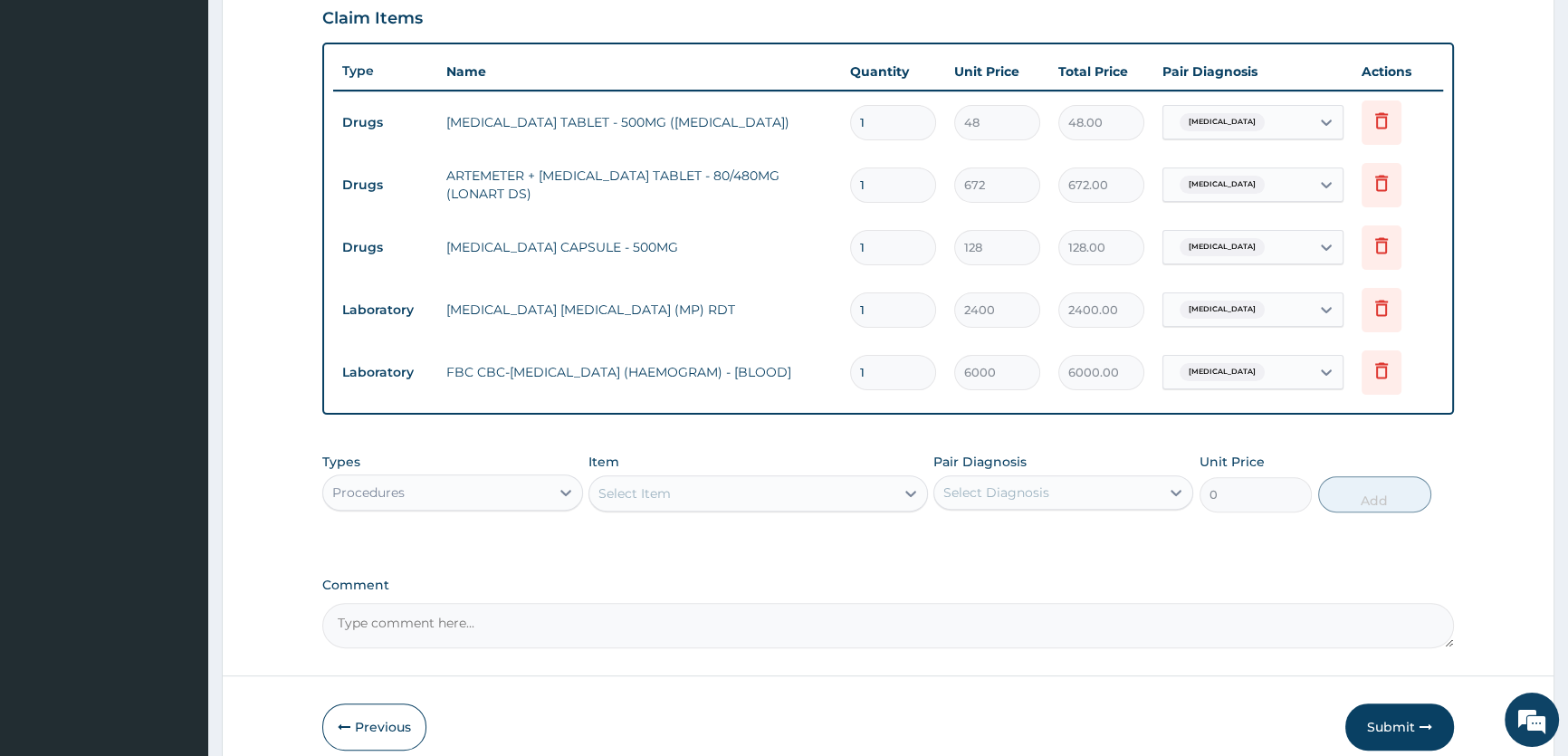
click at [760, 489] on div "Select Item" at bounding box center [741, 493] width 305 height 29
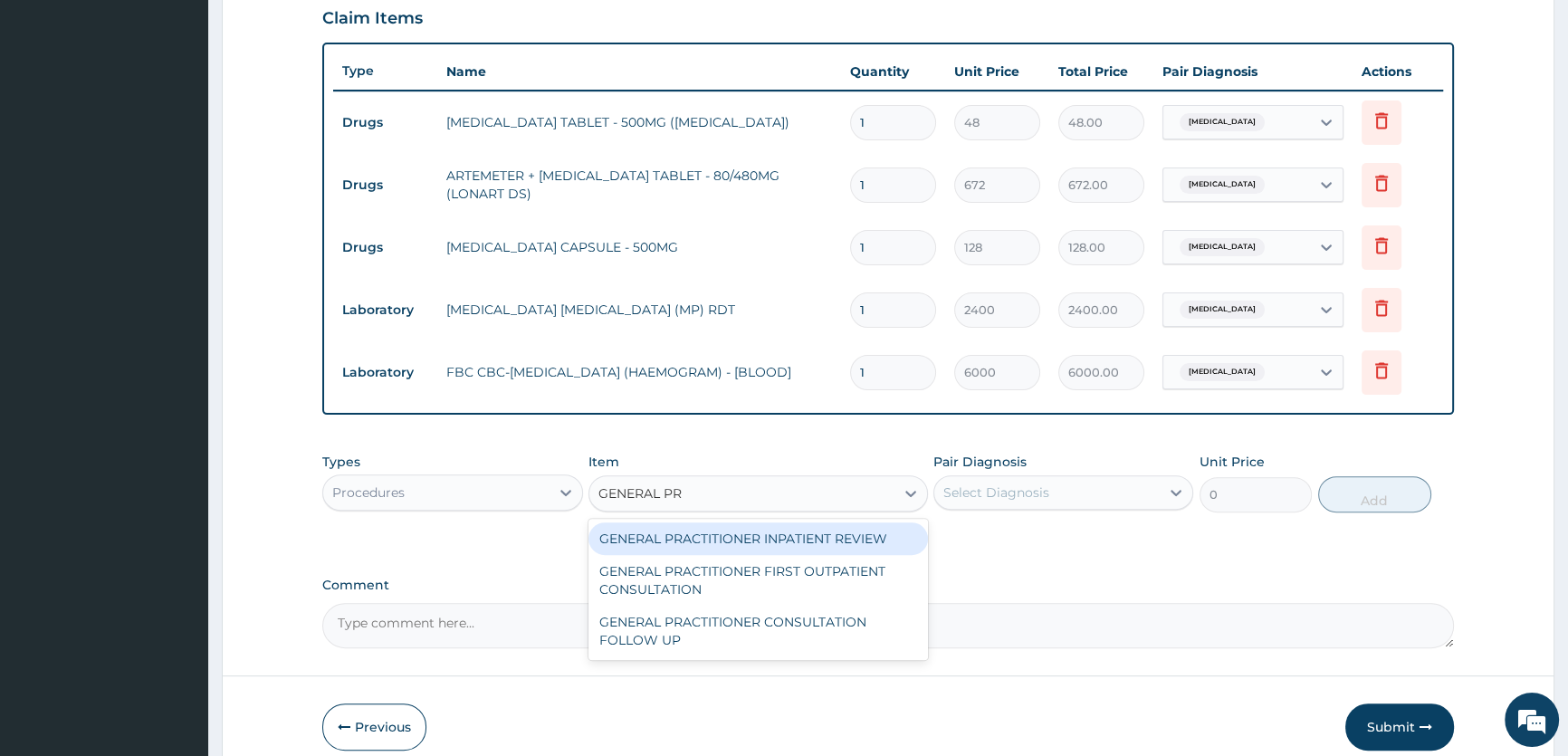
type input "GENERAL PRA"
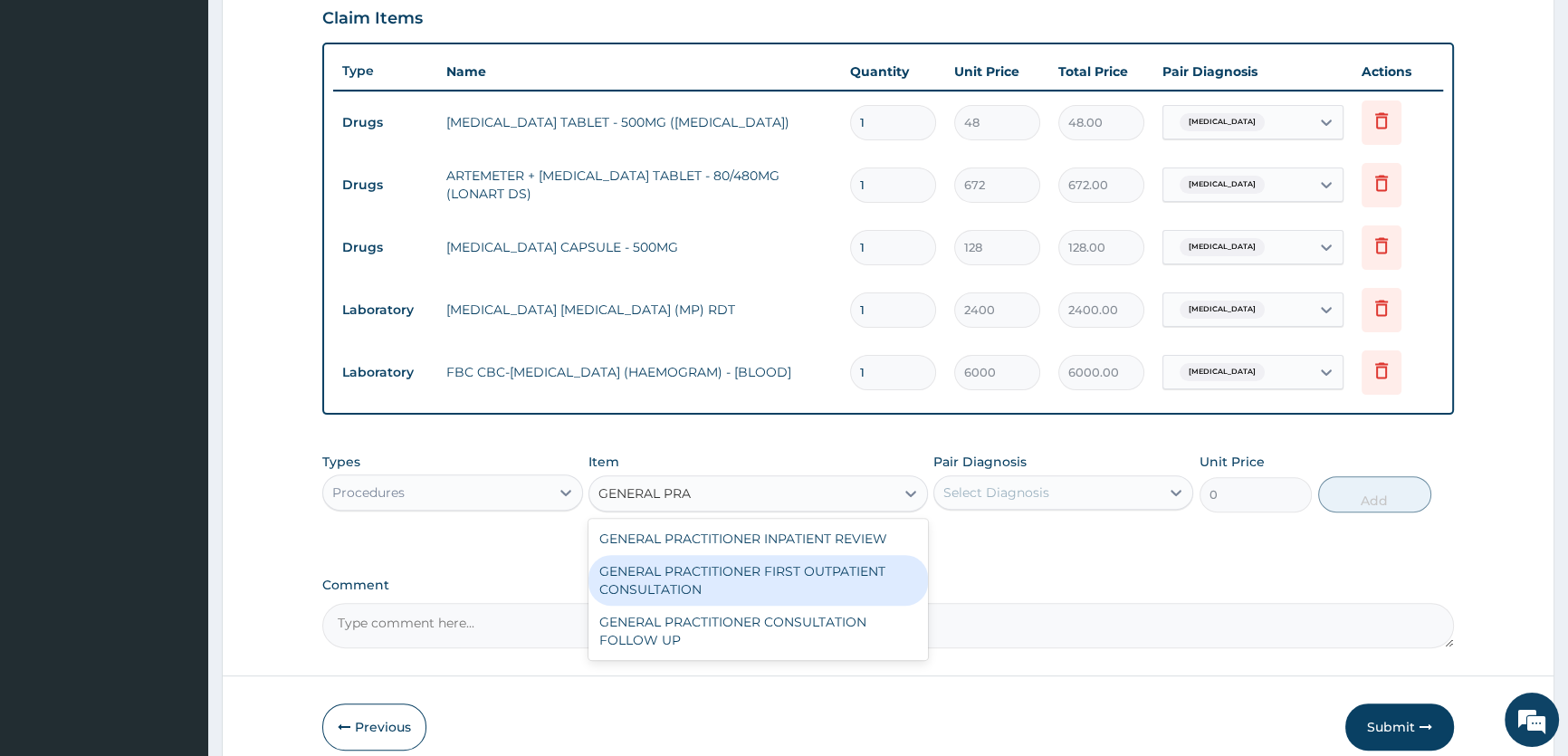
click at [677, 596] on div "GENERAL PRACTITIONER FIRST OUTPATIENT CONSULTATION" at bounding box center [758, 580] width 340 height 51
type input "4500"
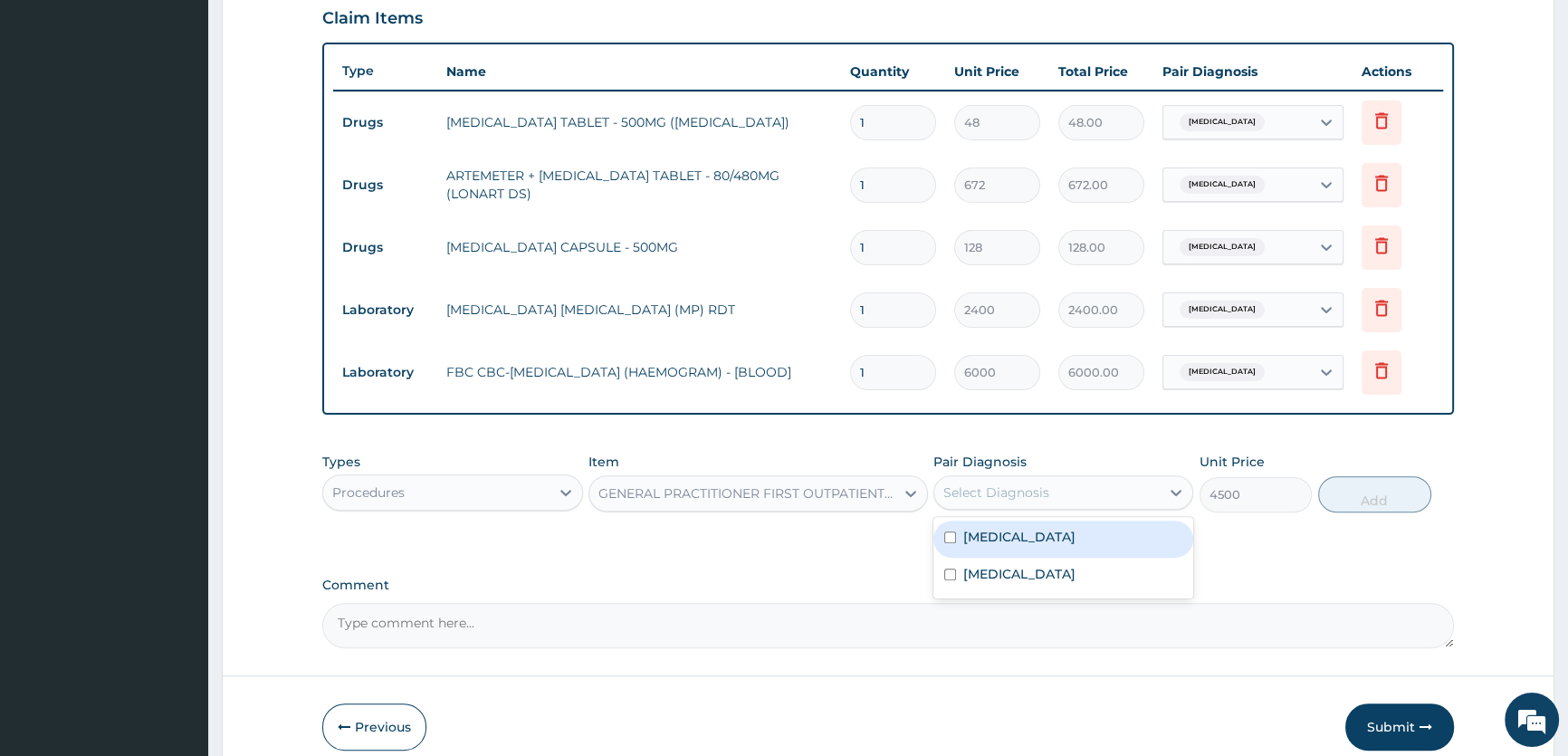
click at [1082, 489] on div "Select Diagnosis" at bounding box center [1047, 492] width 225 height 29
drag, startPoint x: 1069, startPoint y: 543, endPoint x: 1065, endPoint y: 573, distance: 30.3
click at [1069, 546] on div "Malaria" at bounding box center [1063, 538] width 260 height 37
checkbox input "true"
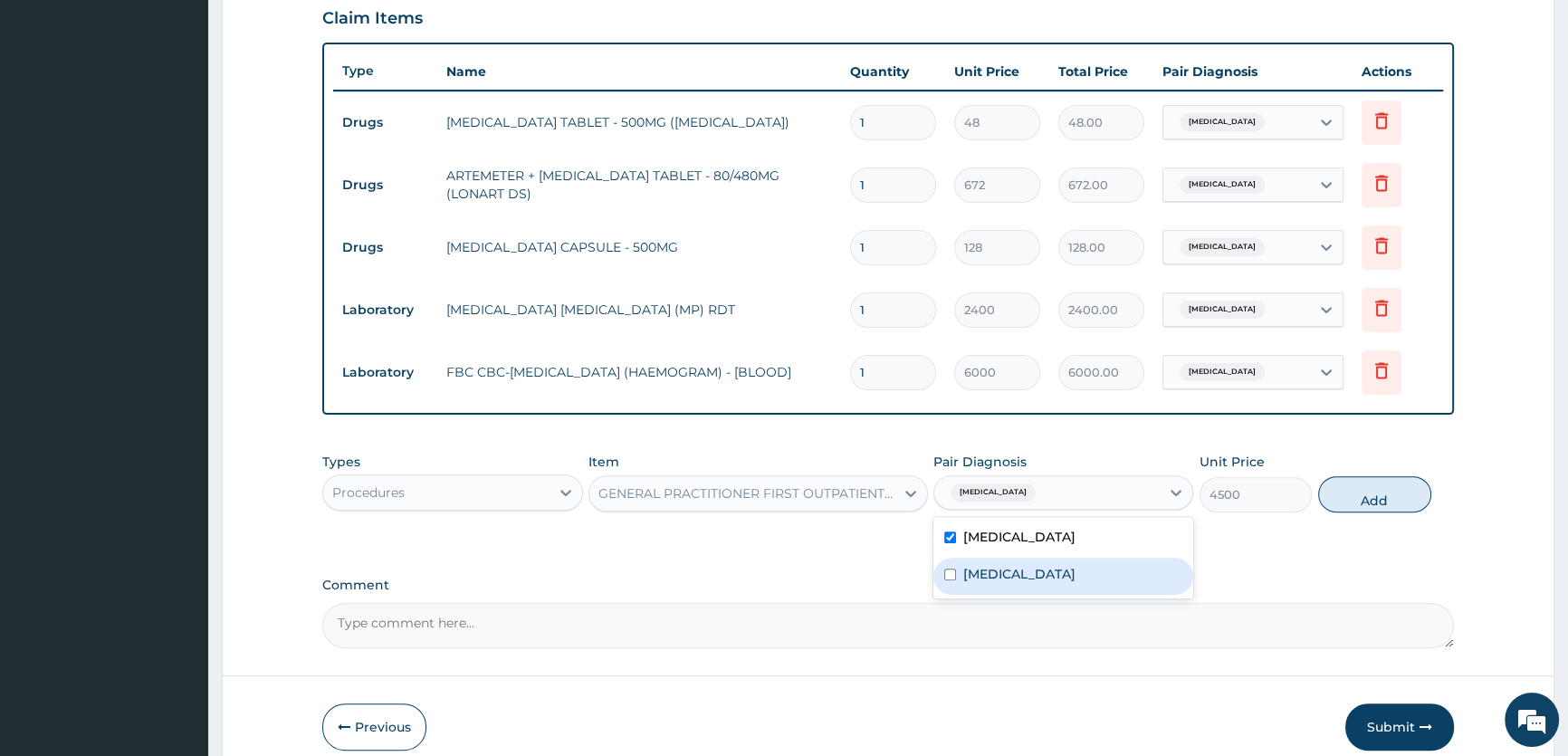
click at [1065, 573] on div "Sepsis" at bounding box center [1063, 576] width 260 height 37
checkbox input "true"
click at [1359, 491] on button "Add" at bounding box center [1375, 494] width 114 height 36
type input "0"
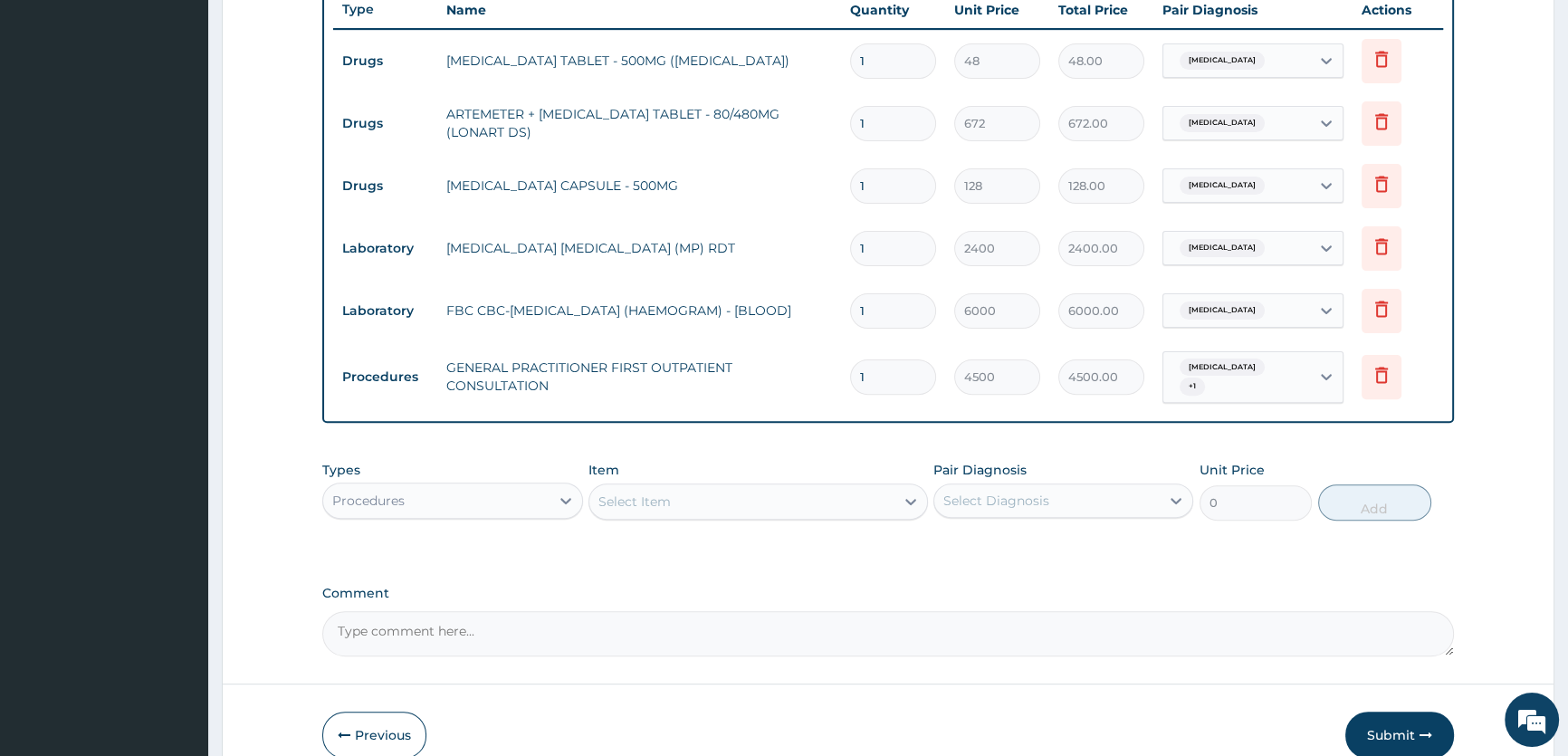
scroll to position [776, 0]
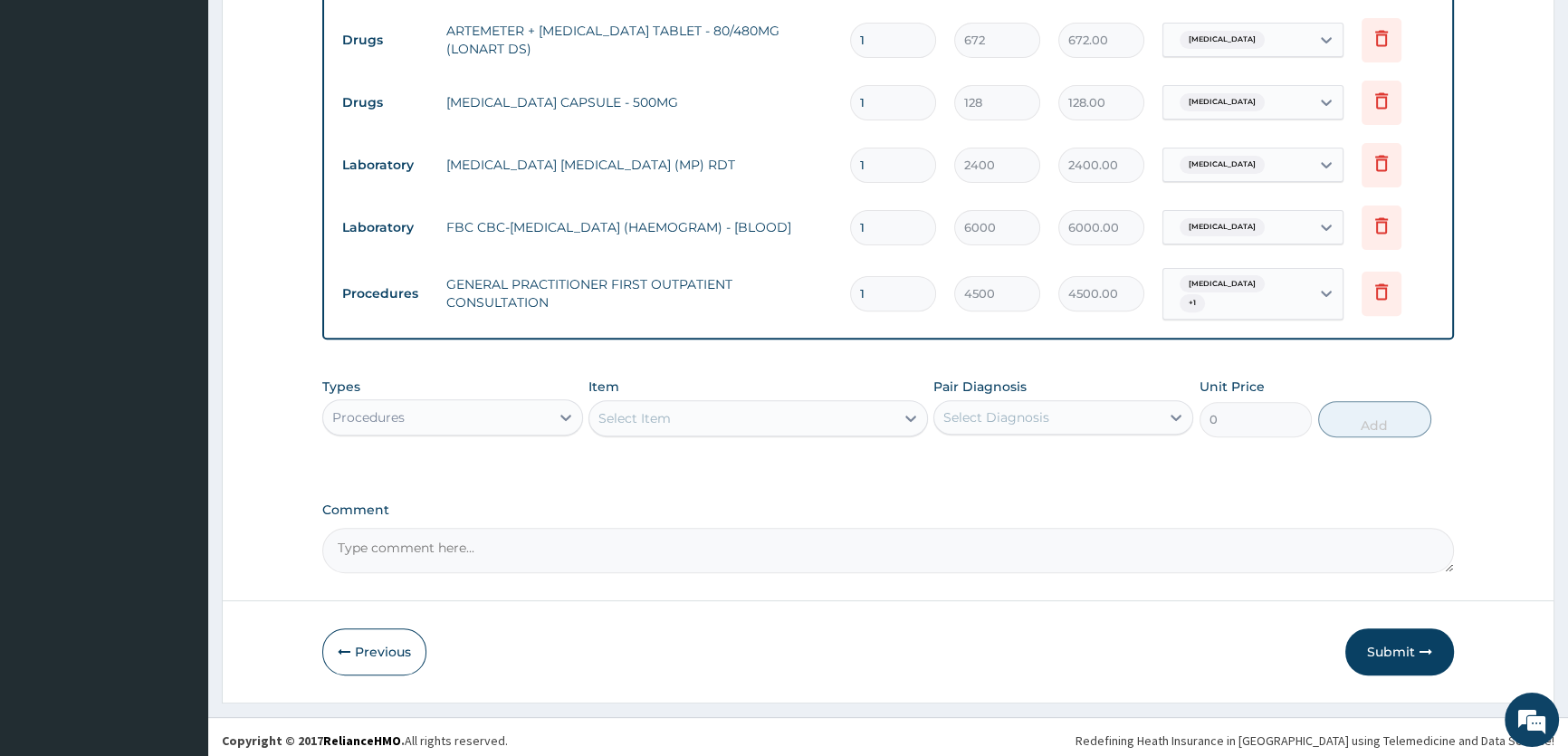
click at [1434, 643] on button "Submit" at bounding box center [1399, 651] width 109 height 47
click at [1408, 636] on button "Submit" at bounding box center [1399, 651] width 109 height 47
click at [1408, 633] on button "Submit" at bounding box center [1399, 651] width 109 height 47
